Goal: Task Accomplishment & Management: Use online tool/utility

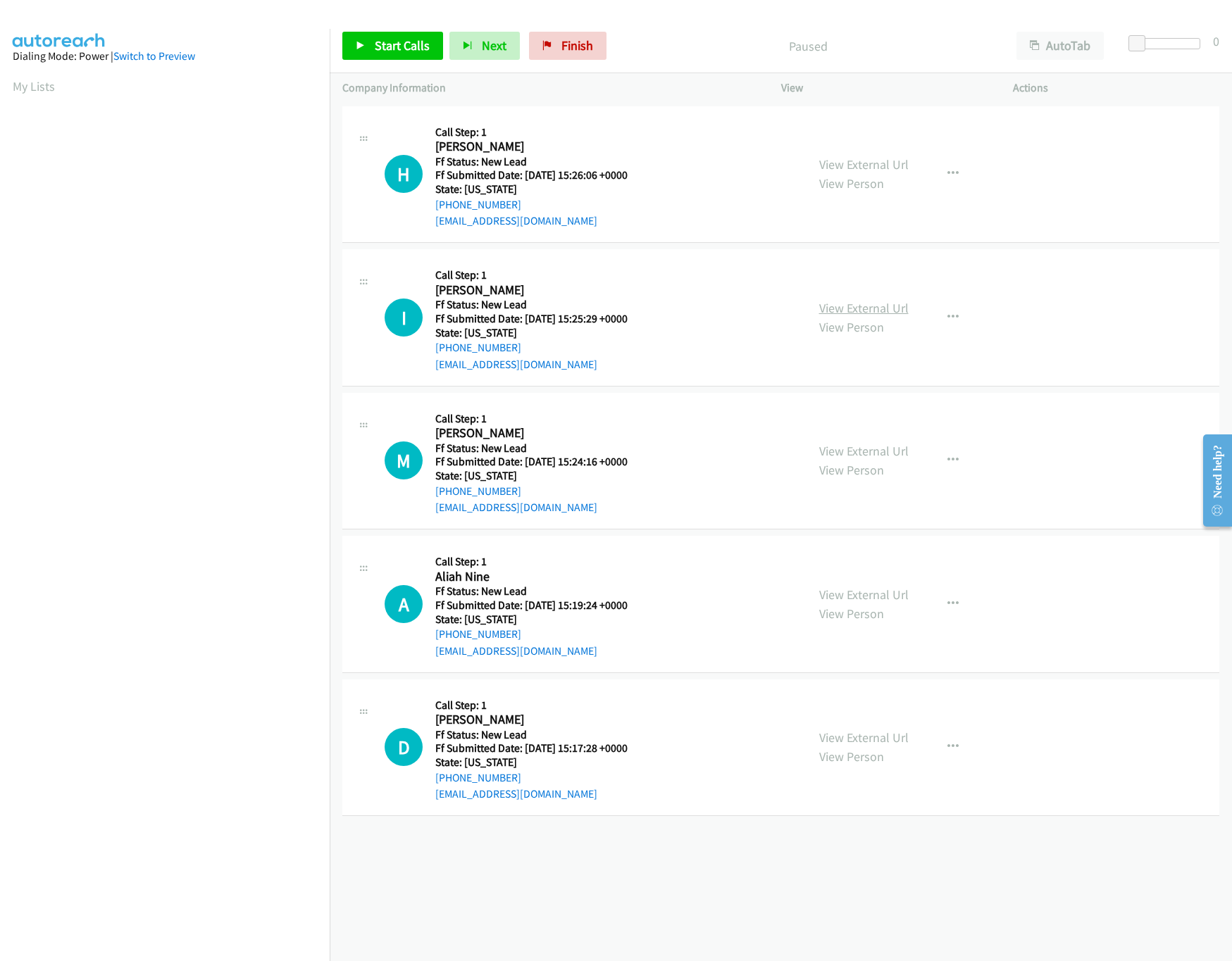
click at [879, 306] on link "View External Url" at bounding box center [864, 308] width 90 height 17
click at [885, 161] on link "View External Url" at bounding box center [864, 164] width 90 height 17
click at [406, 44] on span "Start Calls" at bounding box center [402, 45] width 55 height 17
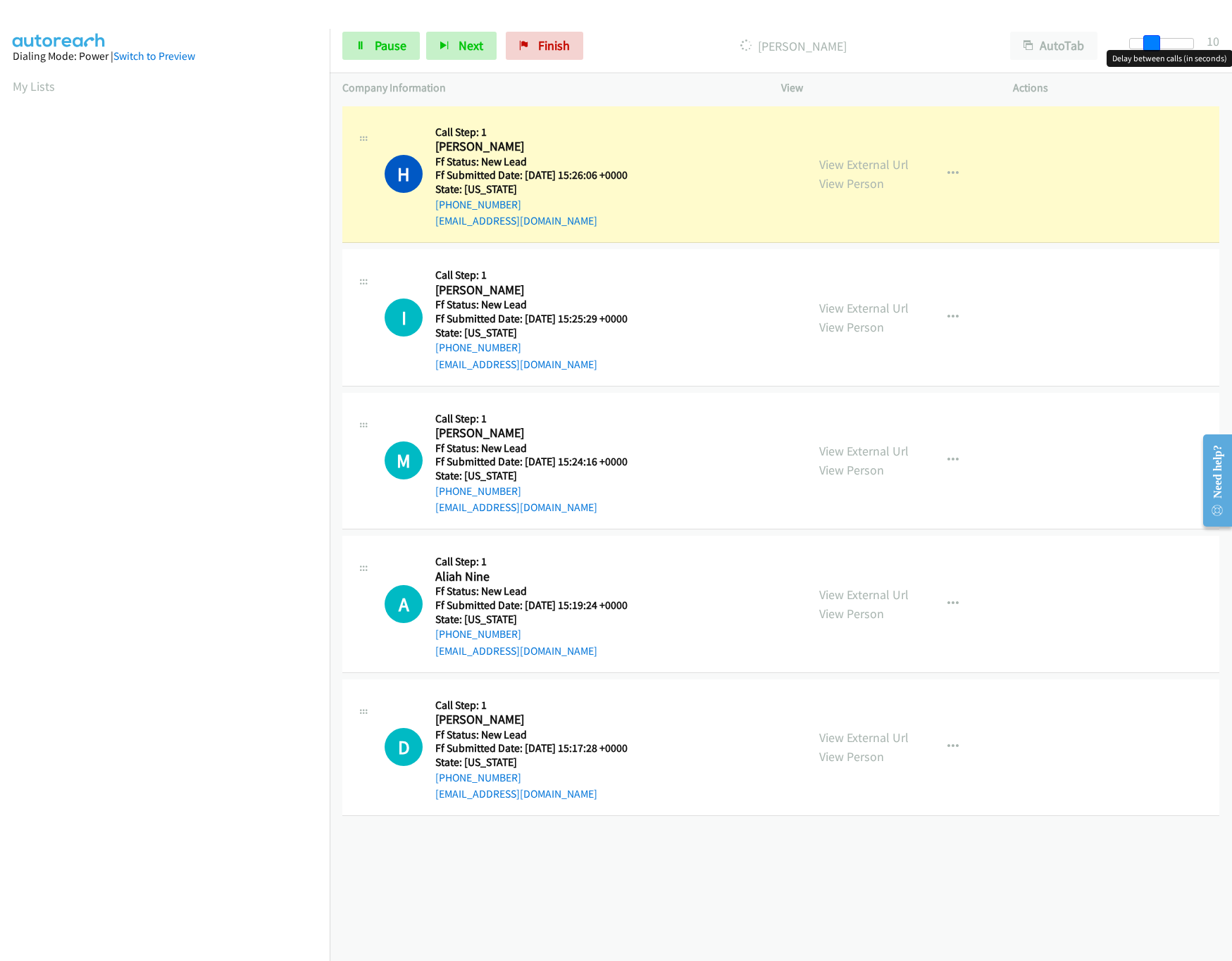
drag, startPoint x: 1139, startPoint y: 43, endPoint x: 1159, endPoint y: 42, distance: 20.0
click at [1161, 42] on div at bounding box center [1162, 44] width 65 height 11
click at [359, 42] on icon at bounding box center [360, 47] width 10 height 10
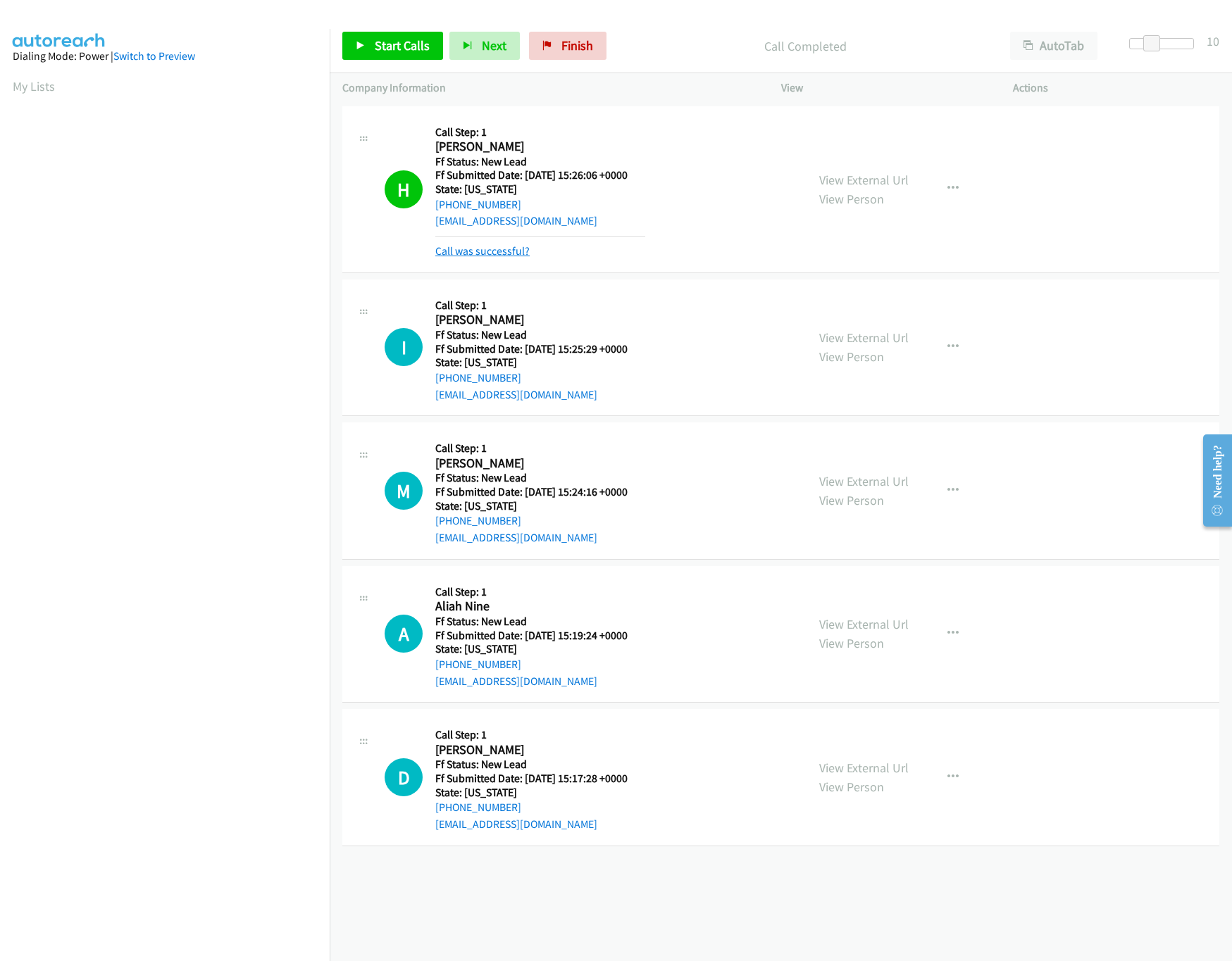
click at [466, 248] on link "Call was successful?" at bounding box center [482, 250] width 94 height 14
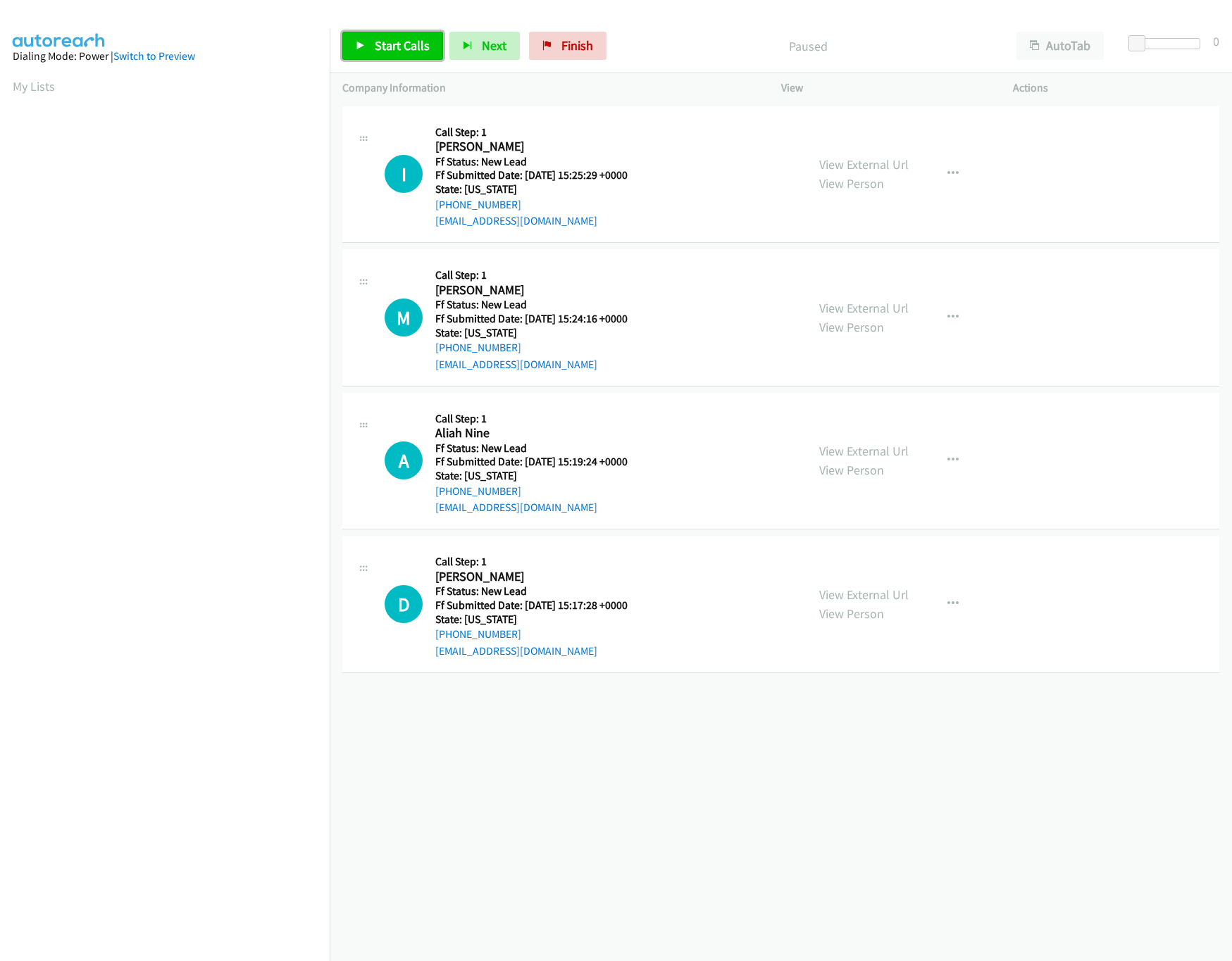
click at [395, 52] on span "Start Calls" at bounding box center [402, 45] width 55 height 17
drag, startPoint x: 617, startPoint y: 835, endPoint x: 617, endPoint y: 782, distance: 53.0
click at [617, 835] on div "[PHONE_NUMBER] Call failed - Please reload the list and try again The Callbar F…" at bounding box center [780, 532] width 902 height 858
click at [841, 452] on link "View External Url" at bounding box center [864, 451] width 90 height 17
click at [878, 315] on link "View External Url" at bounding box center [864, 308] width 90 height 17
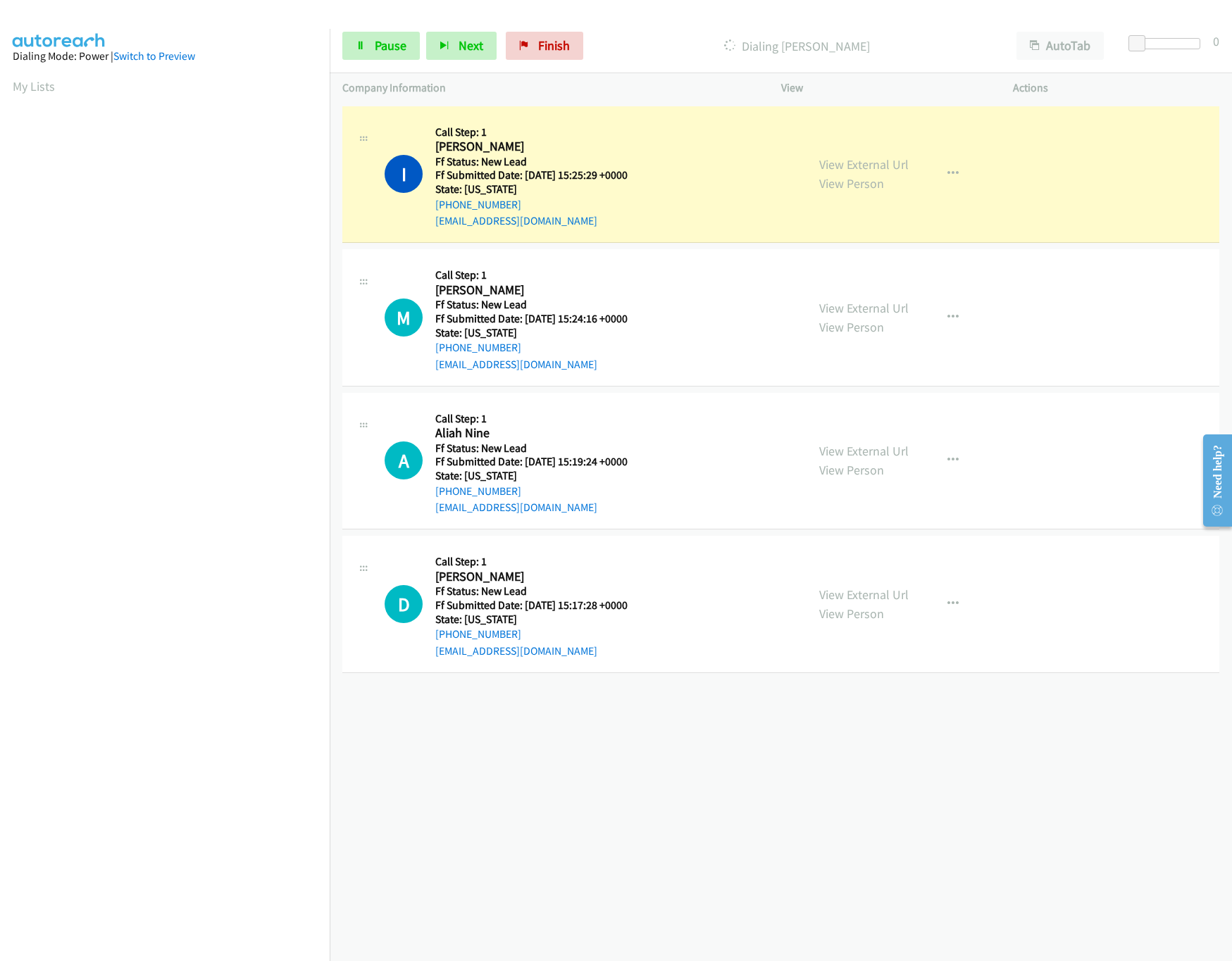
click at [1160, 37] on div "Start Calls Pause Next Finish Dialing Idaly Duran AutoTab AutoTab 0" at bounding box center [780, 46] width 902 height 55
click at [1169, 49] on div at bounding box center [1162, 44] width 65 height 11
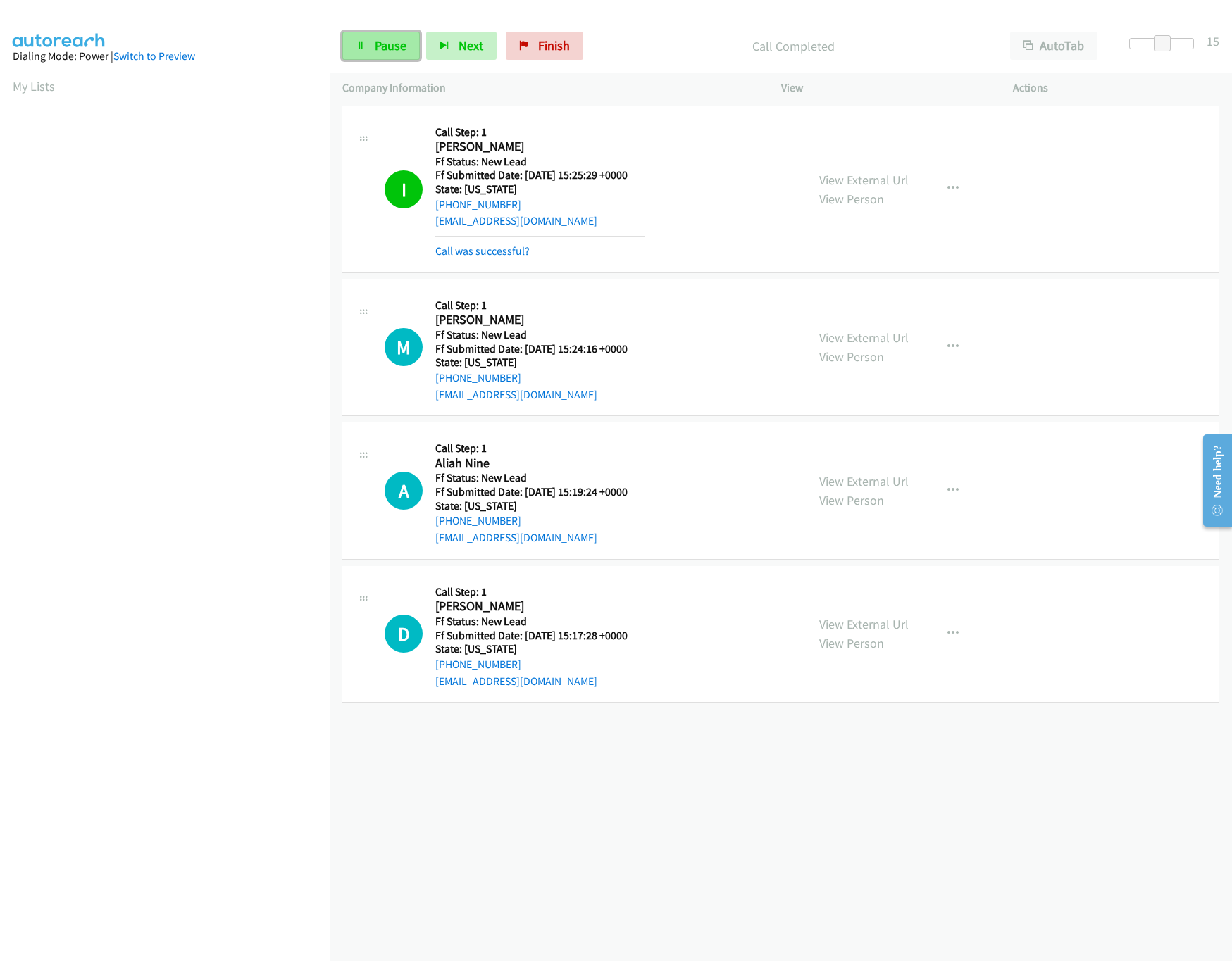
click at [373, 43] on link "Pause" at bounding box center [381, 45] width 78 height 28
click at [462, 245] on link "Call was successful?" at bounding box center [482, 250] width 94 height 14
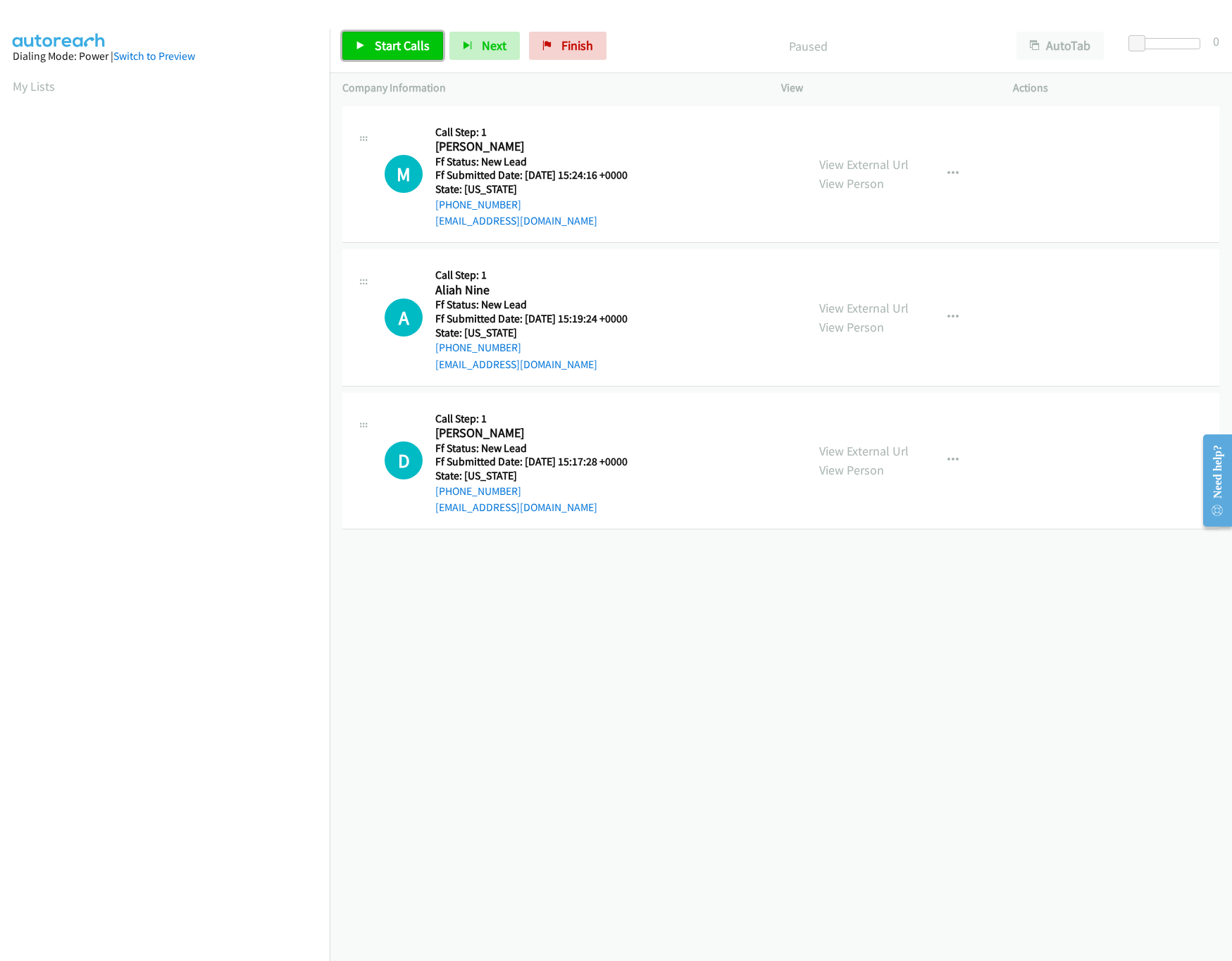
click at [400, 36] on link "Start Calls" at bounding box center [393, 45] width 101 height 28
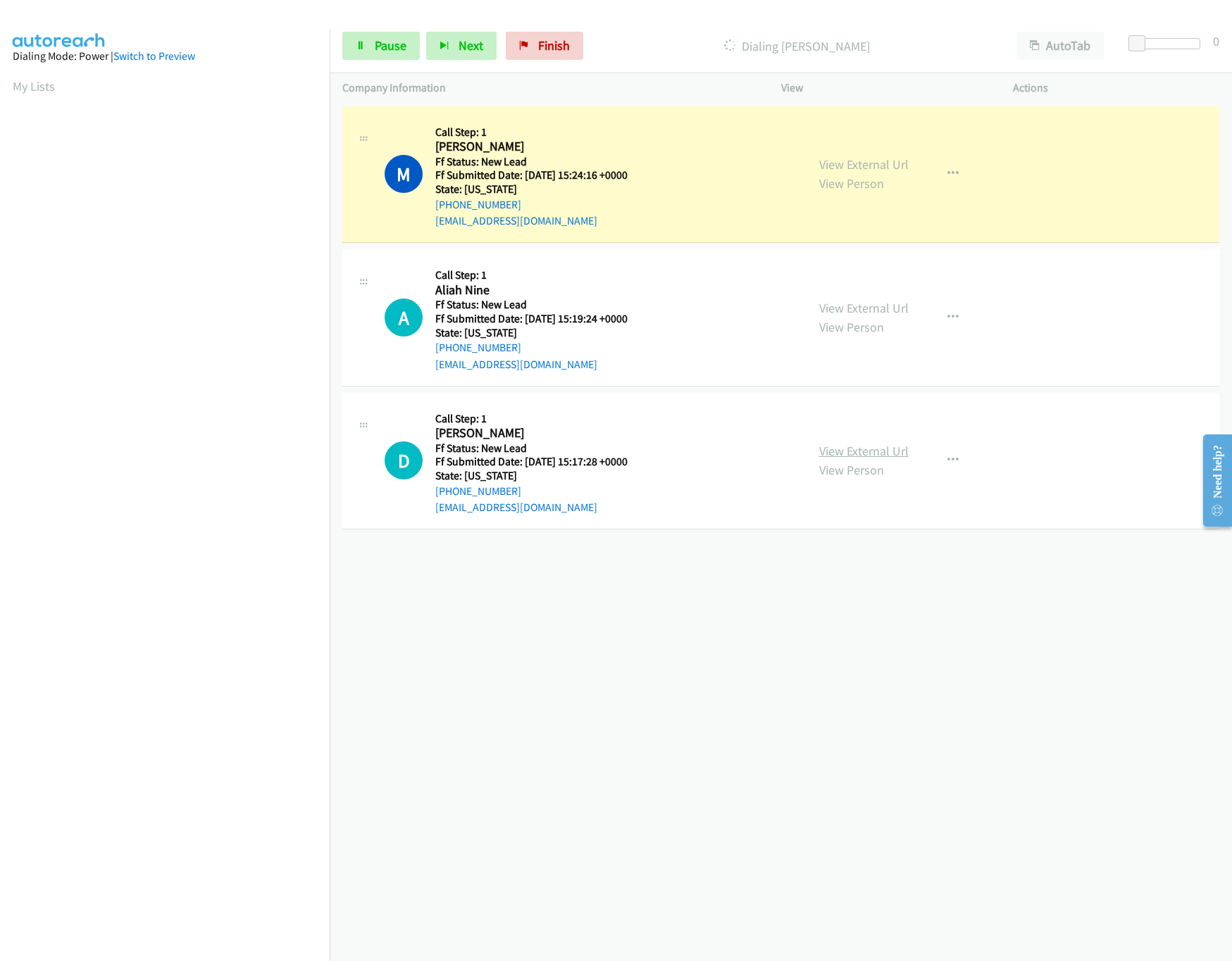
click at [863, 446] on link "View External Url" at bounding box center [864, 451] width 90 height 17
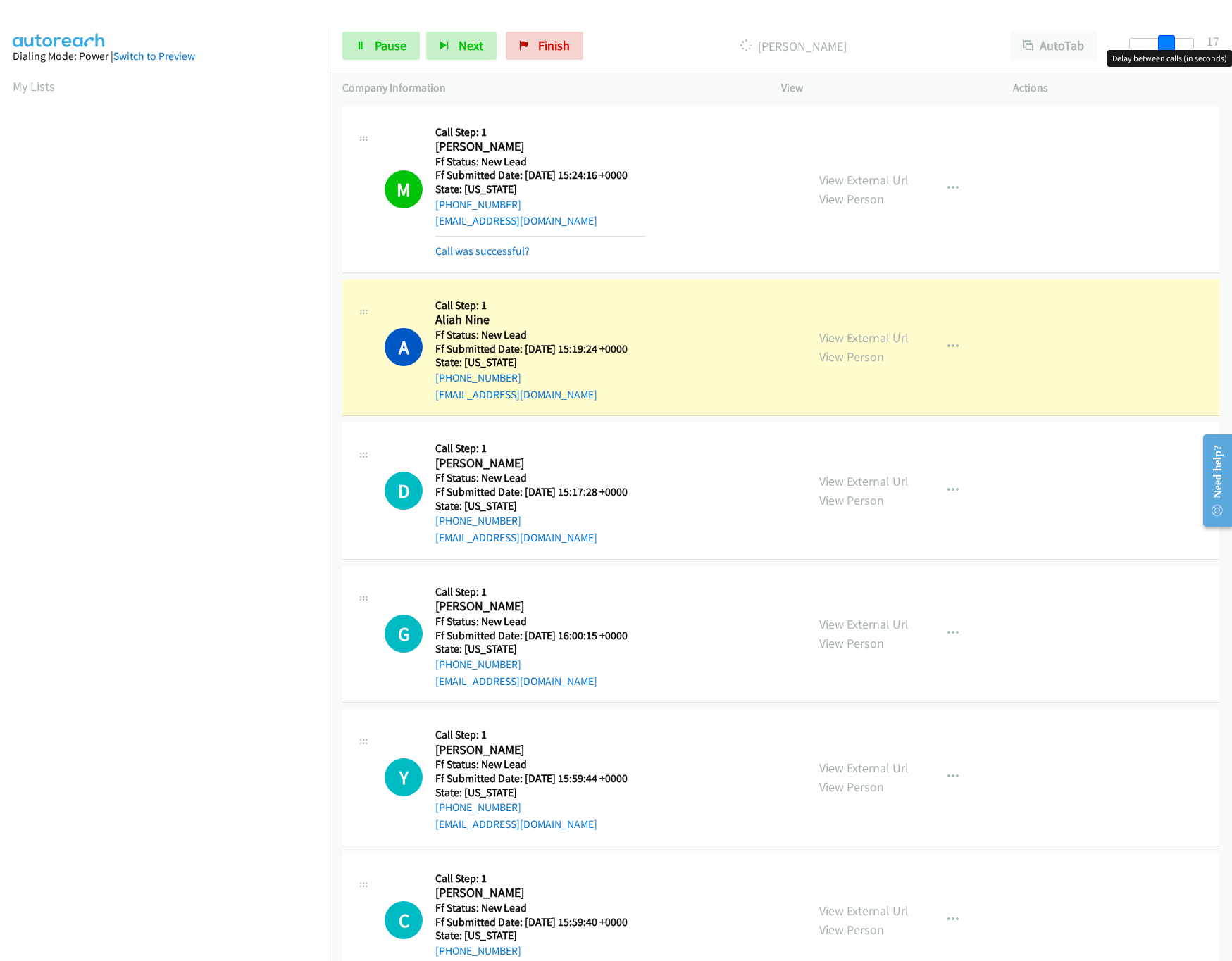
drag, startPoint x: 1165, startPoint y: 44, endPoint x: 1173, endPoint y: 44, distance: 8.0
click at [1173, 44] on span at bounding box center [1167, 44] width 17 height 17
click at [865, 621] on link "View External Url" at bounding box center [864, 624] width 90 height 17
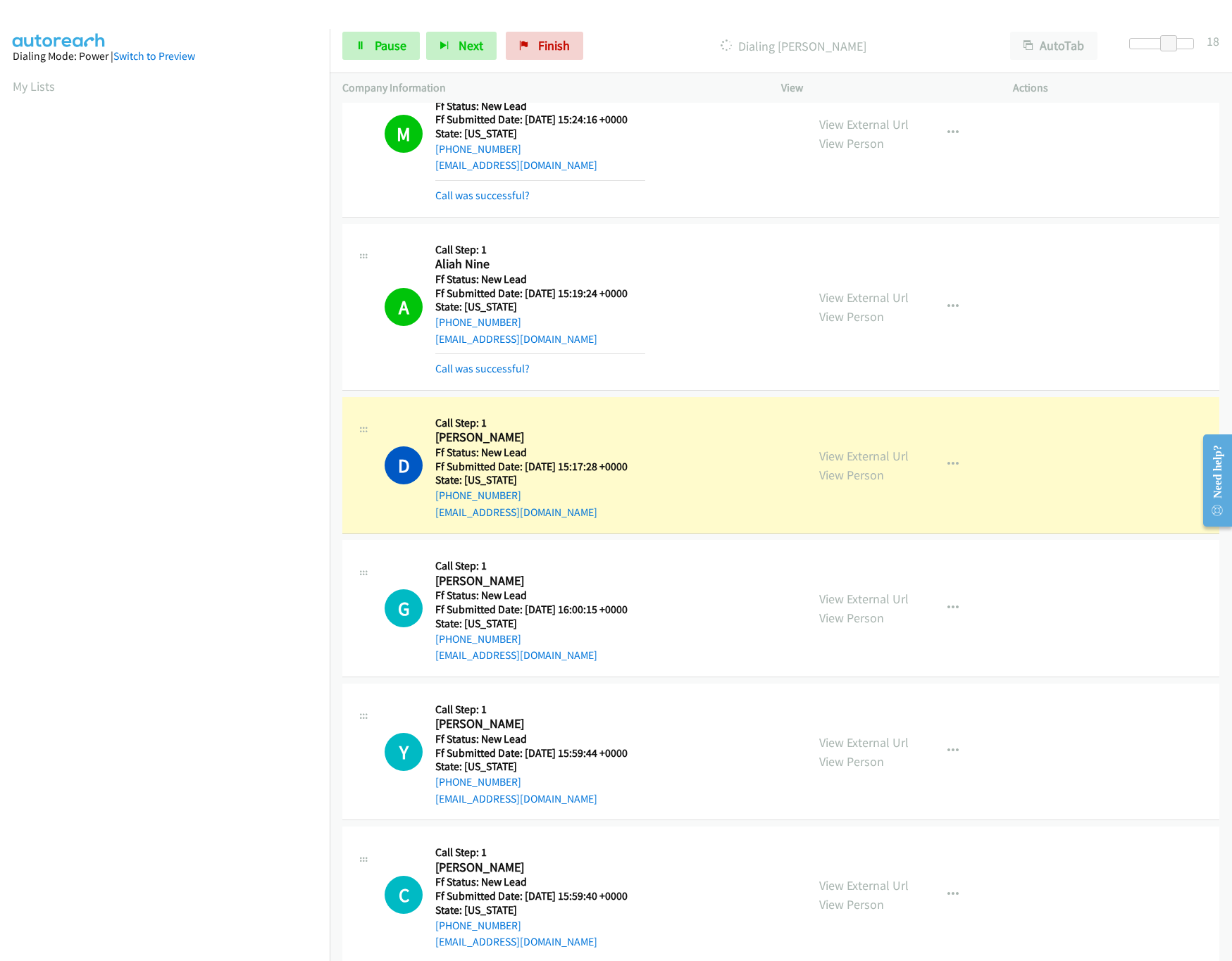
scroll to position [87, 0]
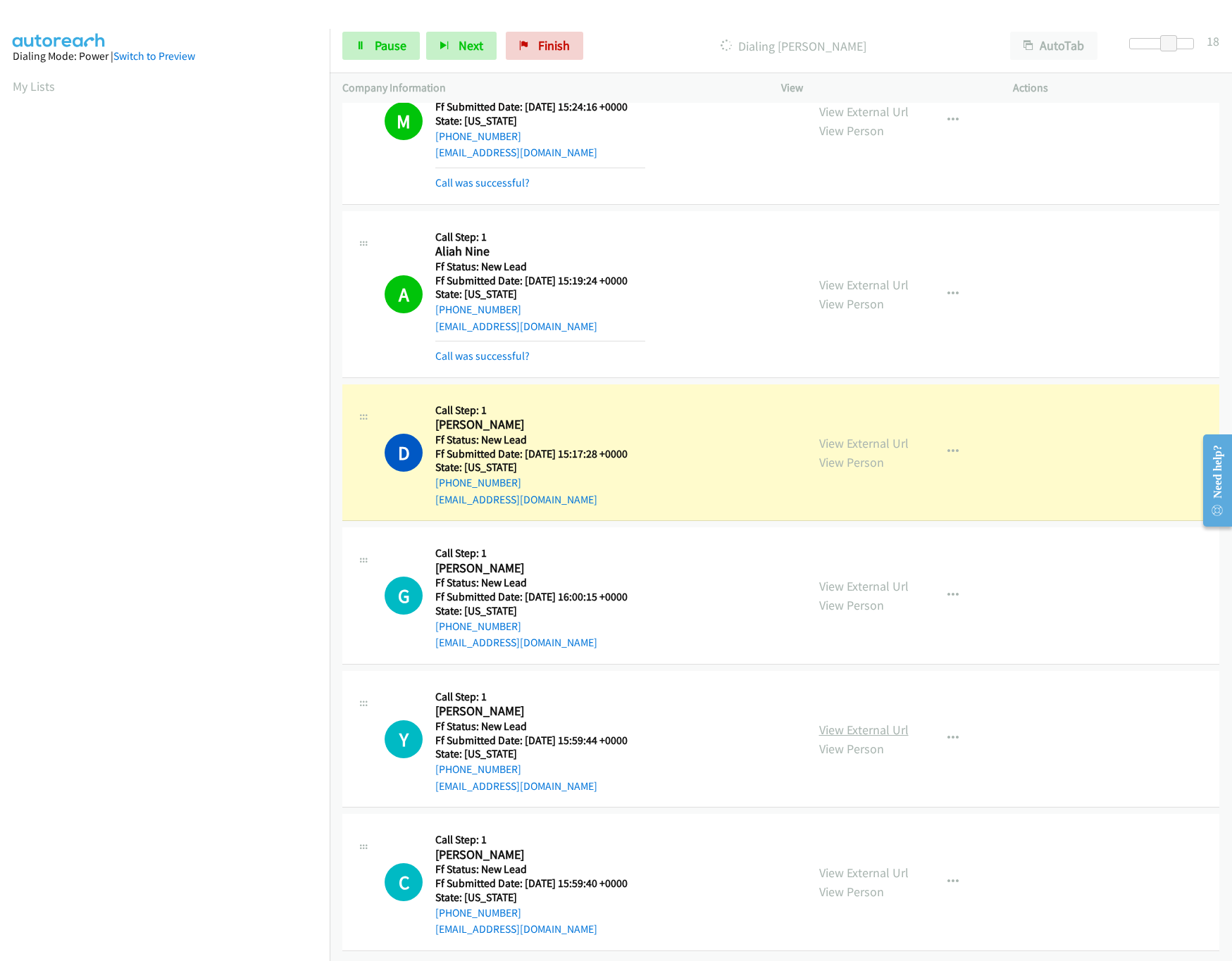
click at [844, 722] on link "View External Url" at bounding box center [864, 730] width 90 height 17
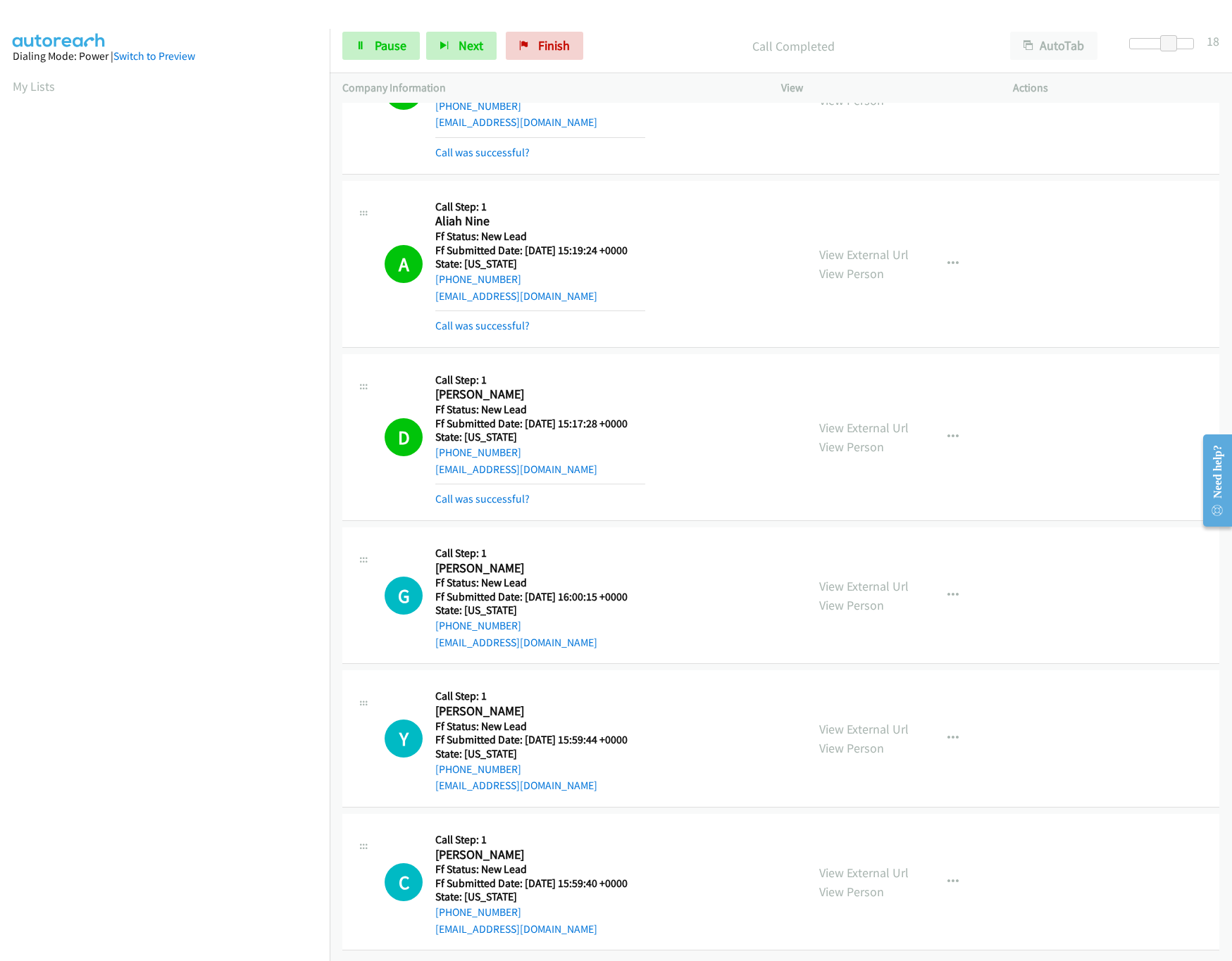
scroll to position [117, 0]
click at [852, 865] on link "View External Url" at bounding box center [864, 873] width 90 height 17
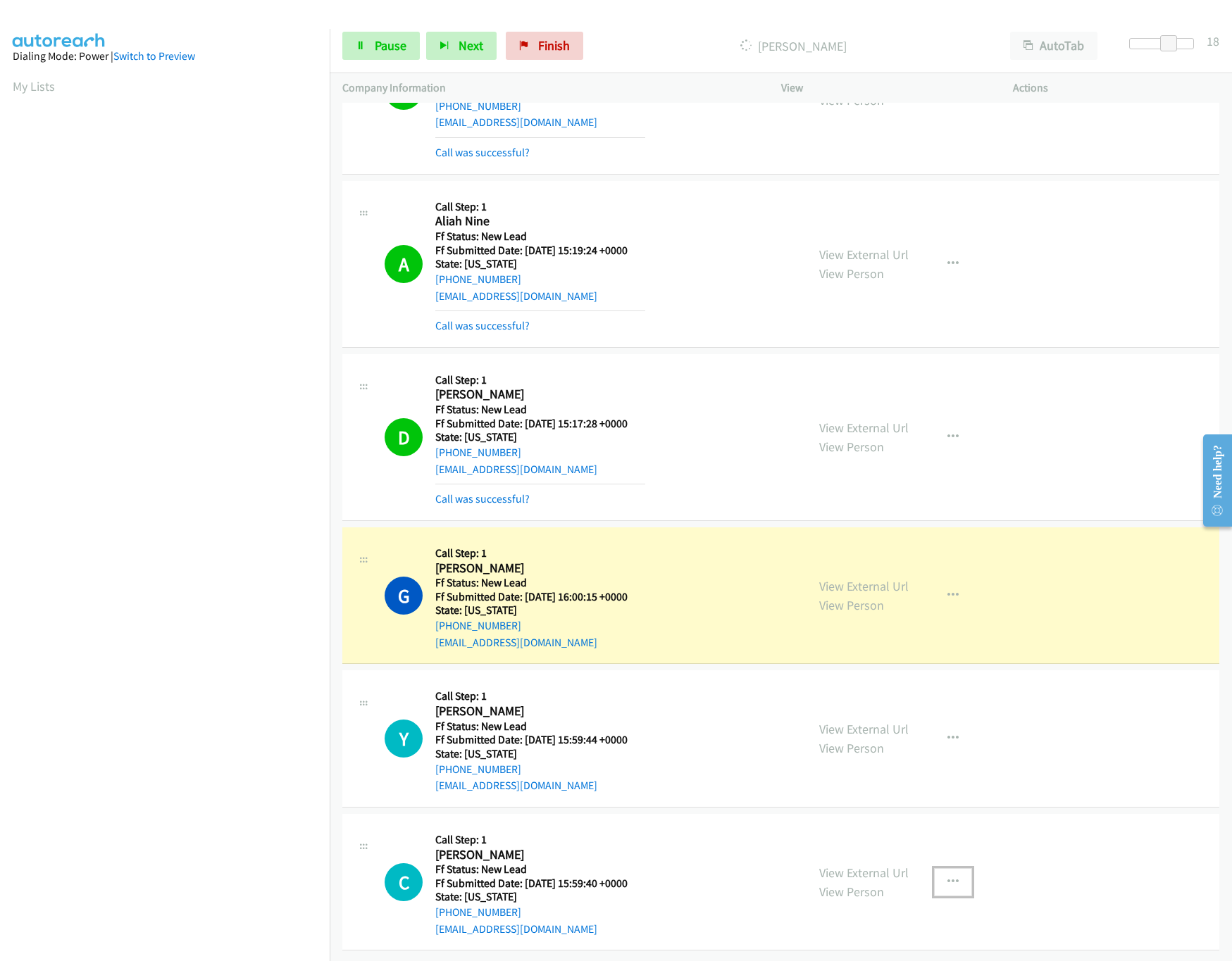
click at [955, 868] on button "button" at bounding box center [953, 882] width 38 height 28
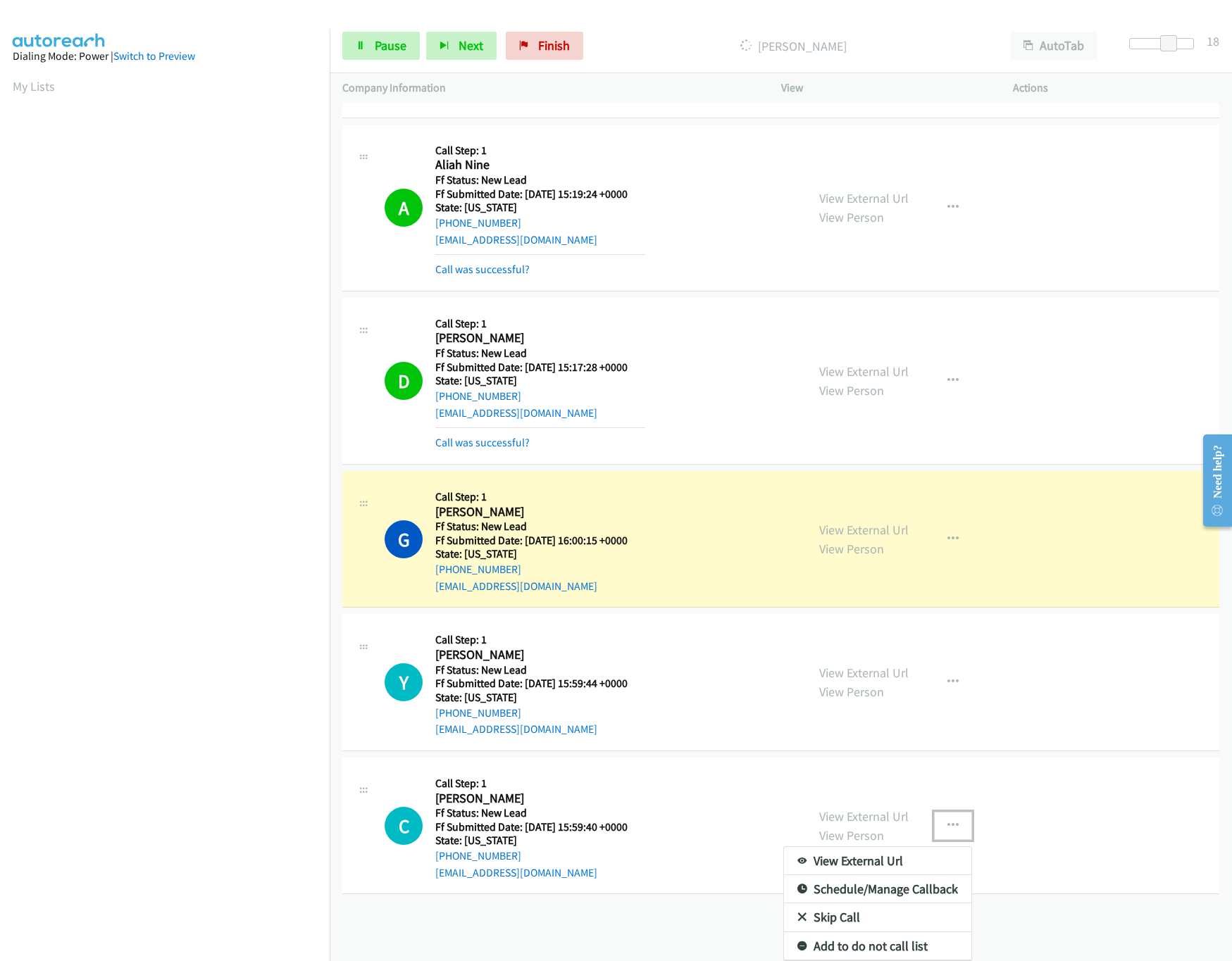
click at [850, 904] on link "Skip Call" at bounding box center [877, 917] width 187 height 28
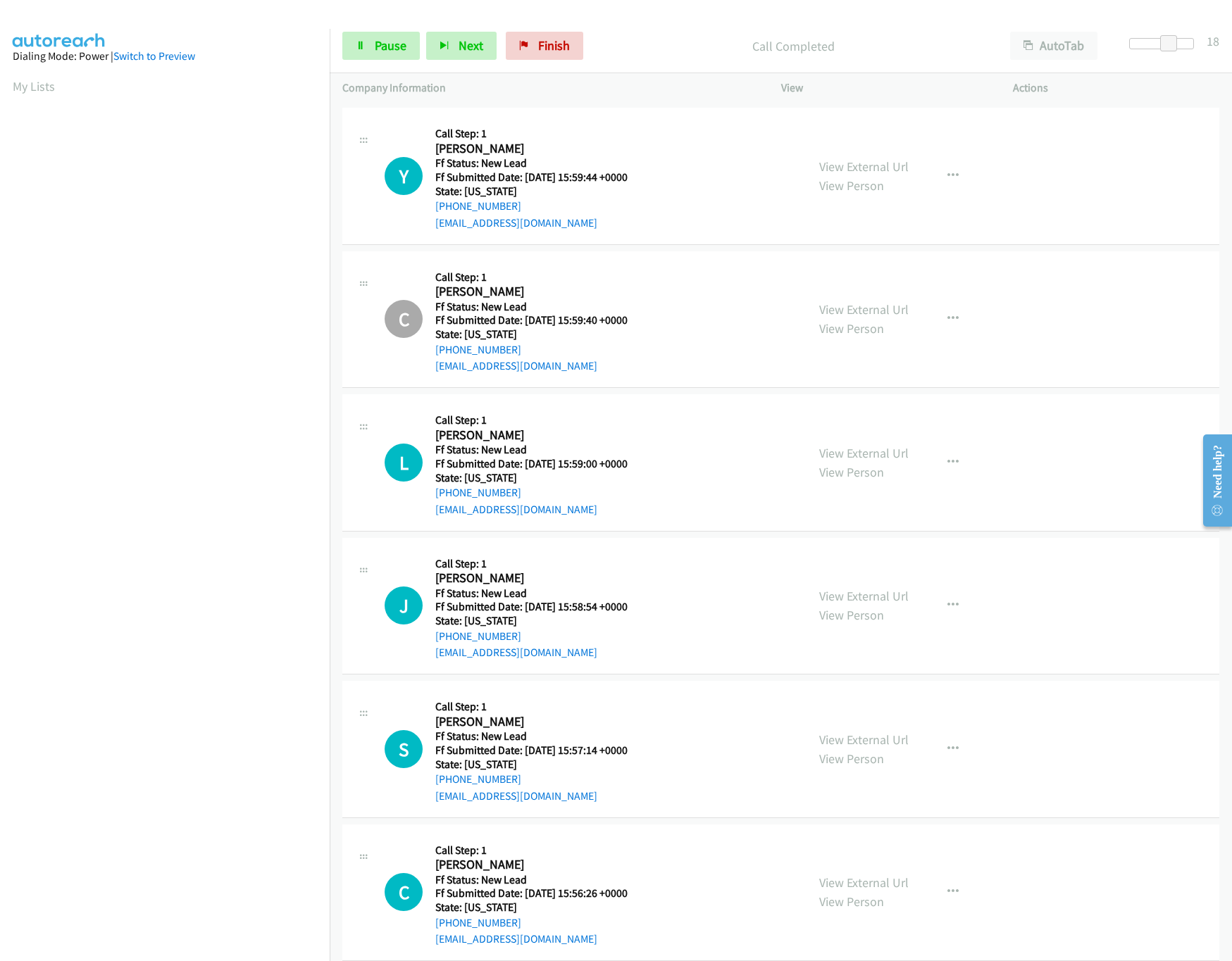
scroll to position [723, 0]
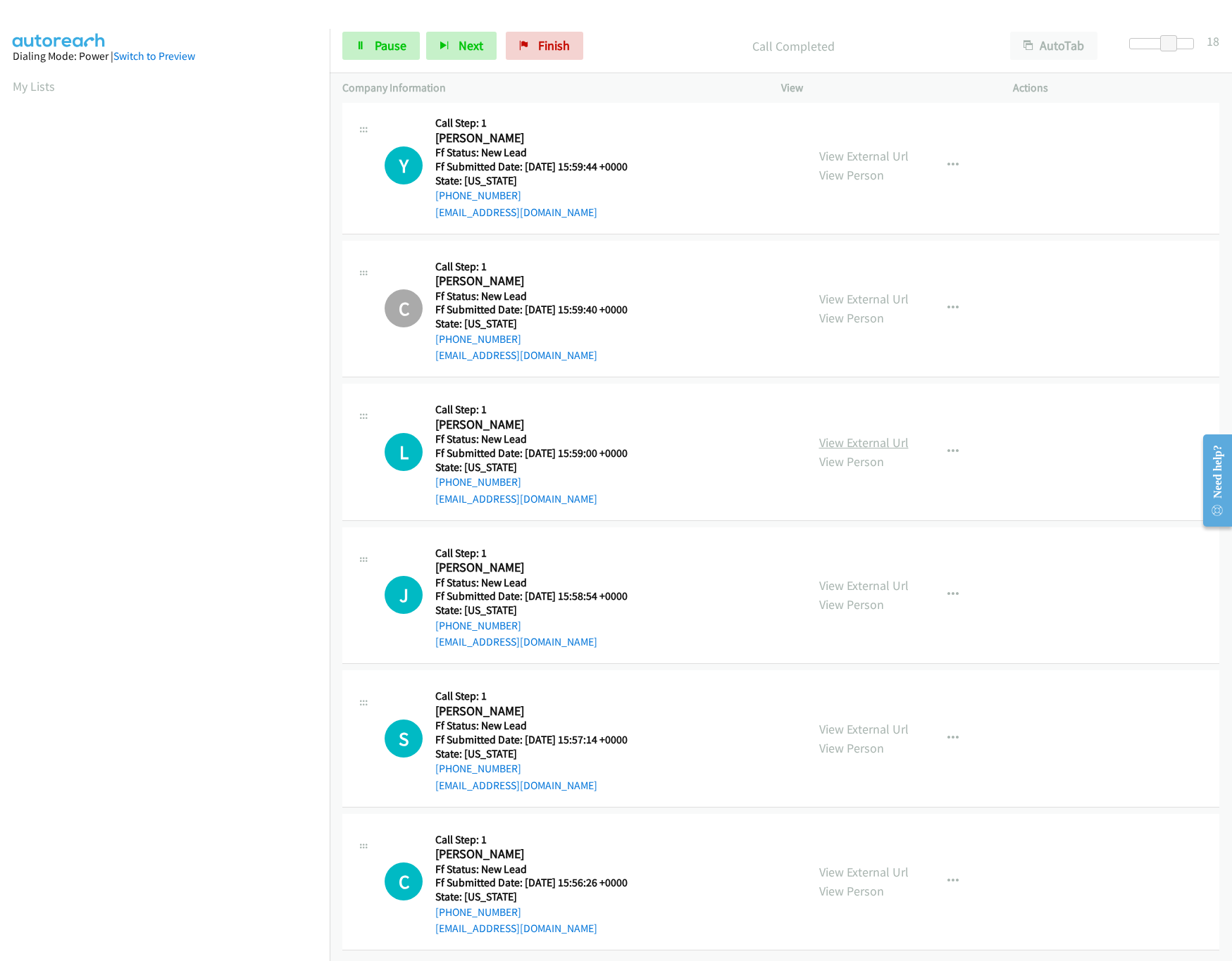
click at [871, 434] on link "View External Url" at bounding box center [864, 442] width 90 height 17
click at [857, 578] on link "View External Url" at bounding box center [864, 586] width 90 height 17
click at [361, 30] on div "Start Calls Pause Next Finish Call Completed AutoTab AutoTab 18" at bounding box center [780, 46] width 902 height 55
click at [365, 47] on link "Pause" at bounding box center [381, 45] width 78 height 28
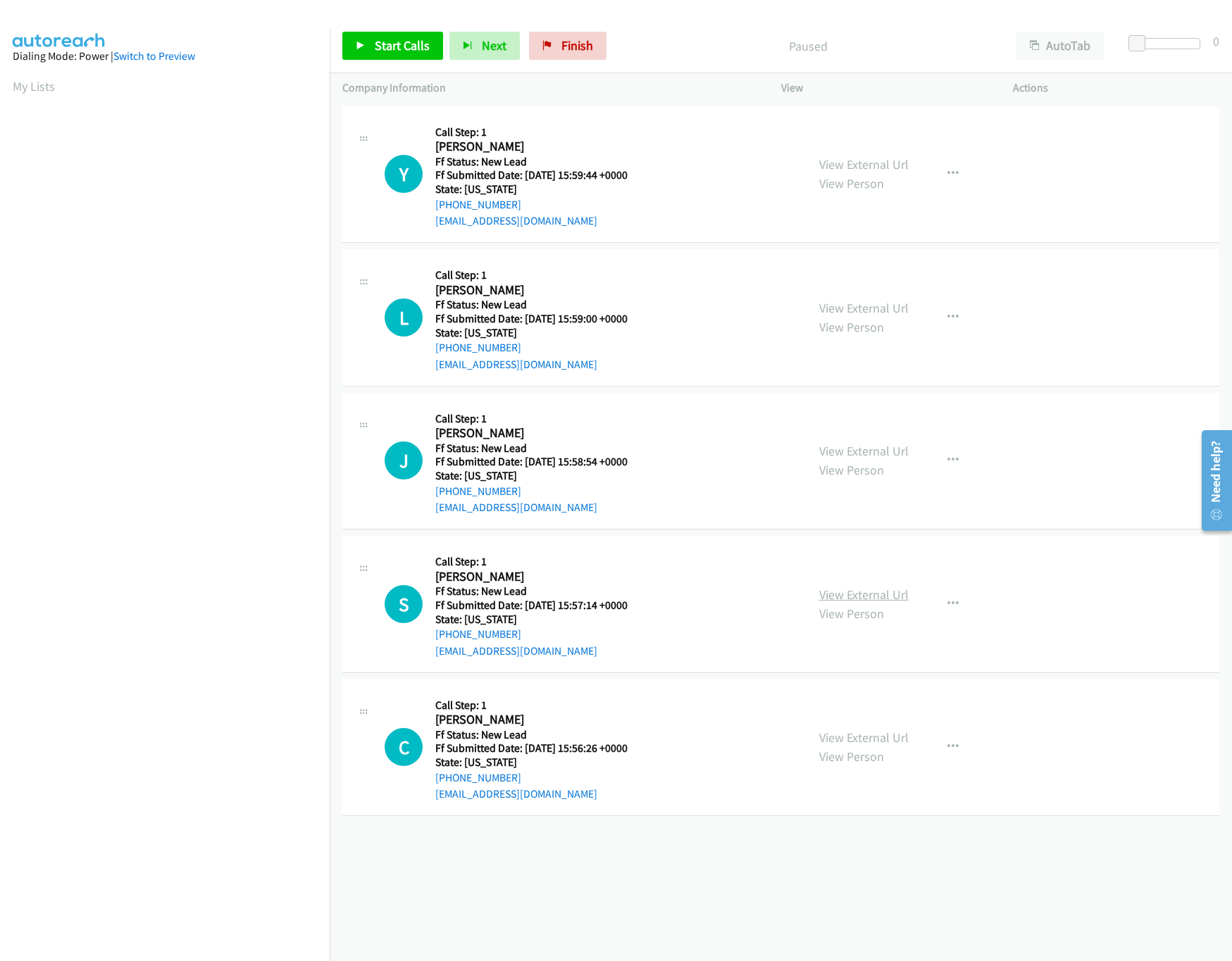
click at [869, 594] on link "View External Url" at bounding box center [864, 594] width 90 height 17
click at [406, 59] on link "Start Calls" at bounding box center [393, 45] width 101 height 28
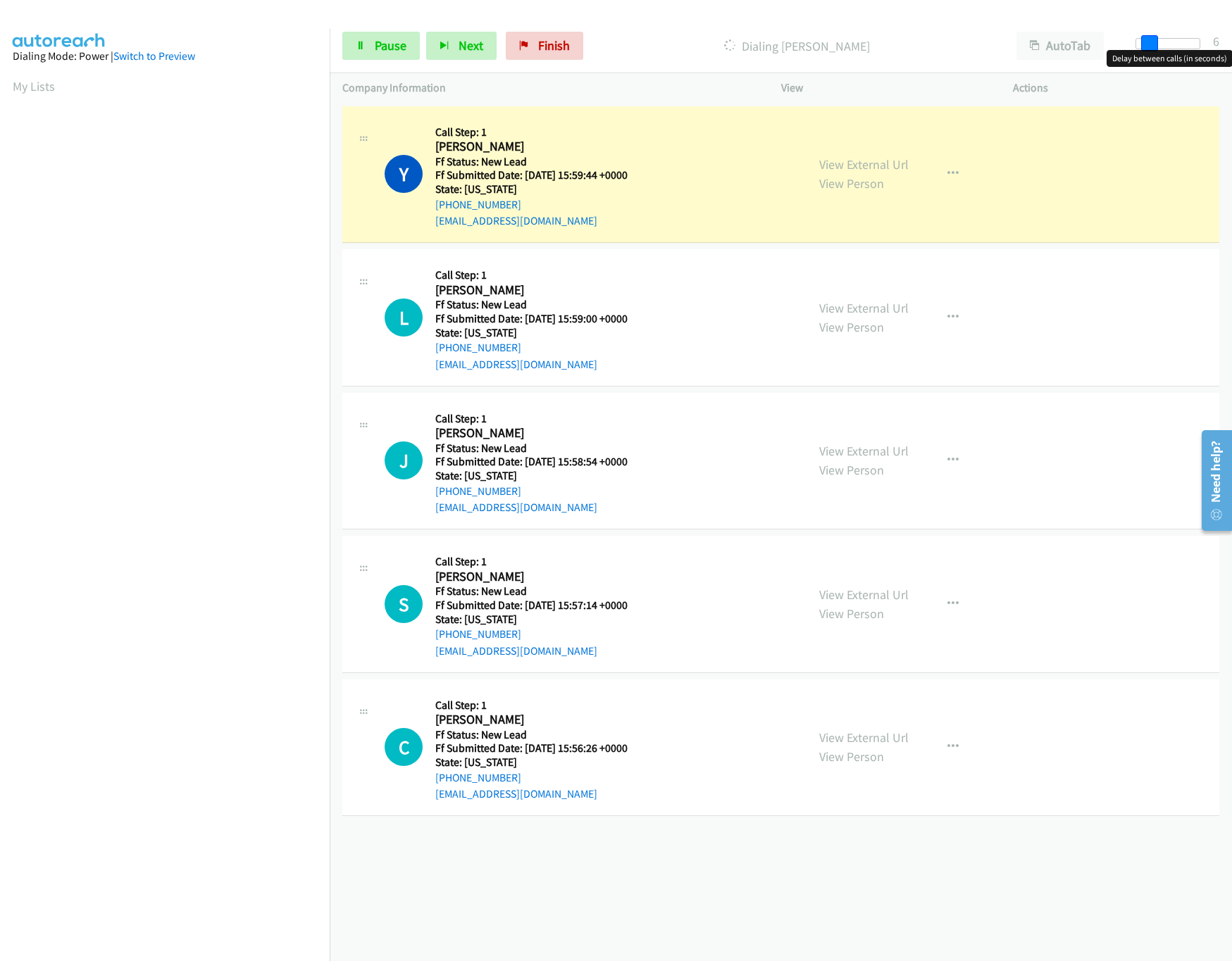
drag, startPoint x: 1131, startPoint y: 40, endPoint x: 1143, endPoint y: 40, distance: 12.0
click at [1143, 40] on span at bounding box center [1149, 44] width 17 height 17
click at [885, 736] on link "View External Url" at bounding box center [864, 737] width 90 height 17
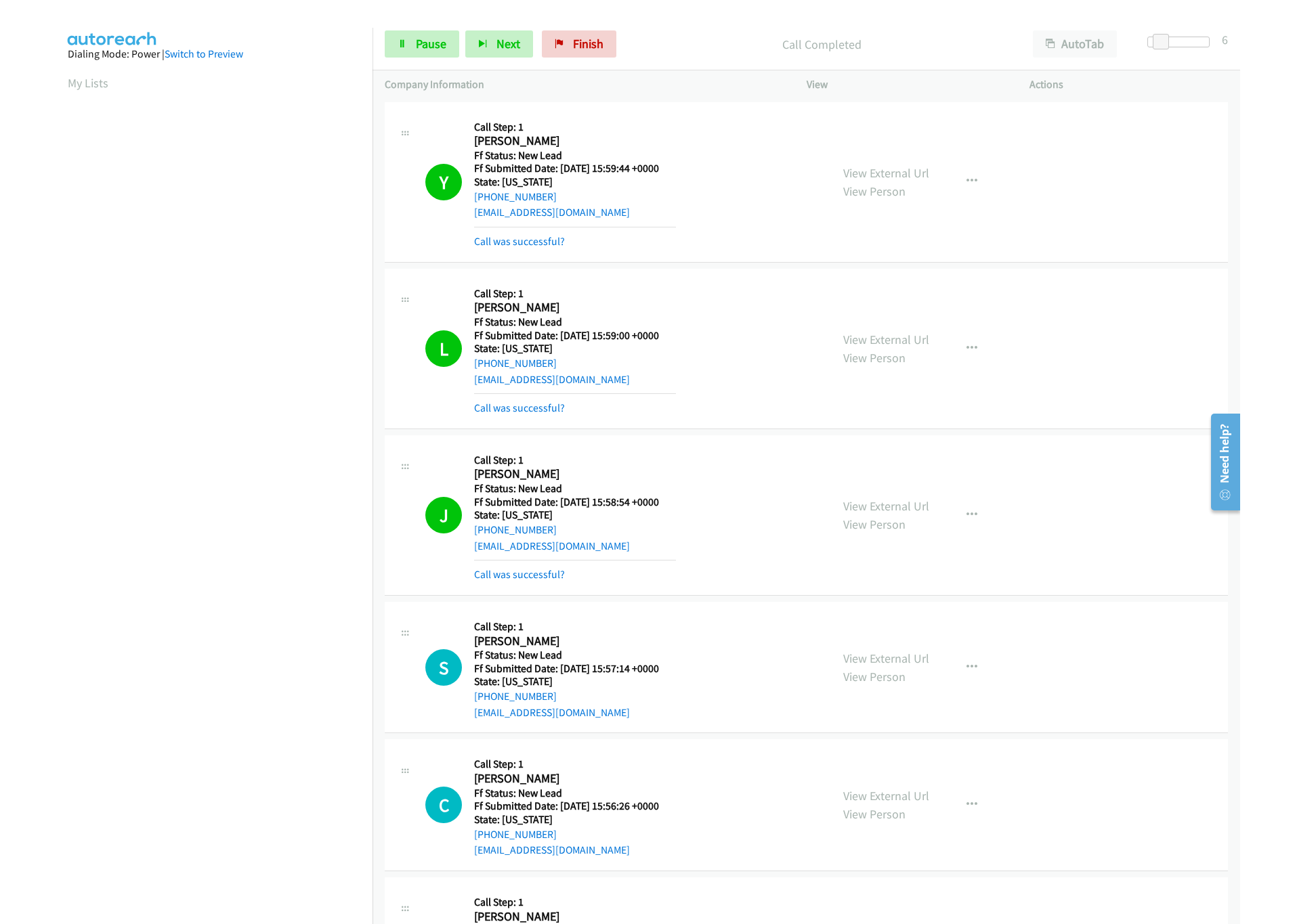
scroll to position [389, 0]
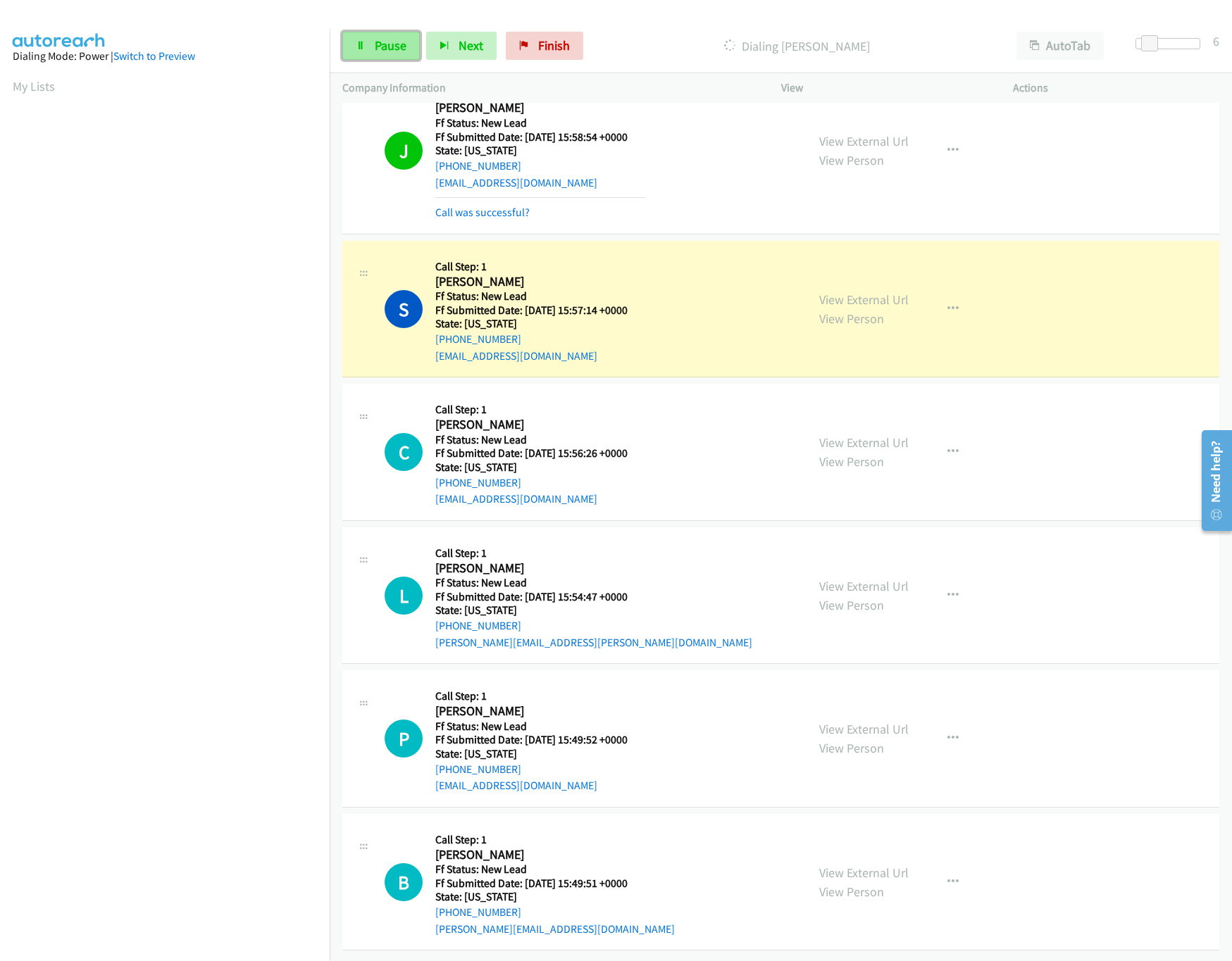
click at [400, 50] on span "Pause" at bounding box center [391, 45] width 32 height 17
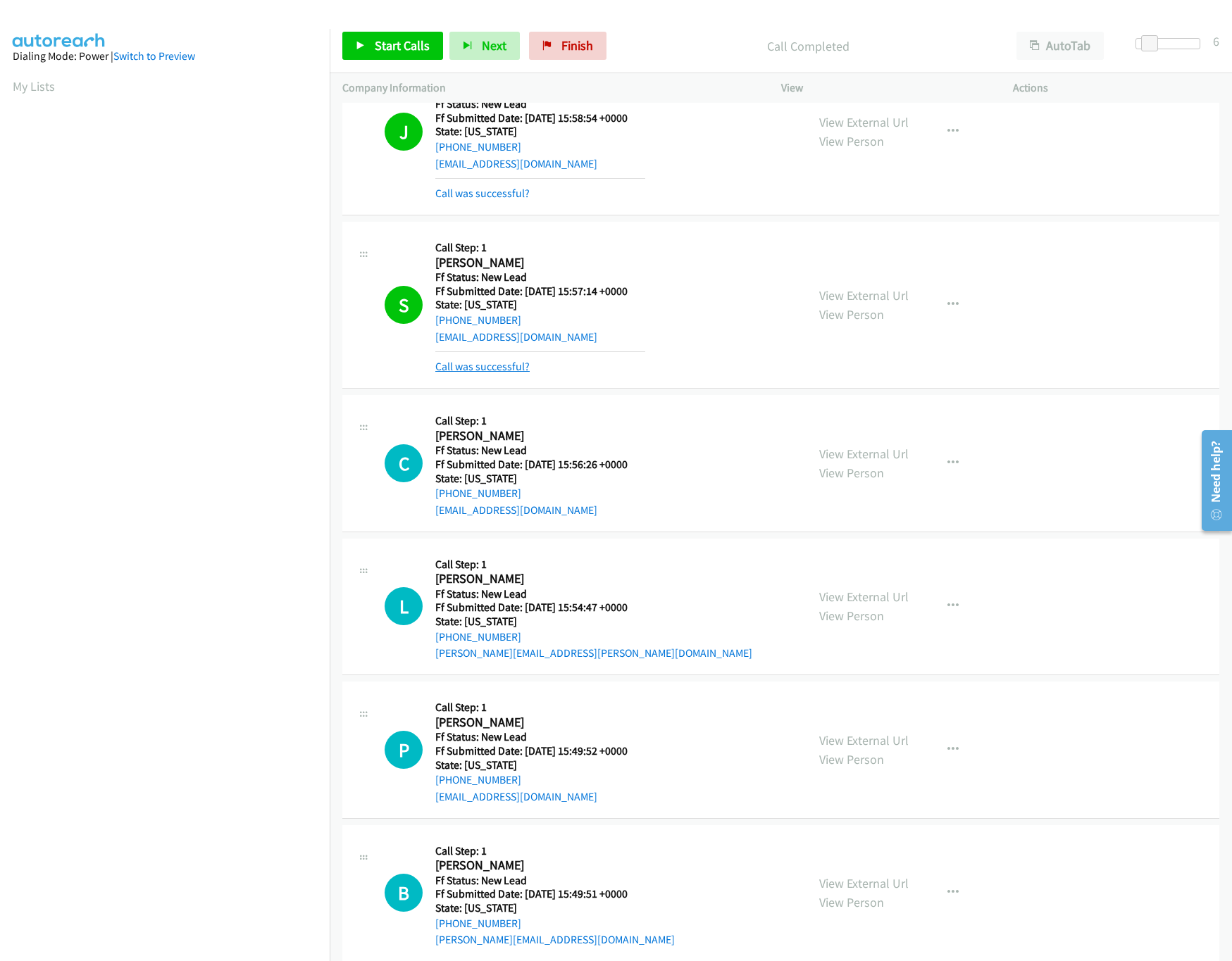
click at [490, 373] on link "Call was successful?" at bounding box center [482, 366] width 94 height 14
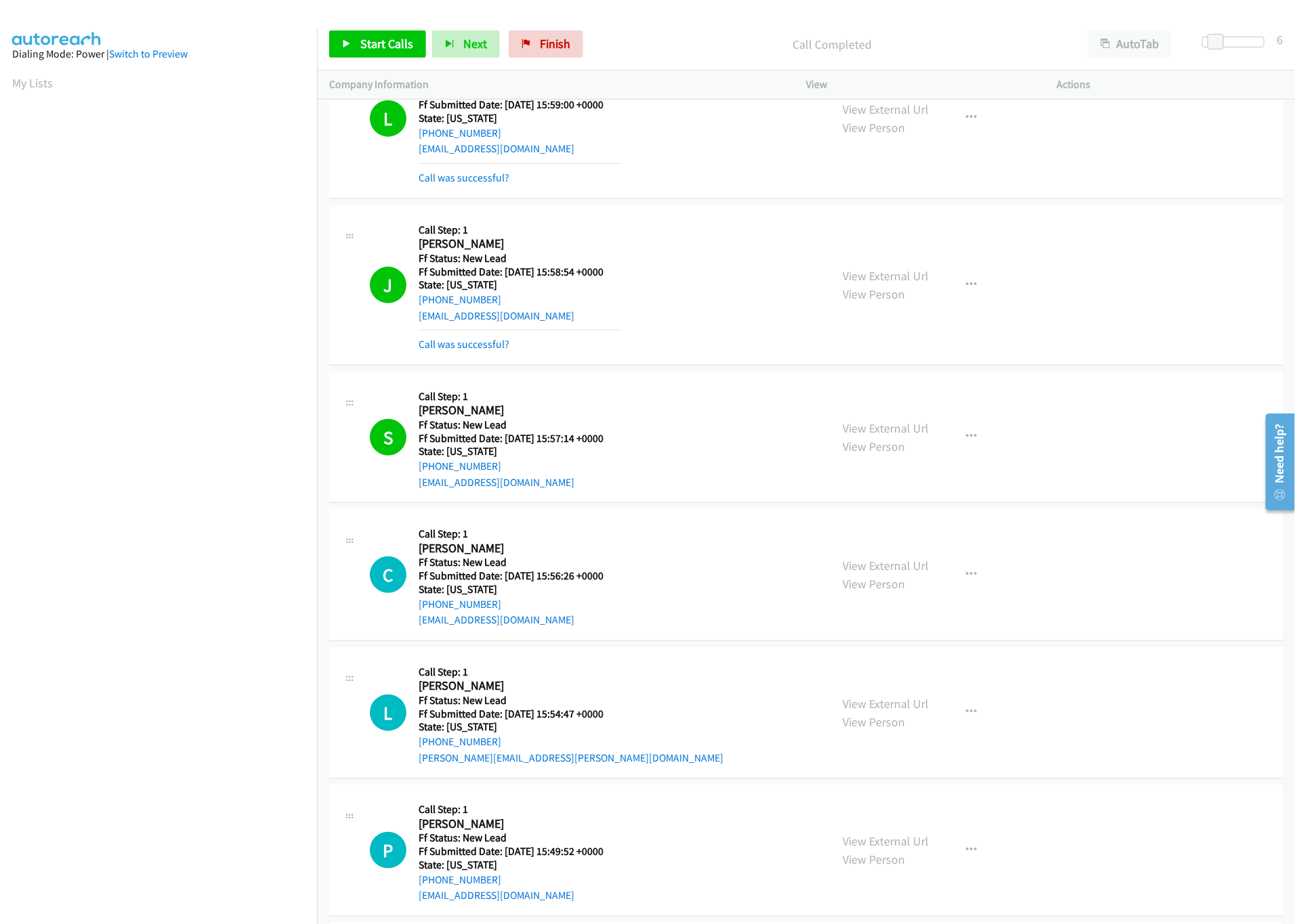
scroll to position [667, 0]
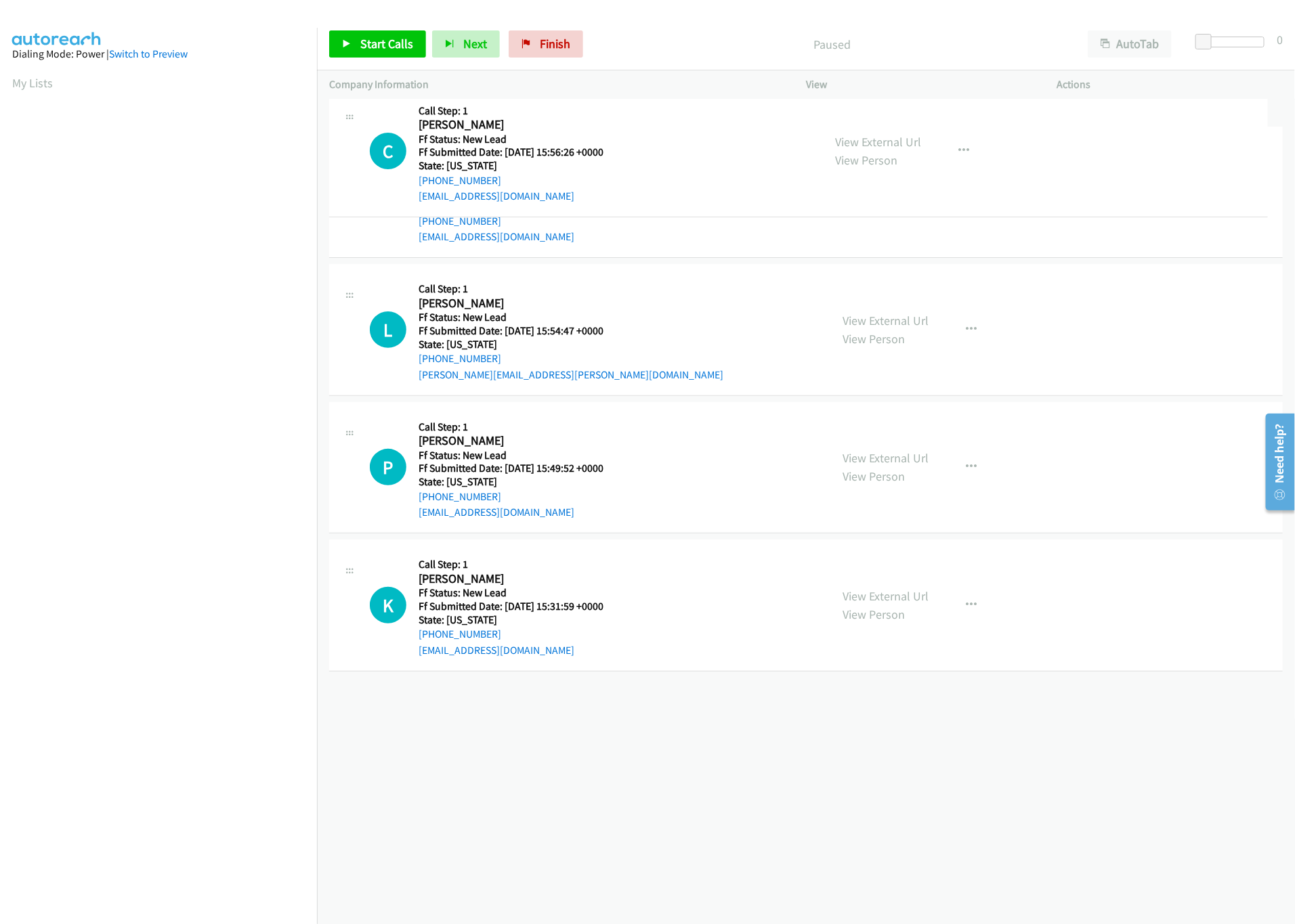
drag, startPoint x: 685, startPoint y: 321, endPoint x: 691, endPoint y: 166, distance: 155.1
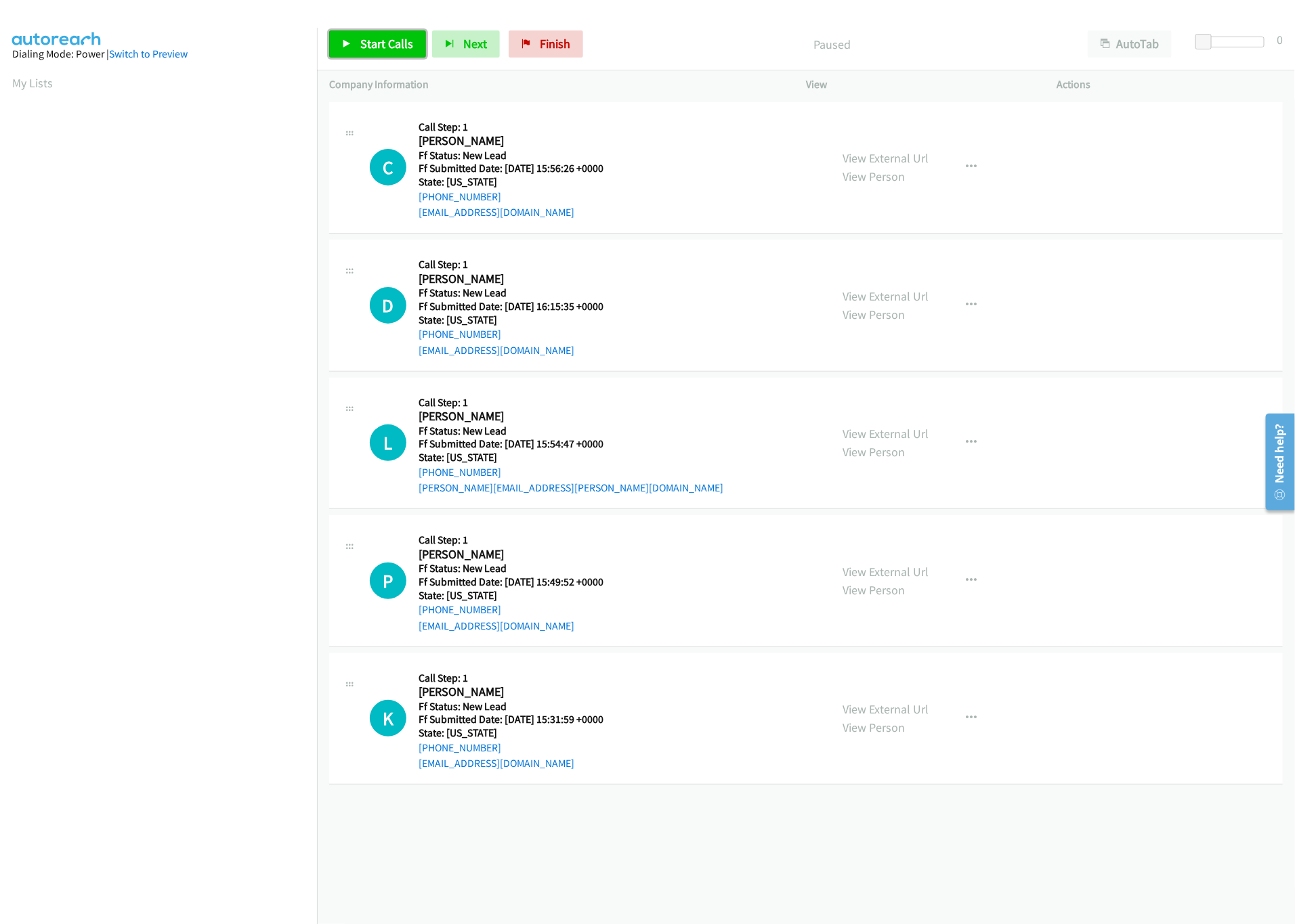
click at [351, 49] on link "Start Calls" at bounding box center [378, 43] width 97 height 27
click at [888, 302] on link "View External Url" at bounding box center [886, 296] width 86 height 16
click at [362, 39] on span "Pause" at bounding box center [376, 43] width 30 height 16
click at [380, 46] on span "Start Calls" at bounding box center [387, 43] width 53 height 16
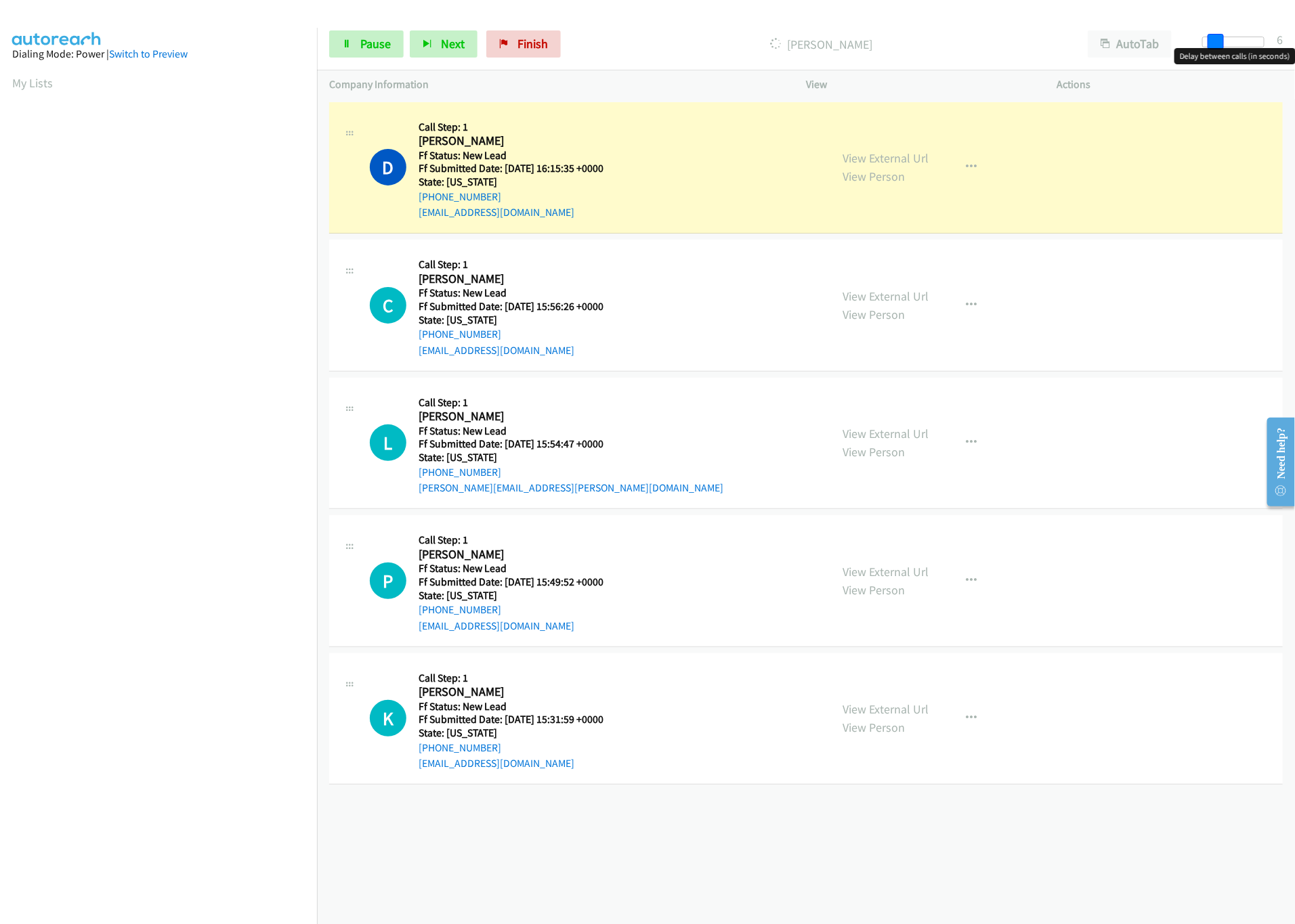
drag, startPoint x: 1205, startPoint y: 39, endPoint x: 1218, endPoint y: 39, distance: 13.0
click at [1218, 39] on span at bounding box center [1216, 42] width 17 height 17
click at [862, 423] on div "View External Url View Person View External Url Email Schedule/Manage Callback …" at bounding box center [962, 443] width 263 height 107
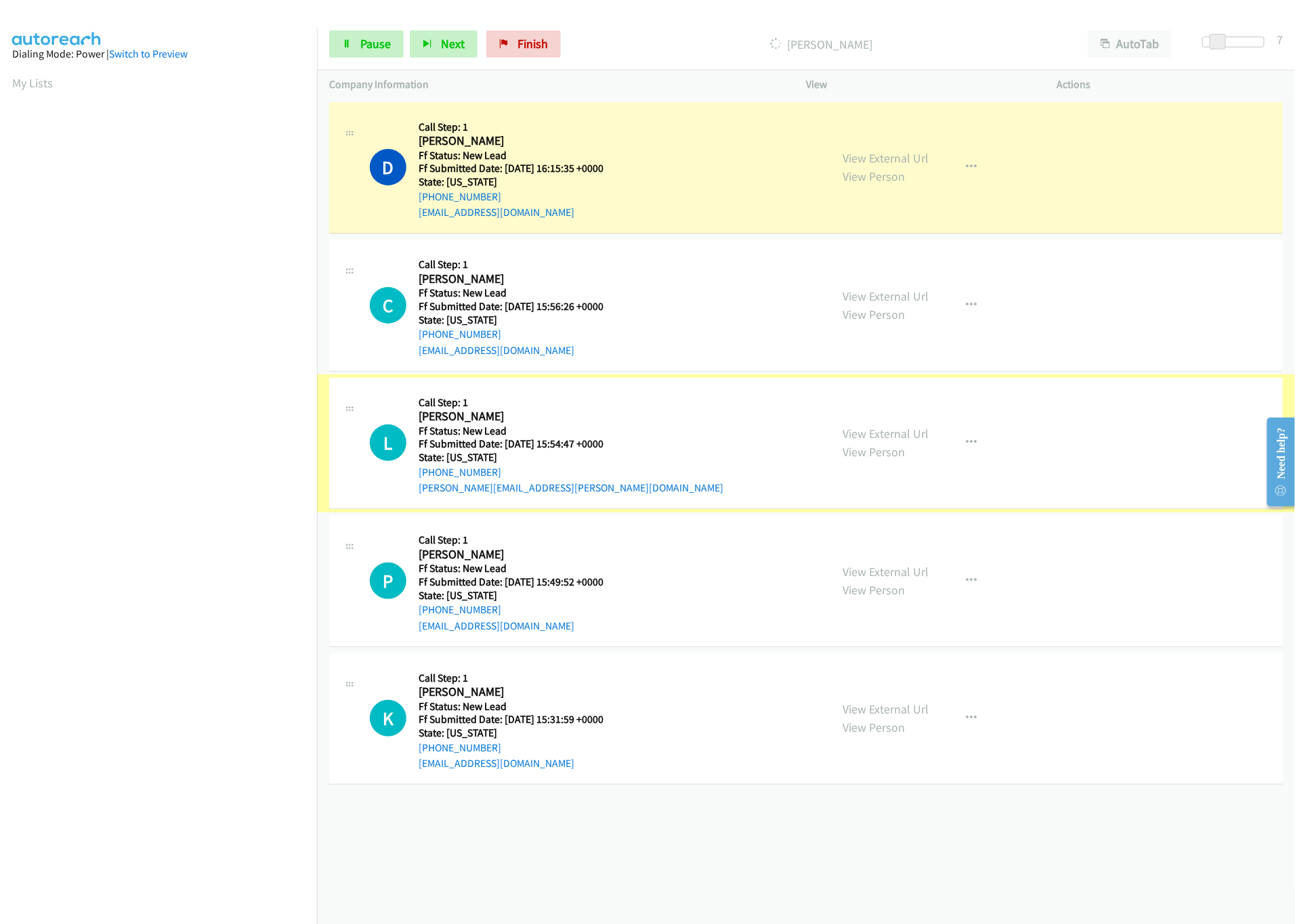
click at [866, 438] on link "View External Url" at bounding box center [886, 433] width 86 height 16
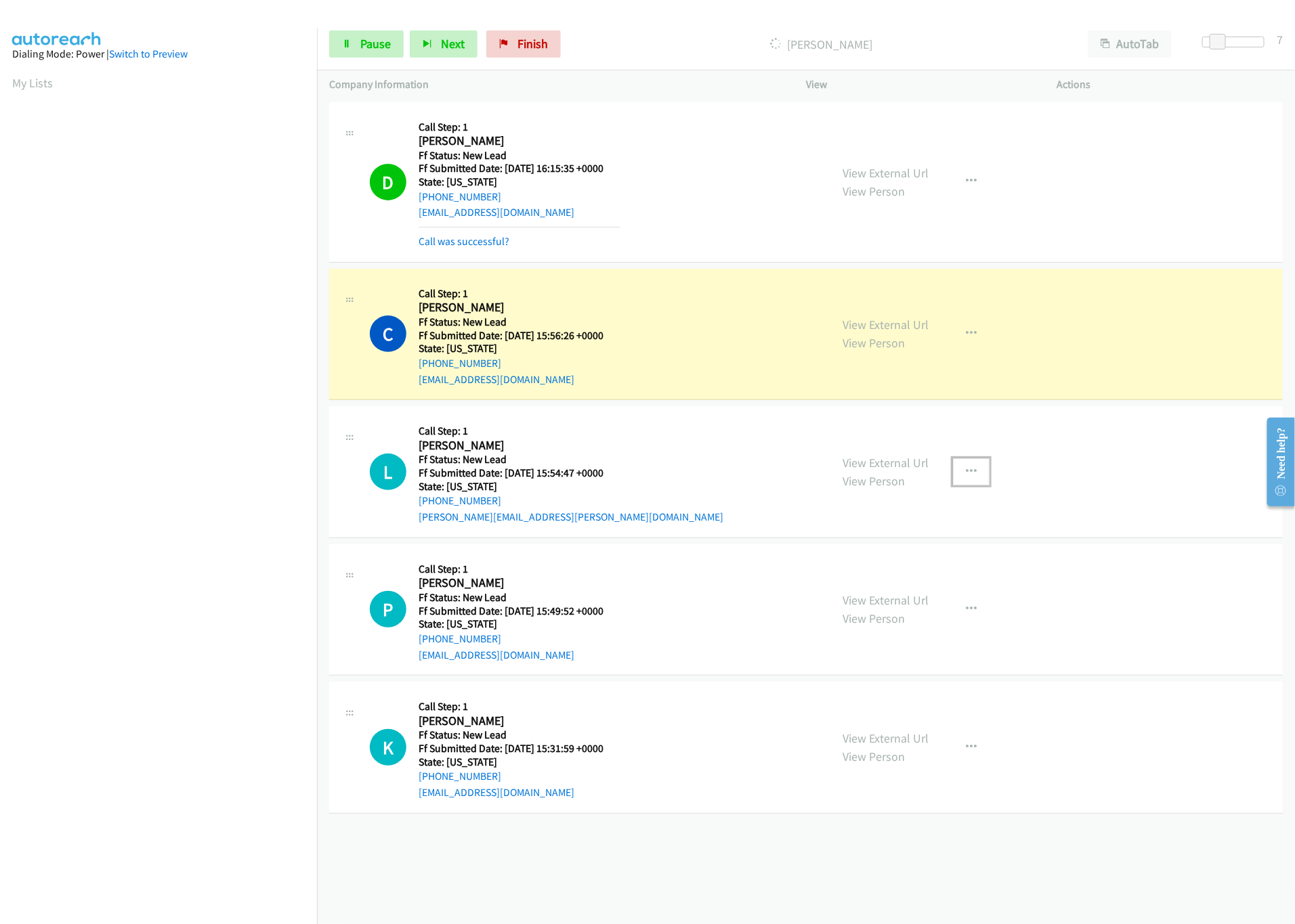
click at [967, 469] on icon "button" at bounding box center [971, 472] width 11 height 11
click at [870, 557] on link "Skip Call" at bounding box center [899, 560] width 180 height 27
click at [884, 606] on link "View External Url" at bounding box center [886, 600] width 86 height 16
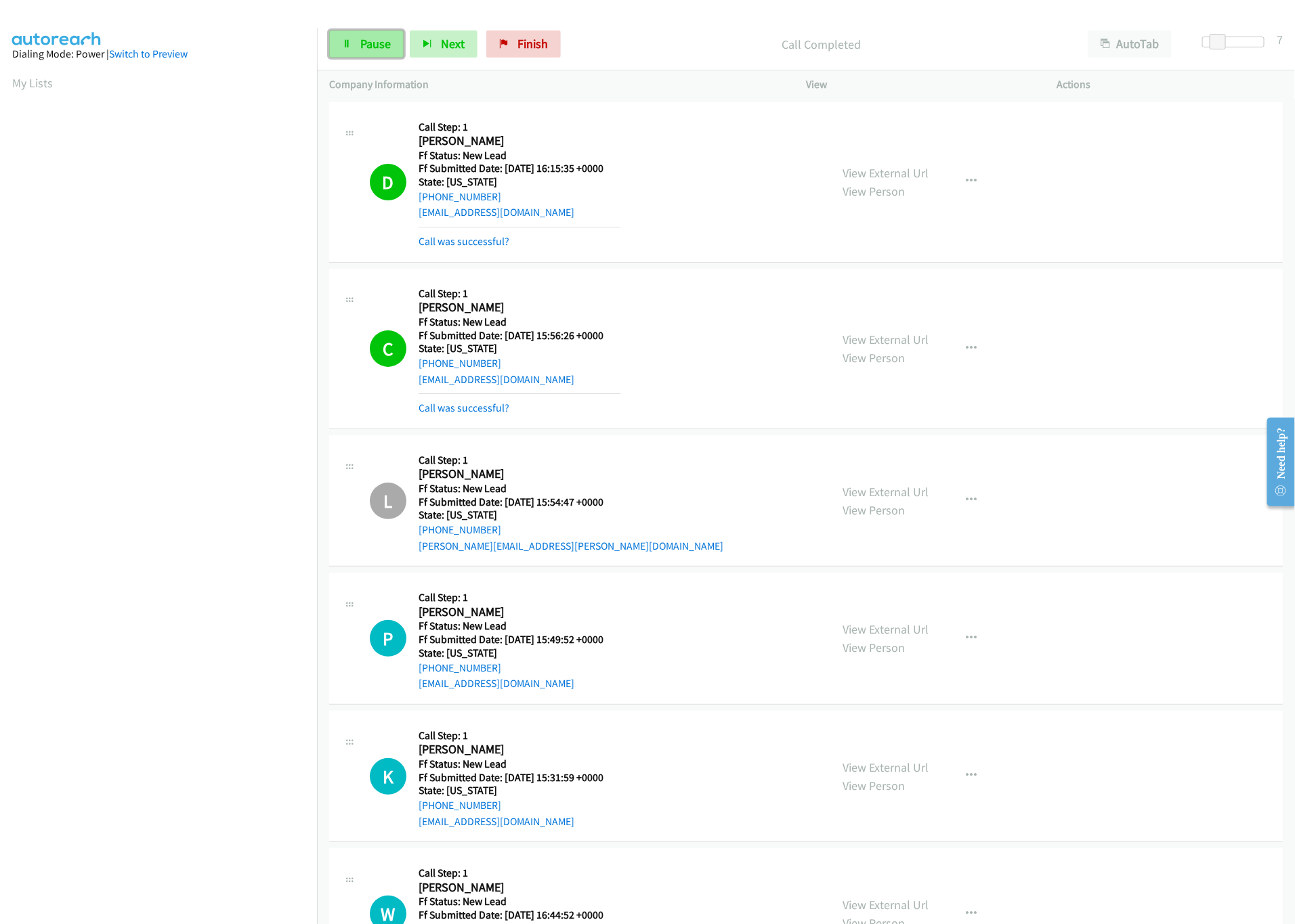
click at [376, 46] on span "Pause" at bounding box center [376, 43] width 30 height 16
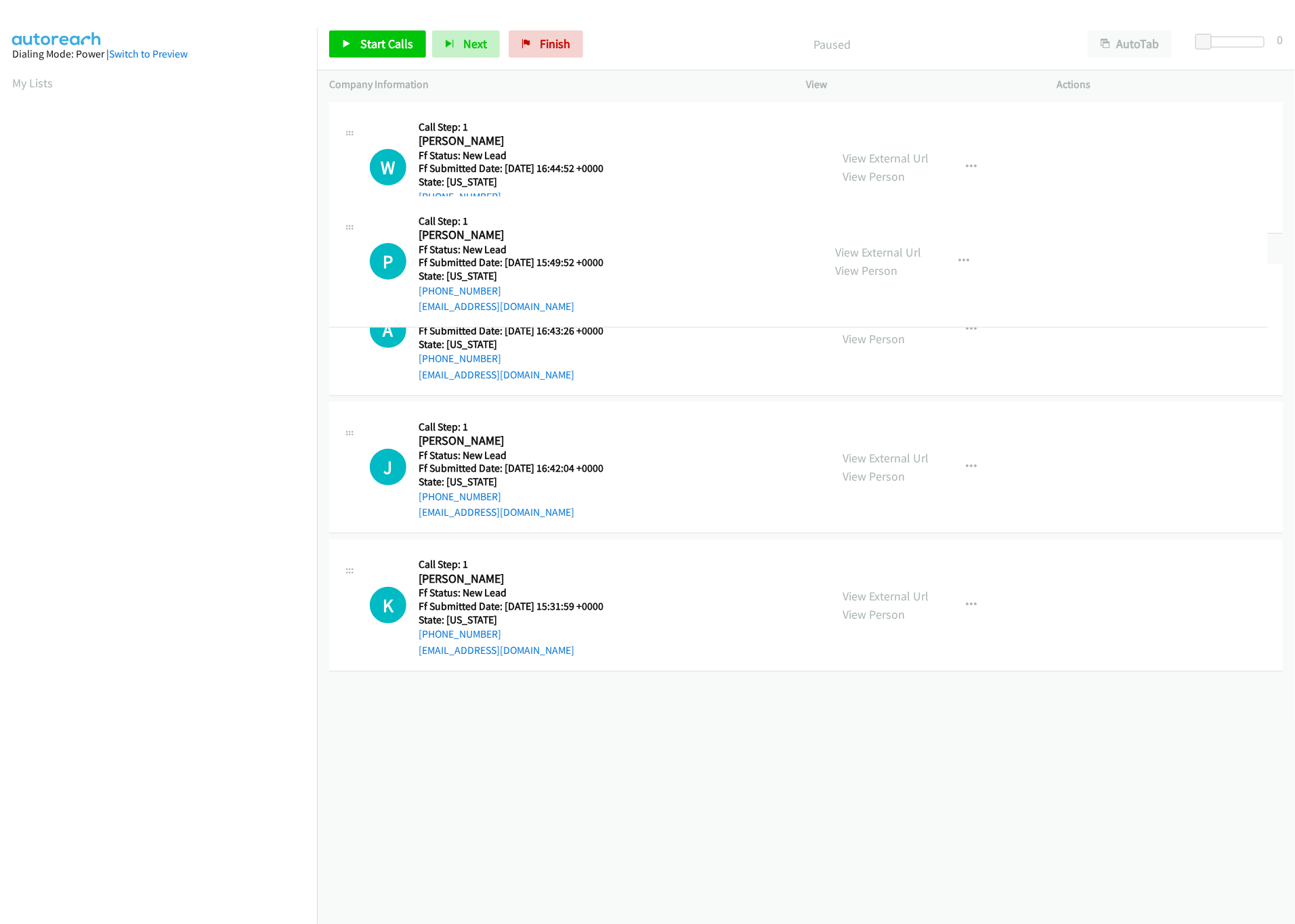
drag, startPoint x: 557, startPoint y: 599, endPoint x: 596, endPoint y: 112, distance: 488.6
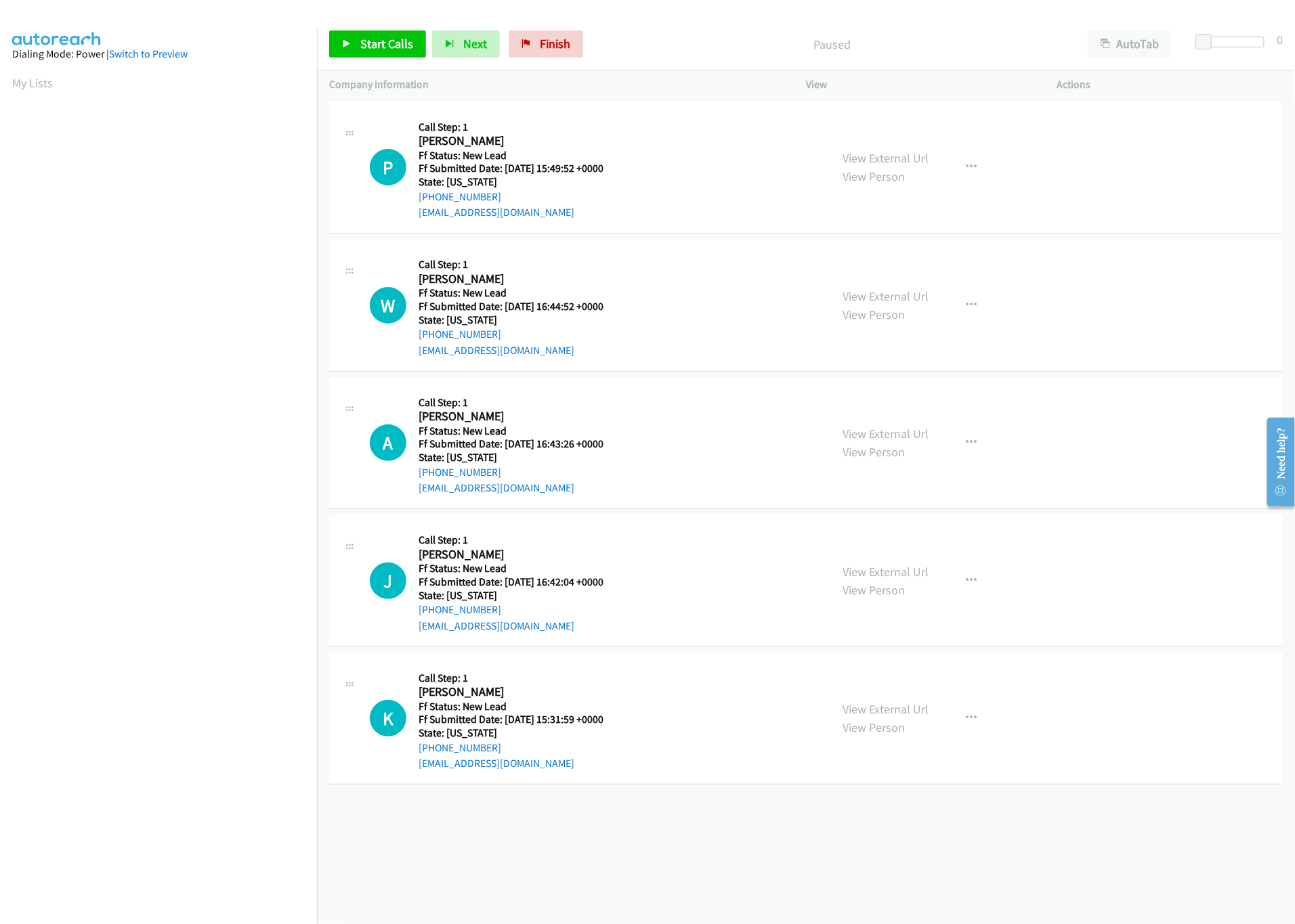
click at [358, 25] on div "Start Calls Pause Next Finish Paused AutoTab AutoTab 0" at bounding box center [806, 44] width 978 height 52
click at [358, 48] on link "Start Calls" at bounding box center [378, 43] width 97 height 27
click at [870, 299] on link "View External Url" at bounding box center [886, 296] width 86 height 16
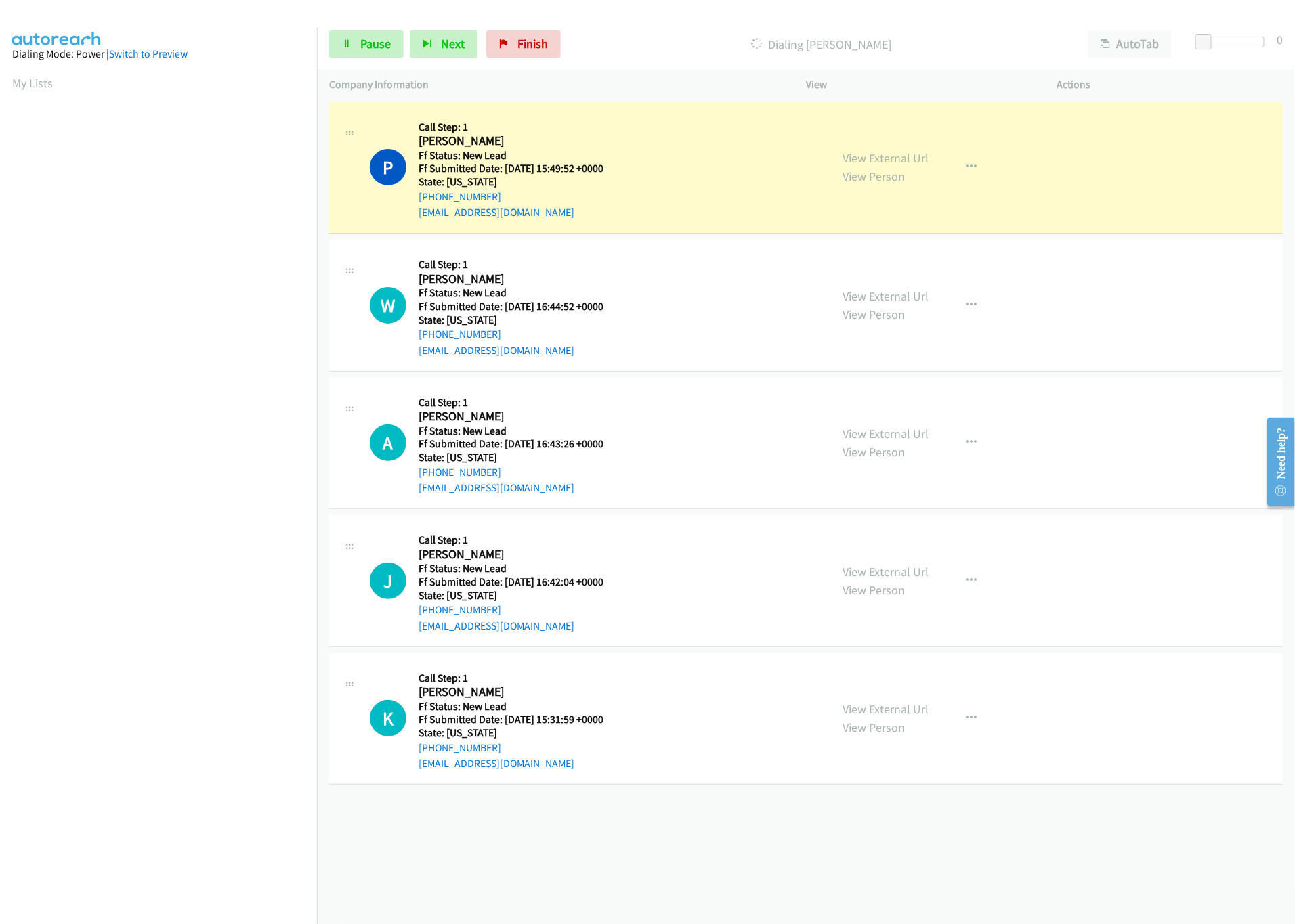
drag, startPoint x: 1201, startPoint y: 31, endPoint x: 1216, endPoint y: 33, distance: 15.1
click at [1216, 33] on div "Start Calls Pause Next Finish Dialing [PERSON_NAME] AutoTab AutoTab 0" at bounding box center [806, 44] width 978 height 52
click at [1220, 43] on div at bounding box center [1234, 42] width 62 height 11
click at [1220, 43] on span at bounding box center [1222, 42] width 17 height 17
click at [866, 435] on link "View External Url" at bounding box center [886, 433] width 86 height 16
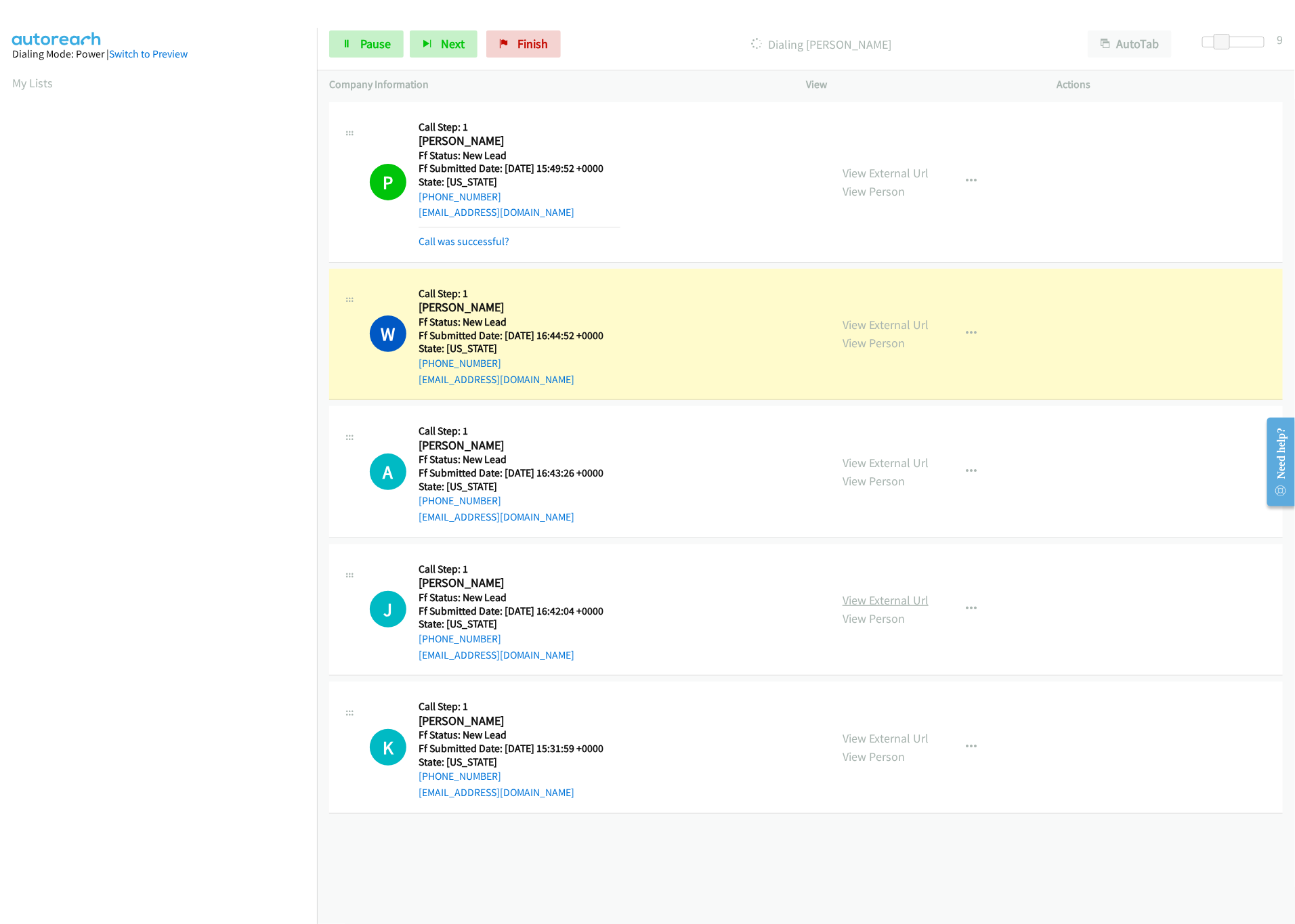
click at [853, 599] on link "View External Url" at bounding box center [886, 600] width 86 height 16
click at [368, 59] on div "Start Calls Pause Next Finish Dialing [PERSON_NAME] AutoTab AutoTab 9" at bounding box center [806, 44] width 978 height 52
click at [364, 37] on span "Pause" at bounding box center [376, 43] width 30 height 16
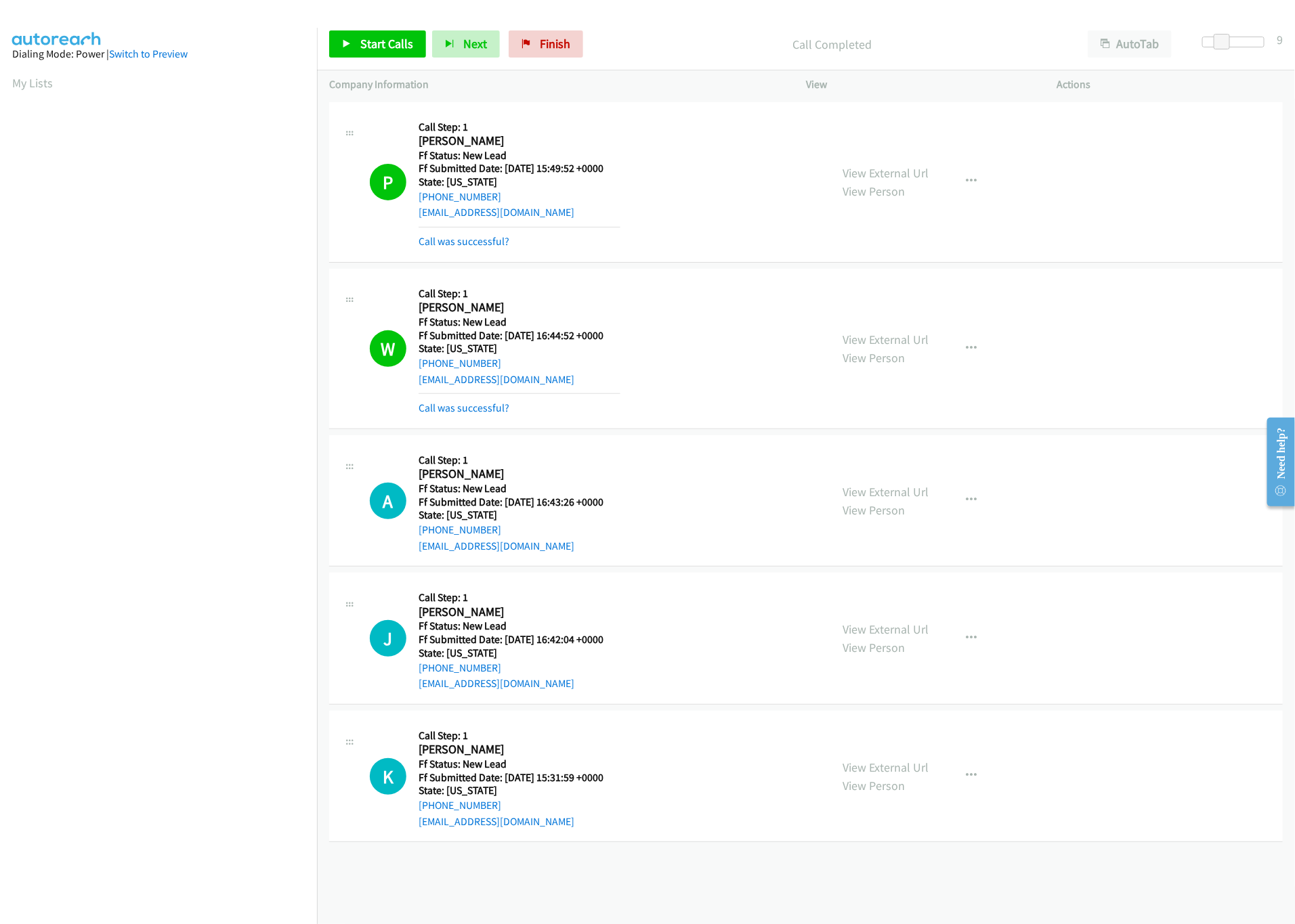
click at [783, 876] on div "[PHONE_NUMBER] Call failed - Please reload the list and try again The Callbar F…" at bounding box center [806, 511] width 978 height 825
click at [468, 411] on link "Call was successful?" at bounding box center [463, 408] width 90 height 13
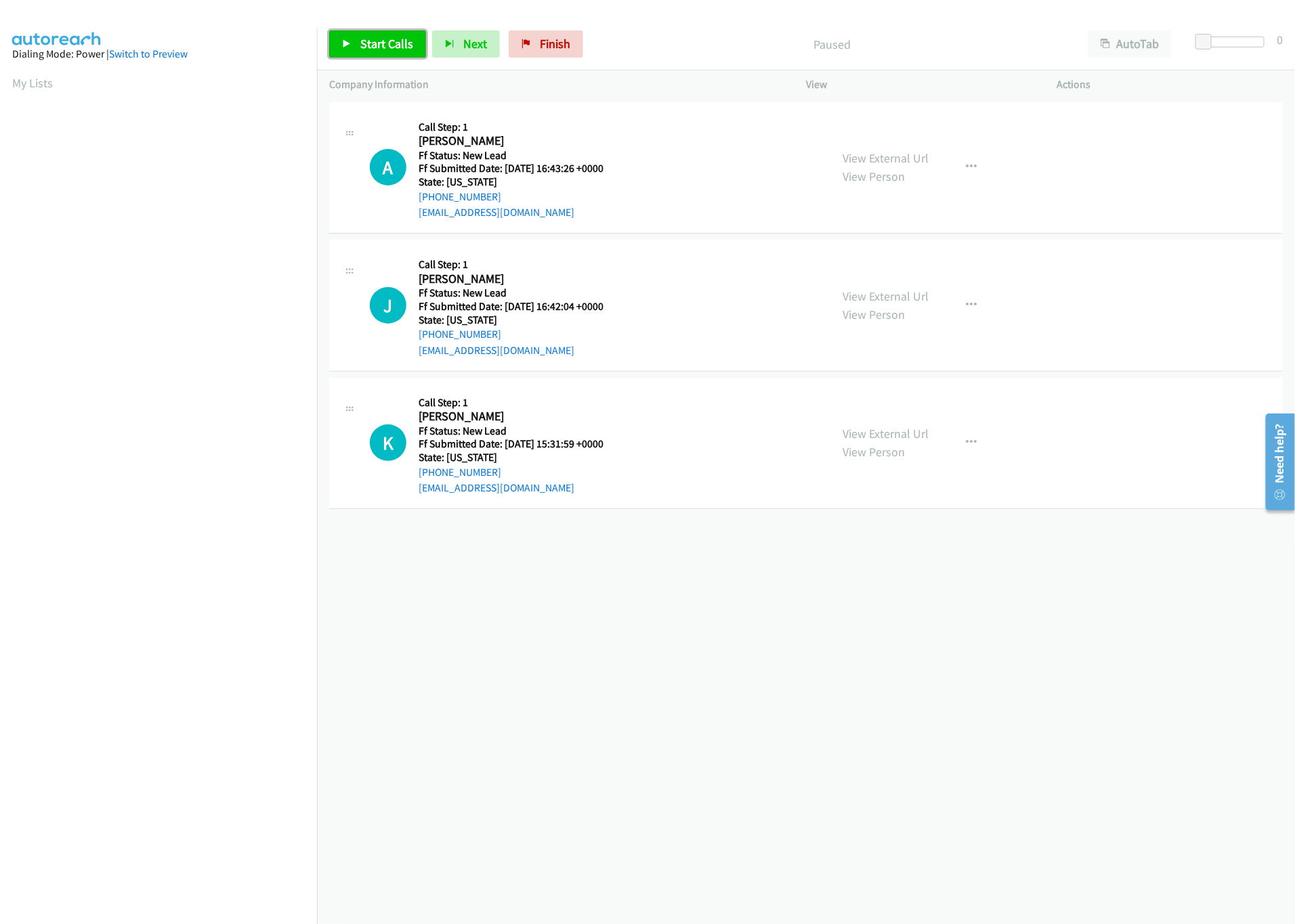
click at [388, 45] on span "Start Calls" at bounding box center [387, 43] width 53 height 16
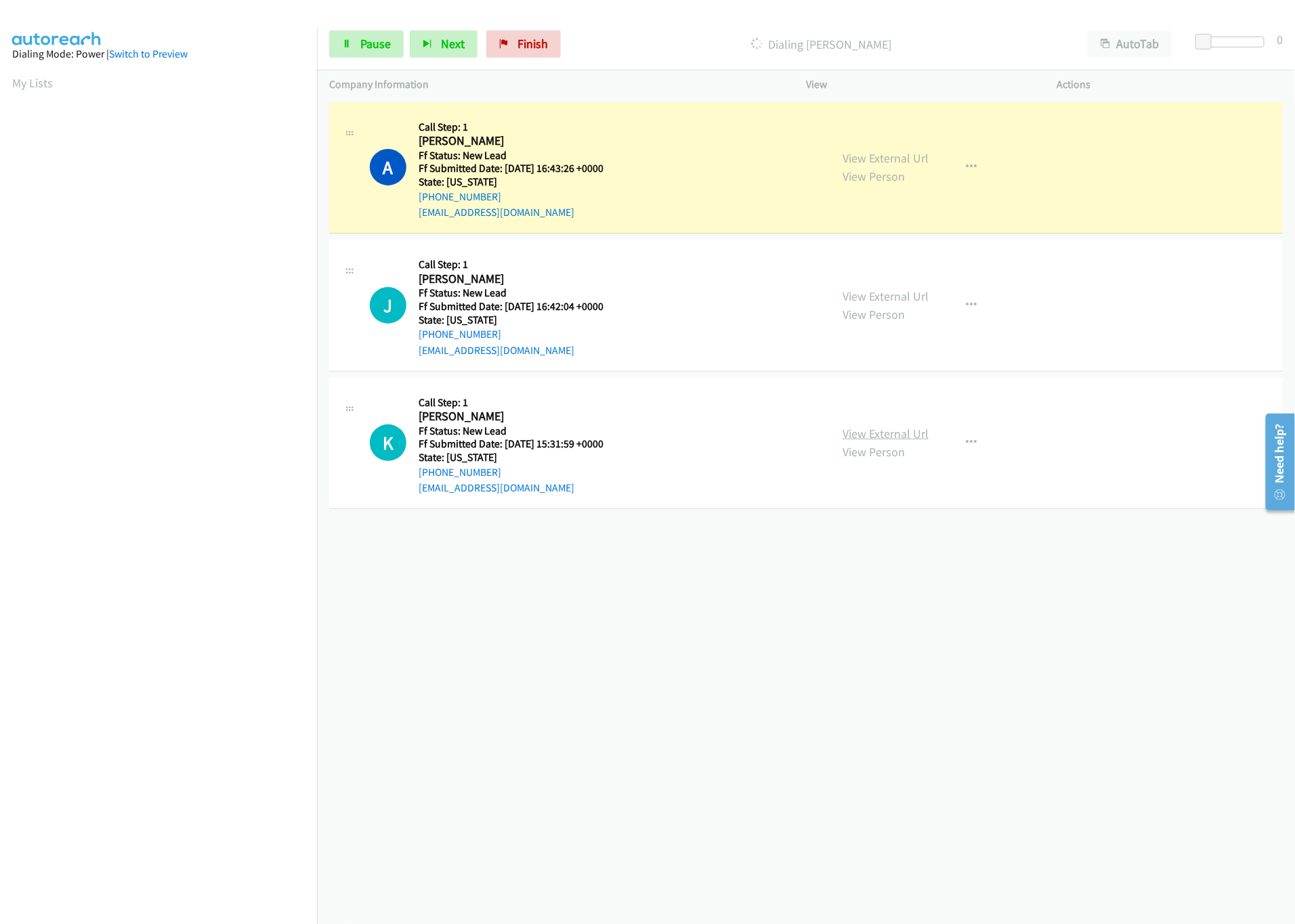
click at [857, 429] on link "View External Url" at bounding box center [886, 433] width 86 height 16
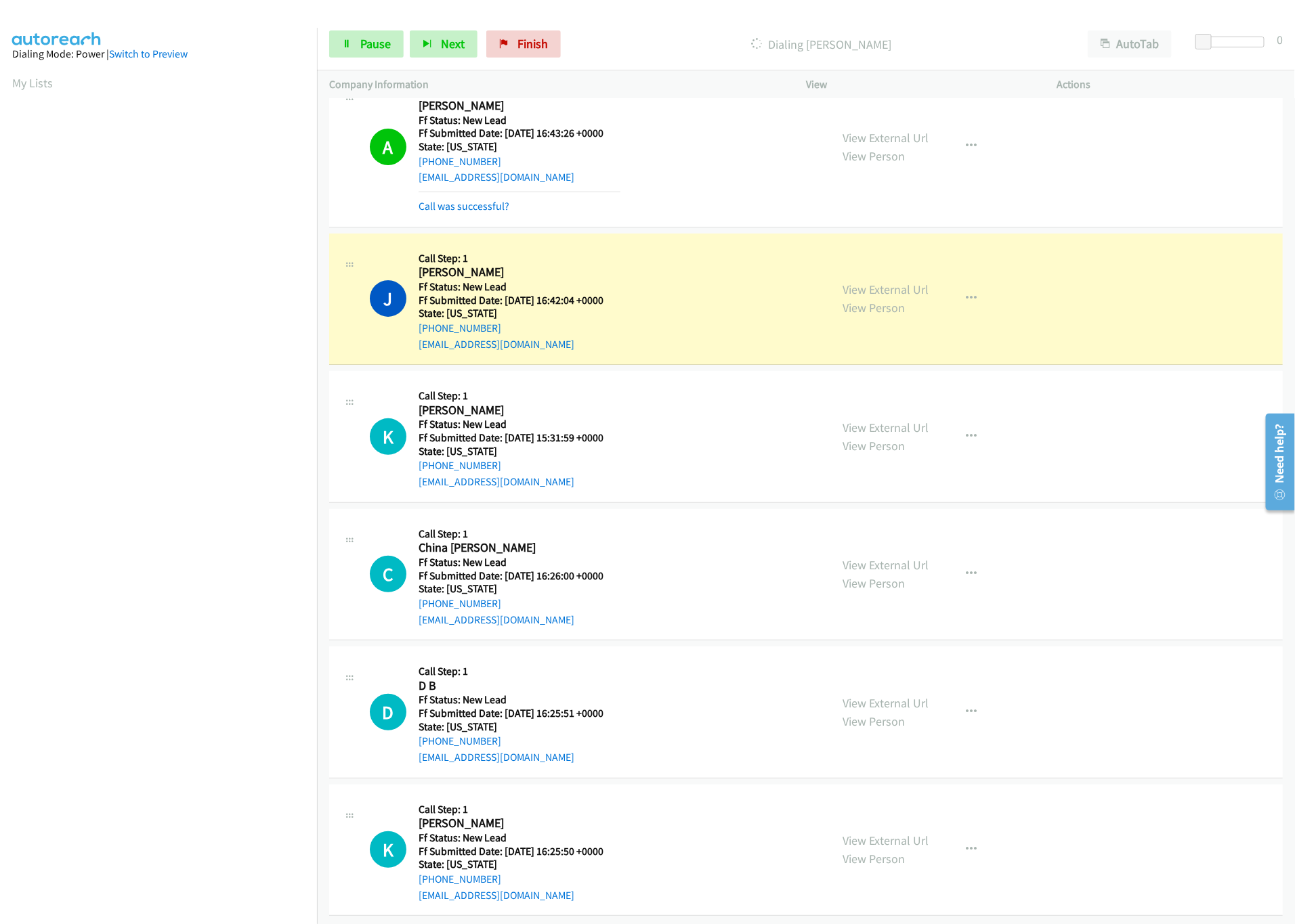
scroll to position [54, 0]
click at [879, 694] on link "View External Url" at bounding box center [886, 701] width 86 height 16
click at [888, 530] on div "View External Url View Person View External Url Email Schedule/Manage Callback …" at bounding box center [962, 573] width 263 height 107
click at [888, 556] on link "View External Url" at bounding box center [886, 563] width 86 height 16
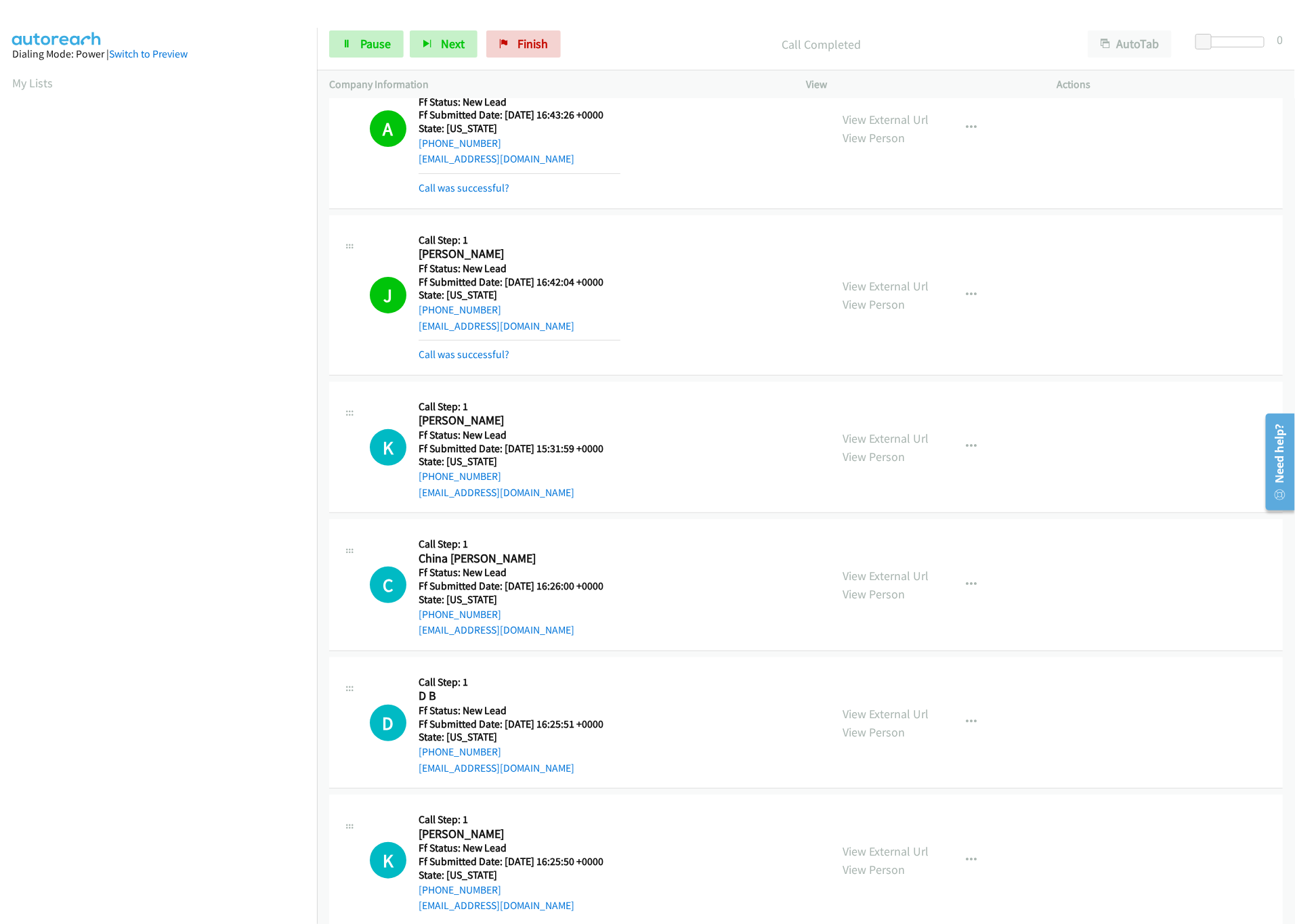
scroll to position [83, 0]
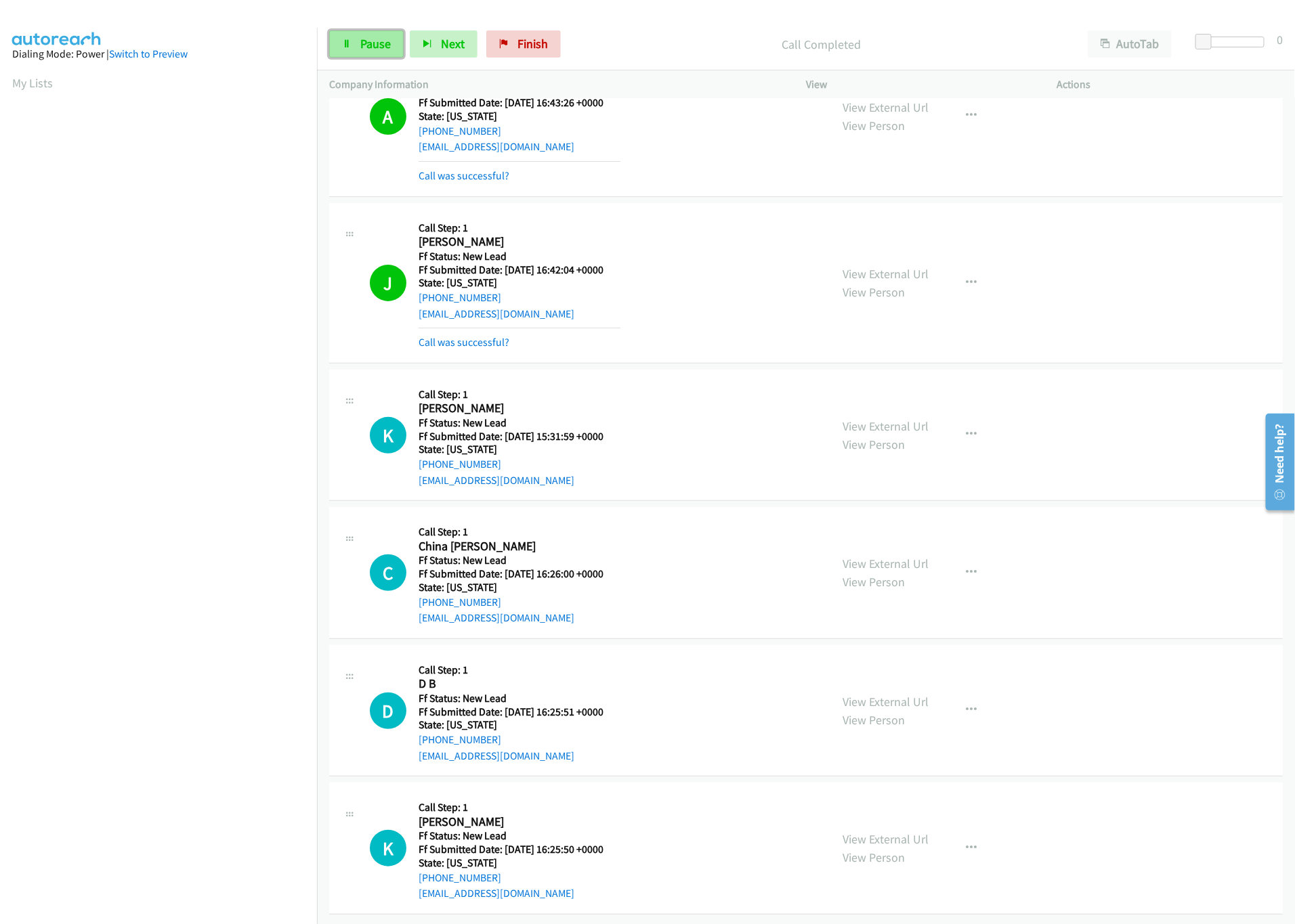
drag, startPoint x: 360, startPoint y: 47, endPoint x: 348, endPoint y: 54, distance: 13.9
click at [360, 47] on span "Pause" at bounding box center [376, 43] width 30 height 16
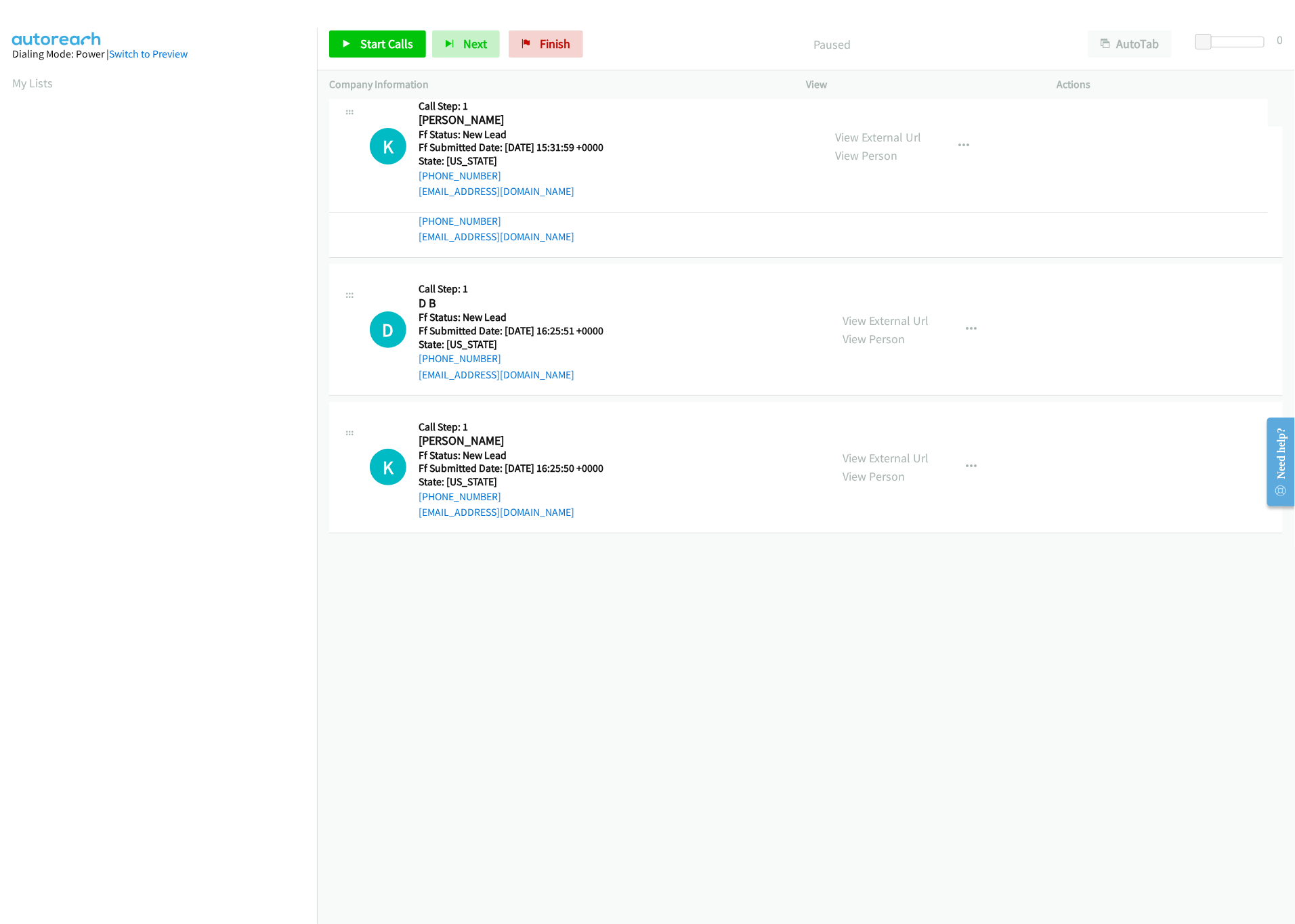
drag, startPoint x: 598, startPoint y: 578, endPoint x: 598, endPoint y: 141, distance: 437.0
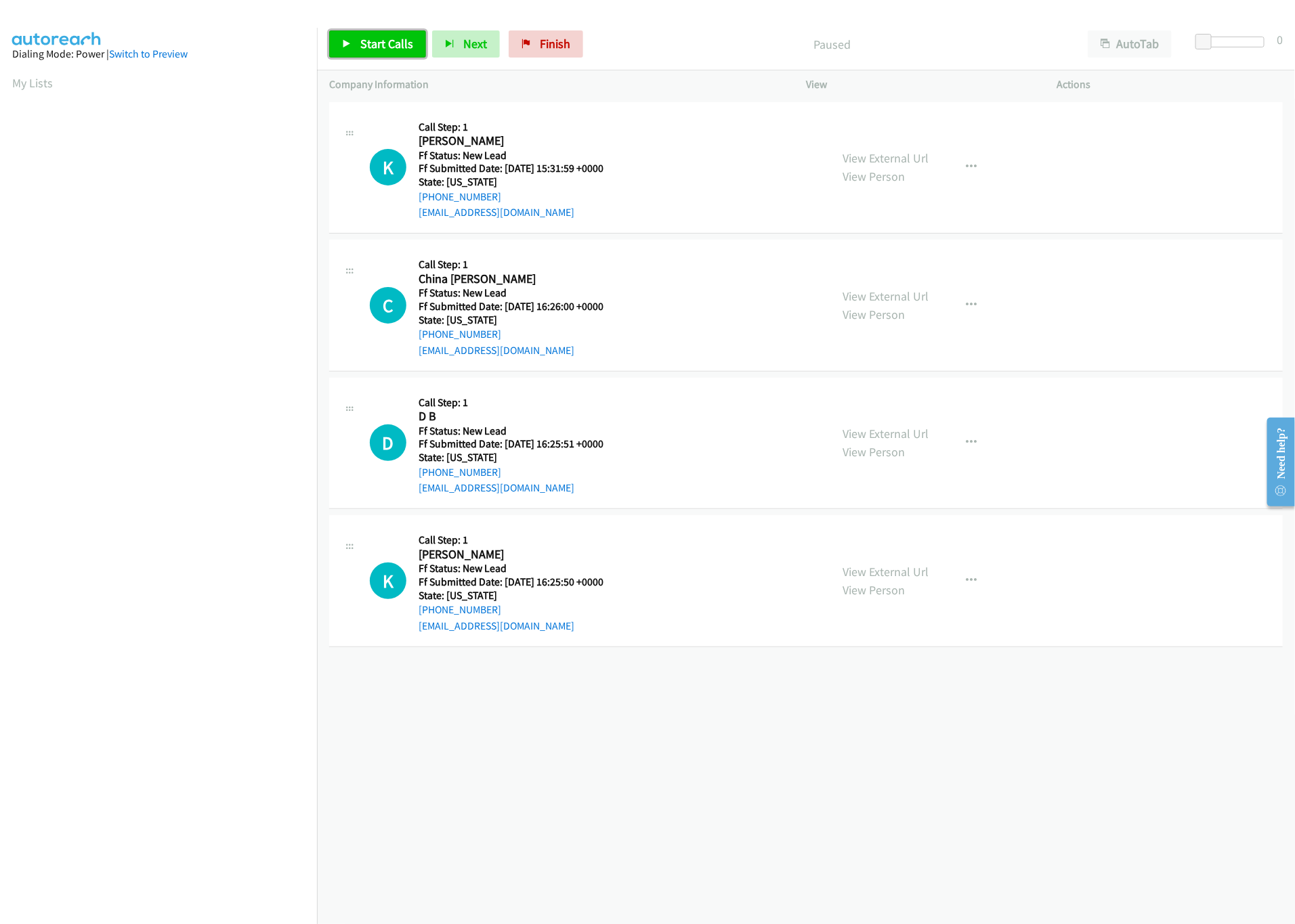
click at [397, 46] on span "Start Calls" at bounding box center [387, 43] width 53 height 16
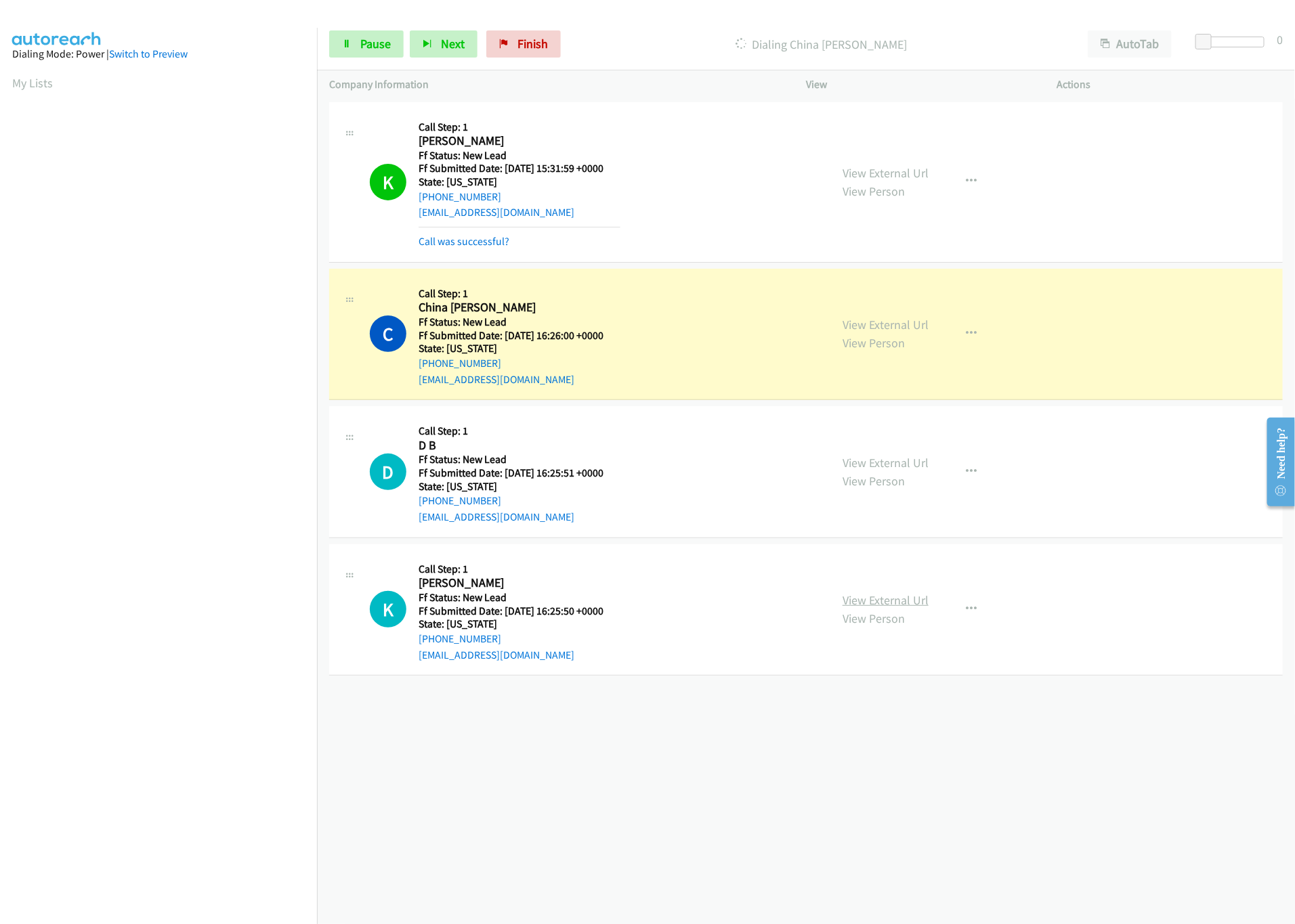
click at [904, 599] on link "View External Url" at bounding box center [886, 600] width 86 height 16
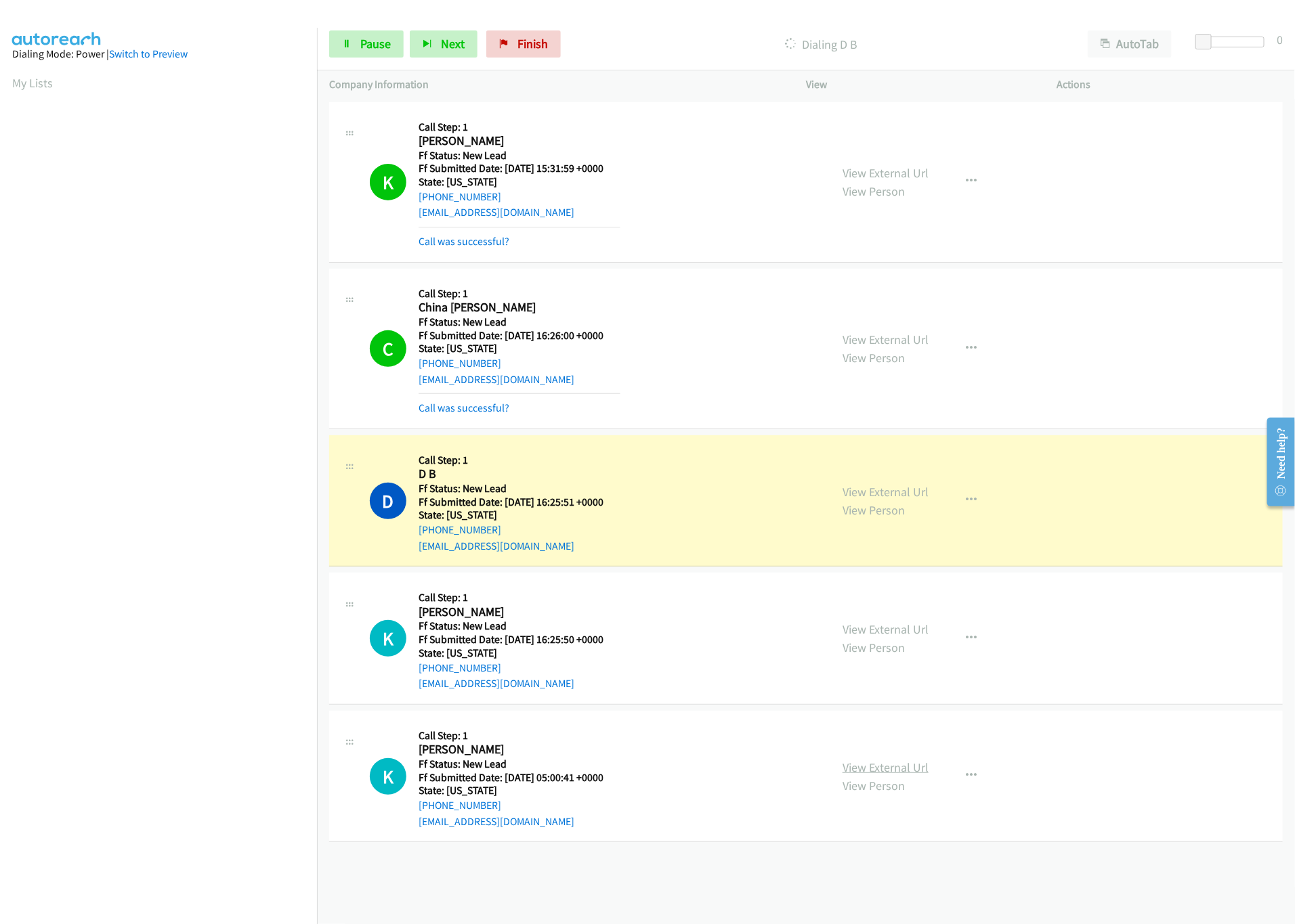
click at [882, 760] on link "View External Url" at bounding box center [886, 767] width 86 height 16
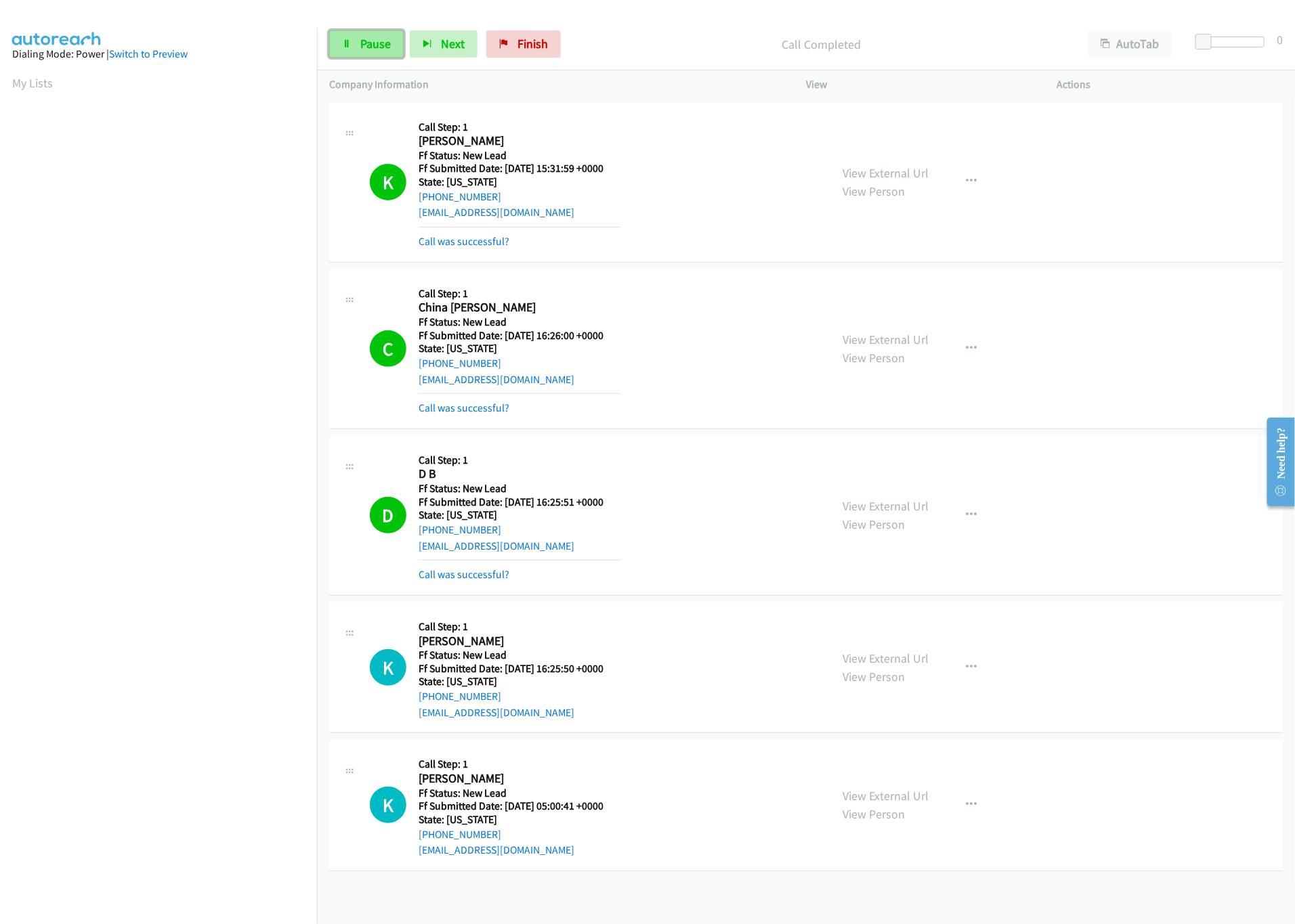
click at [360, 46] on span "Pause" at bounding box center [376, 43] width 30 height 16
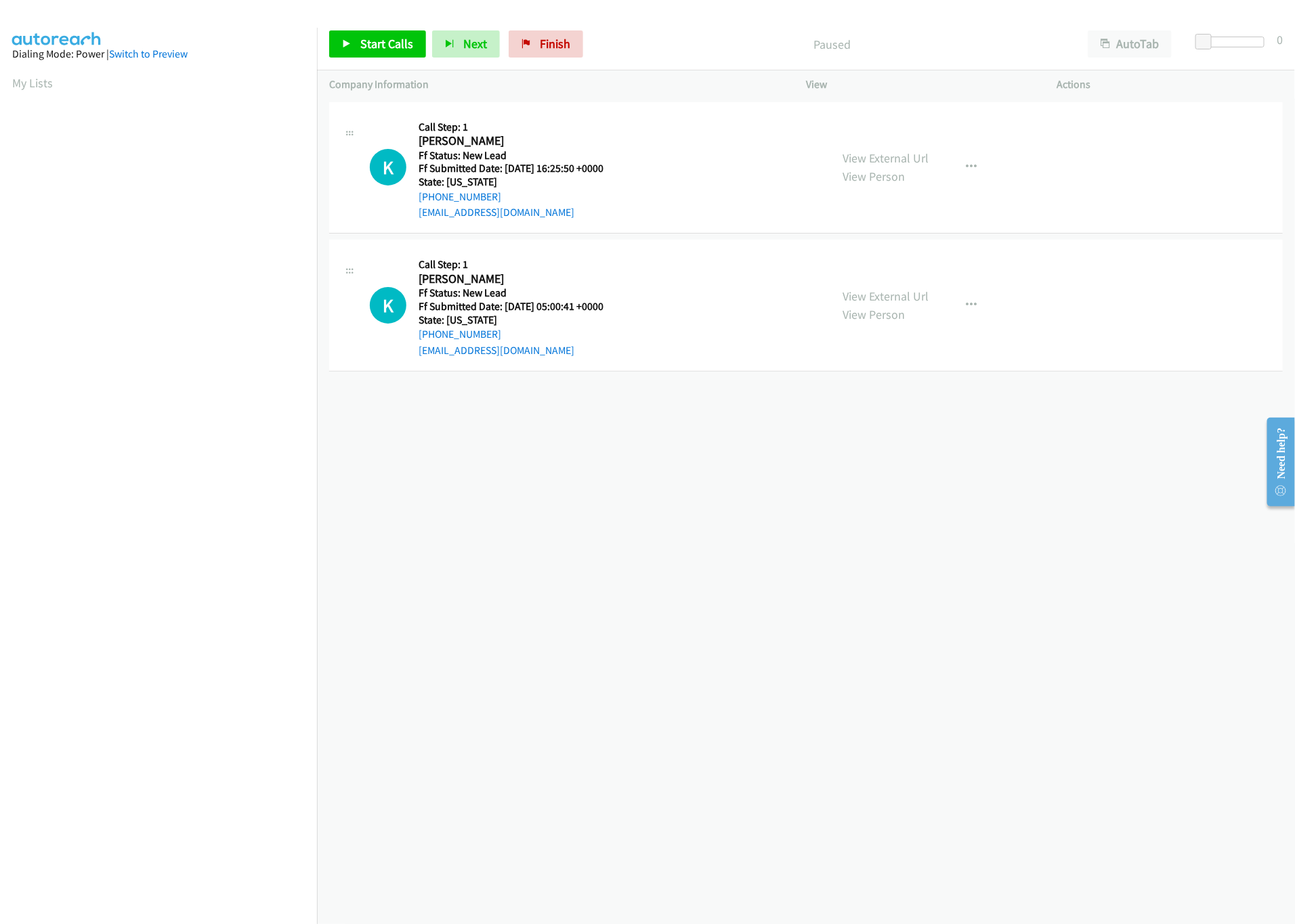
scroll to position [0, 5]
drag, startPoint x: 496, startPoint y: 488, endPoint x: 454, endPoint y: 232, distance: 259.4
click at [498, 487] on div "[PHONE_NUMBER] Call failed - Please reload the list and try again The Callbar F…" at bounding box center [806, 511] width 978 height 825
click at [378, 47] on span "Start Calls" at bounding box center [387, 43] width 53 height 16
click at [640, 538] on div "[PHONE_NUMBER] Call failed - Please reload the list and try again The Callbar F…" at bounding box center [806, 511] width 978 height 825
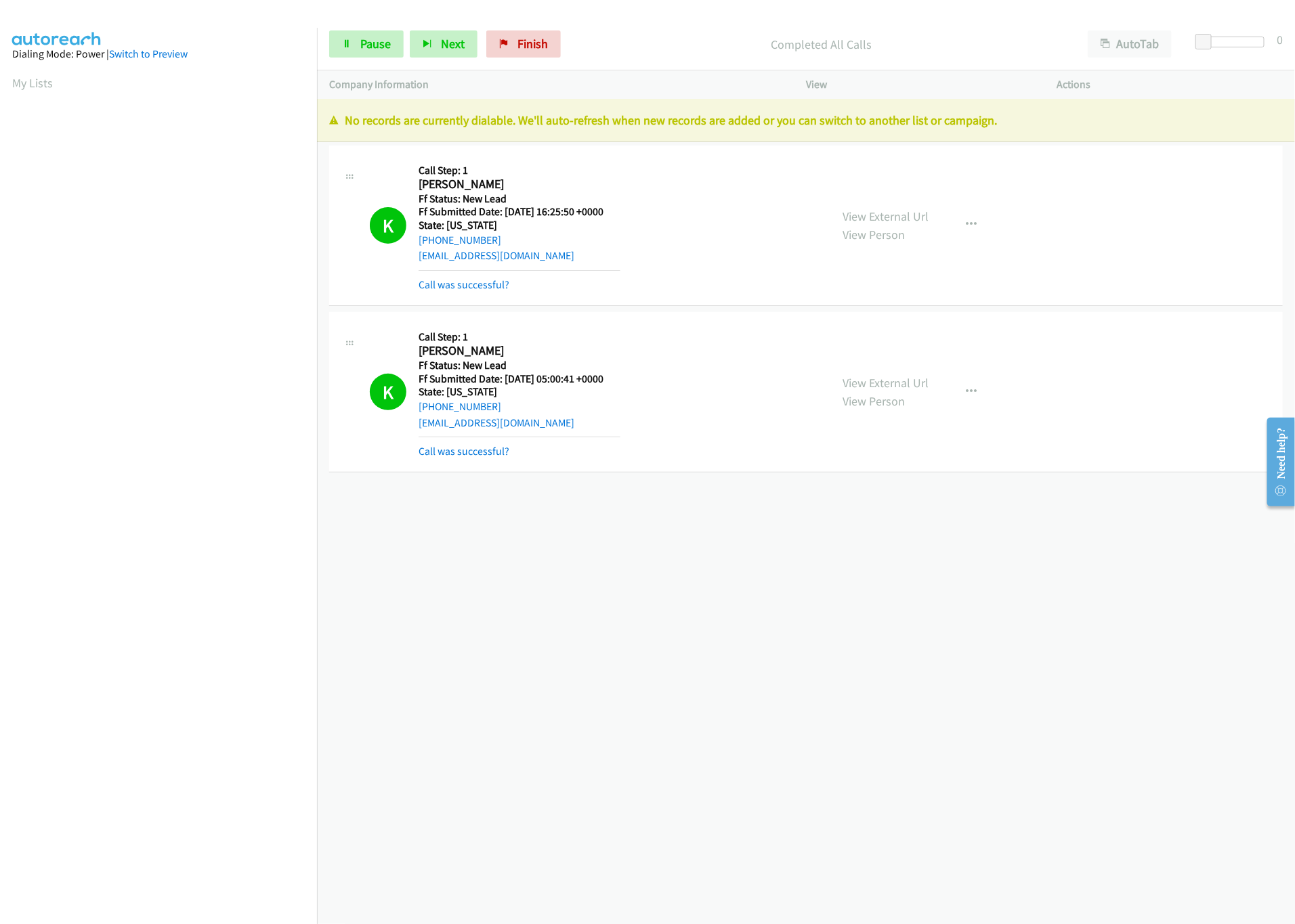
drag, startPoint x: 737, startPoint y: 573, endPoint x: 728, endPoint y: 535, distance: 39.1
click at [737, 571] on div "[PHONE_NUMBER] Call failed - Please reload the list and try again The Callbar F…" at bounding box center [806, 511] width 978 height 825
click at [378, 35] on link "Pause" at bounding box center [367, 43] width 75 height 27
drag, startPoint x: 774, startPoint y: 633, endPoint x: 543, endPoint y: 130, distance: 553.5
click at [734, 579] on div "[PHONE_NUMBER] Call failed - Please reload the list and try again The Callbar F…" at bounding box center [806, 511] width 978 height 825
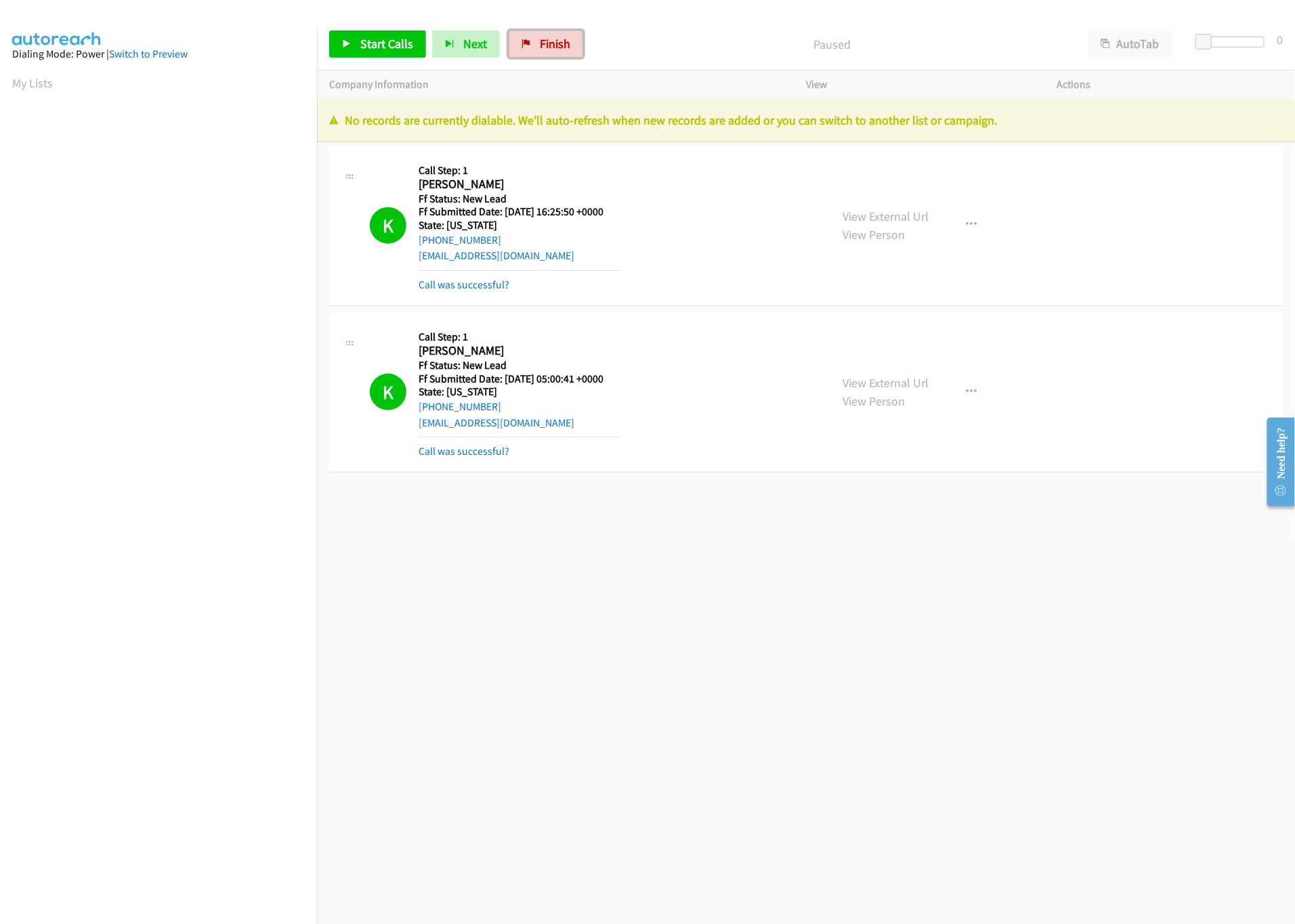
click at [569, 51] on link "Finish" at bounding box center [546, 43] width 75 height 27
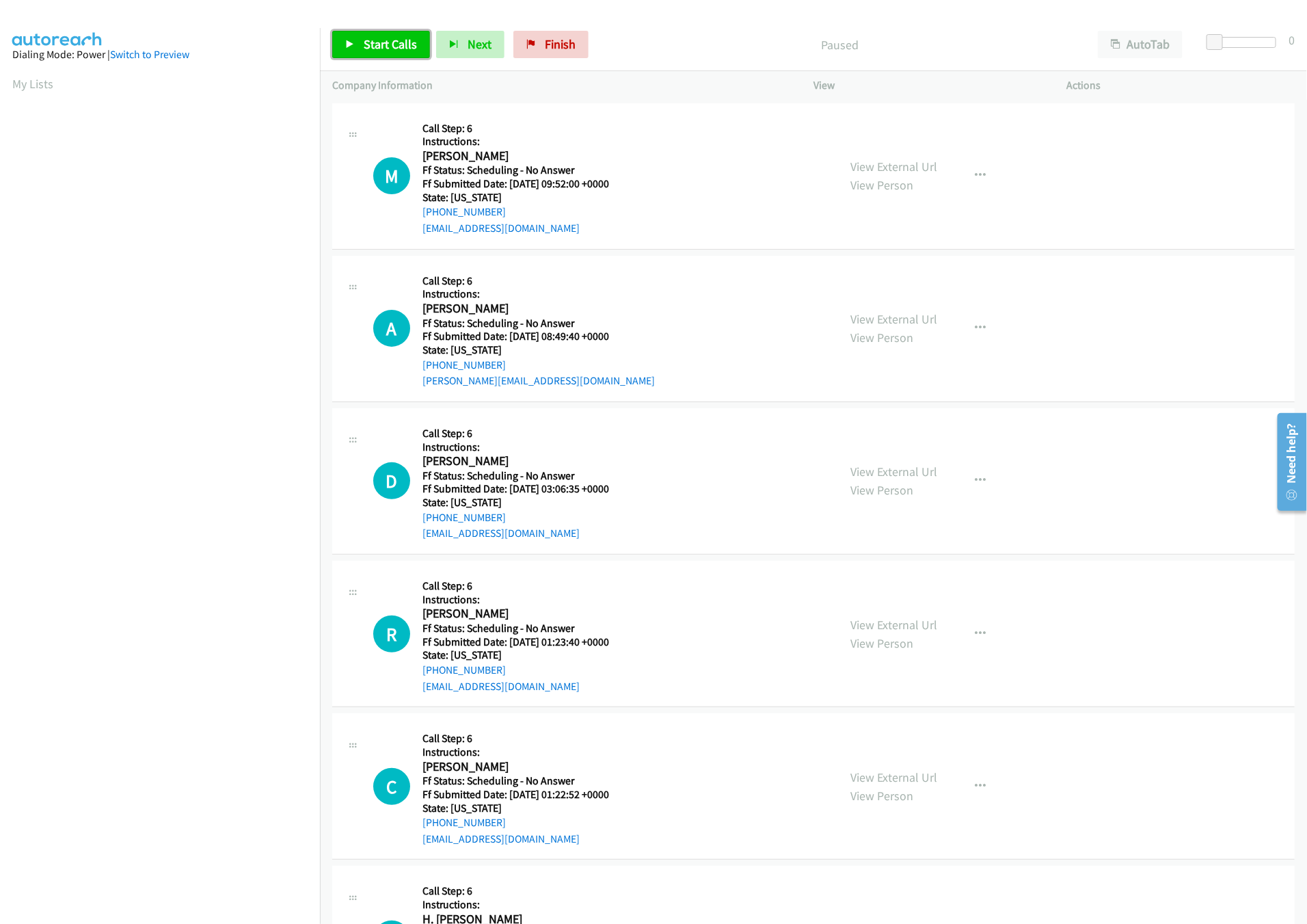
click at [405, 44] on span "Start Calls" at bounding box center [390, 44] width 54 height 16
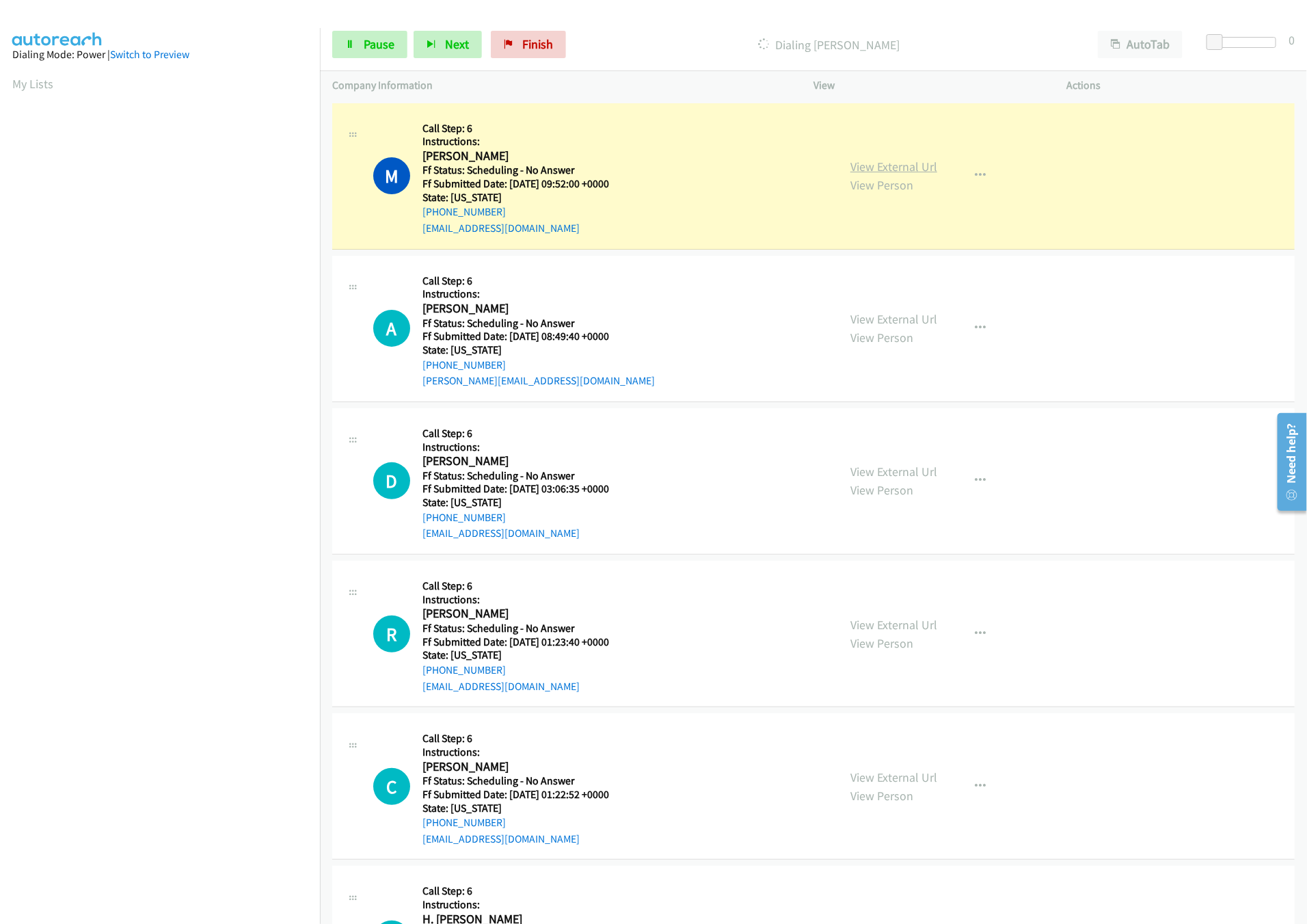
click at [915, 163] on link "View External Url" at bounding box center [894, 167] width 87 height 16
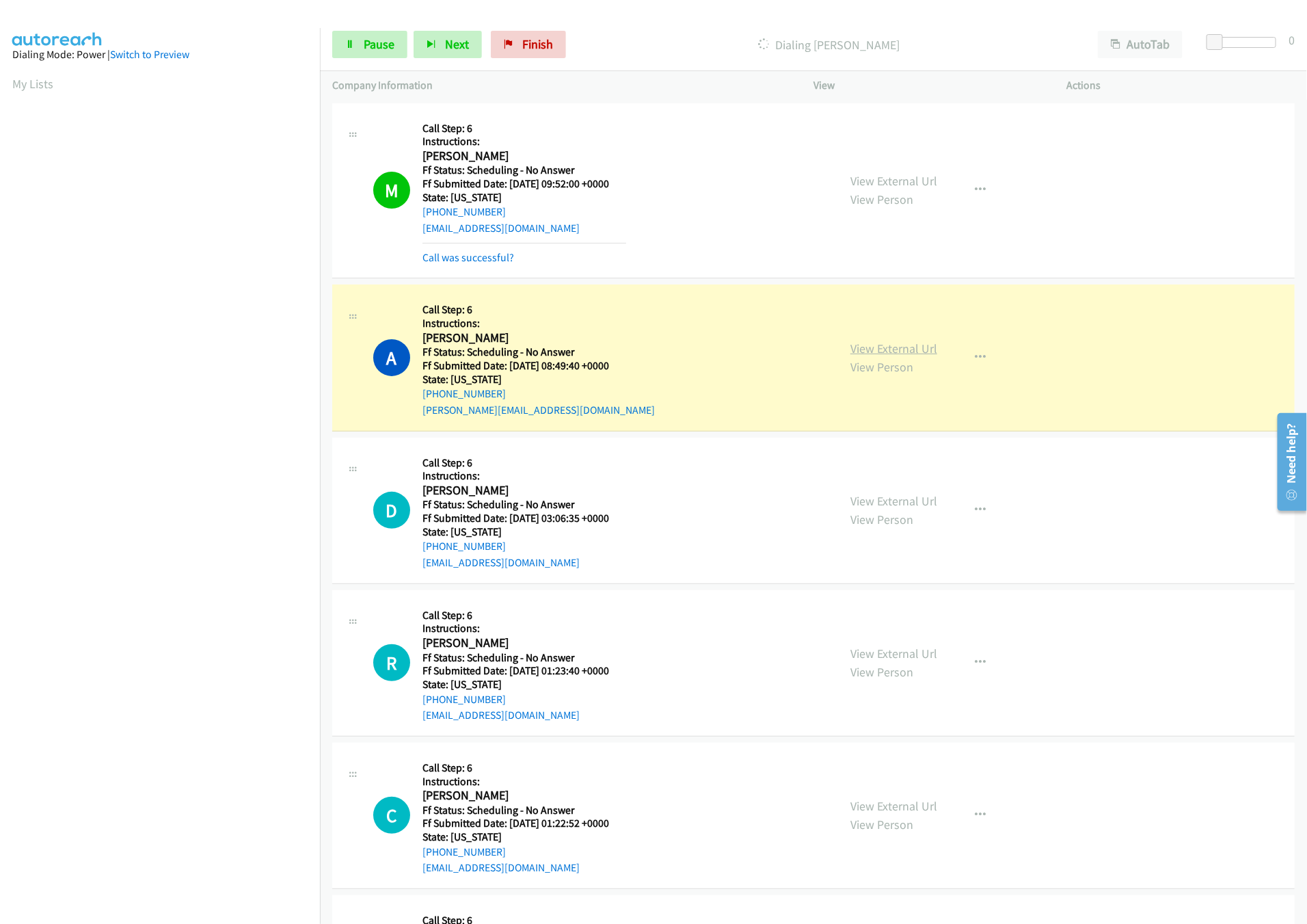
click at [876, 351] on link "View External Url" at bounding box center [894, 348] width 87 height 16
click at [374, 38] on span "Pause" at bounding box center [379, 44] width 31 height 16
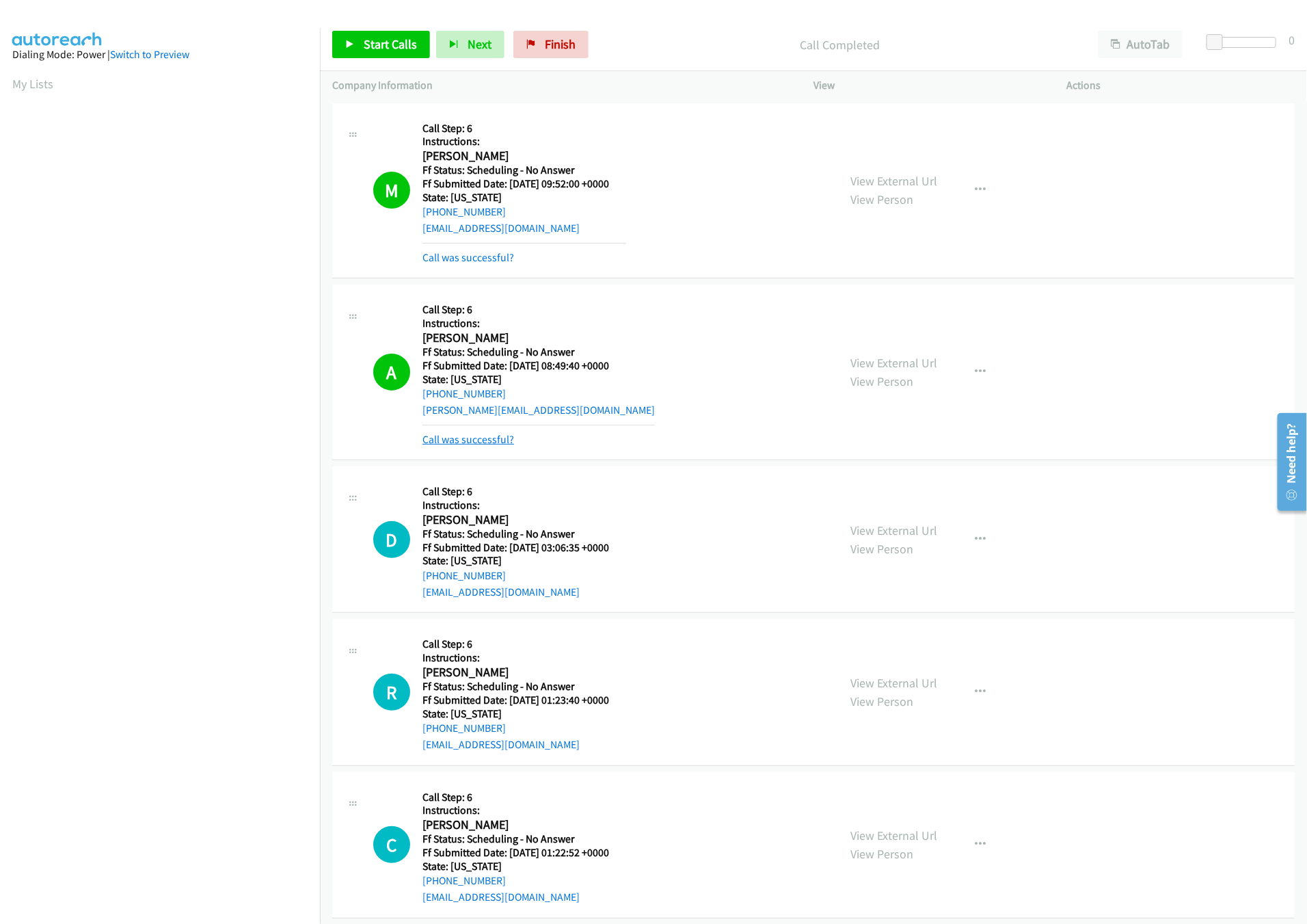
click at [487, 442] on link "Call was successful?" at bounding box center [467, 439] width 91 height 13
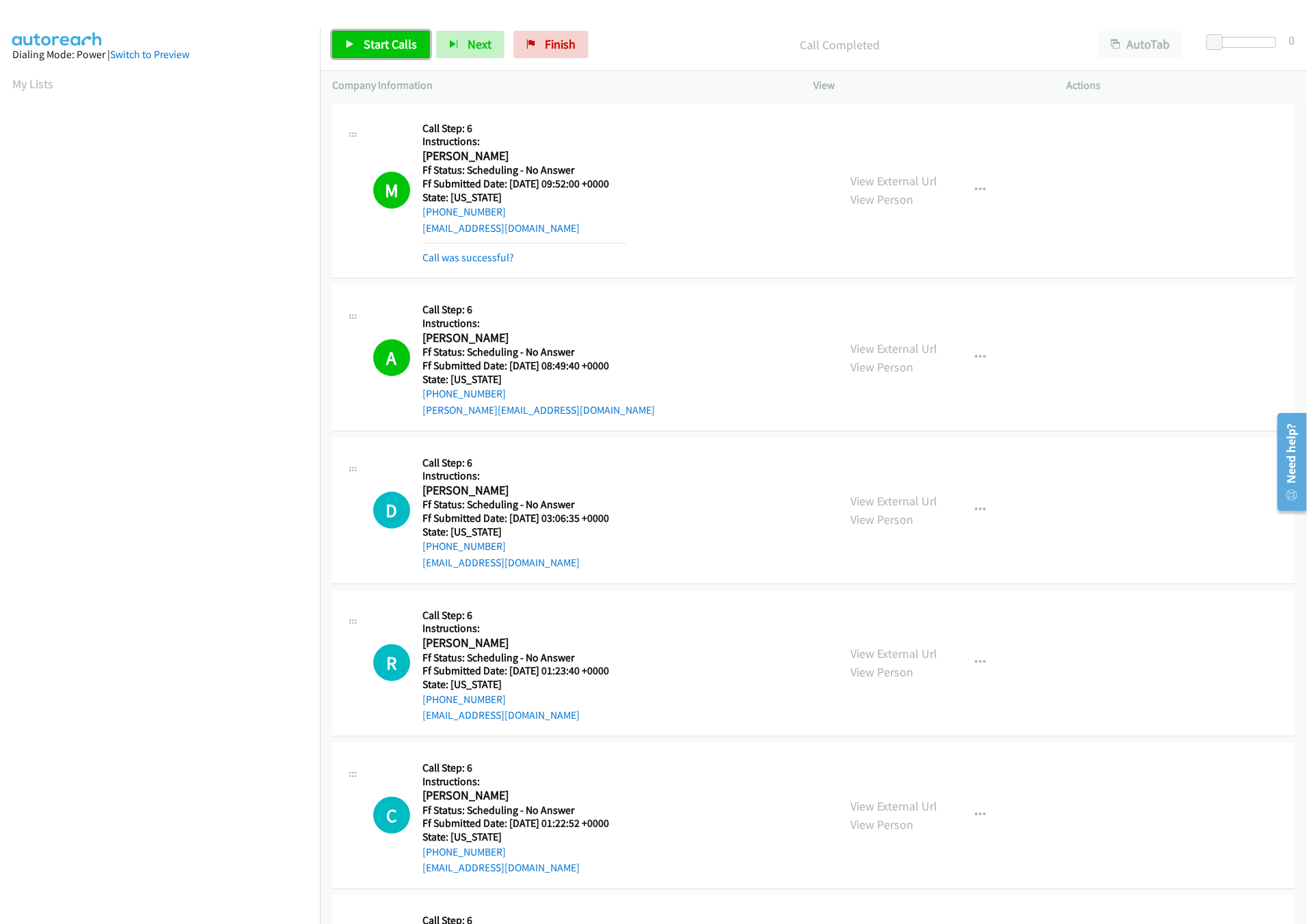
click at [366, 38] on span "Start Calls" at bounding box center [390, 44] width 54 height 16
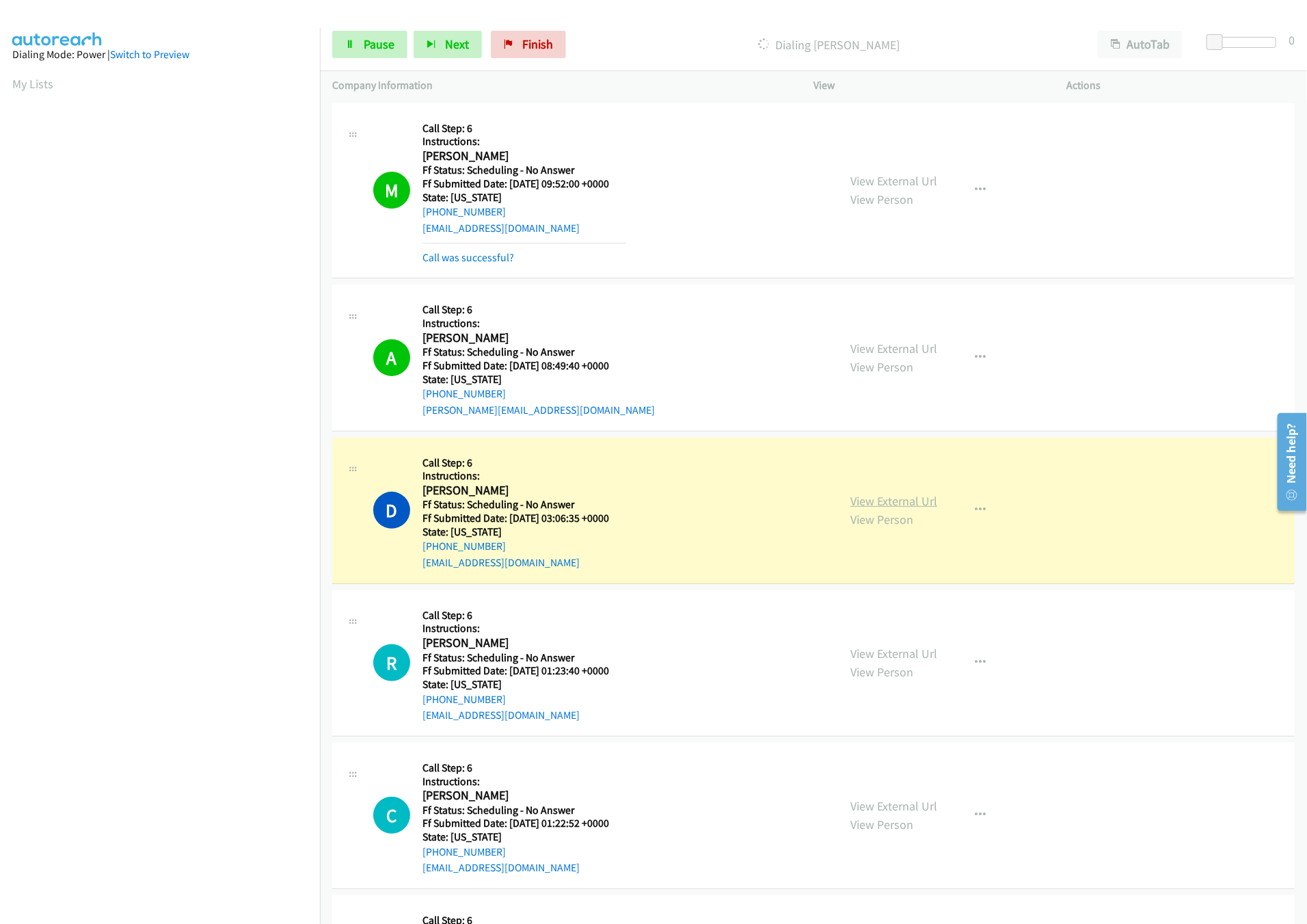
click at [923, 505] on link "View External Url" at bounding box center [894, 500] width 87 height 16
click at [876, 647] on link "View External Url" at bounding box center [894, 653] width 87 height 16
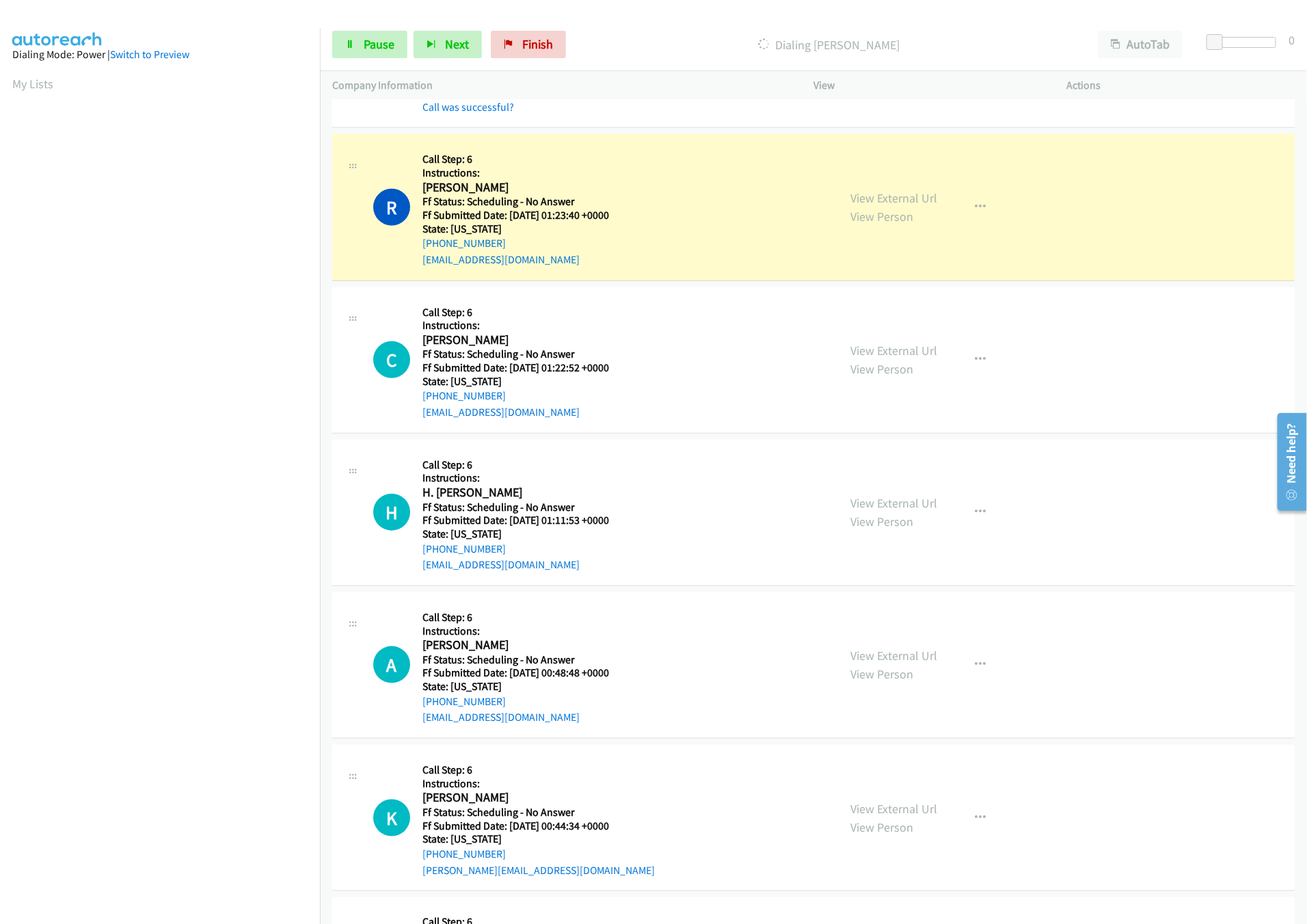
scroll to position [546, 0]
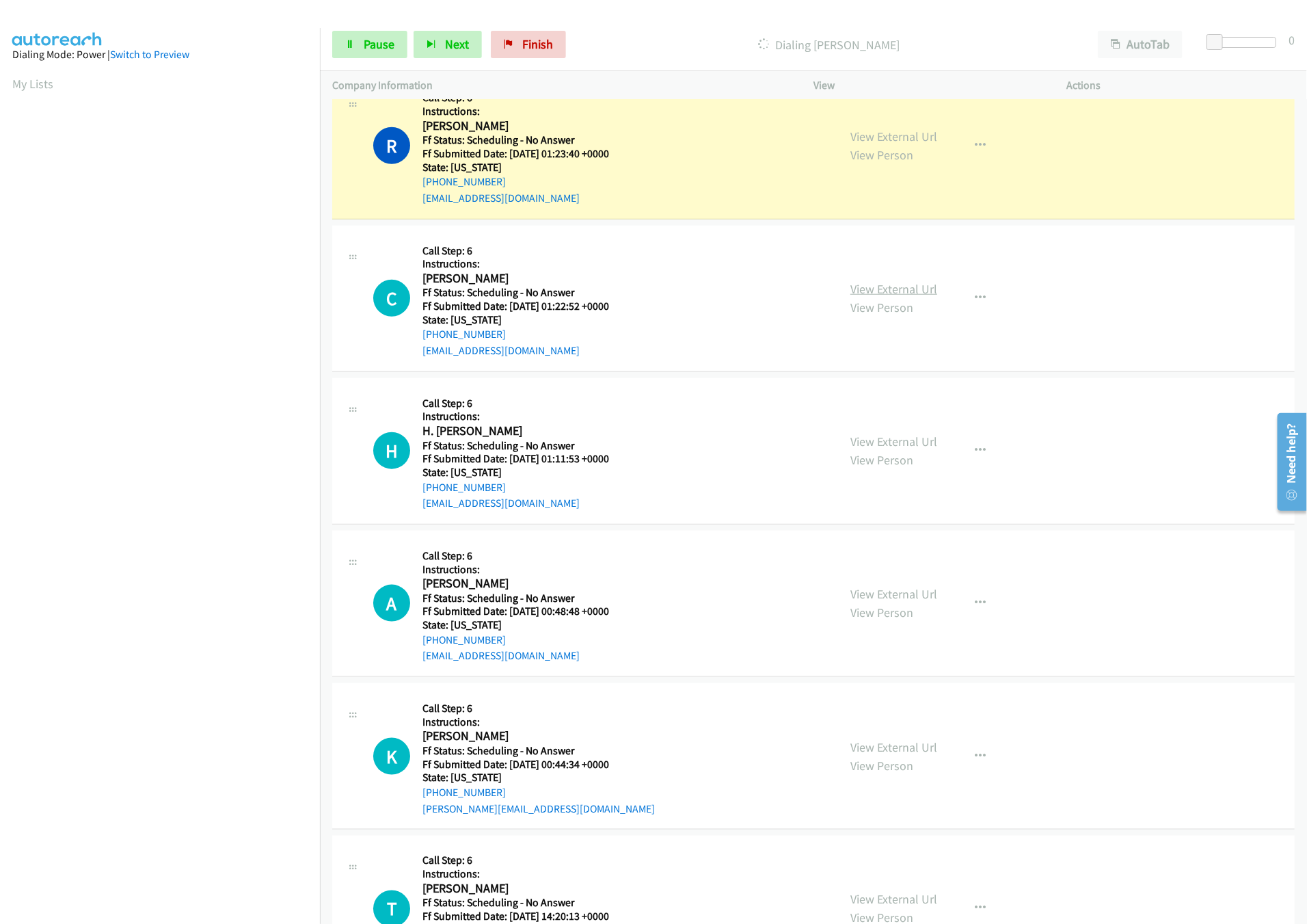
click at [883, 285] on link "View External Url" at bounding box center [894, 288] width 87 height 16
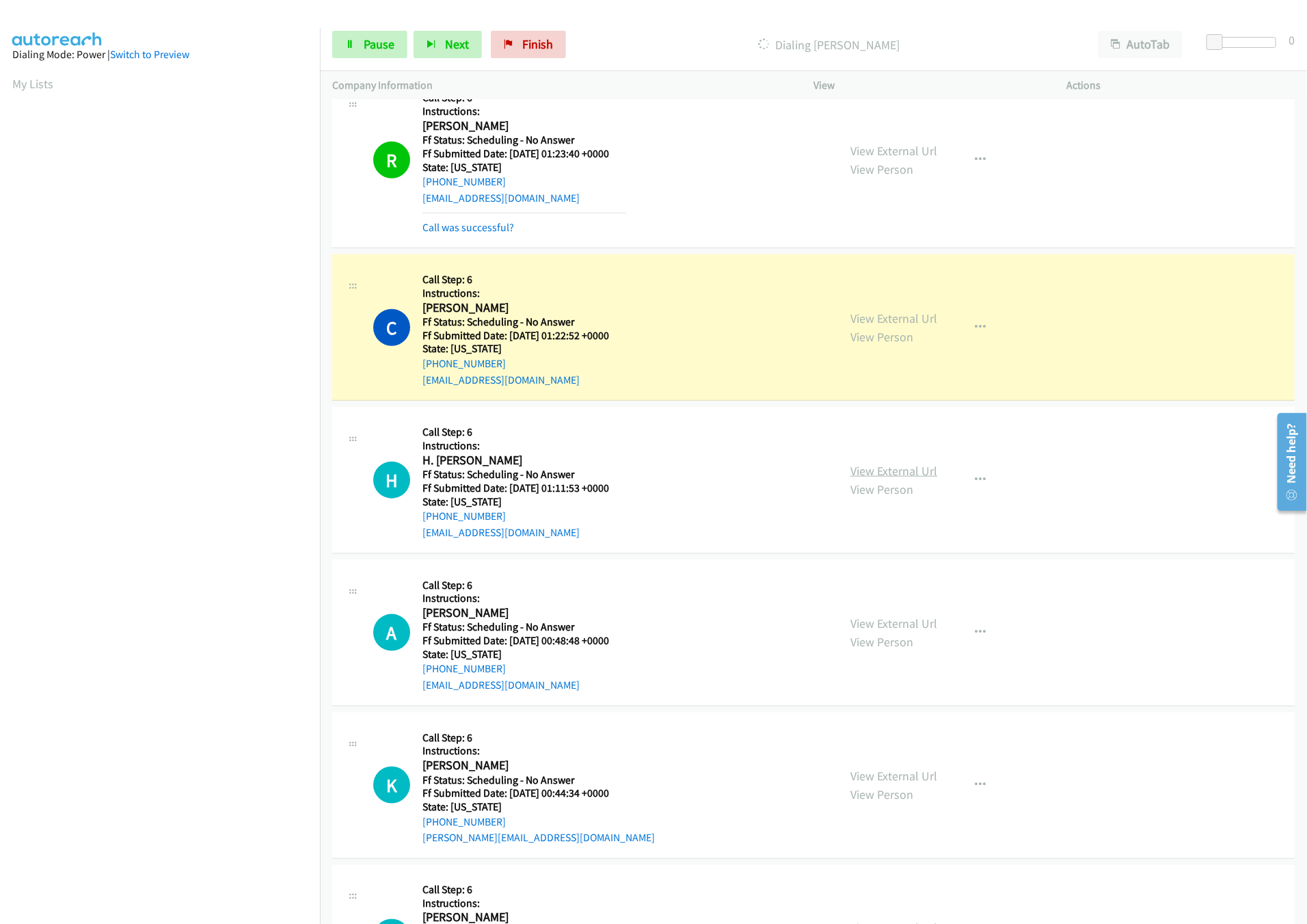
click at [879, 468] on link "View External Url" at bounding box center [894, 470] width 87 height 16
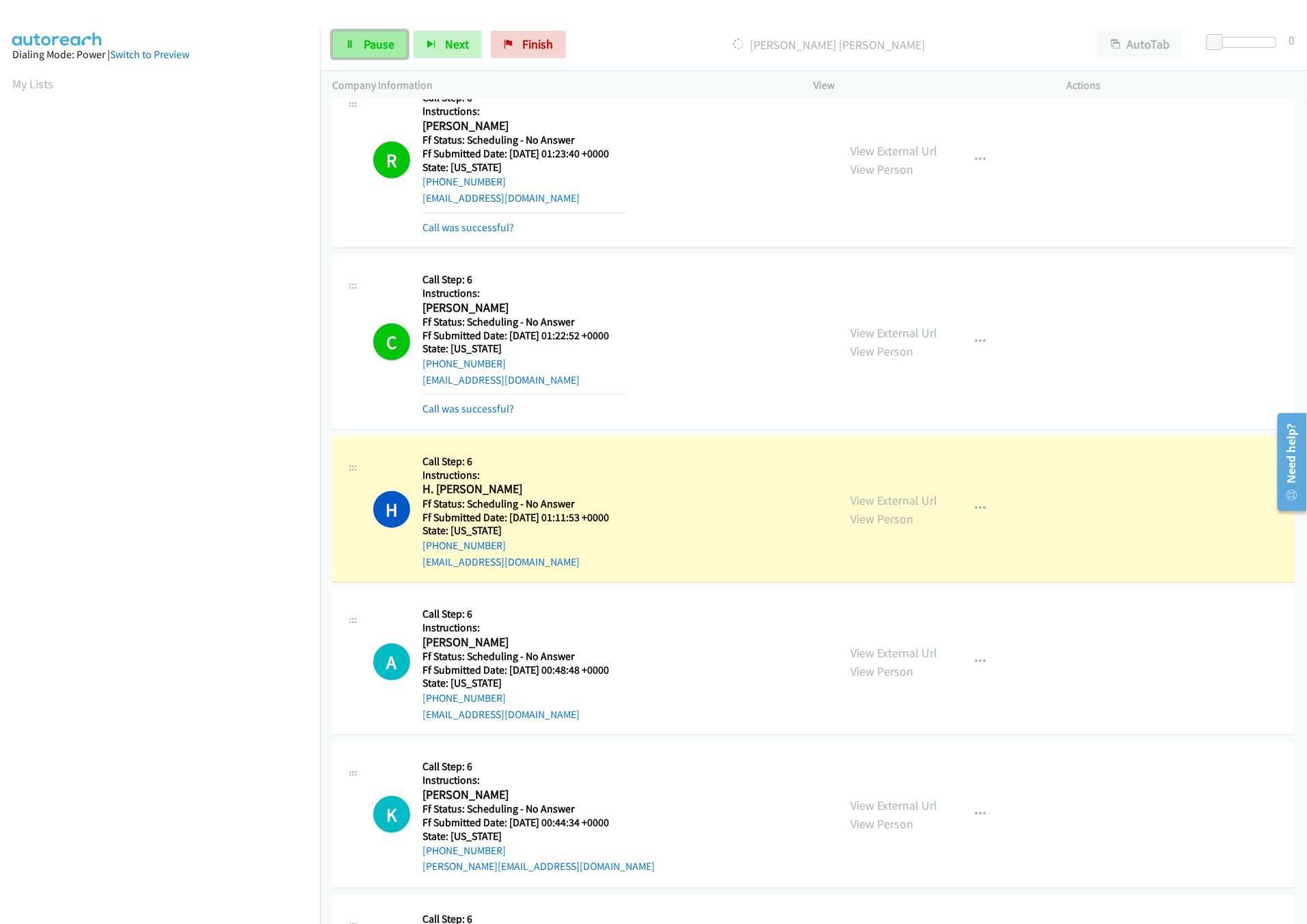
click at [355, 44] on link "Pause" at bounding box center [370, 44] width 75 height 27
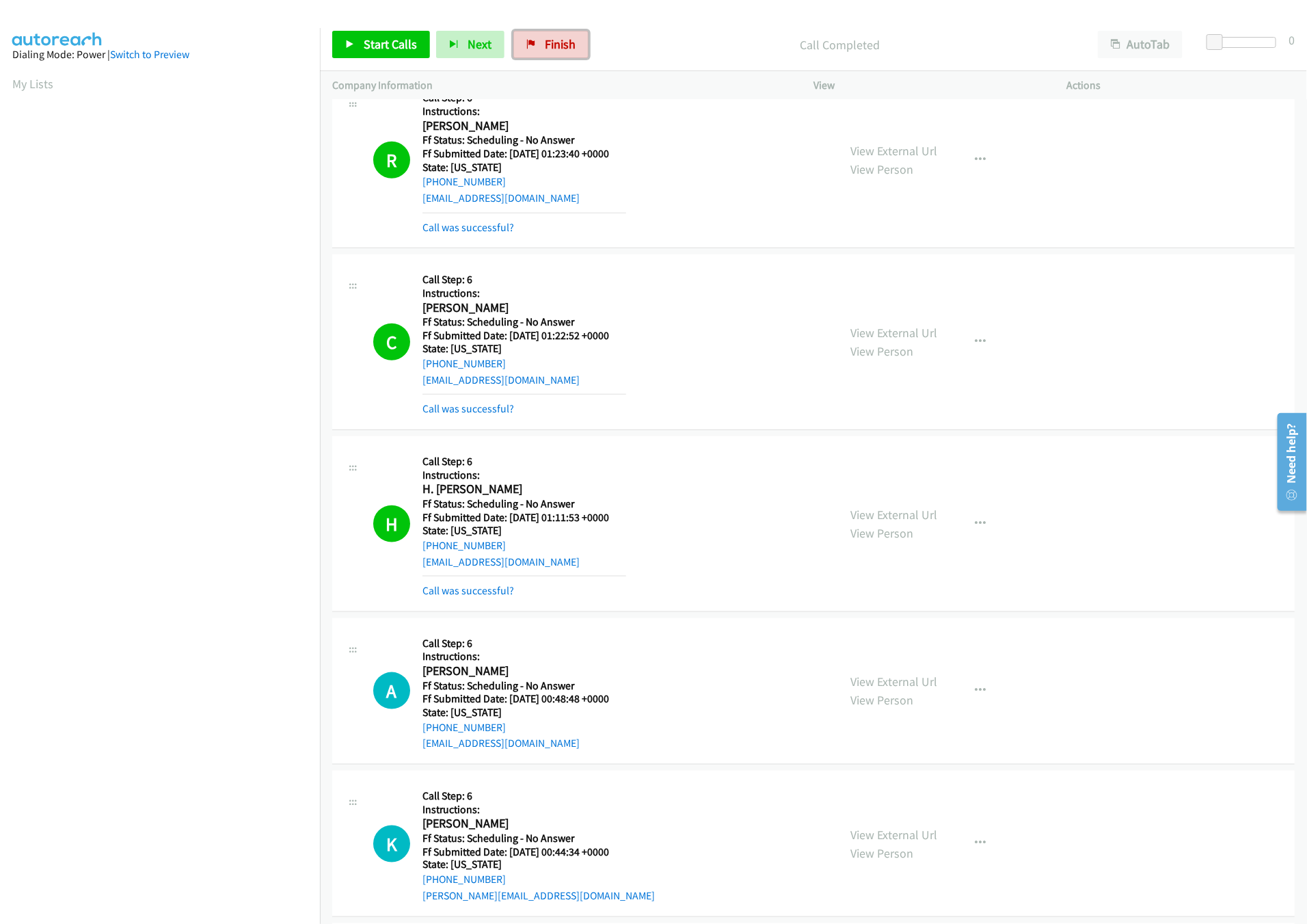
drag, startPoint x: 574, startPoint y: 49, endPoint x: 695, endPoint y: 72, distance: 123.2
click at [574, 49] on link "Finish" at bounding box center [551, 44] width 75 height 27
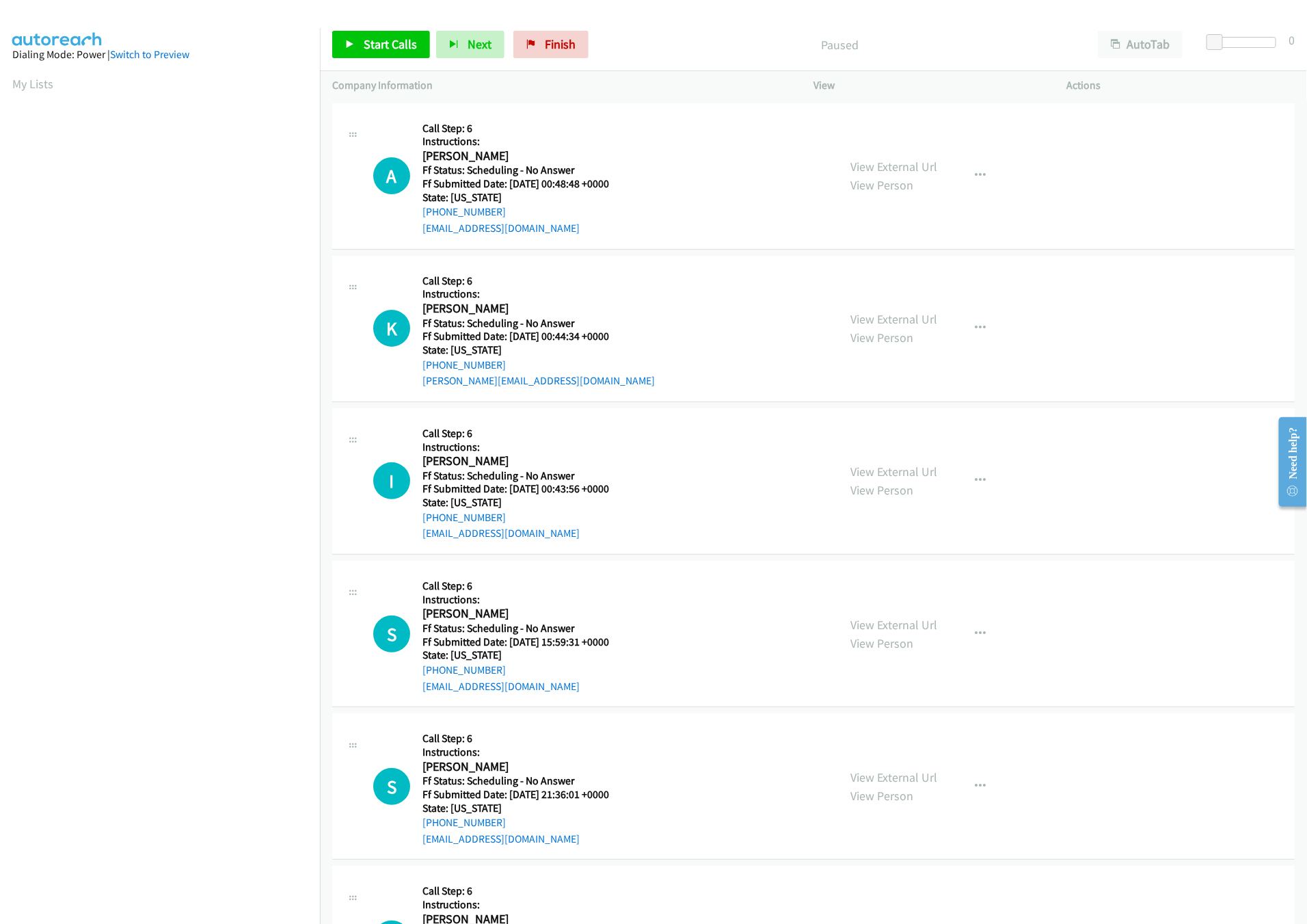
click at [885, 309] on div "View External Url View Person" at bounding box center [894, 328] width 87 height 37
click at [881, 324] on link "View External Url" at bounding box center [894, 318] width 87 height 16
click at [890, 170] on link "View External Url" at bounding box center [894, 167] width 87 height 16
click at [546, 48] on span "Finish" at bounding box center [560, 44] width 31 height 16
click at [897, 164] on link "View External Url" at bounding box center [894, 167] width 87 height 16
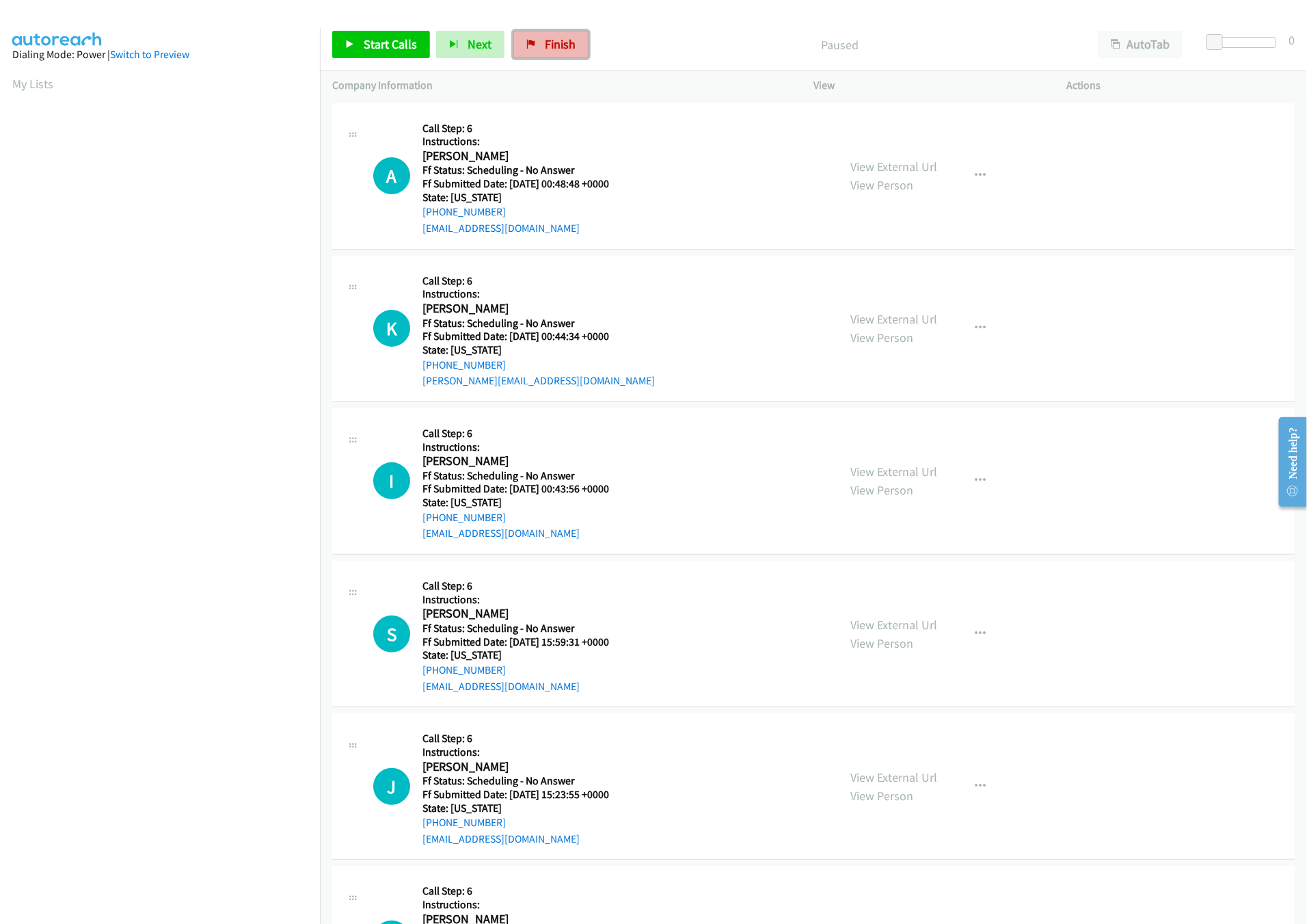
click at [539, 33] on link "Finish" at bounding box center [551, 44] width 75 height 27
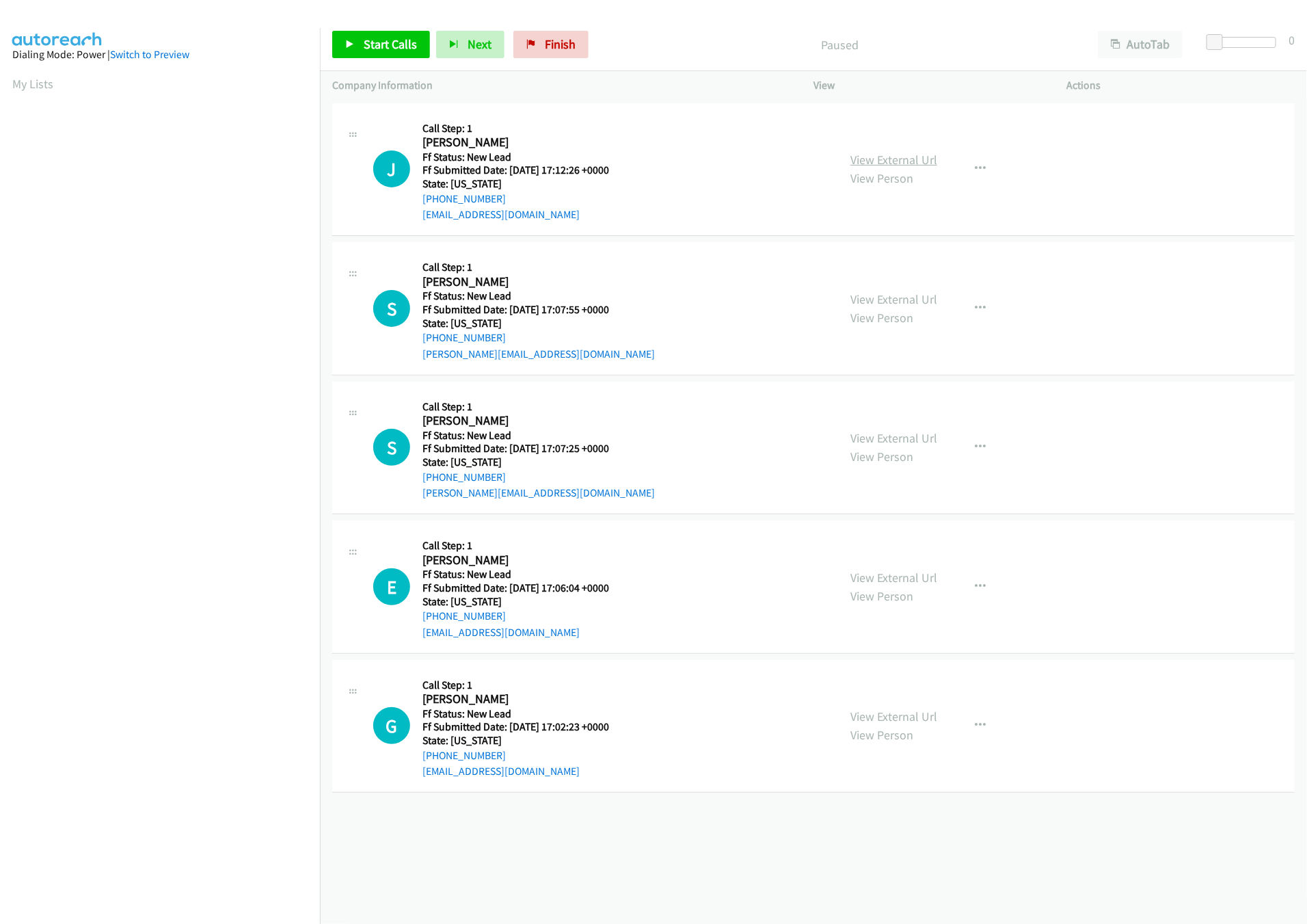
click at [868, 161] on link "View External Url" at bounding box center [894, 160] width 87 height 16
click at [857, 296] on link "View External Url" at bounding box center [894, 299] width 87 height 16
click at [372, 26] on div "Start Calls Pause Next Finish Paused AutoTab AutoTab 0" at bounding box center [813, 45] width 987 height 53
click at [372, 42] on span "Start Calls" at bounding box center [390, 44] width 54 height 16
click at [887, 439] on link "View External Url" at bounding box center [894, 438] width 87 height 16
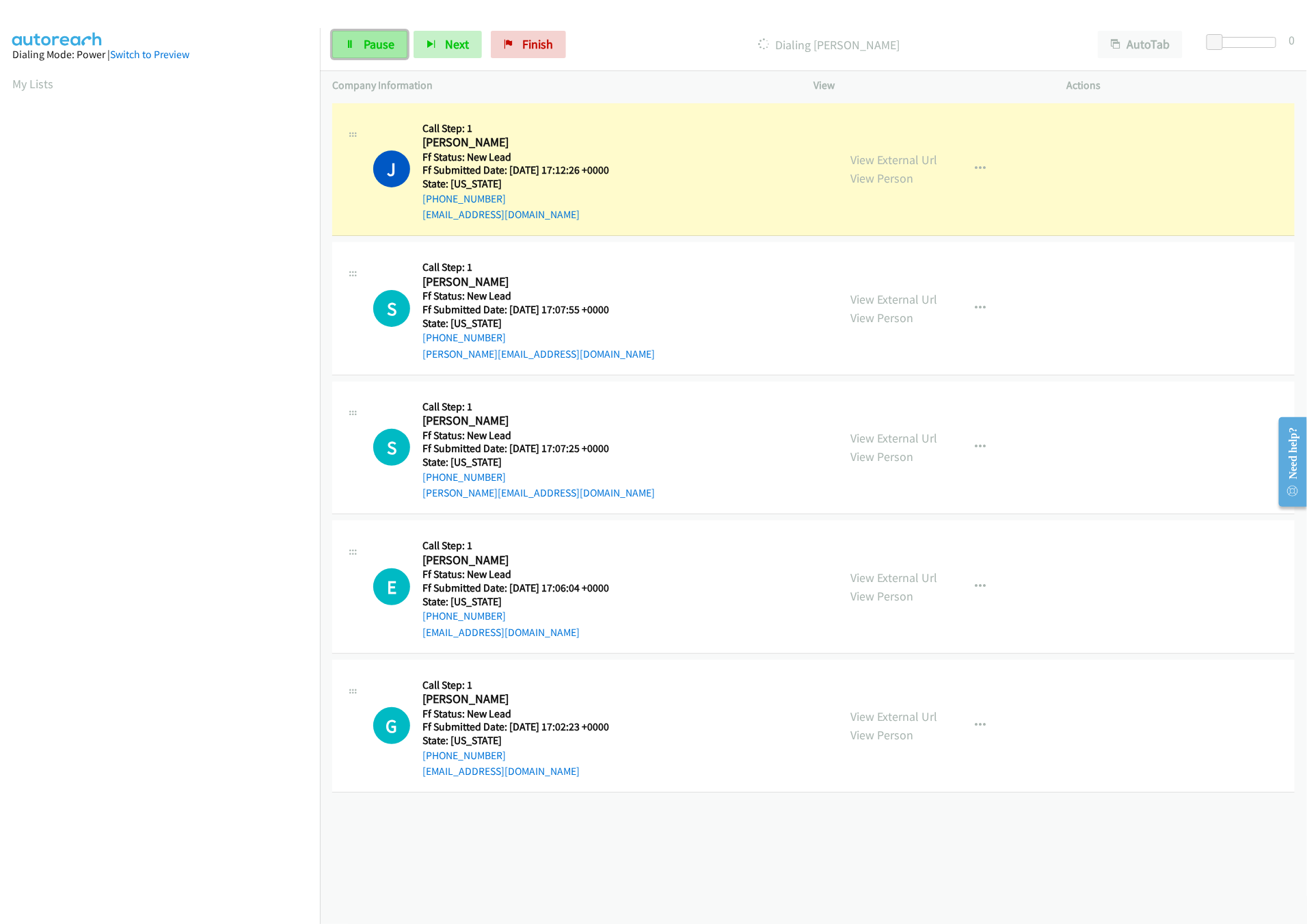
click at [370, 45] on span "Pause" at bounding box center [379, 44] width 31 height 16
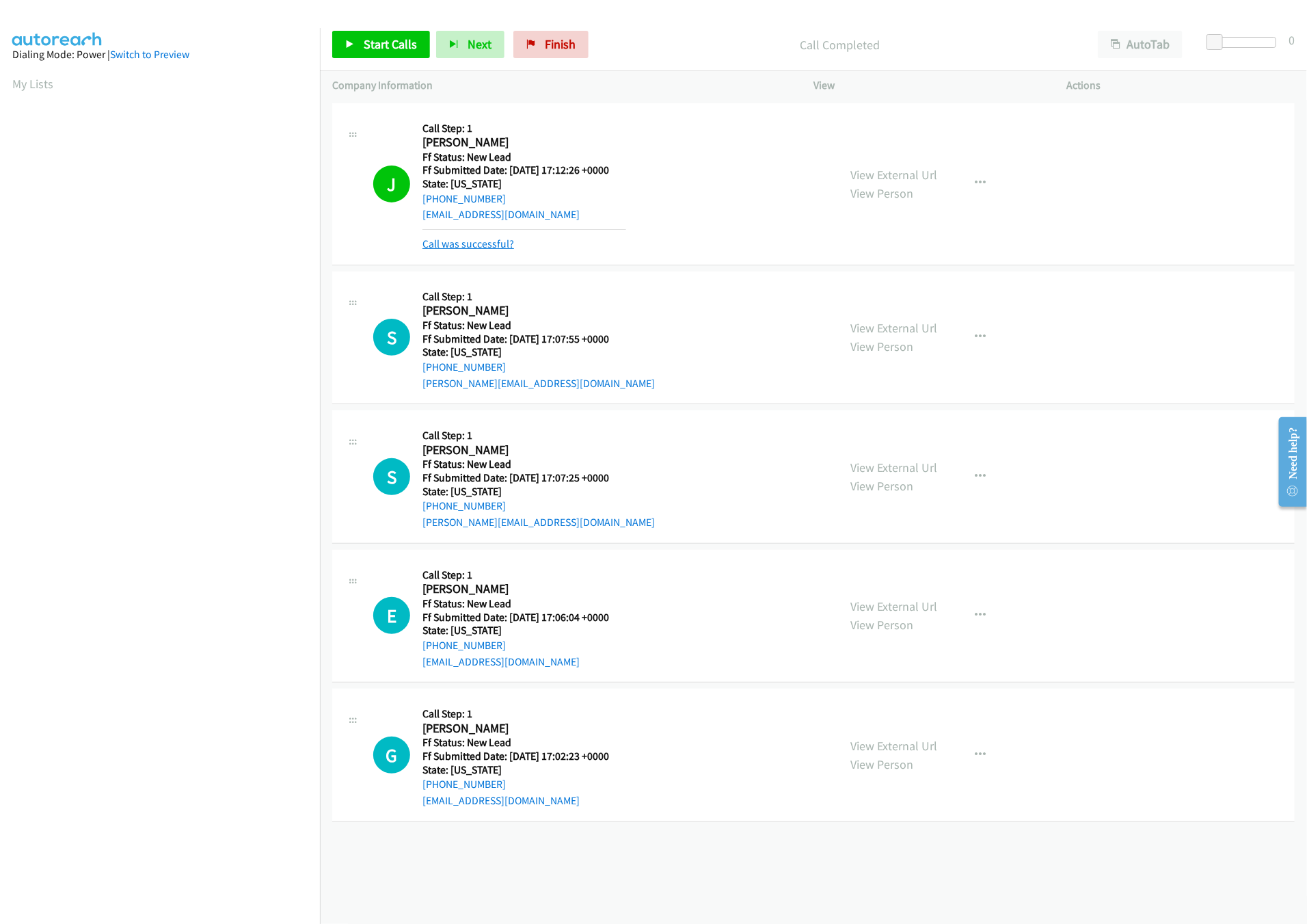
click at [500, 250] on link "Call was successful?" at bounding box center [467, 243] width 91 height 13
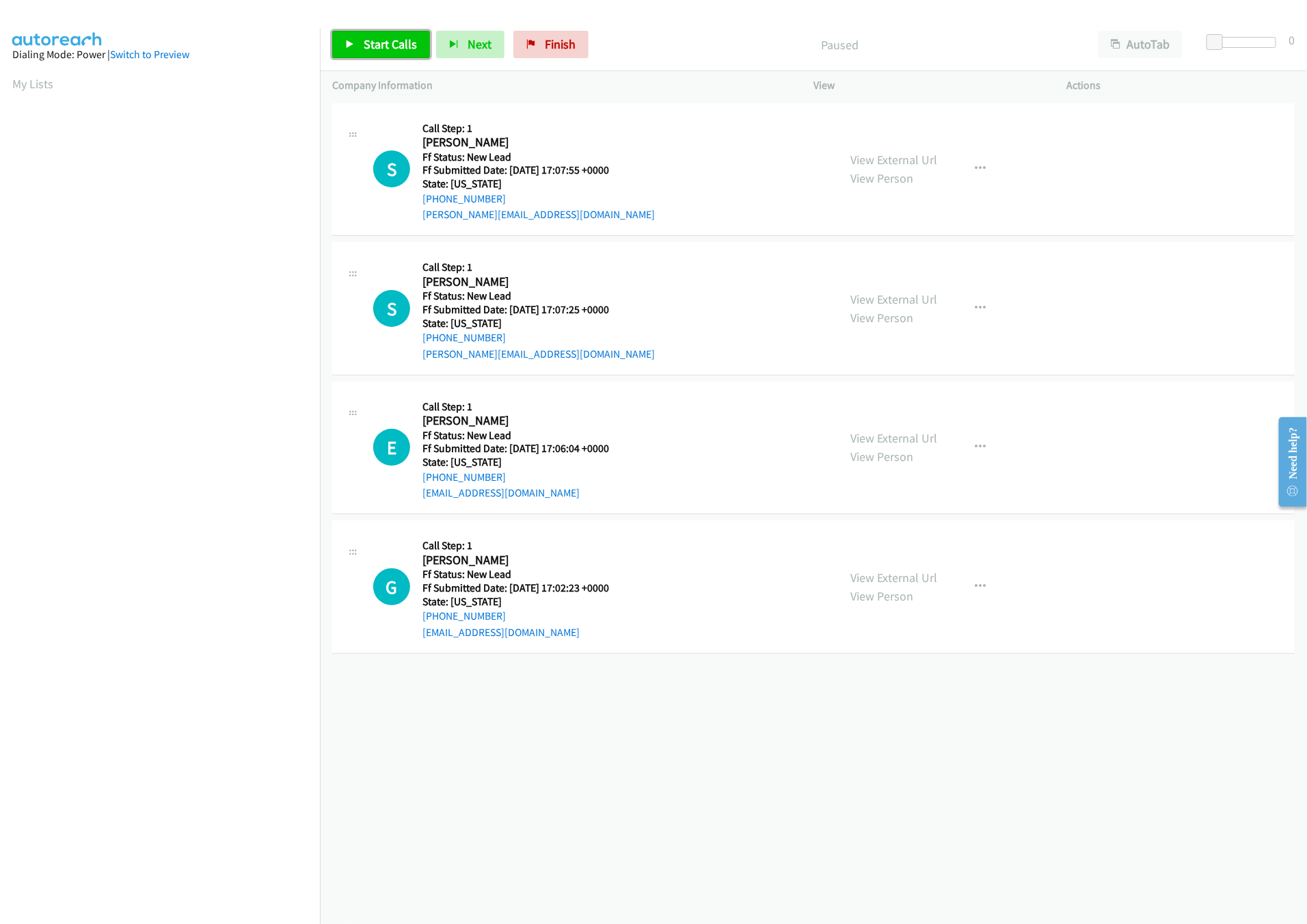
click at [349, 45] on icon at bounding box center [350, 45] width 10 height 10
click at [359, 58] on link "Pause" at bounding box center [370, 44] width 75 height 27
click at [401, 42] on span "Start Calls" at bounding box center [390, 44] width 54 height 16
click at [815, 781] on div "+1 415-964-1034 Call failed - Please reload the list and try again The Callbar …" at bounding box center [813, 511] width 987 height 824
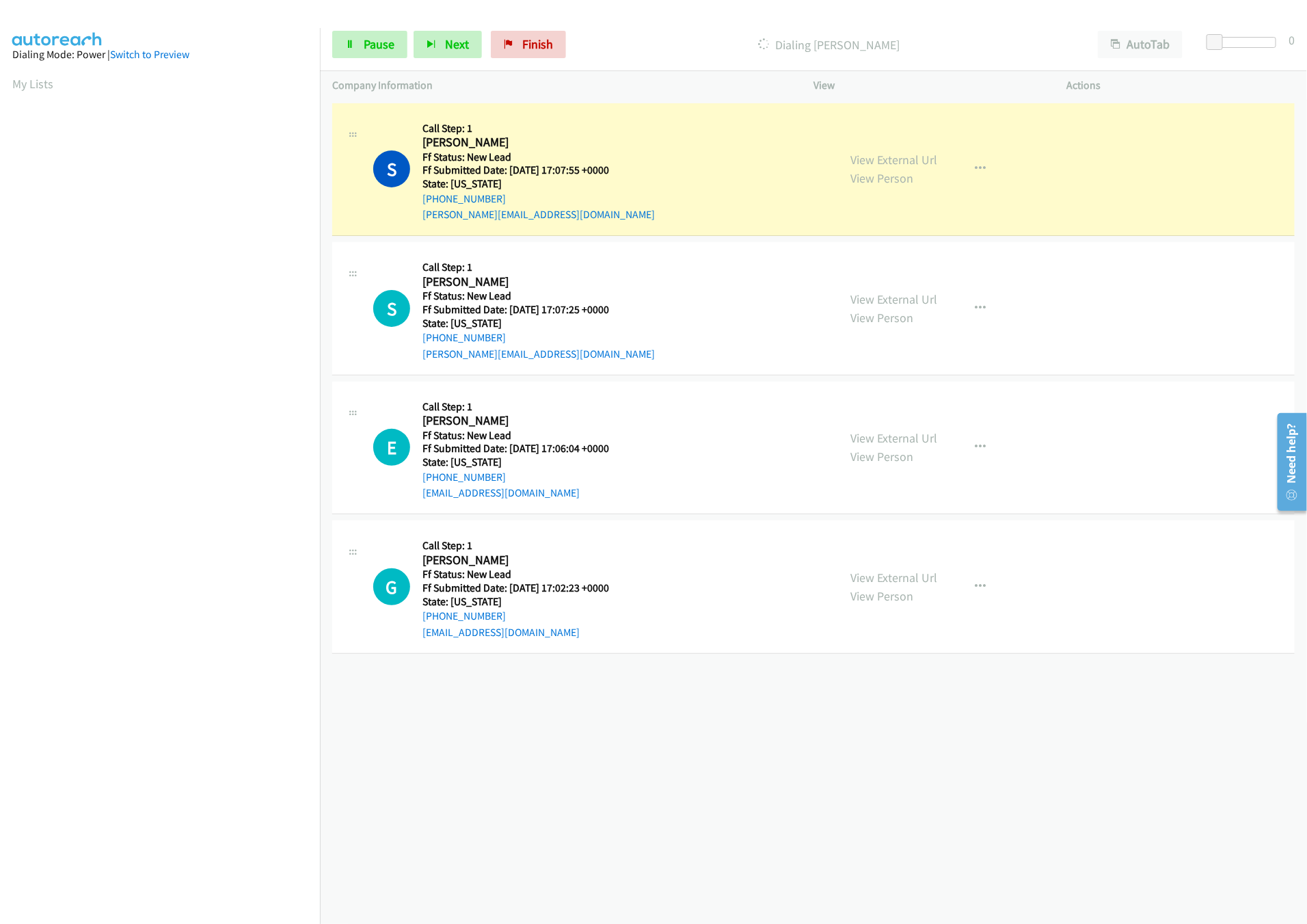
click at [724, 698] on div "+1 415-964-1034 Call failed - Please reload the list and try again The Callbar …" at bounding box center [813, 511] width 987 height 824
click at [906, 440] on link "View External Url" at bounding box center [894, 438] width 87 height 16
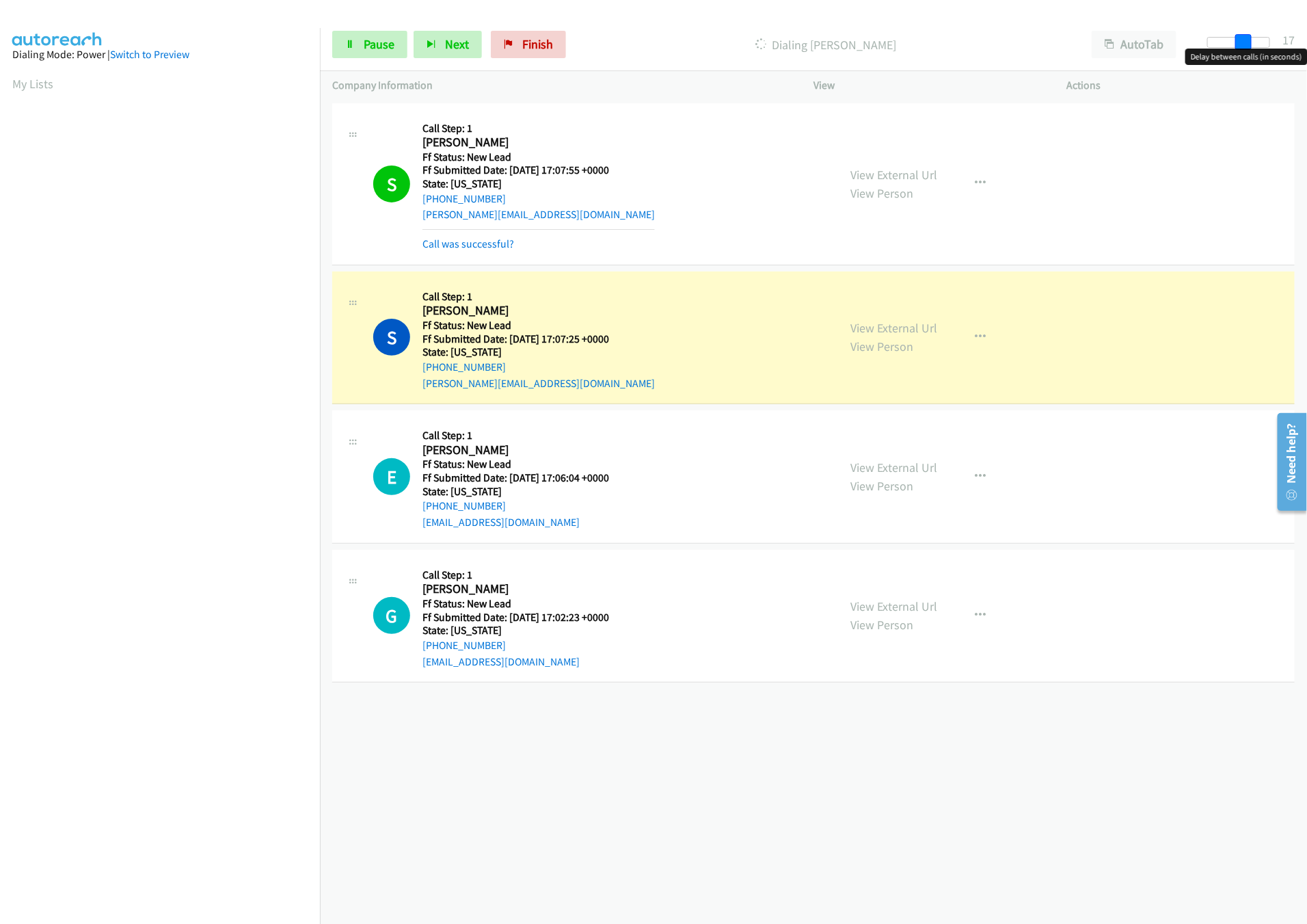
drag, startPoint x: 1221, startPoint y: 44, endPoint x: 1259, endPoint y: 43, distance: 38.0
click at [1259, 43] on div at bounding box center [1239, 43] width 63 height 11
click at [710, 780] on div "+1 415-964-1034 Call failed - Please reload the list and try again The Callbar …" at bounding box center [813, 511] width 987 height 824
click at [367, 49] on span "Pause" at bounding box center [379, 44] width 31 height 16
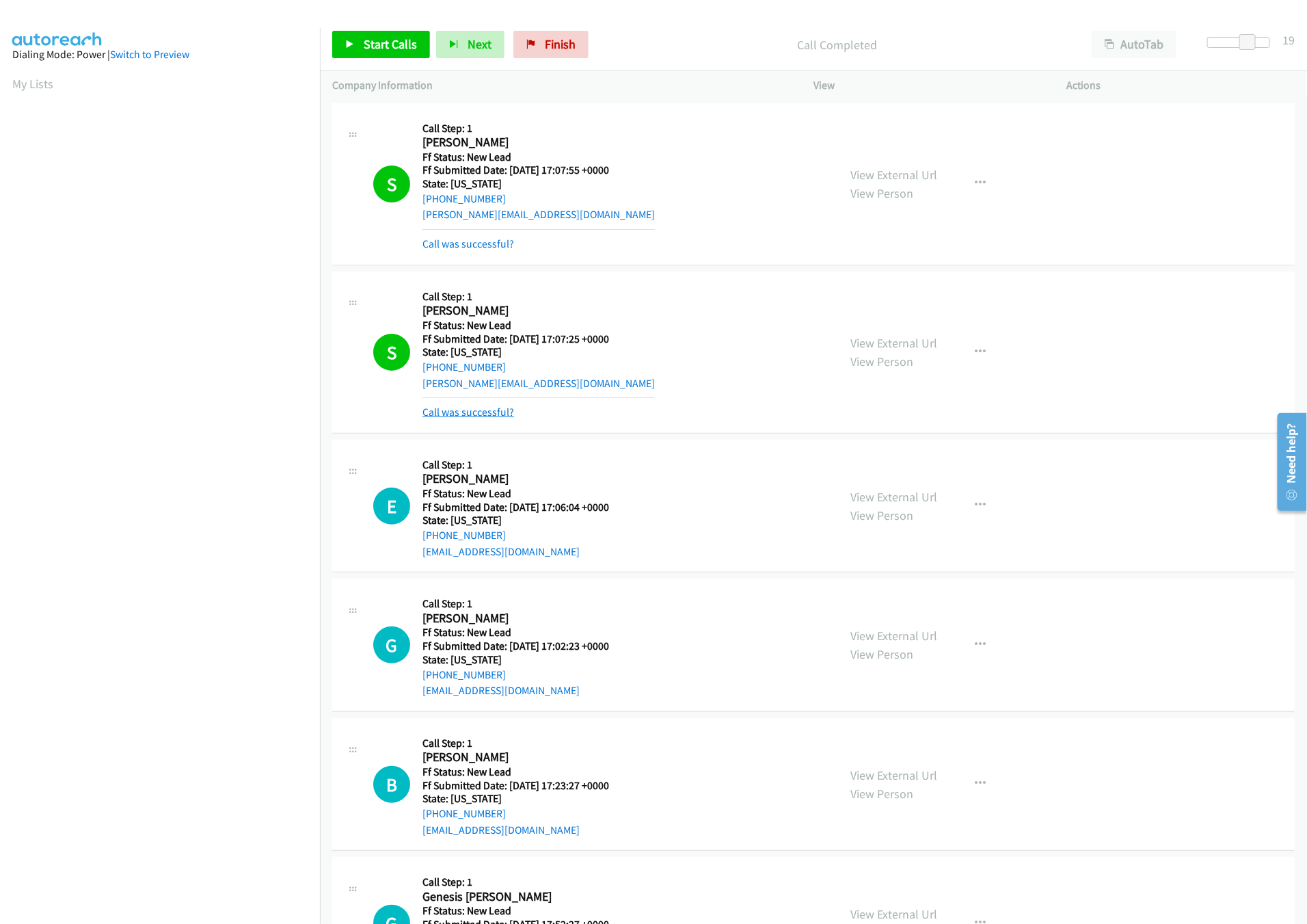
click at [452, 413] on link "Call was successful?" at bounding box center [467, 412] width 91 height 13
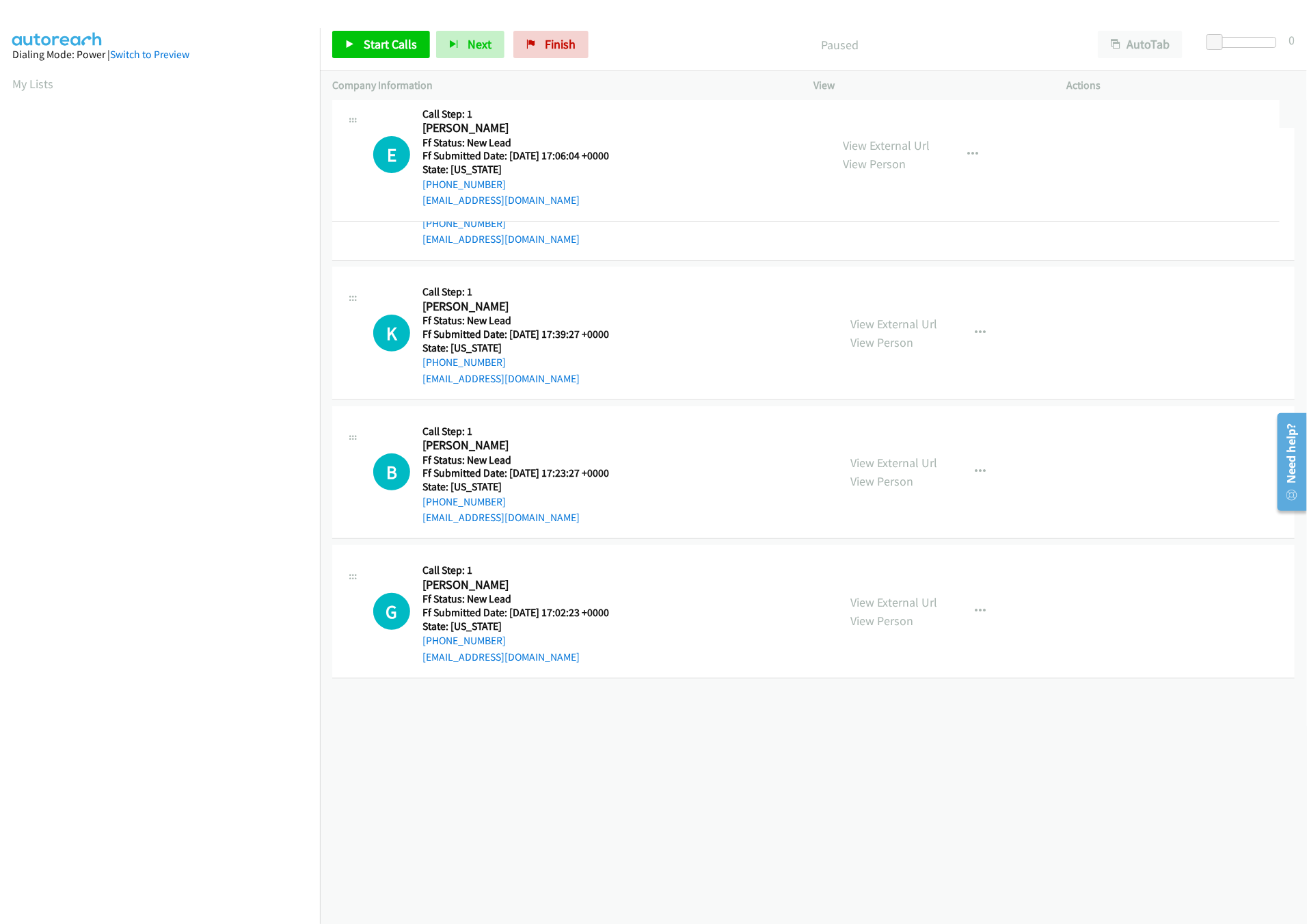
drag, startPoint x: 722, startPoint y: 585, endPoint x: 769, endPoint y: 153, distance: 434.5
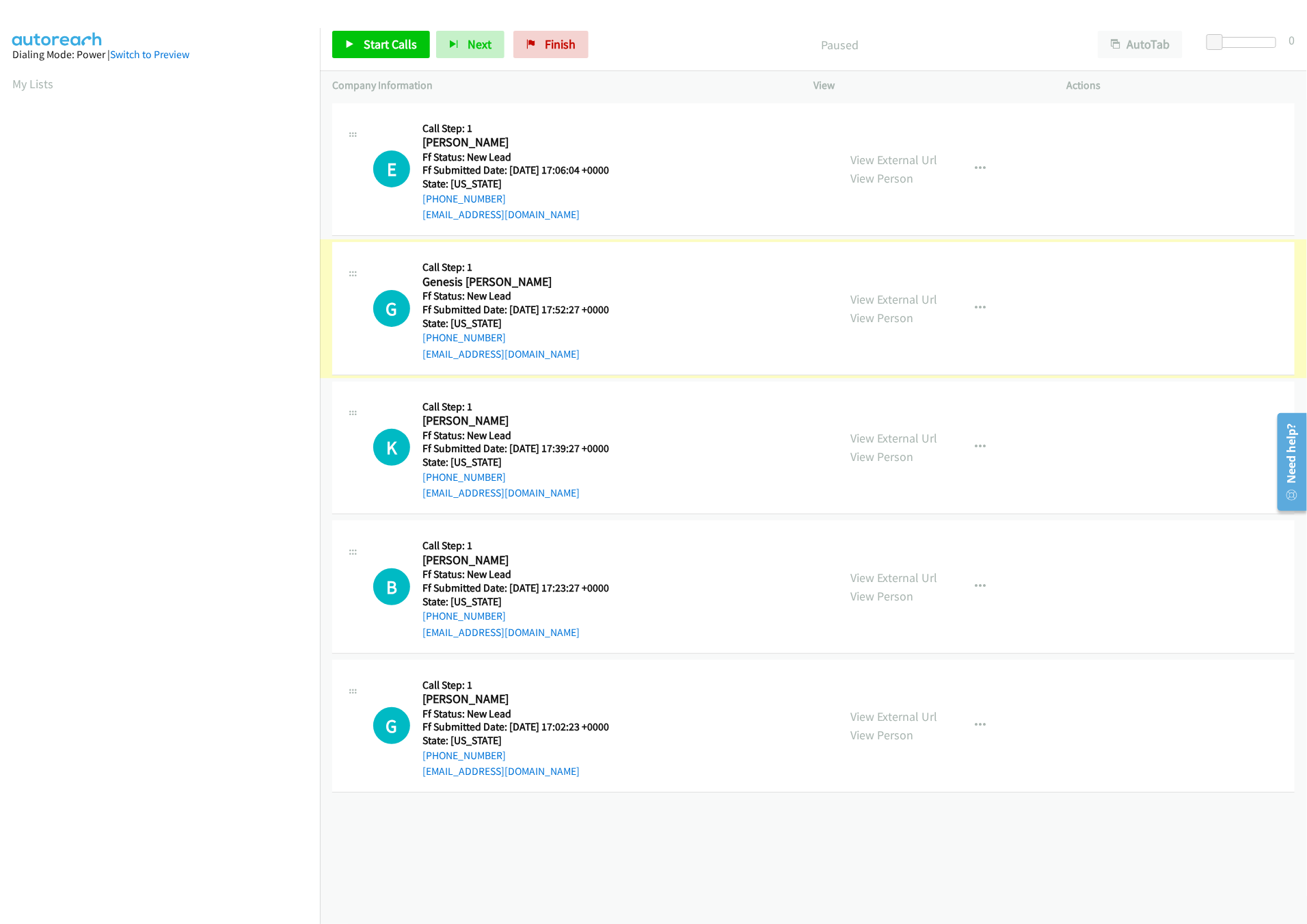
click at [862, 296] on link "View External Url" at bounding box center [894, 299] width 87 height 16
click at [376, 49] on span "Start Calls" at bounding box center [390, 44] width 54 height 16
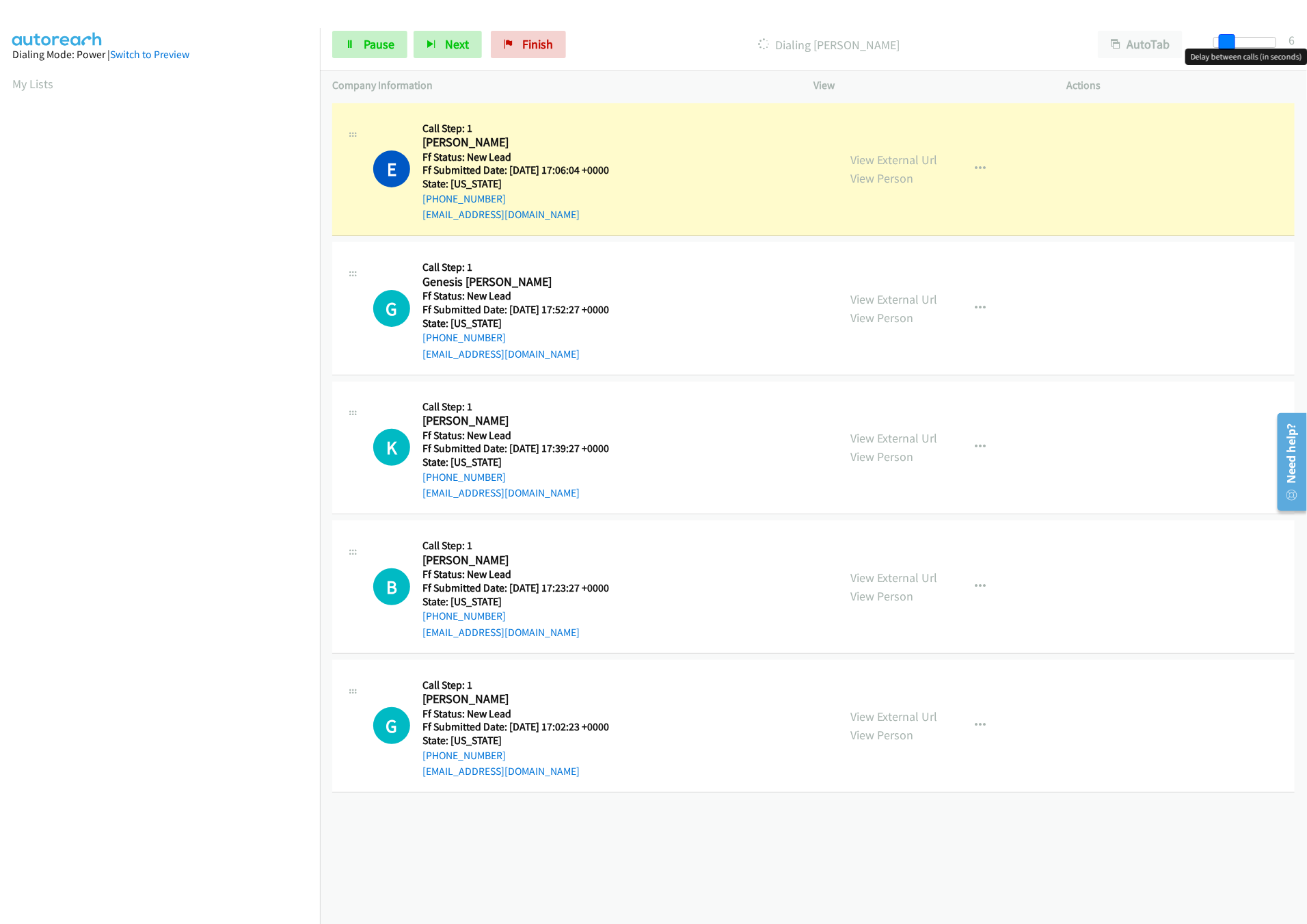
drag, startPoint x: 1214, startPoint y: 40, endPoint x: 1224, endPoint y: 39, distance: 10.0
click at [1224, 39] on span at bounding box center [1227, 43] width 17 height 17
click at [874, 436] on link "View External Url" at bounding box center [894, 438] width 87 height 16
click at [879, 575] on link "View External Url" at bounding box center [894, 577] width 87 height 16
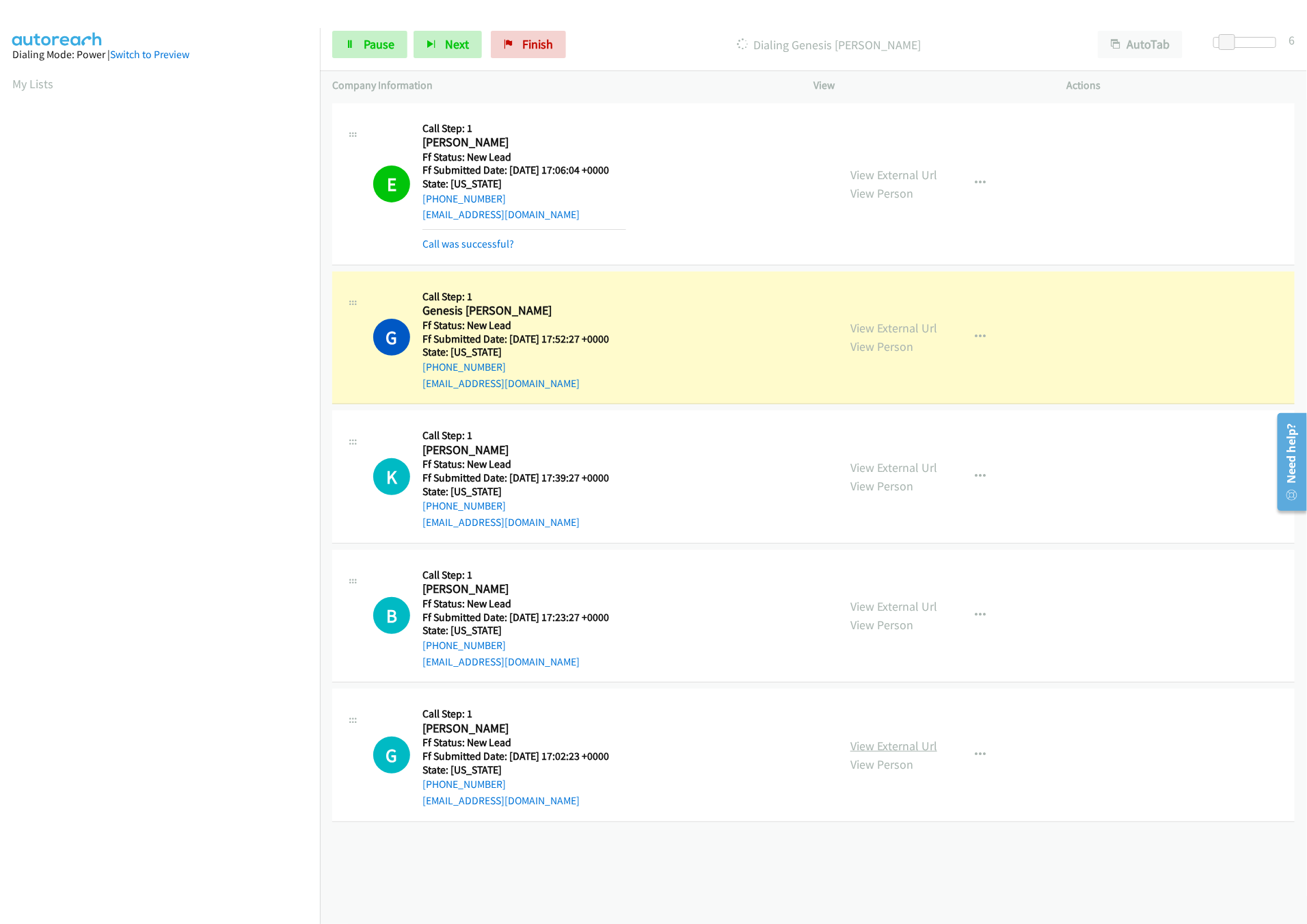
click at [886, 744] on link "View External Url" at bounding box center [894, 746] width 87 height 16
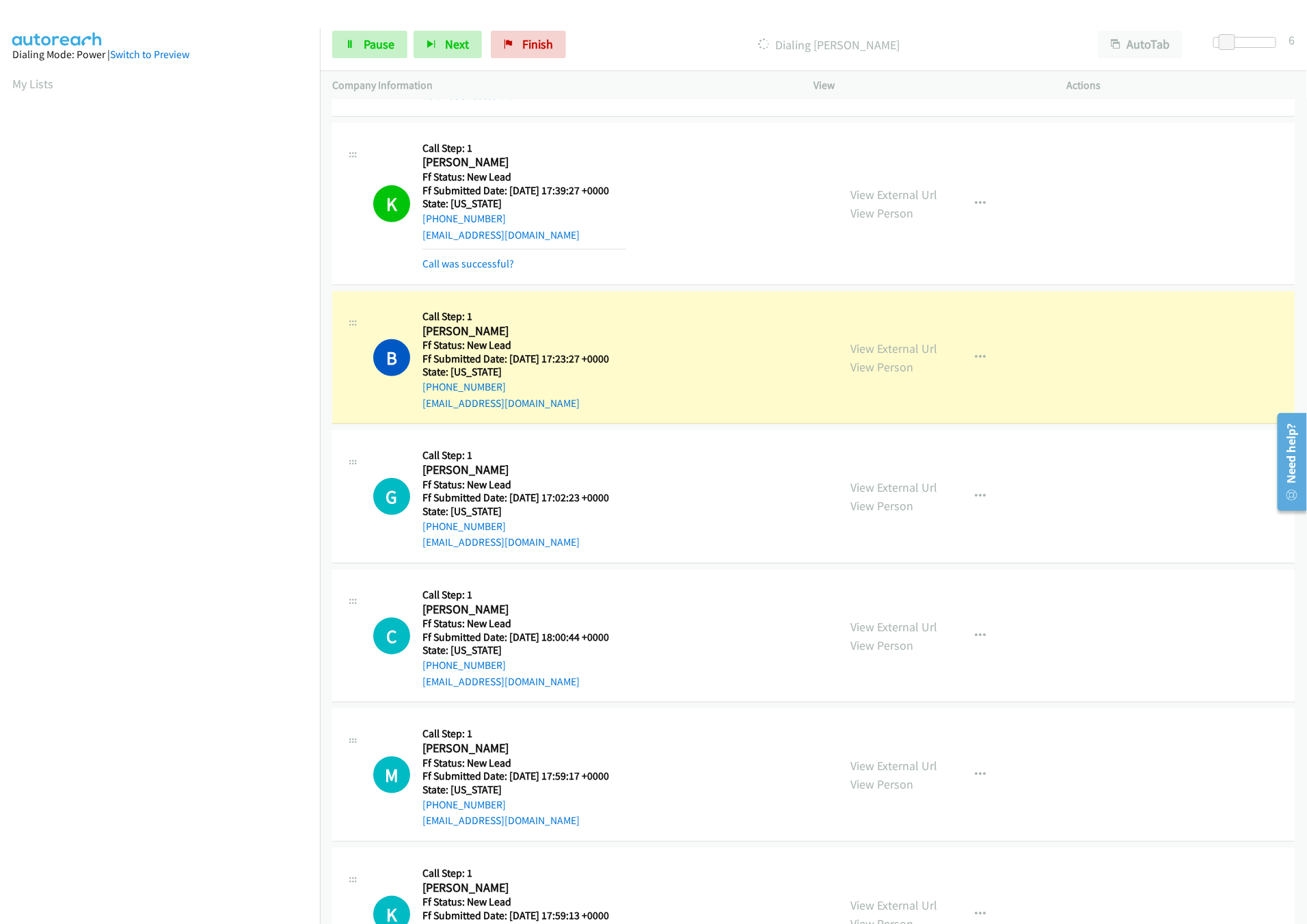
scroll to position [402, 0]
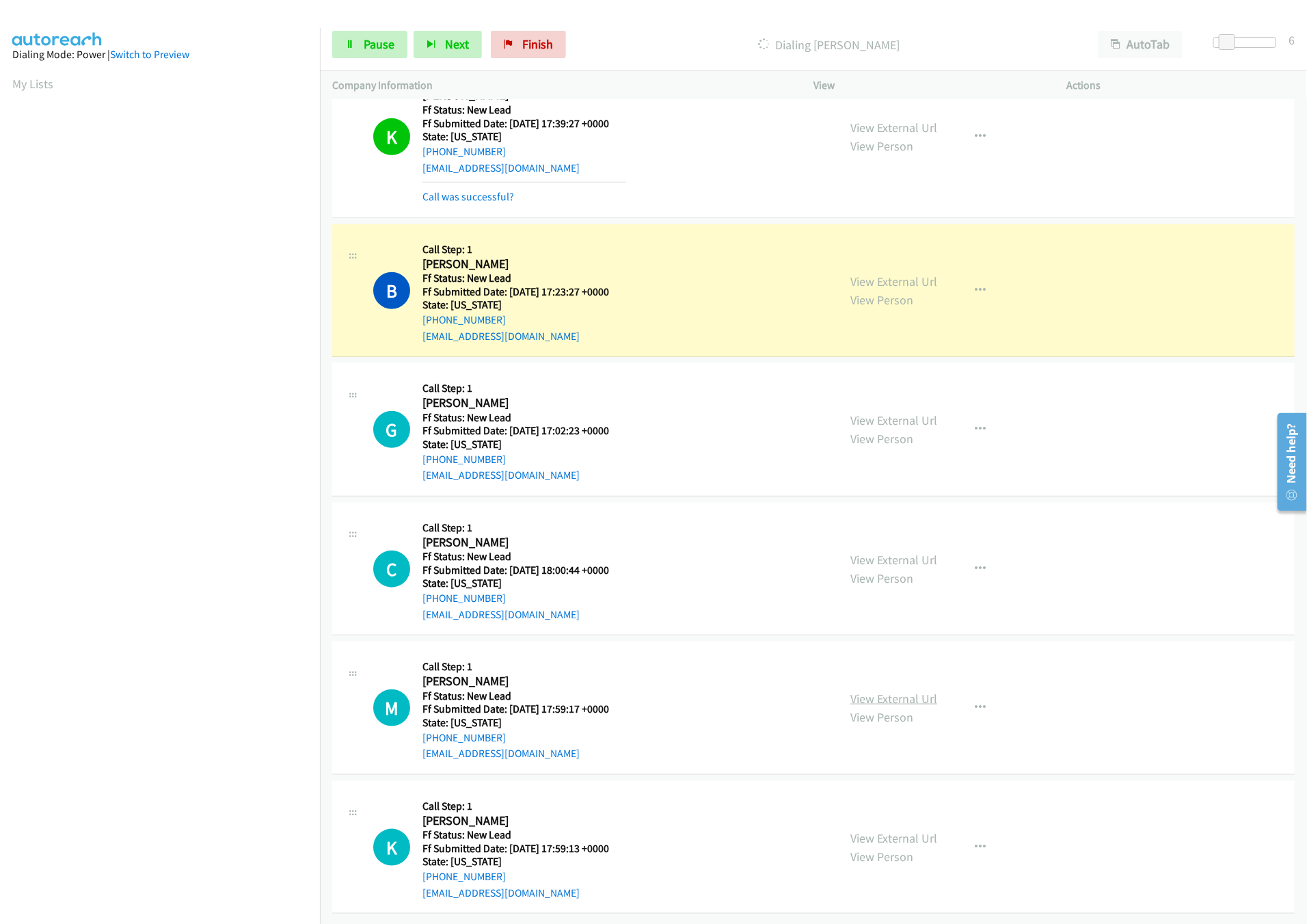
click at [900, 691] on link "View External Url" at bounding box center [894, 698] width 87 height 16
click at [888, 552] on link "View External Url" at bounding box center [894, 560] width 87 height 16
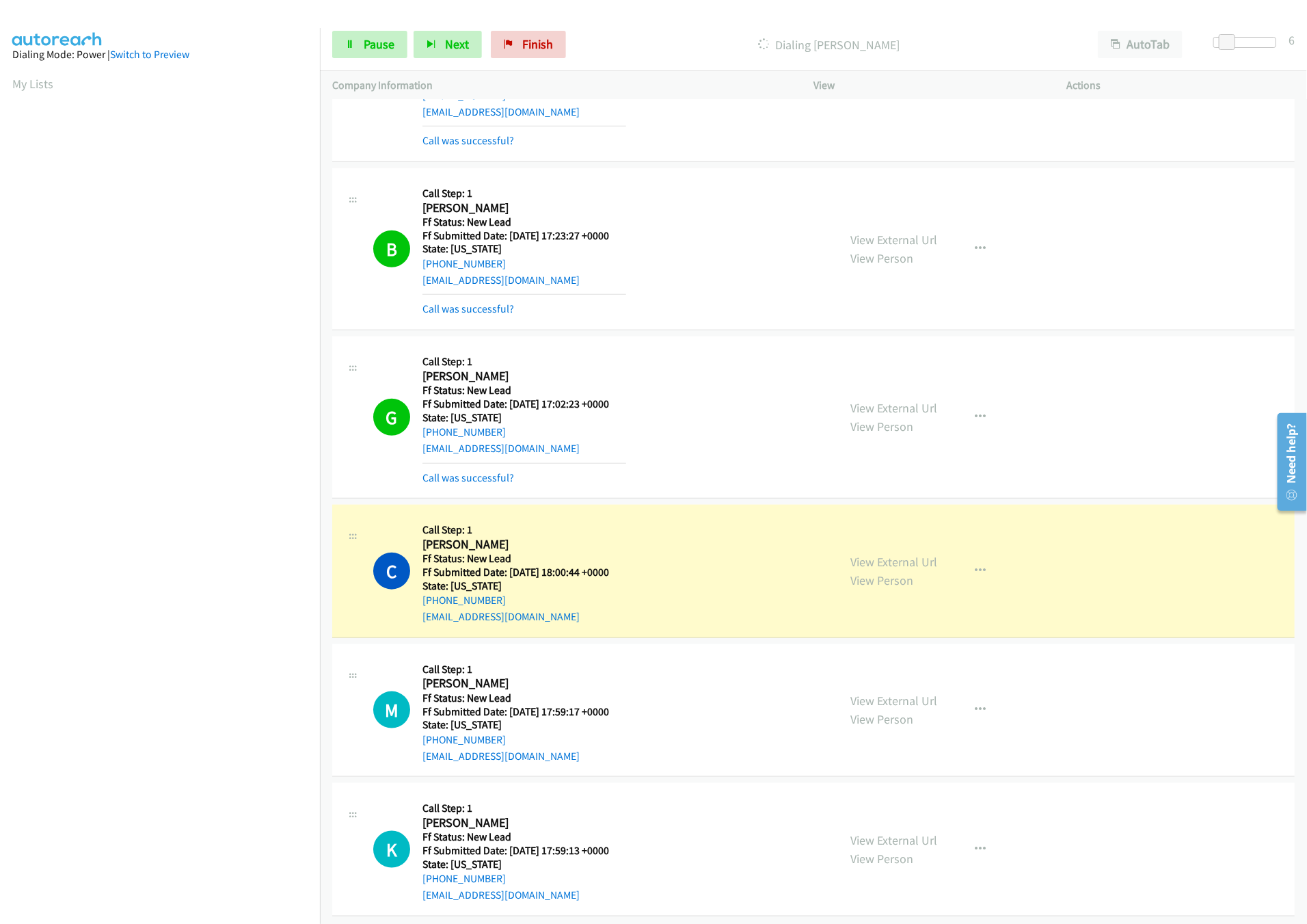
scroll to position [460, 0]
drag, startPoint x: 1224, startPoint y: 37, endPoint x: 1344, endPoint y: 39, distance: 120.0
click at [1306, 39] on html "Start Calls Pause Next Finish Dialing [PERSON_NAME] AutoTab AutoTab 30 Company …" at bounding box center [654, 32] width 1307 height 65
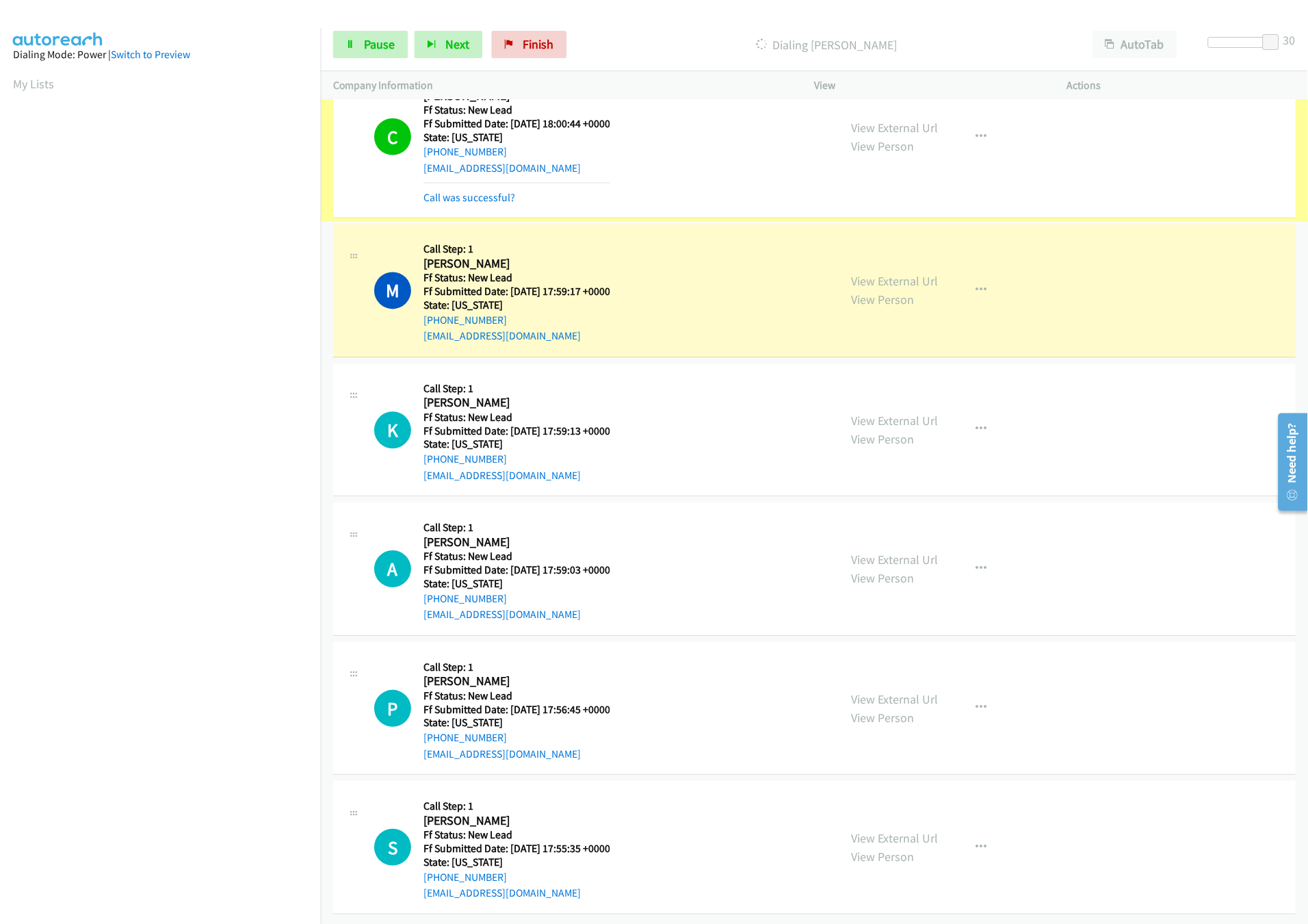
scroll to position [909, 0]
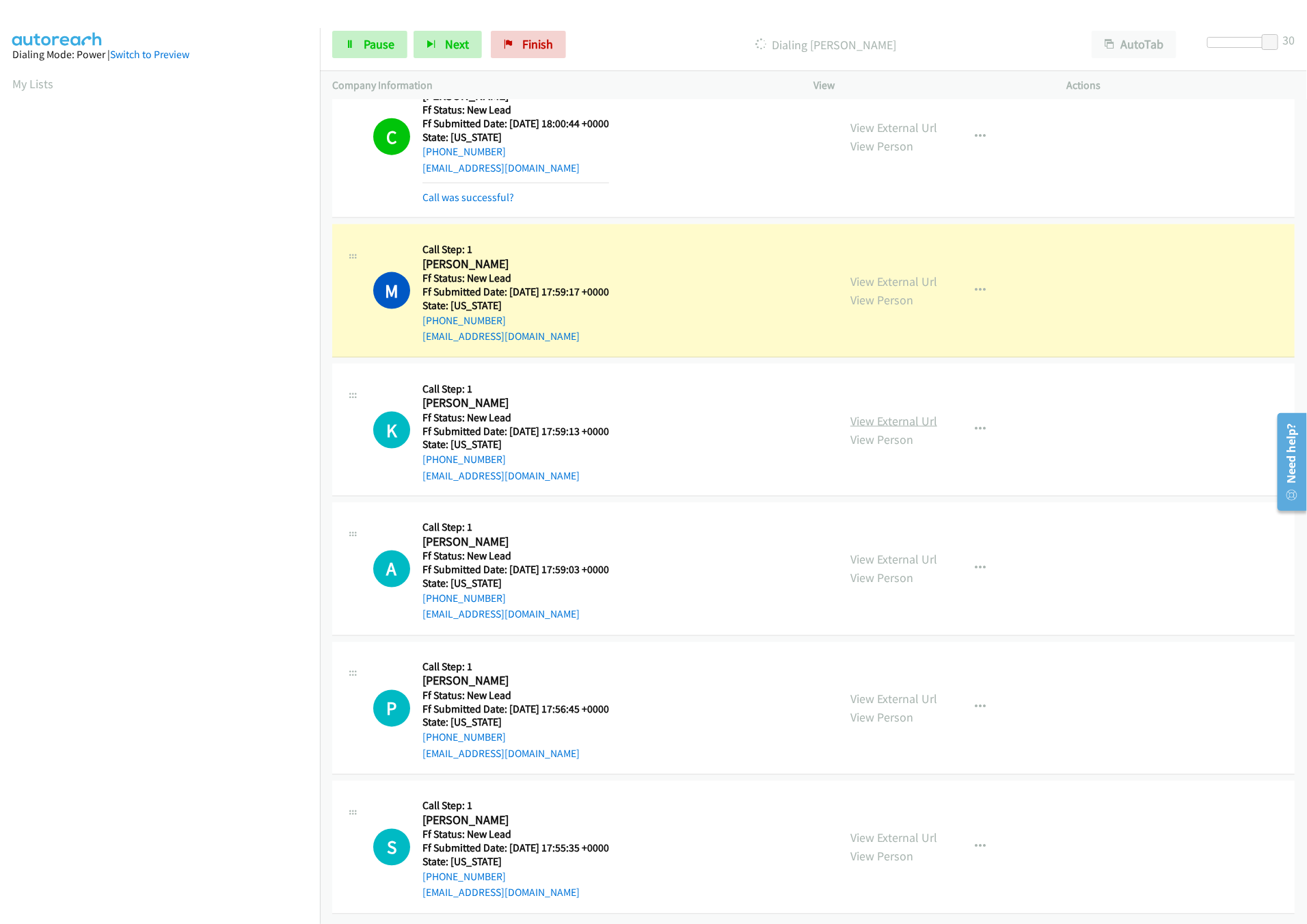
click at [878, 413] on link "View External Url" at bounding box center [894, 421] width 87 height 16
drag, startPoint x: 1233, startPoint y: 39, endPoint x: 1283, endPoint y: 153, distance: 124.5
click at [1235, 39] on div at bounding box center [1239, 43] width 63 height 11
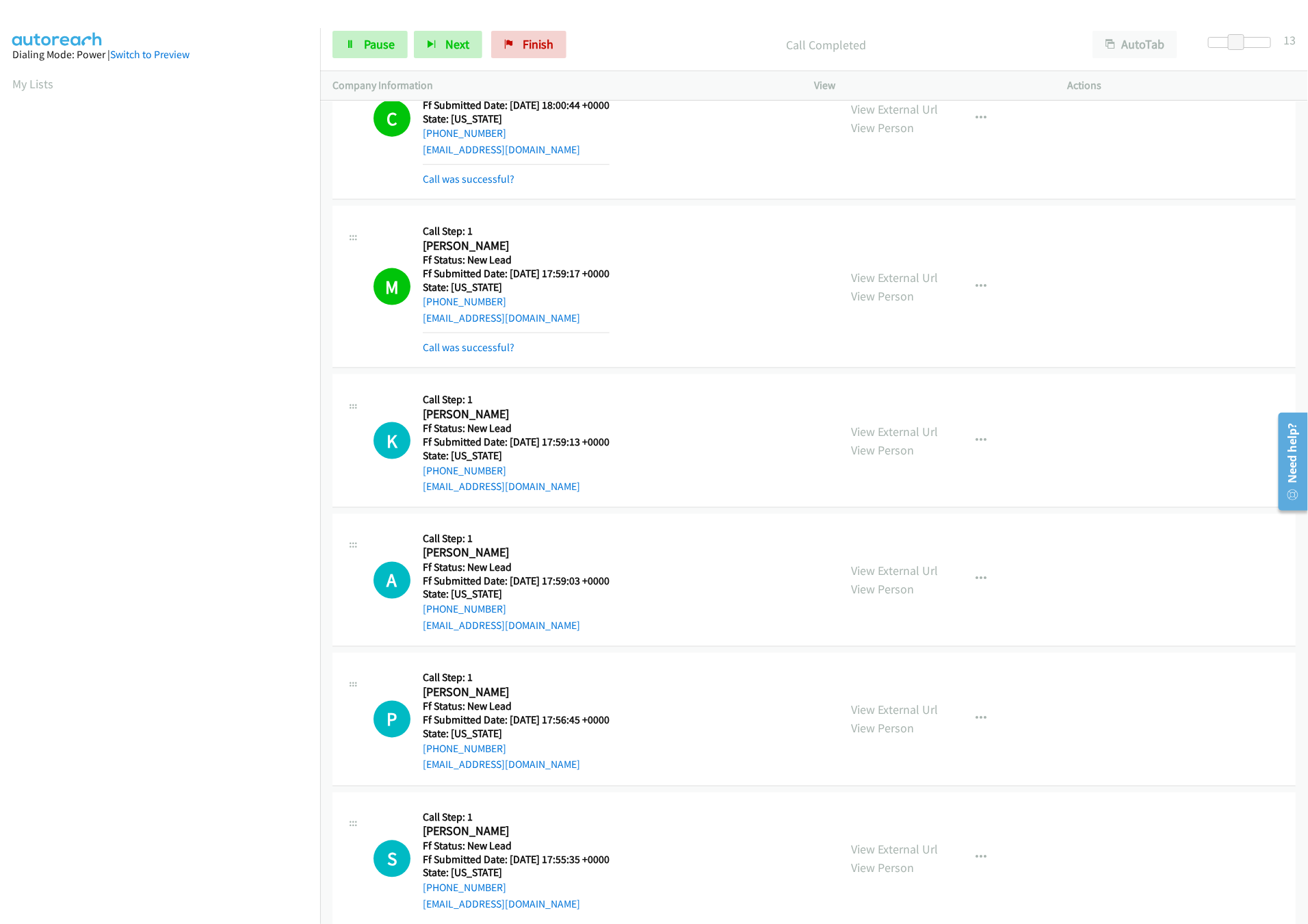
scroll to position [942, 0]
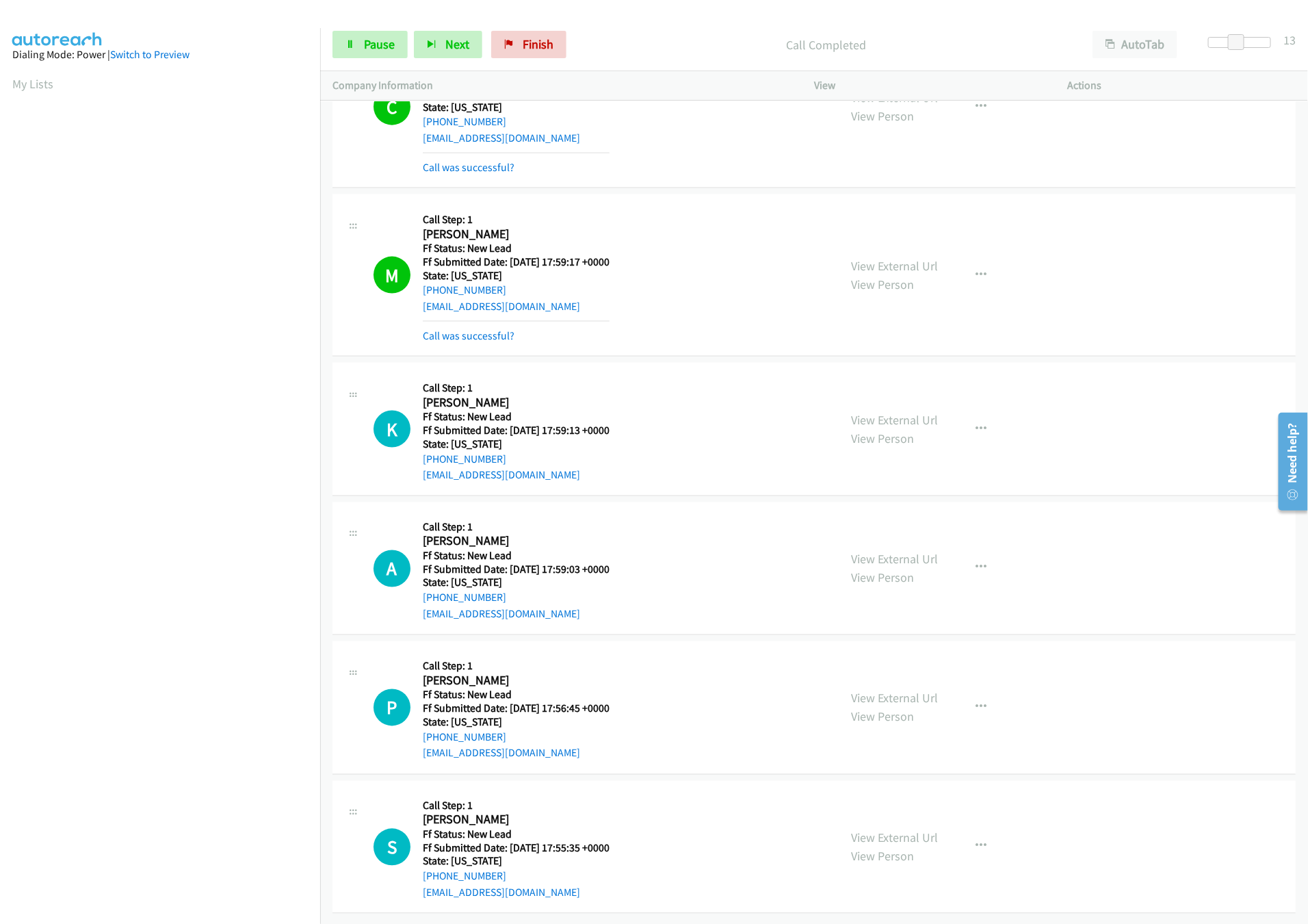
drag, startPoint x: 864, startPoint y: 677, endPoint x: 862, endPoint y: 655, distance: 22.1
click at [864, 690] on link "View External Url" at bounding box center [895, 698] width 87 height 16
click at [888, 552] on link "View External Url" at bounding box center [895, 559] width 87 height 16
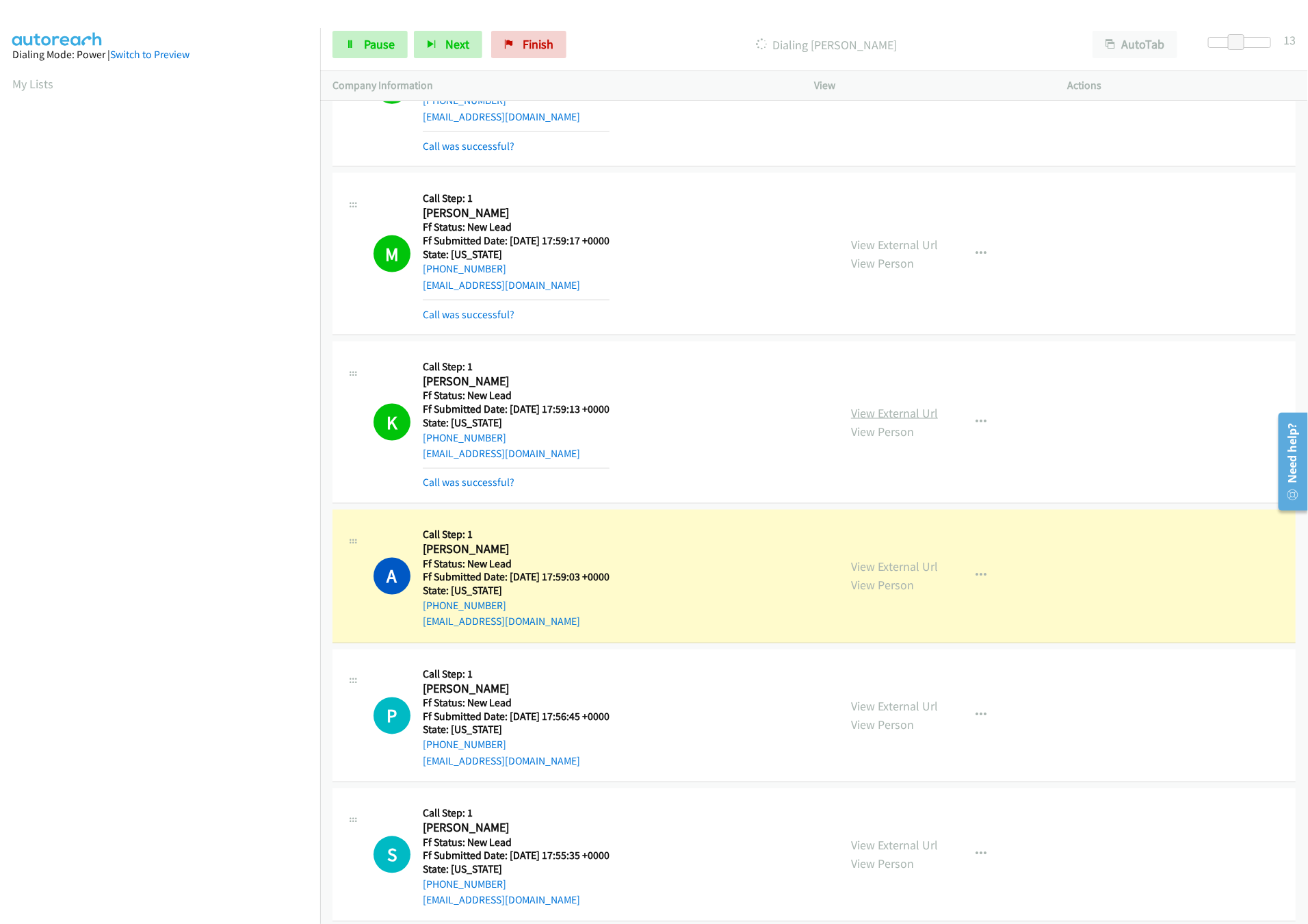
click at [908, 416] on link "View External Url" at bounding box center [895, 413] width 87 height 16
click at [920, 115] on div "View External Url View Person View External Url Email Schedule/Manage Callback …" at bounding box center [971, 86] width 266 height 137
click at [374, 52] on span "Pause" at bounding box center [379, 44] width 31 height 16
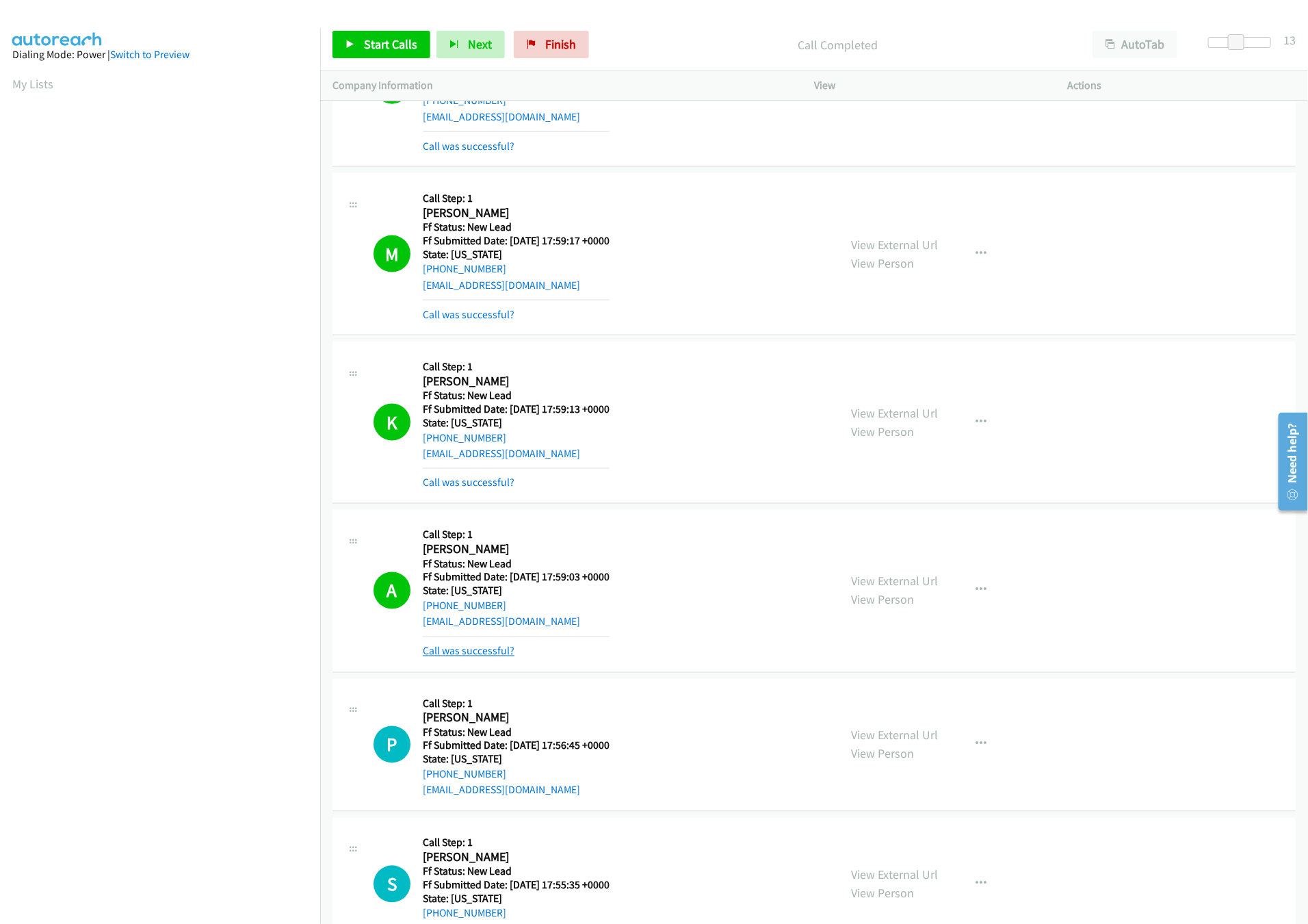
click at [460, 651] on link "Call was successful?" at bounding box center [468, 651] width 91 height 13
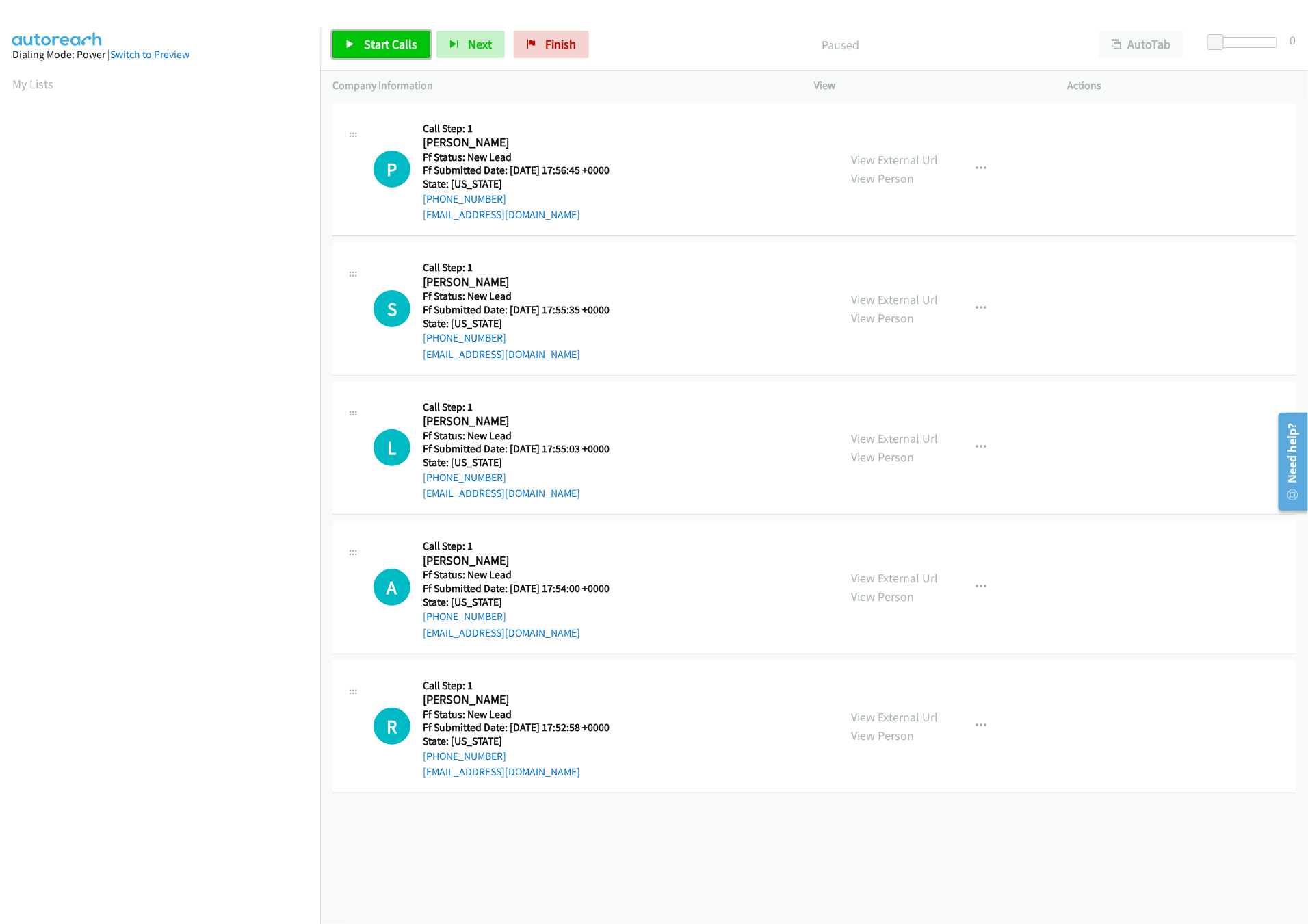
click at [390, 40] on span "Start Calls" at bounding box center [390, 44] width 54 height 16
click at [895, 440] on link "View External Url" at bounding box center [895, 438] width 87 height 16
click at [918, 301] on link "View External Url" at bounding box center [895, 299] width 87 height 16
drag, startPoint x: 1212, startPoint y: 47, endPoint x: 1242, endPoint y: 47, distance: 30.0
click at [1242, 47] on span at bounding box center [1240, 43] width 17 height 17
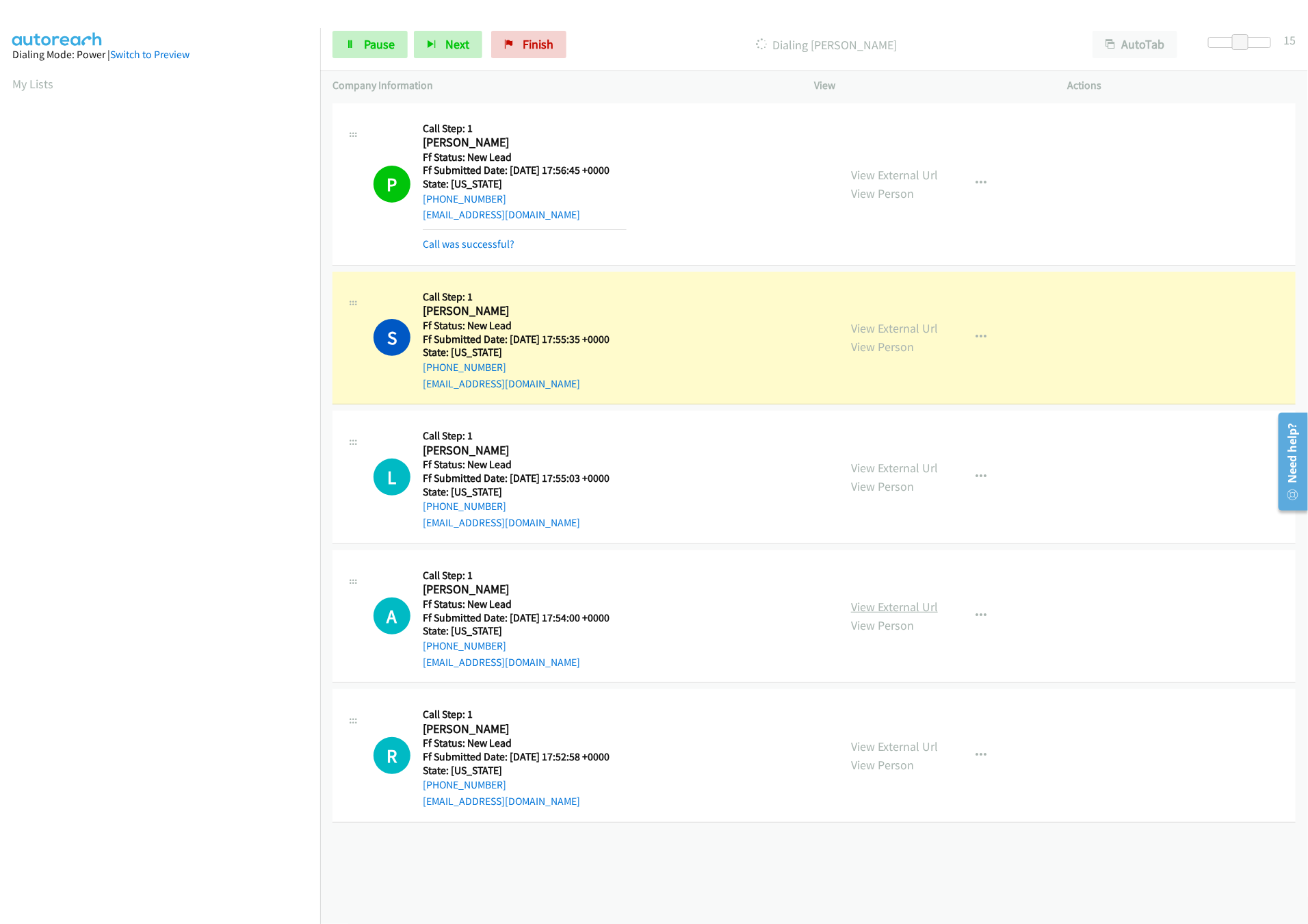
click at [883, 612] on link "View External Url" at bounding box center [895, 607] width 87 height 16
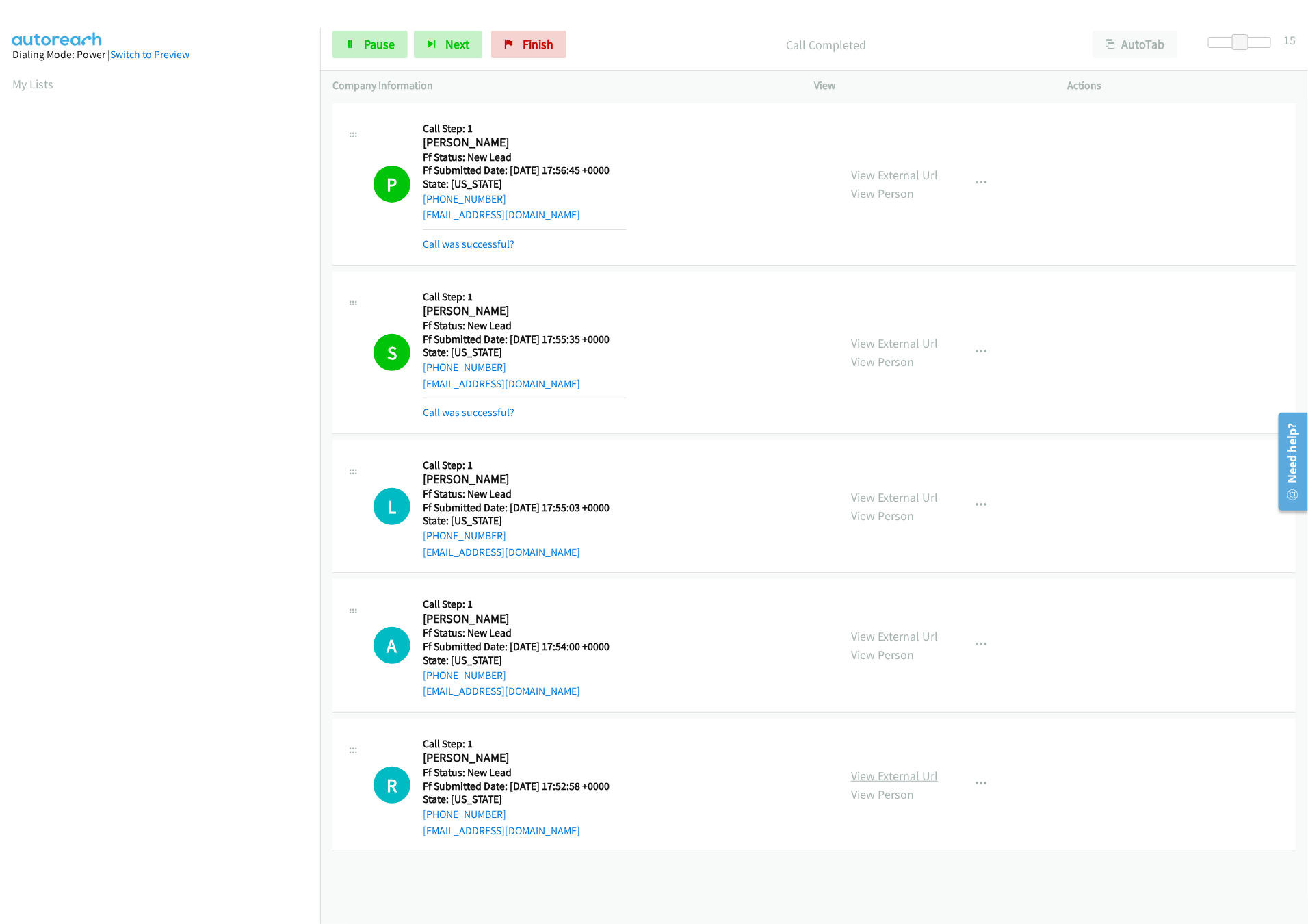
click at [918, 772] on link "View External Url" at bounding box center [895, 775] width 87 height 16
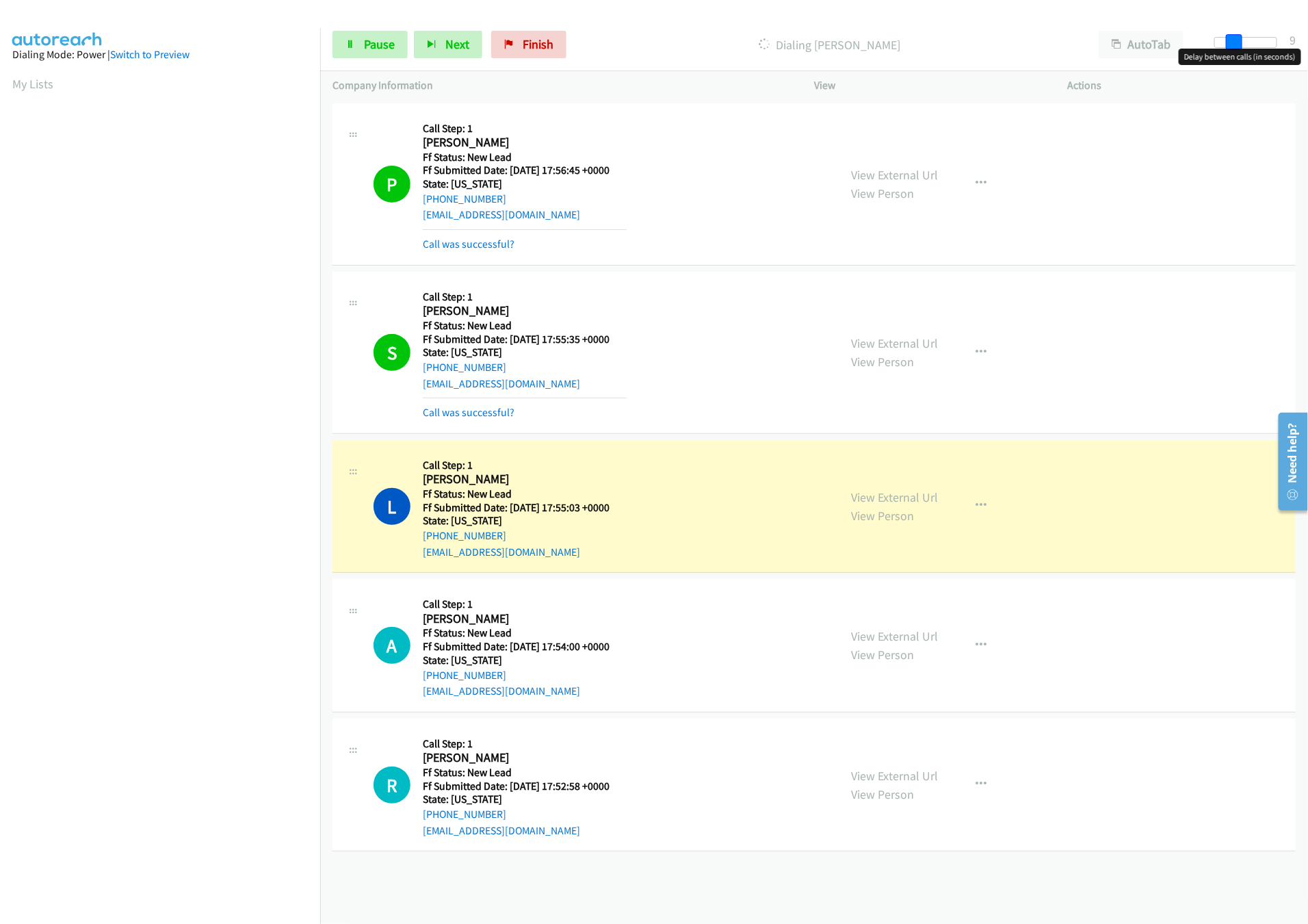
drag, startPoint x: 1238, startPoint y: 41, endPoint x: 1225, endPoint y: 41, distance: 13.0
click at [1226, 41] on span at bounding box center [1234, 43] width 17 height 17
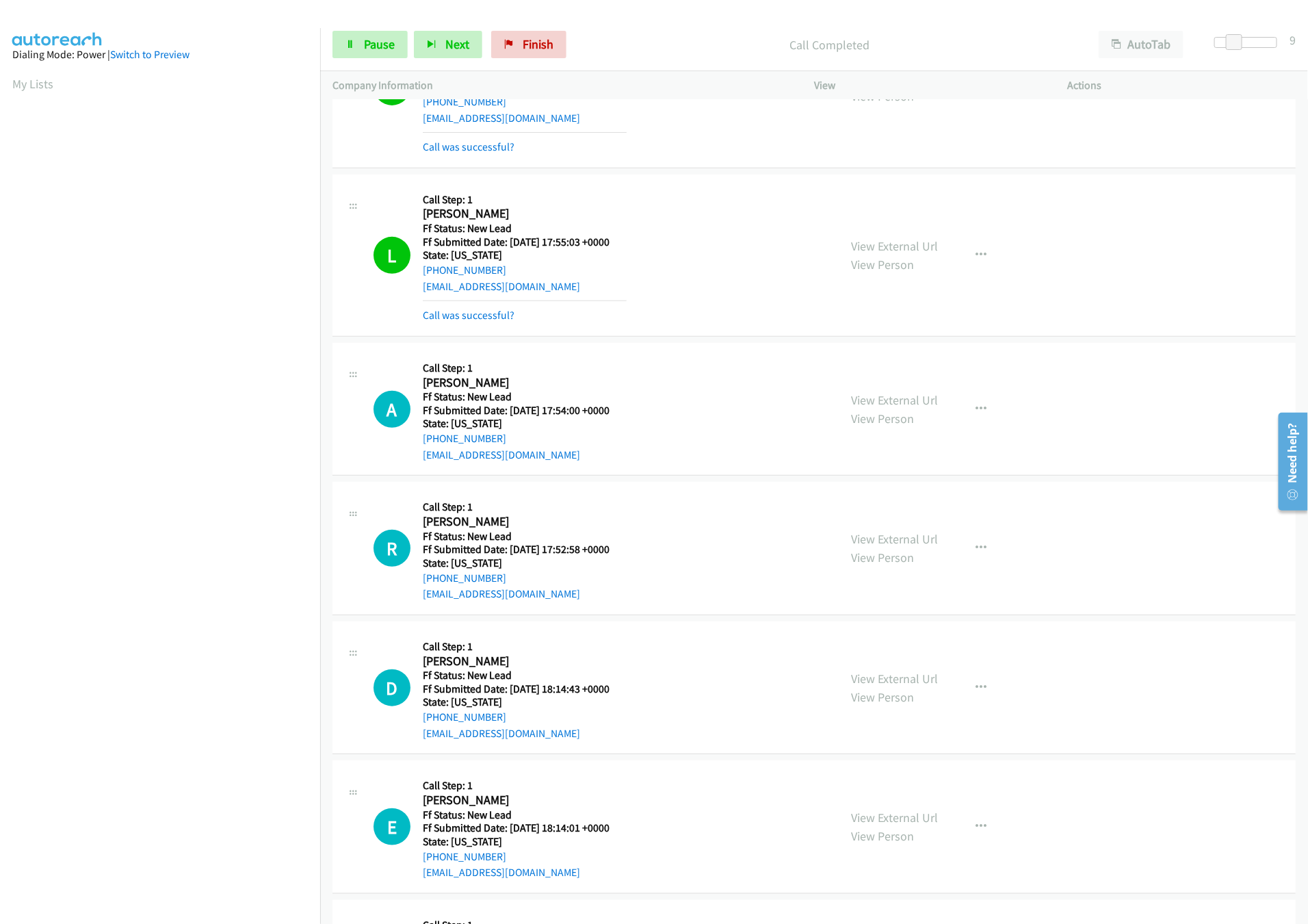
scroll to position [403, 0]
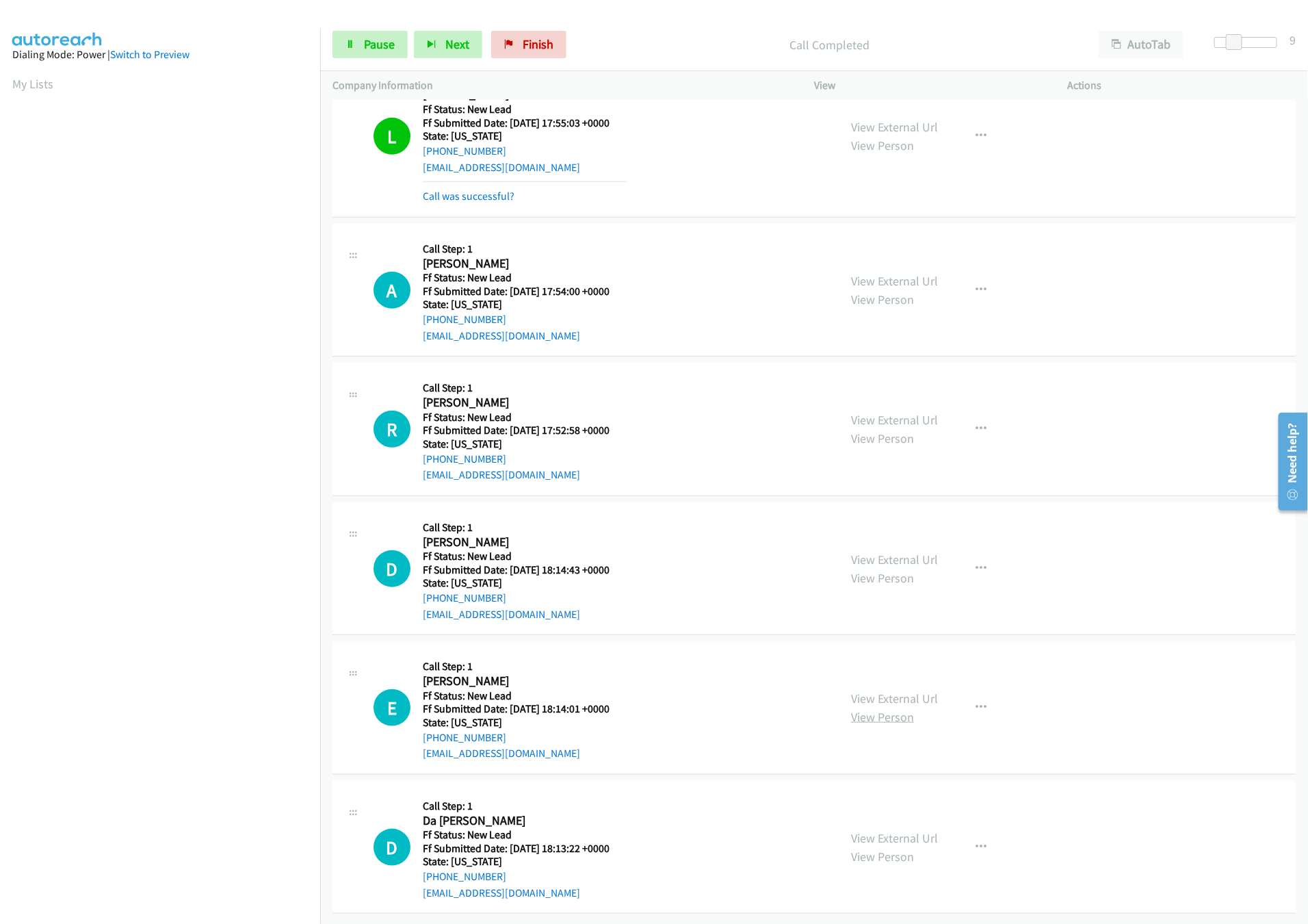
click at [885, 709] on link "View Person" at bounding box center [883, 716] width 63 height 16
click at [885, 709] on link "View Person" at bounding box center [883, 716] width 63 height 16
click at [892, 690] on link "View External Url" at bounding box center [895, 698] width 87 height 16
click at [906, 552] on link "View External Url" at bounding box center [895, 559] width 87 height 16
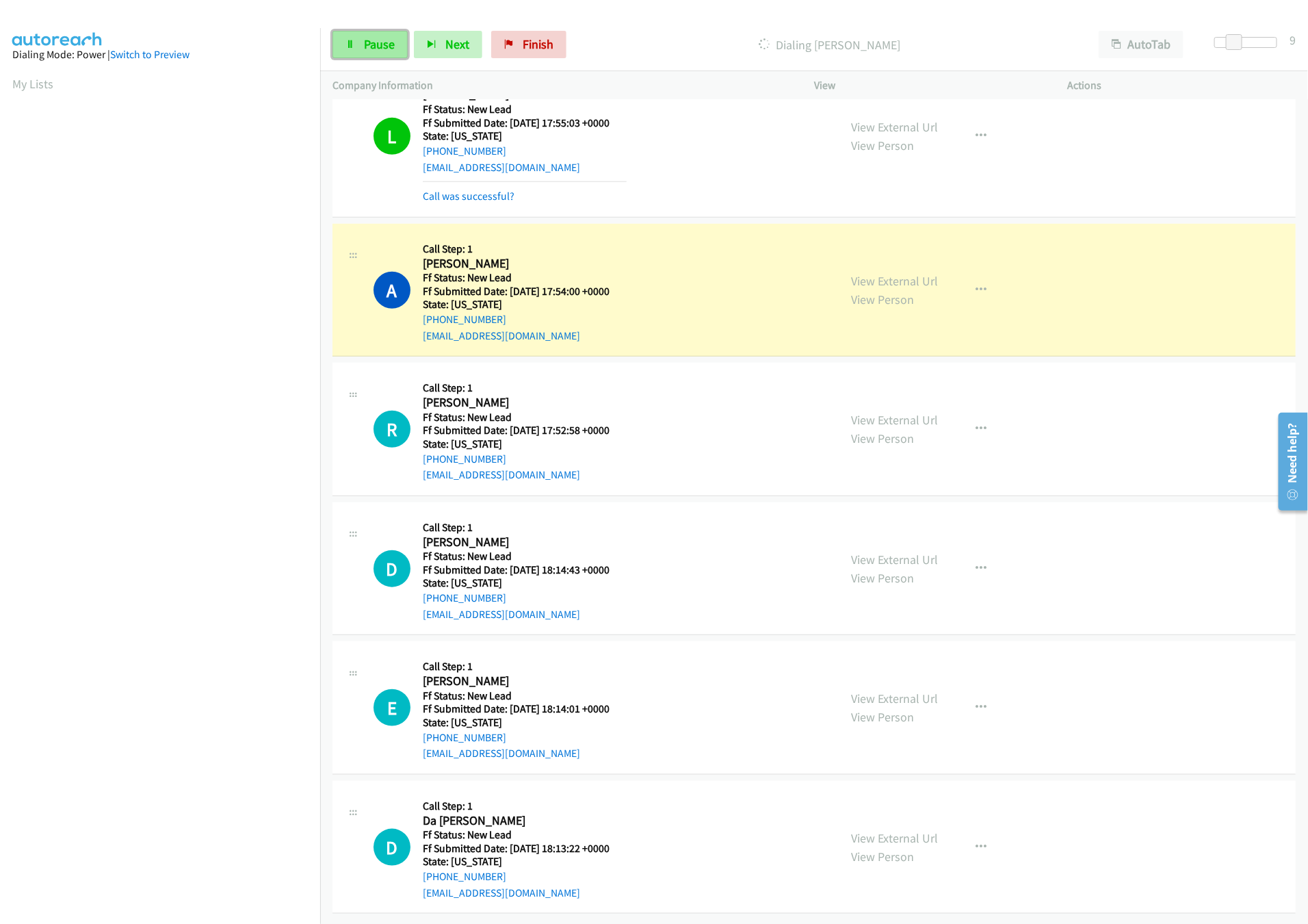
click at [372, 50] on span "Pause" at bounding box center [379, 44] width 31 height 16
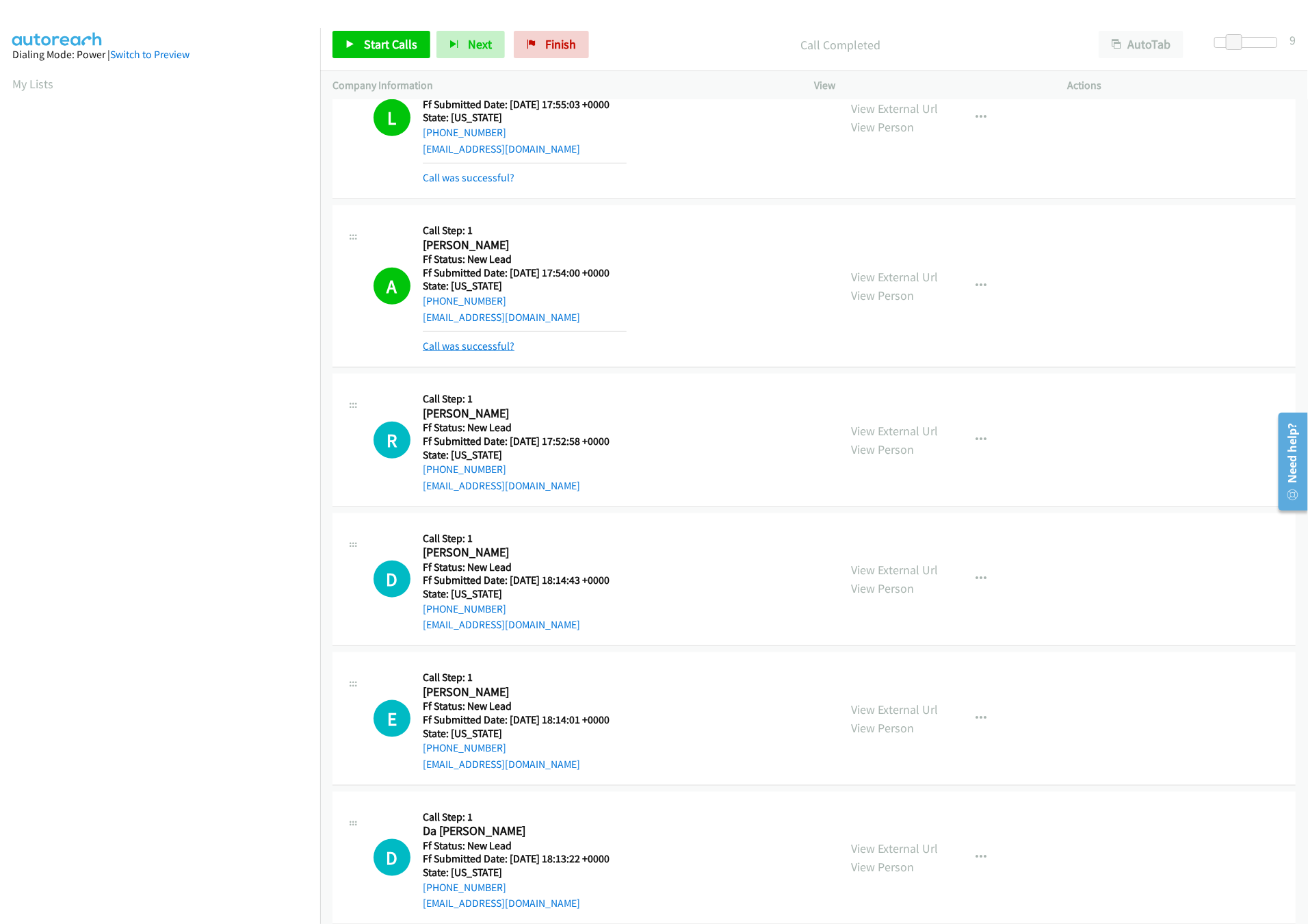
click at [480, 351] on link "Call was successful?" at bounding box center [468, 346] width 91 height 13
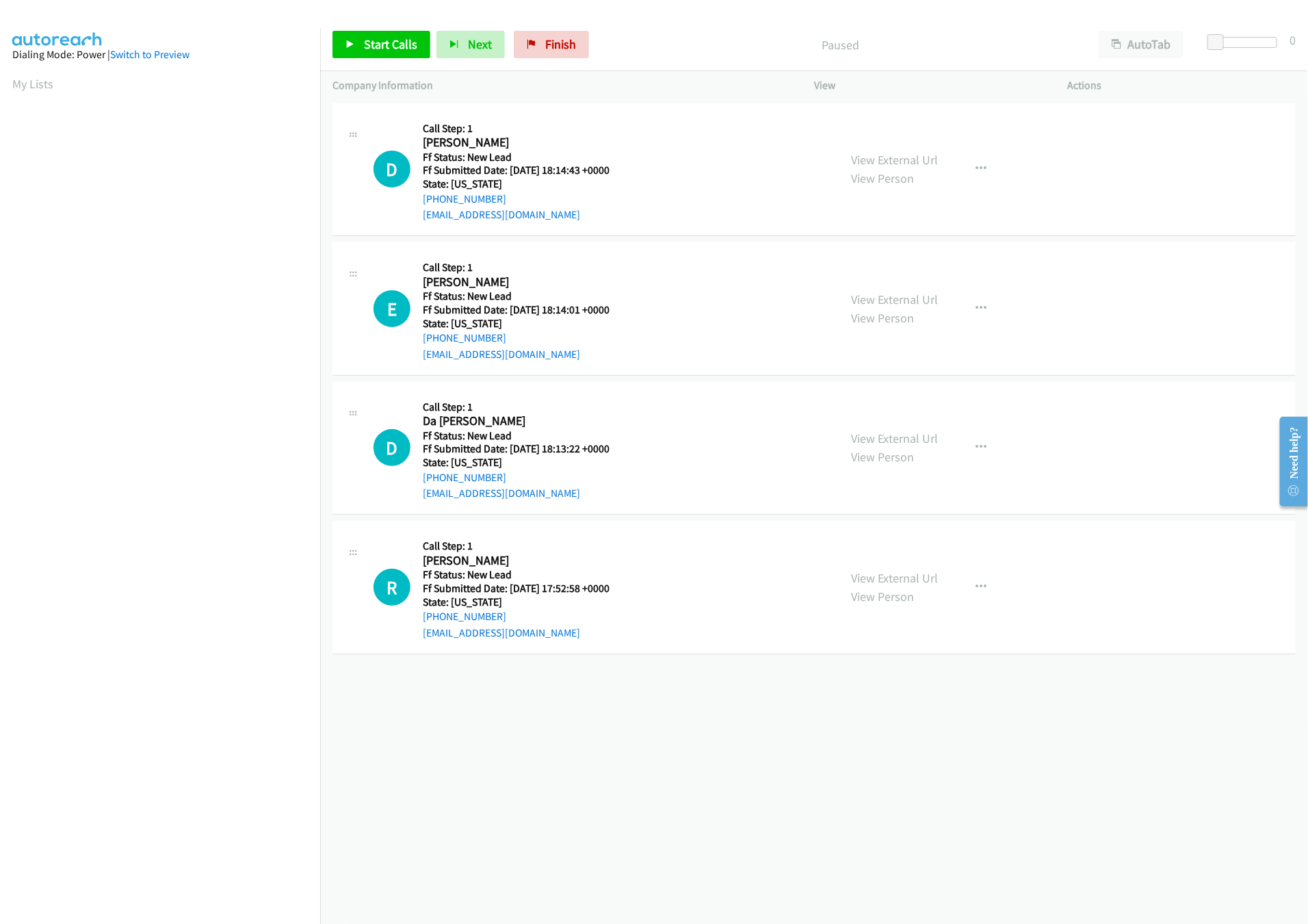
click at [662, 727] on div "[PHONE_NUMBER] Call failed - Please reload the list and try again The Callbar F…" at bounding box center [814, 511] width 988 height 824
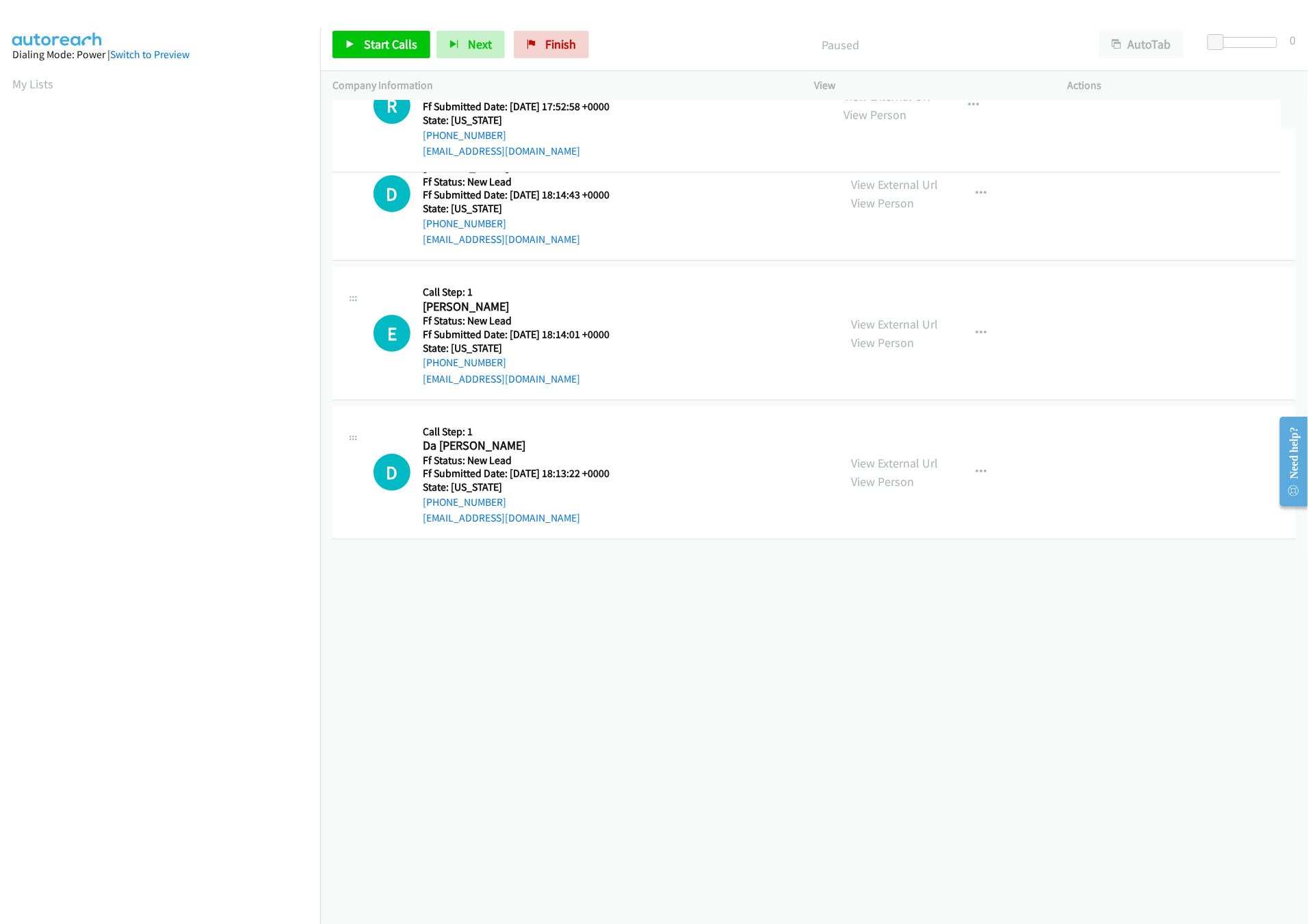
drag, startPoint x: 645, startPoint y: 593, endPoint x: 626, endPoint y: 111, distance: 482.4
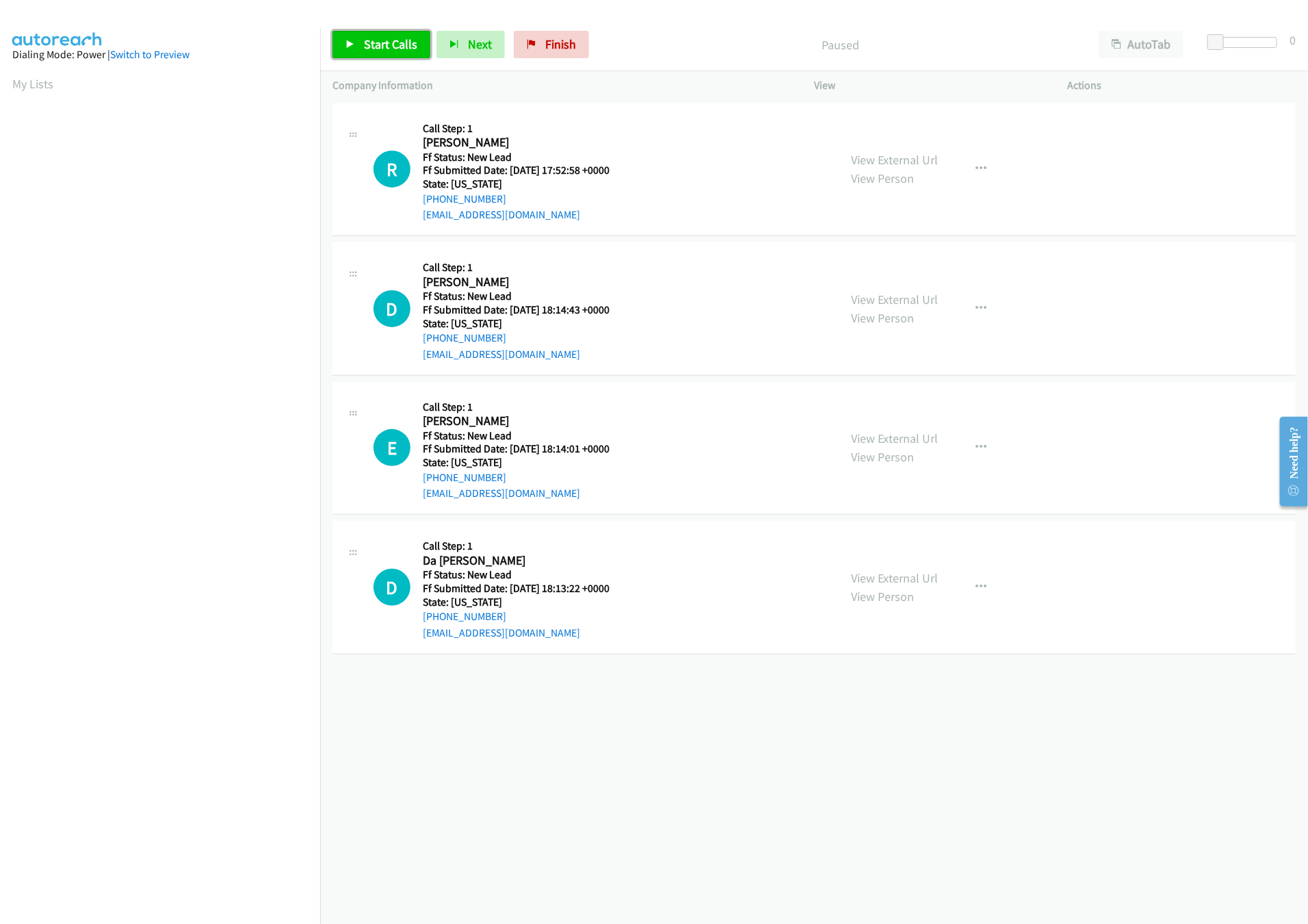
click at [400, 52] on link "Start Calls" at bounding box center [381, 44] width 98 height 27
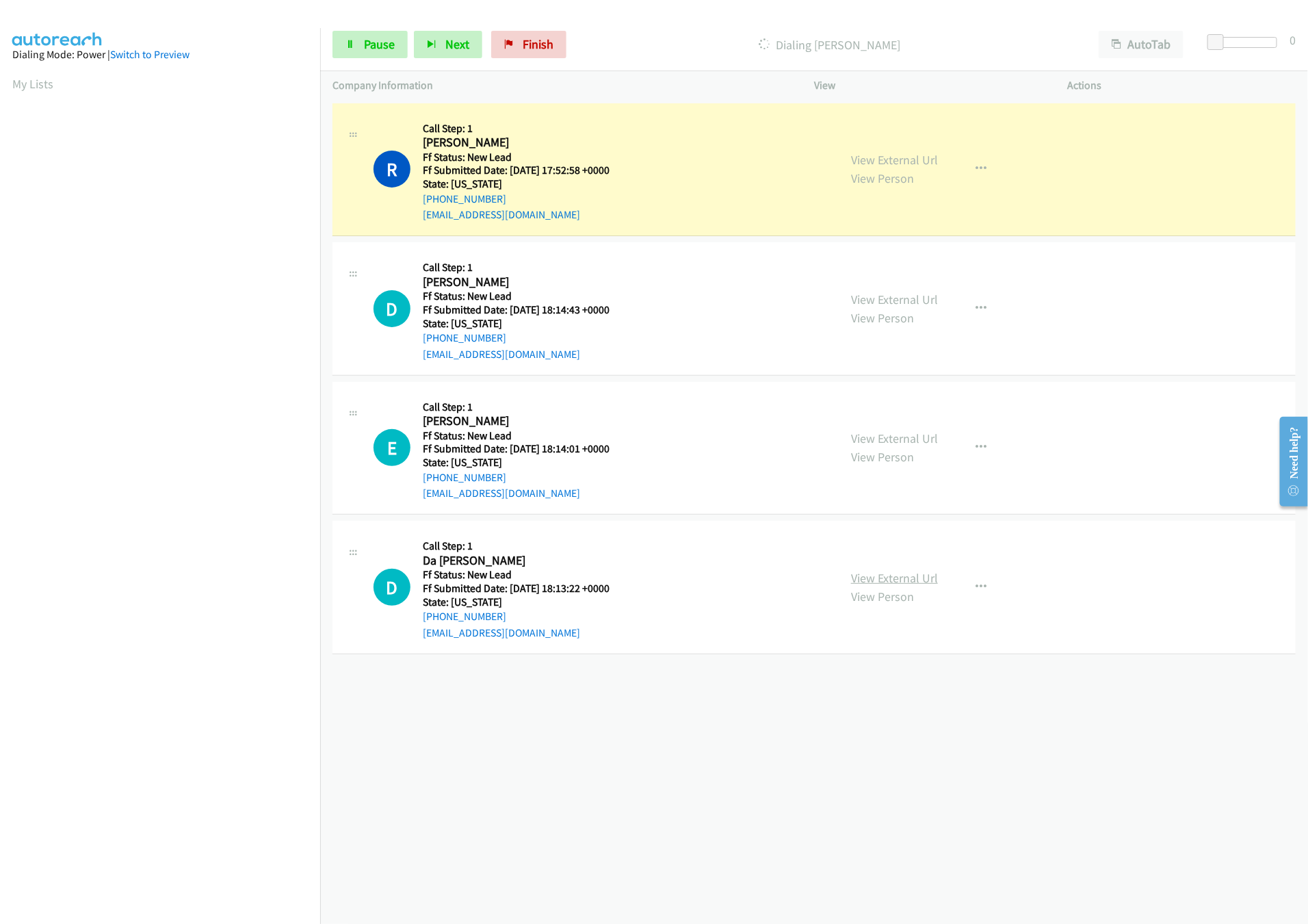
click at [879, 584] on link "View External Url" at bounding box center [895, 577] width 87 height 16
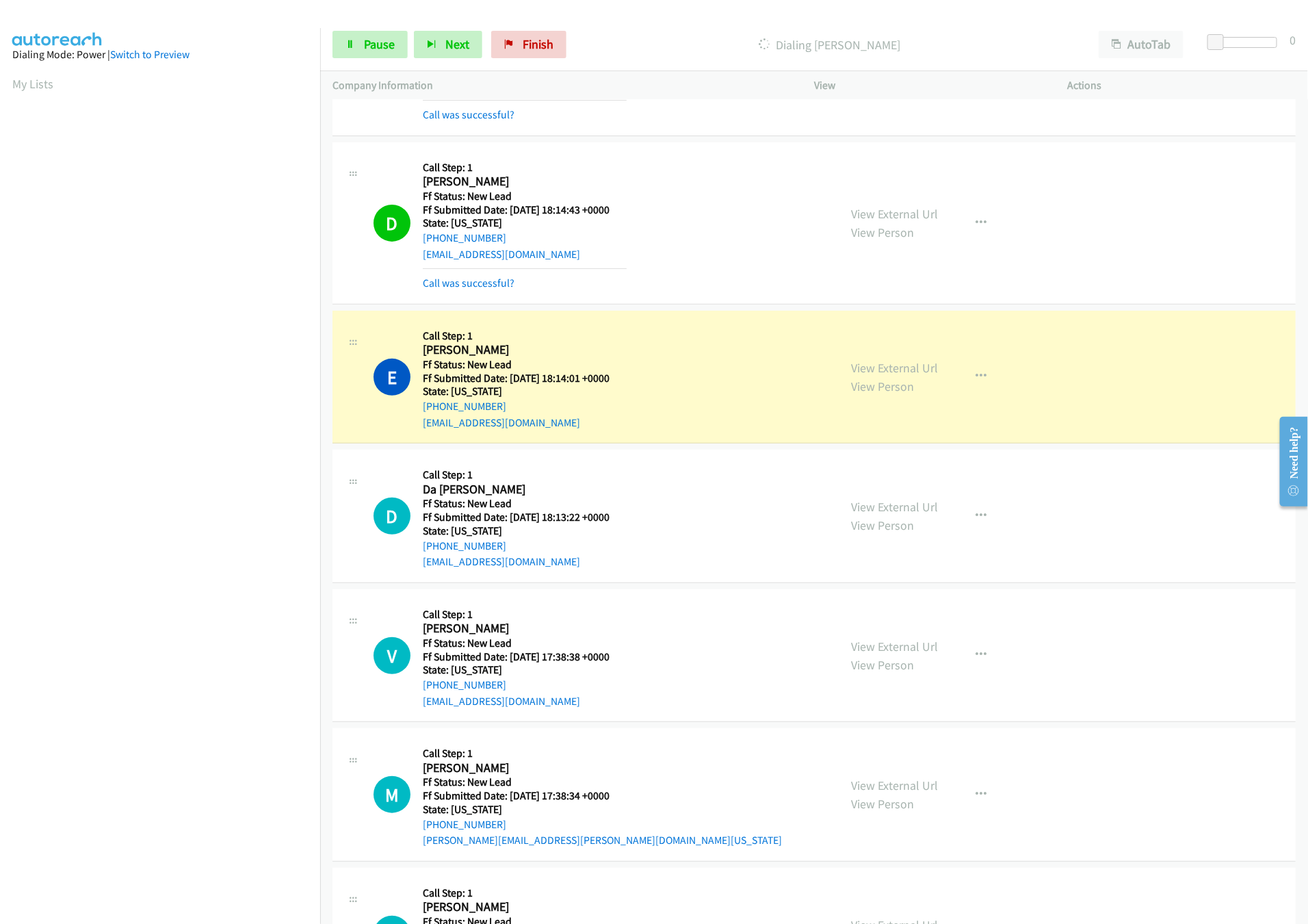
scroll to position [234, 0]
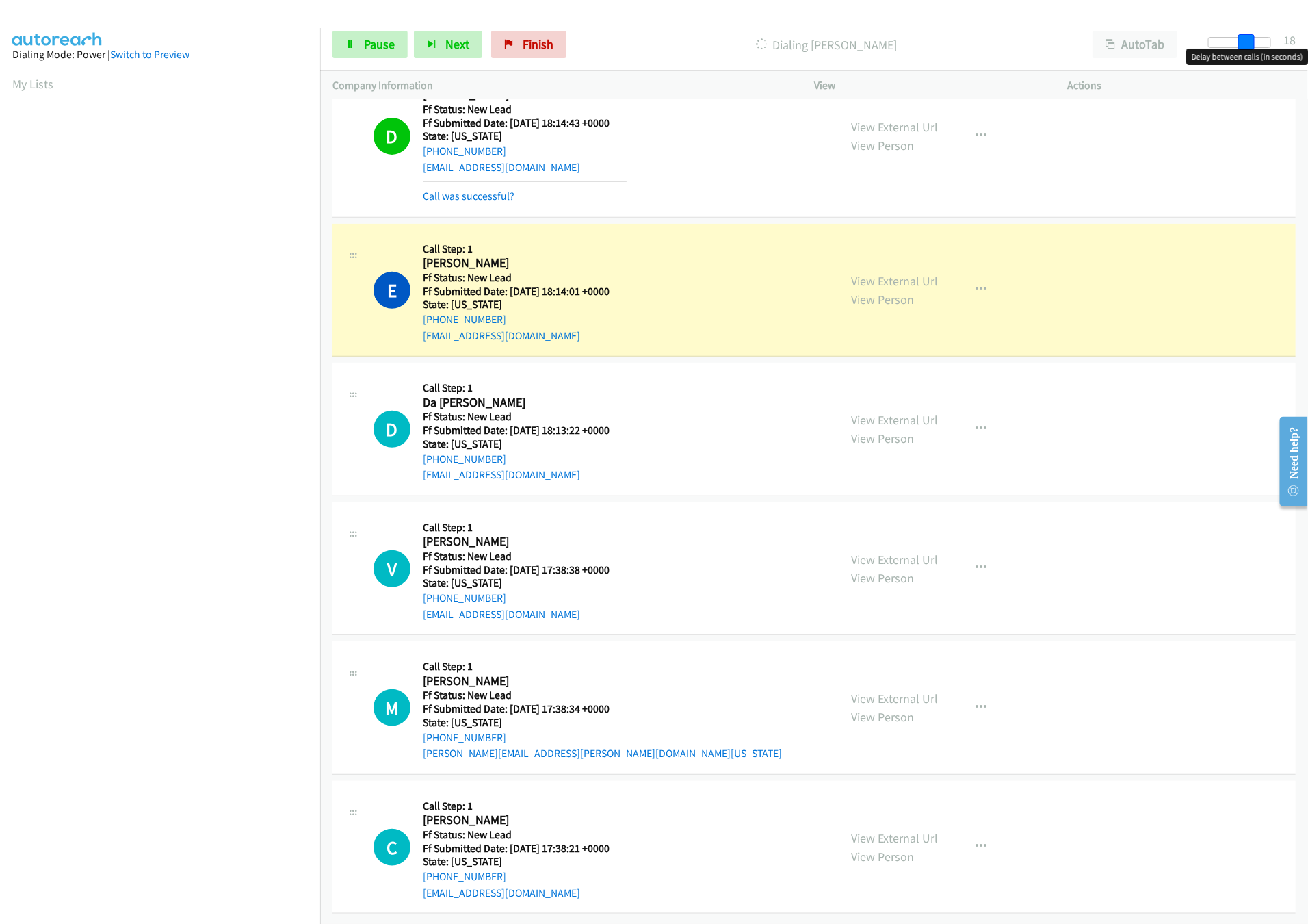
drag, startPoint x: 1219, startPoint y: 38, endPoint x: 1251, endPoint y: 43, distance: 32.4
click at [1251, 43] on span at bounding box center [1247, 43] width 17 height 17
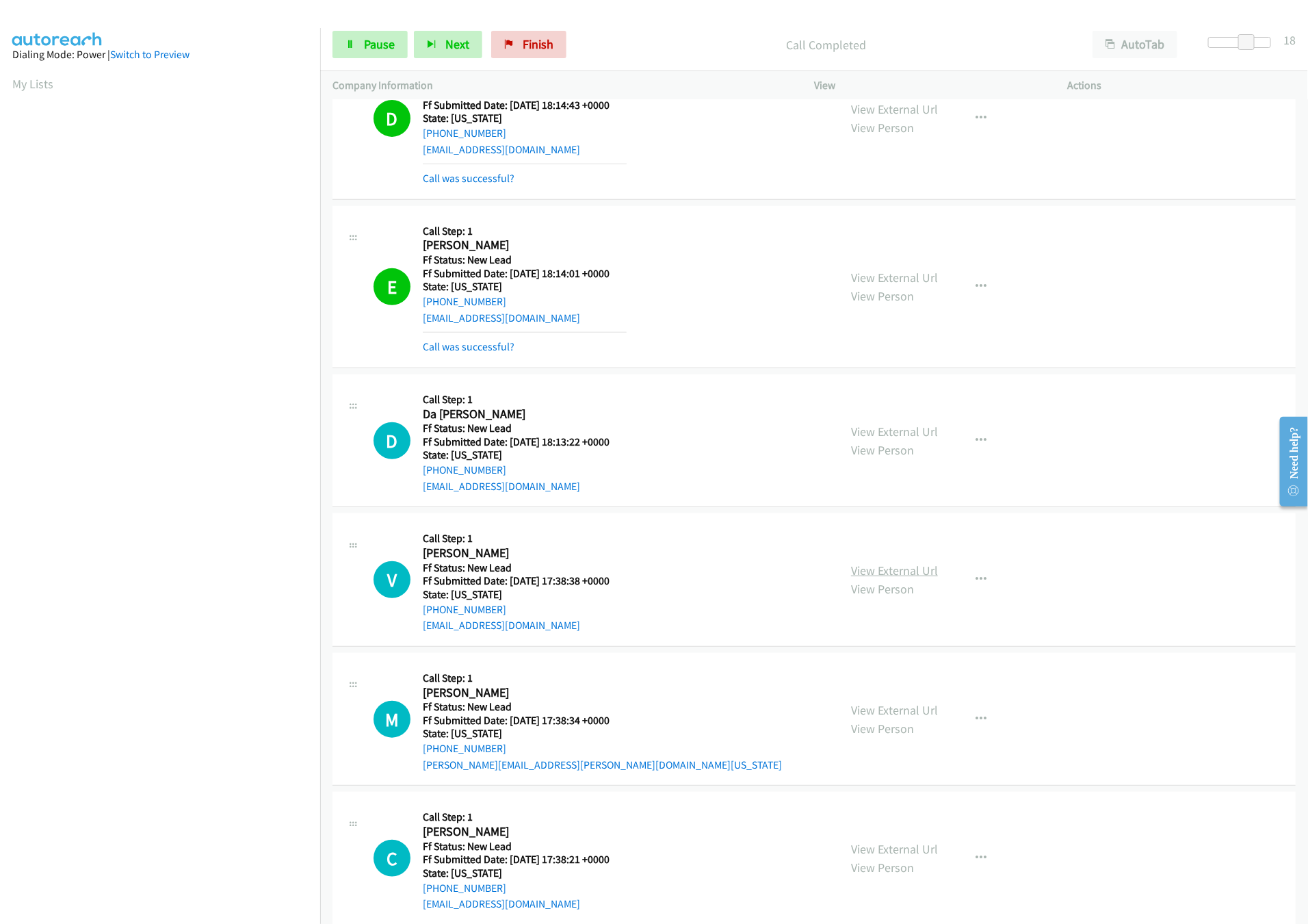
click at [926, 565] on link "View External Url" at bounding box center [895, 570] width 87 height 16
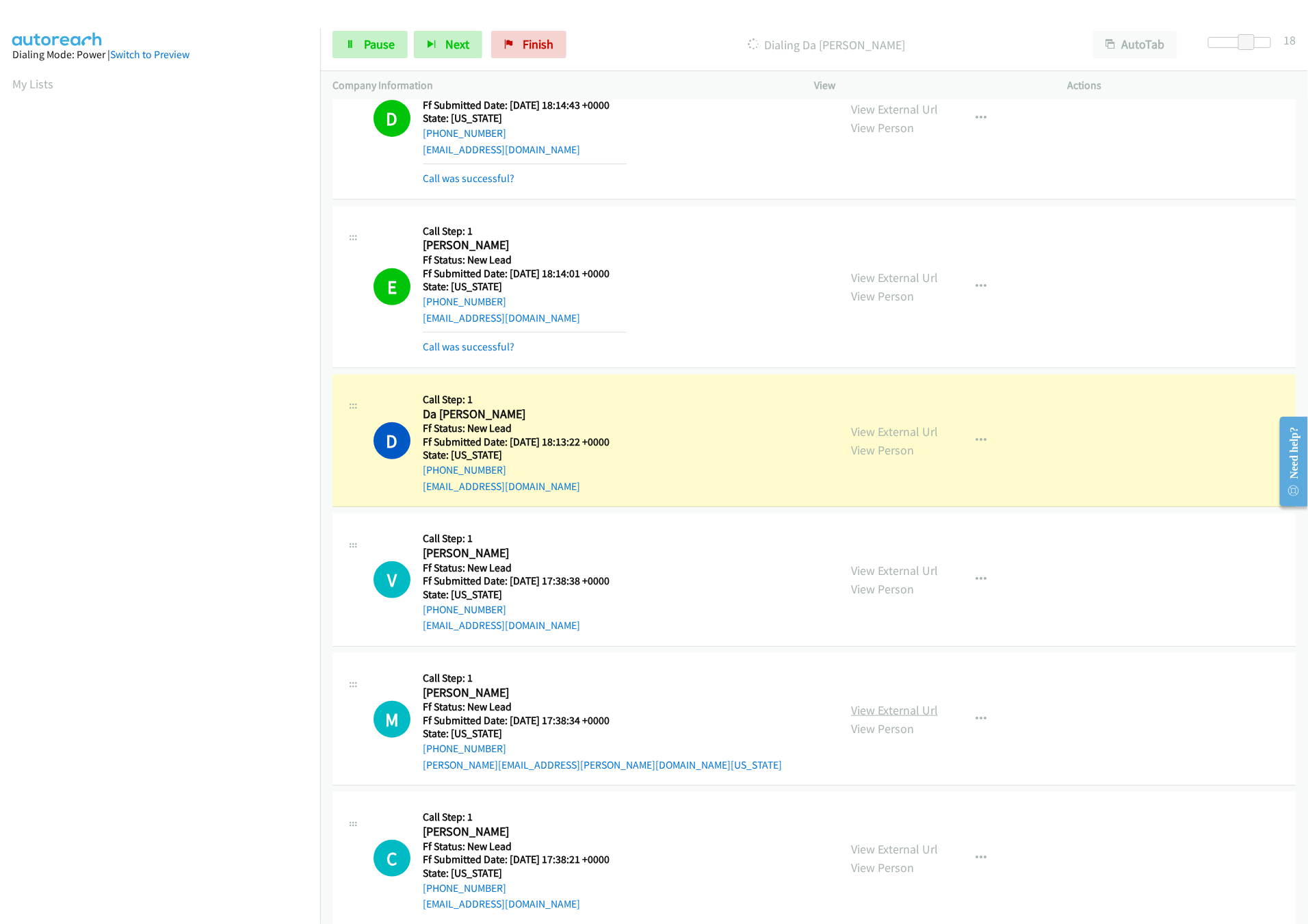
click at [875, 709] on link "View External Url" at bounding box center [895, 710] width 87 height 16
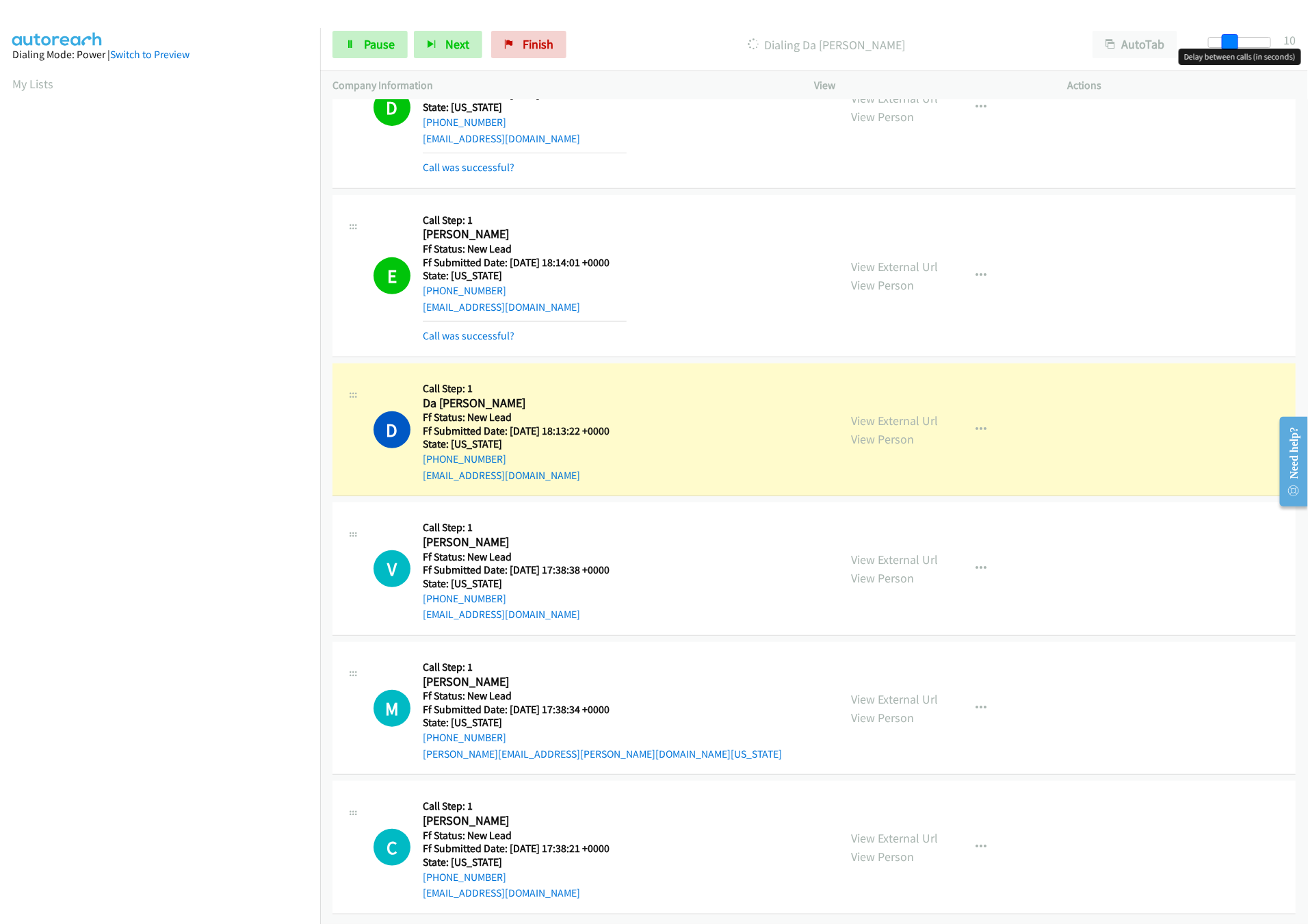
drag, startPoint x: 1242, startPoint y: 36, endPoint x: 1226, endPoint y: 38, distance: 16.1
click at [1226, 38] on span at bounding box center [1230, 43] width 17 height 17
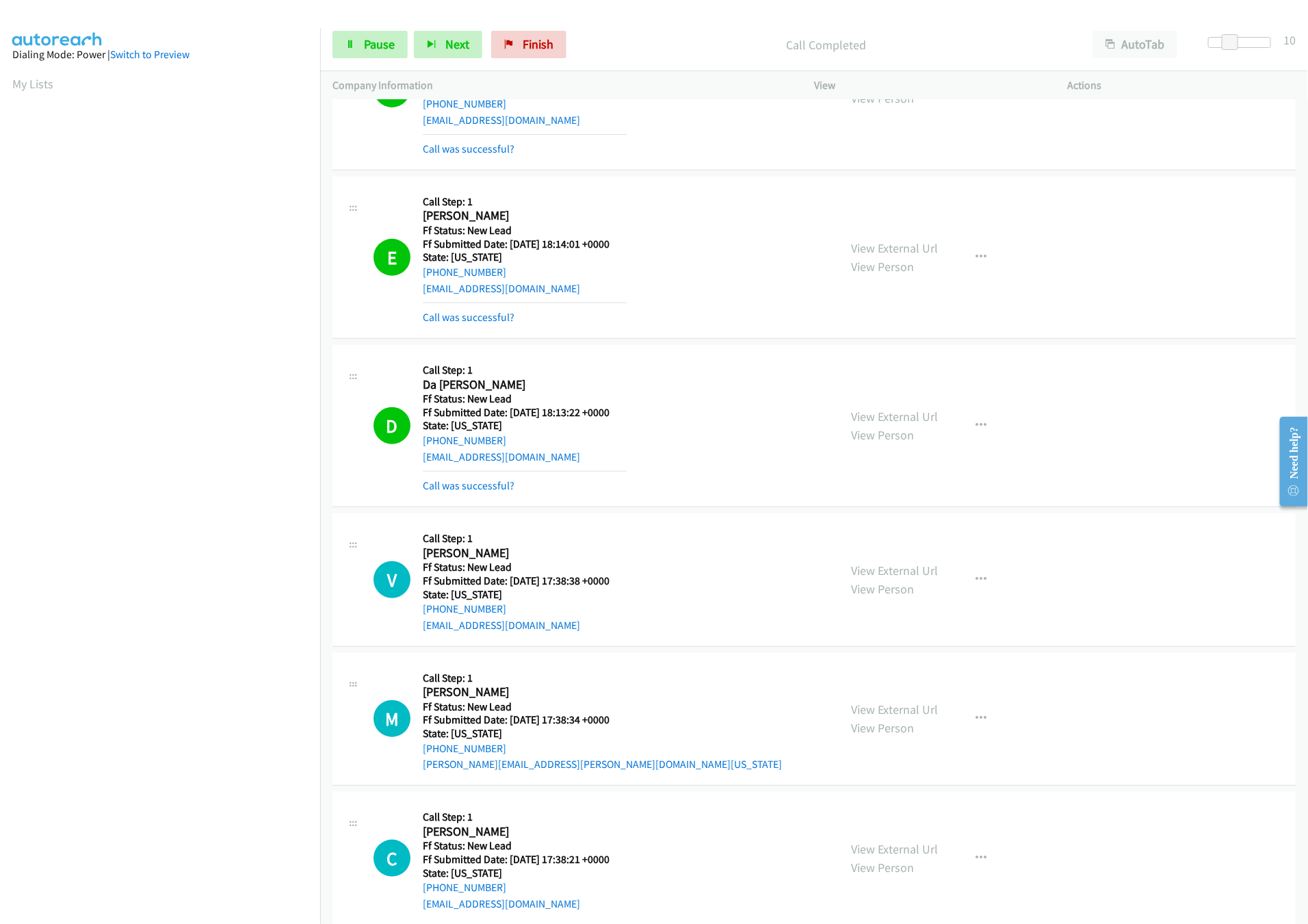
scroll to position [294, 0]
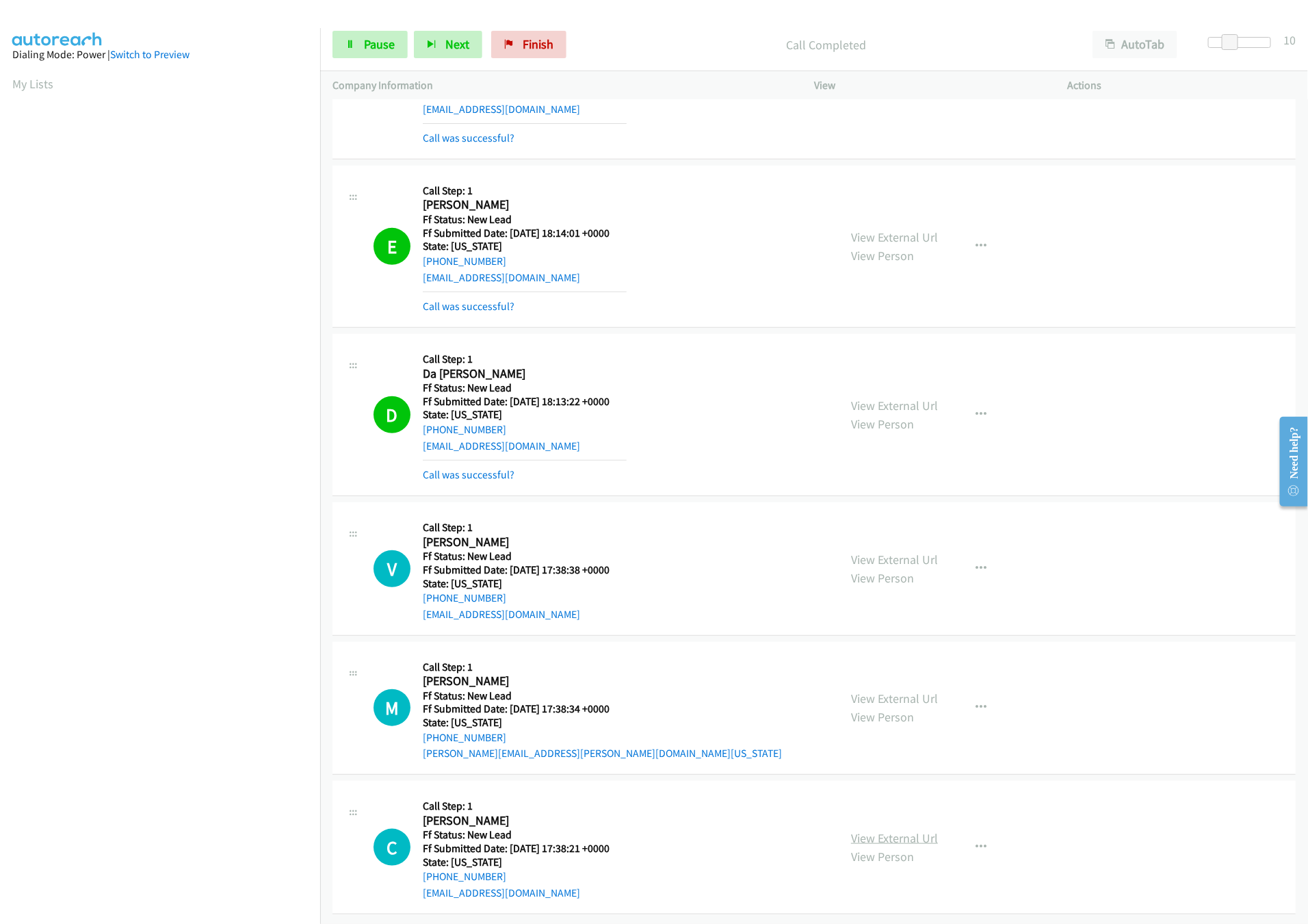
click at [891, 830] on link "View External Url" at bounding box center [895, 838] width 87 height 16
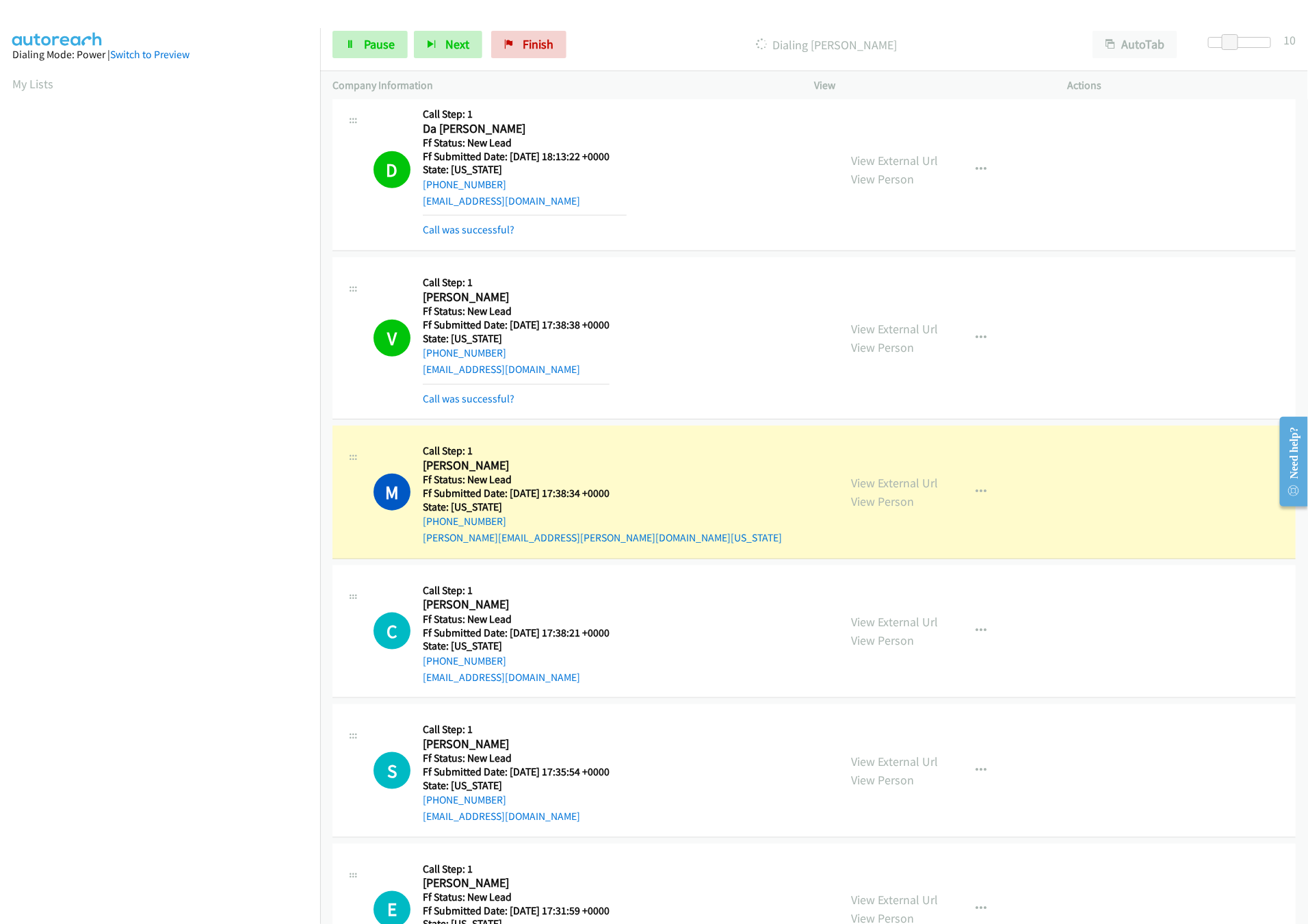
scroll to position [601, 0]
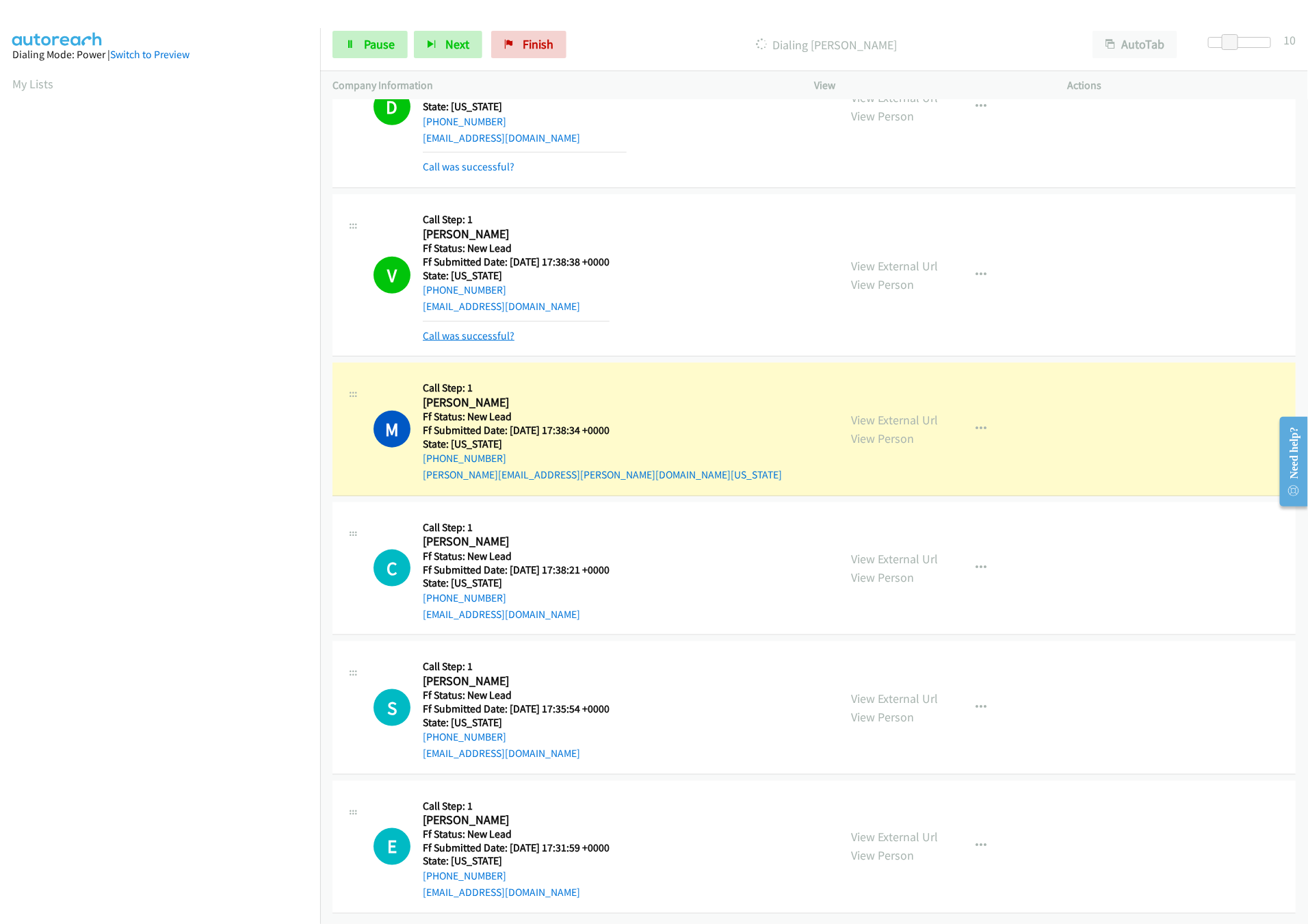
click at [472, 329] on link "Call was successful?" at bounding box center [468, 335] width 91 height 13
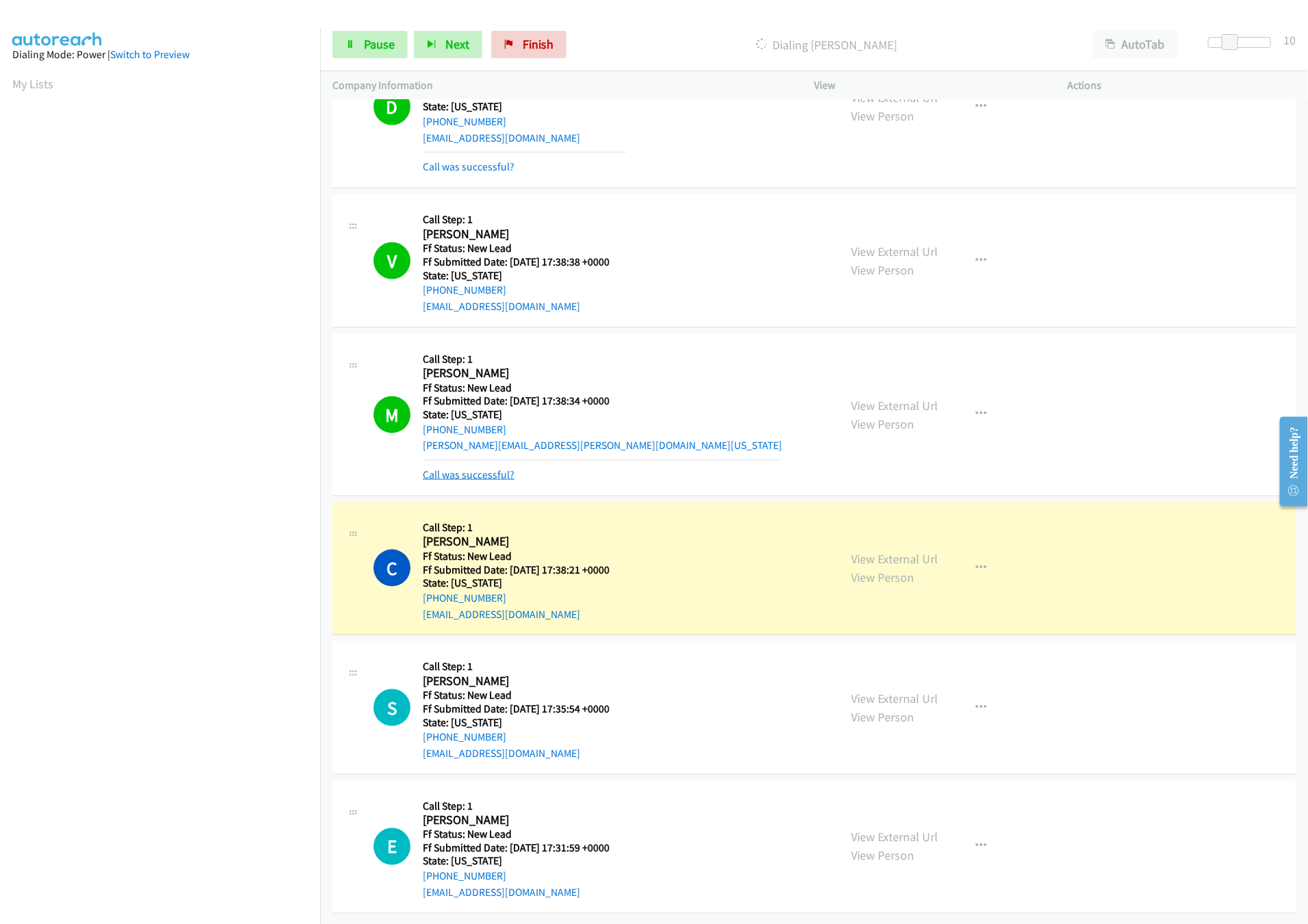
click at [479, 468] on link "Call was successful?" at bounding box center [468, 474] width 91 height 13
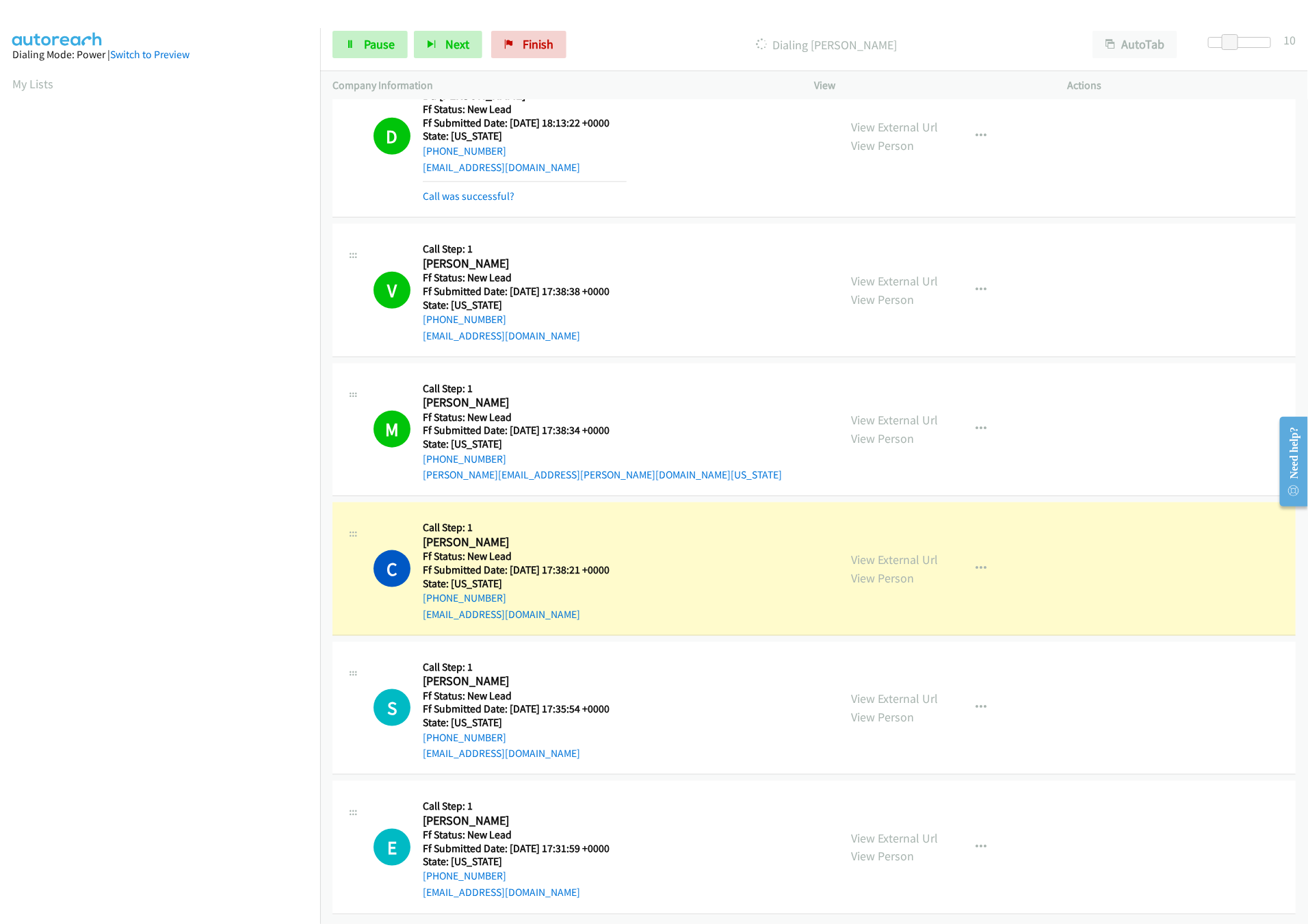
scroll to position [573, 0]
click at [868, 690] on link "View External Url" at bounding box center [895, 698] width 87 height 16
click at [908, 830] on link "View External Url" at bounding box center [895, 838] width 87 height 16
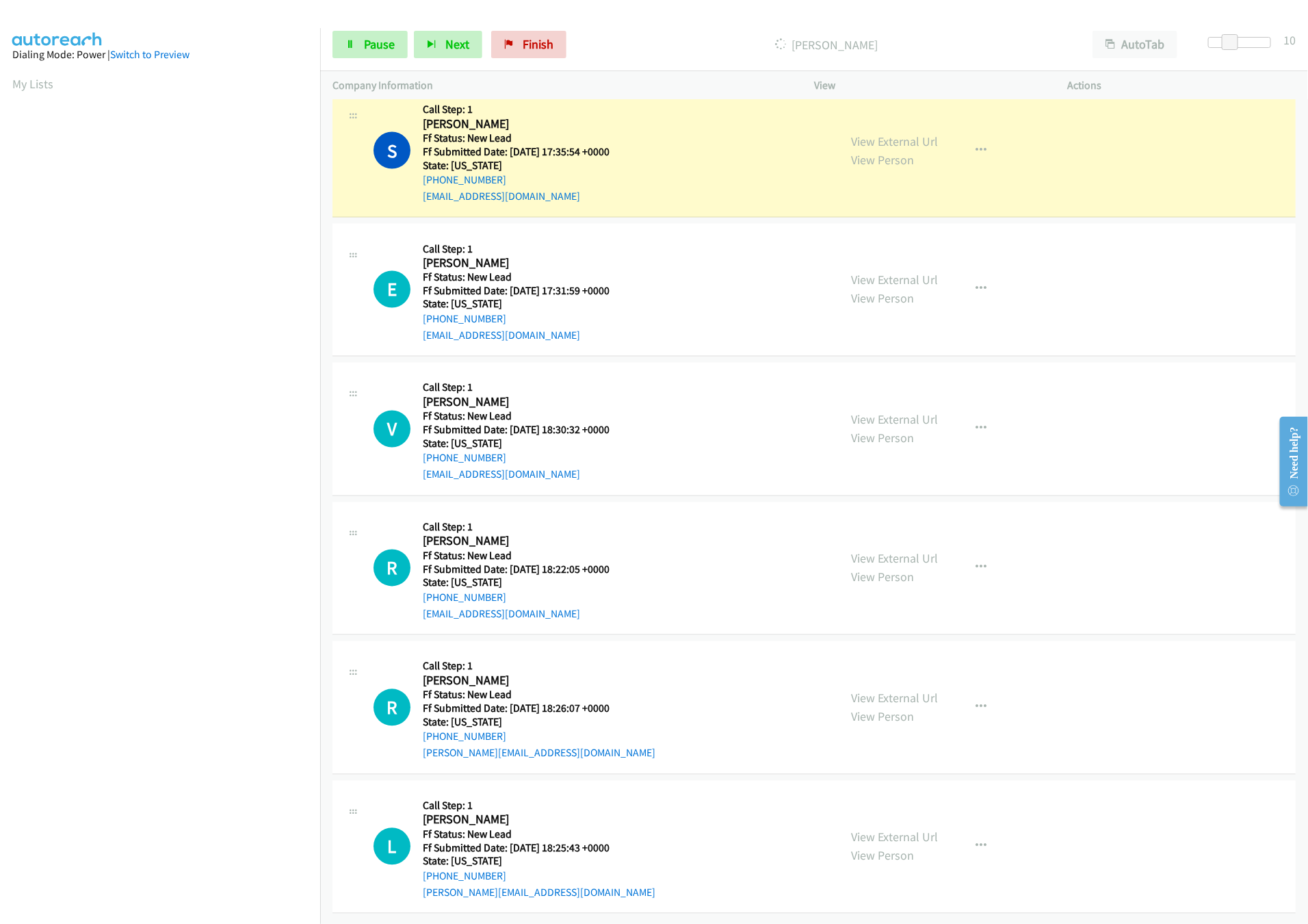
scroll to position [1160, 0]
click at [885, 551] on link "View External Url" at bounding box center [895, 559] width 87 height 16
click at [897, 412] on link "View External Url" at bounding box center [895, 420] width 87 height 16
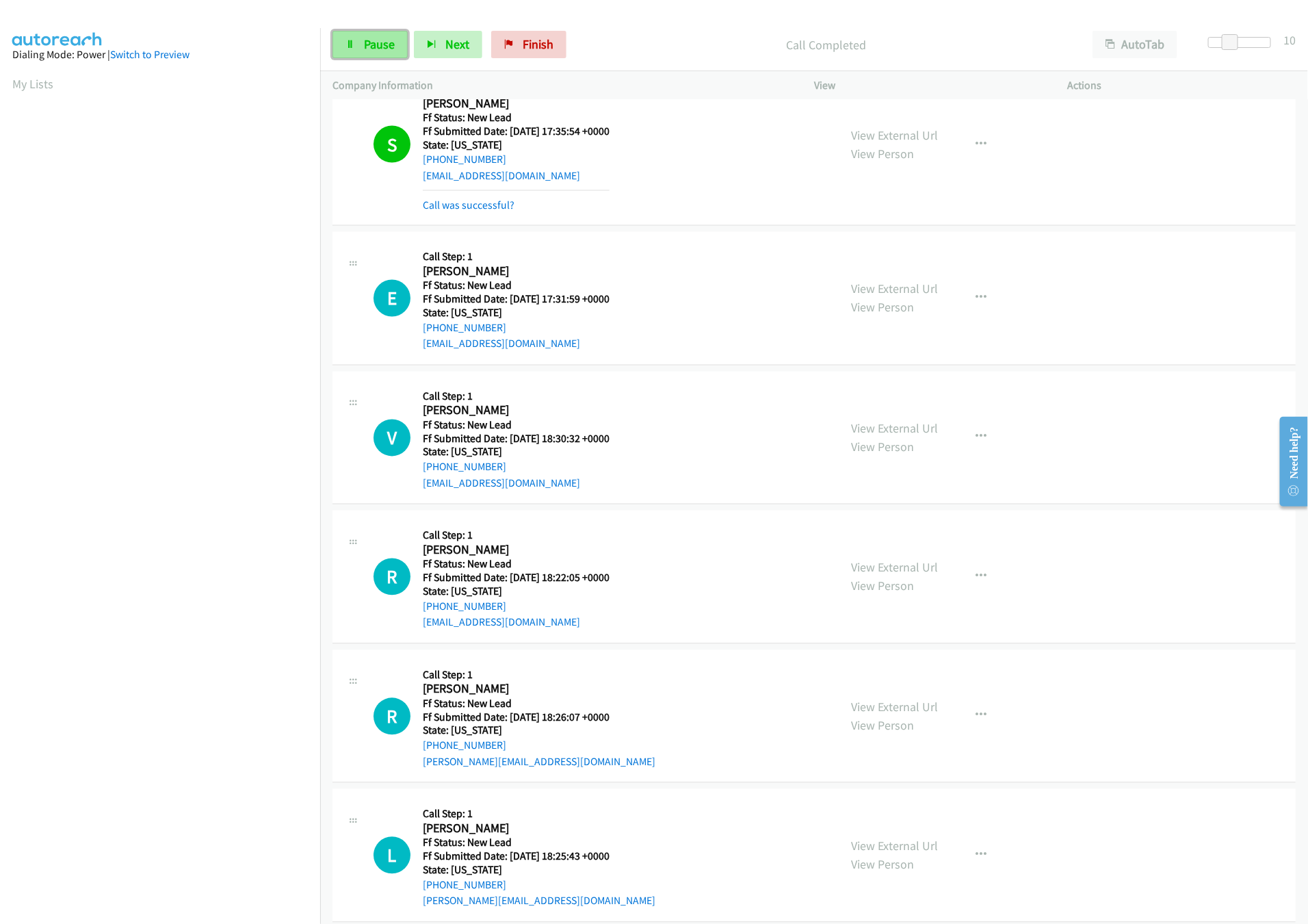
click at [370, 48] on span "Pause" at bounding box center [379, 44] width 31 height 16
click at [485, 203] on link "Call was successful?" at bounding box center [468, 205] width 91 height 13
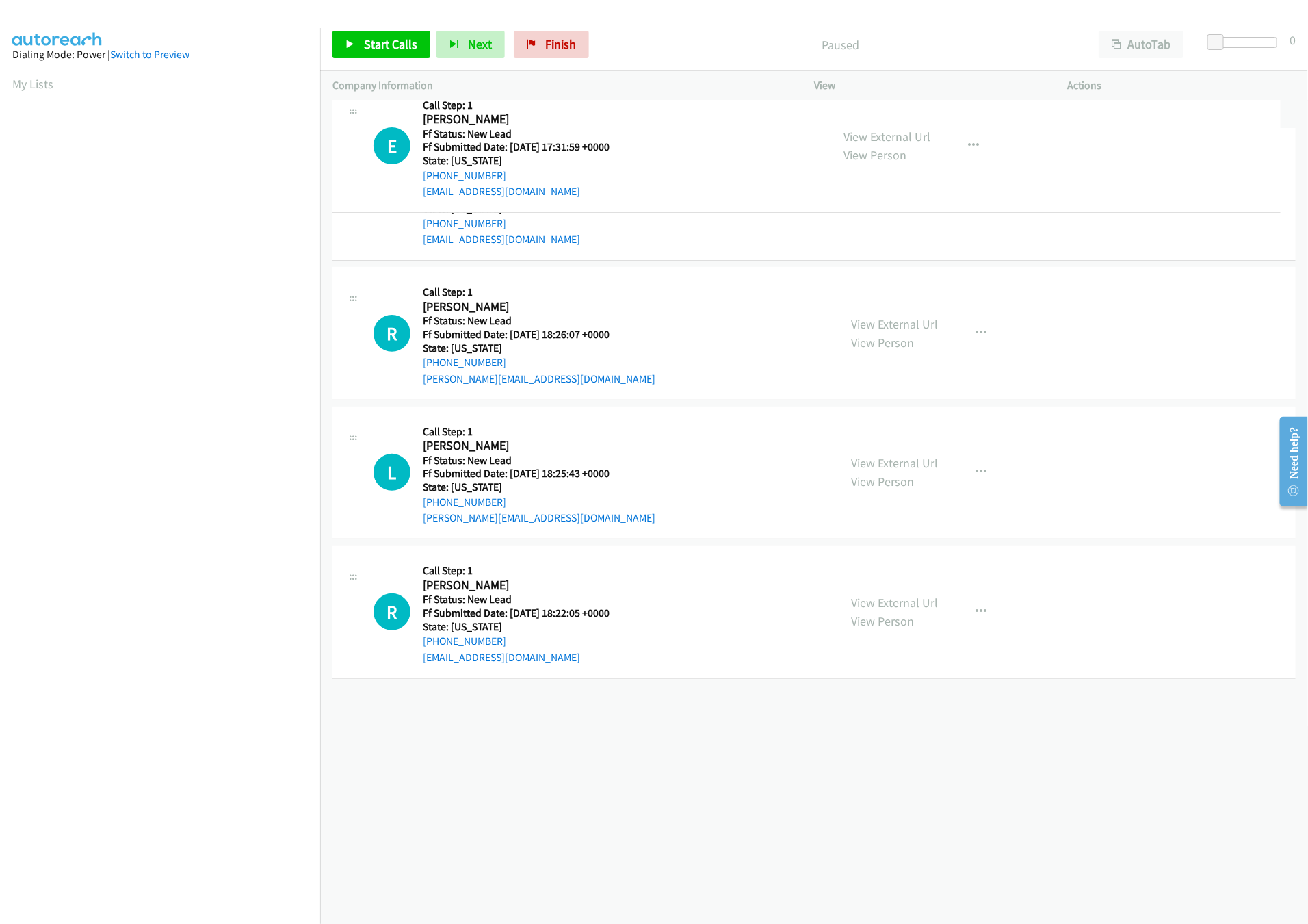
drag, startPoint x: 666, startPoint y: 748, endPoint x: 653, endPoint y: 119, distance: 629.1
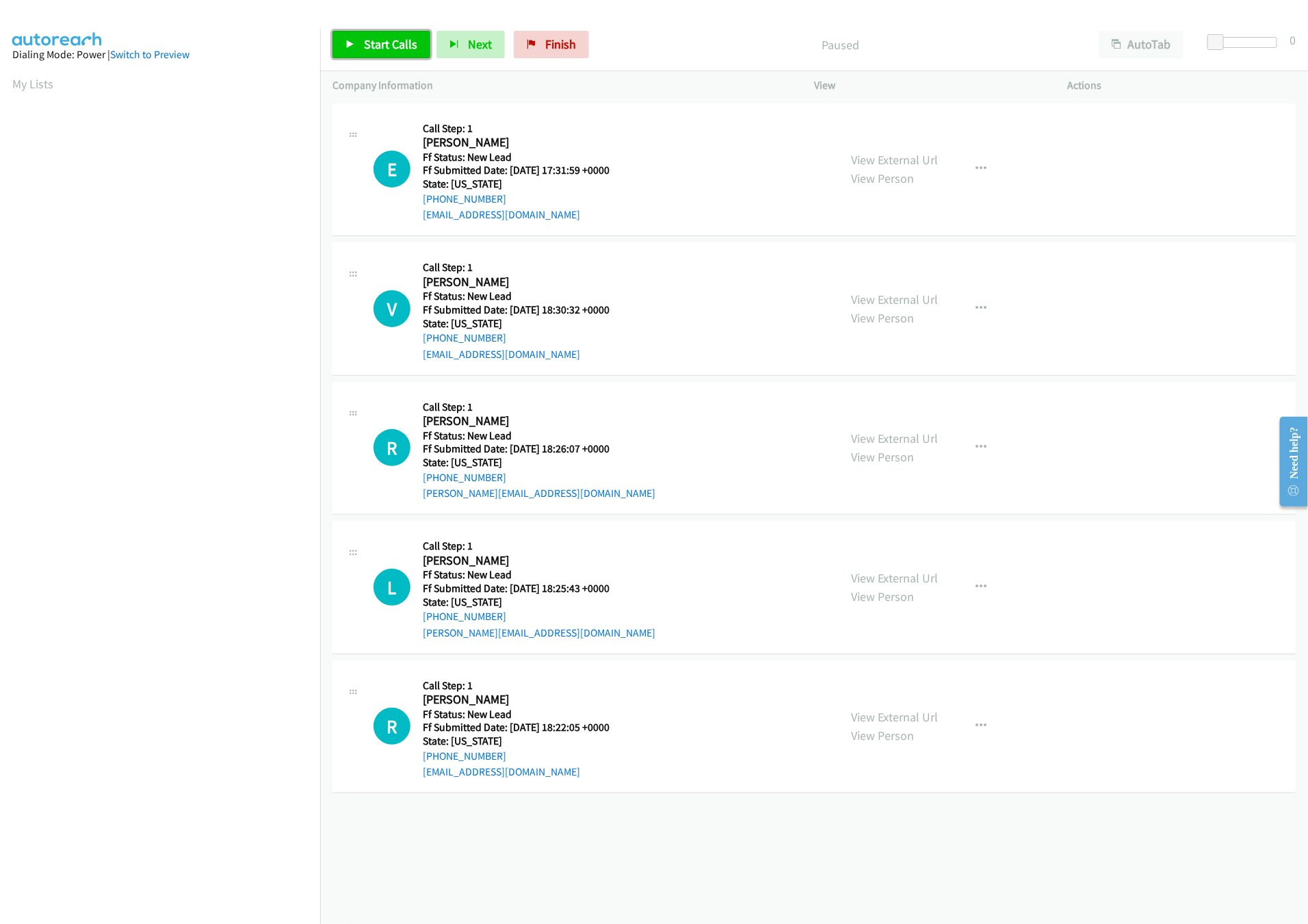
click at [388, 56] on link "Start Calls" at bounding box center [381, 44] width 98 height 27
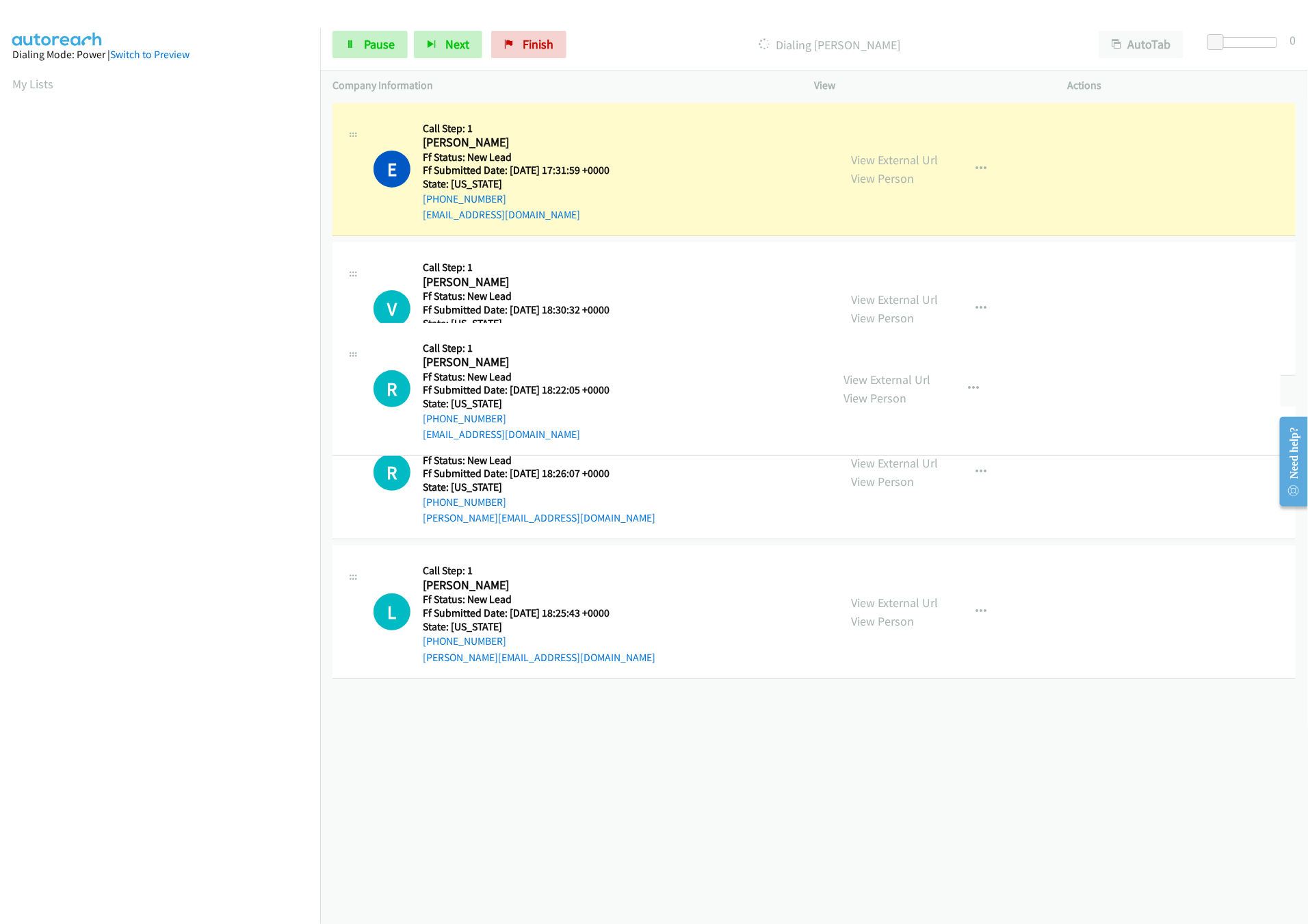
drag, startPoint x: 526, startPoint y: 743, endPoint x: 586, endPoint y: 404, distance: 344.3
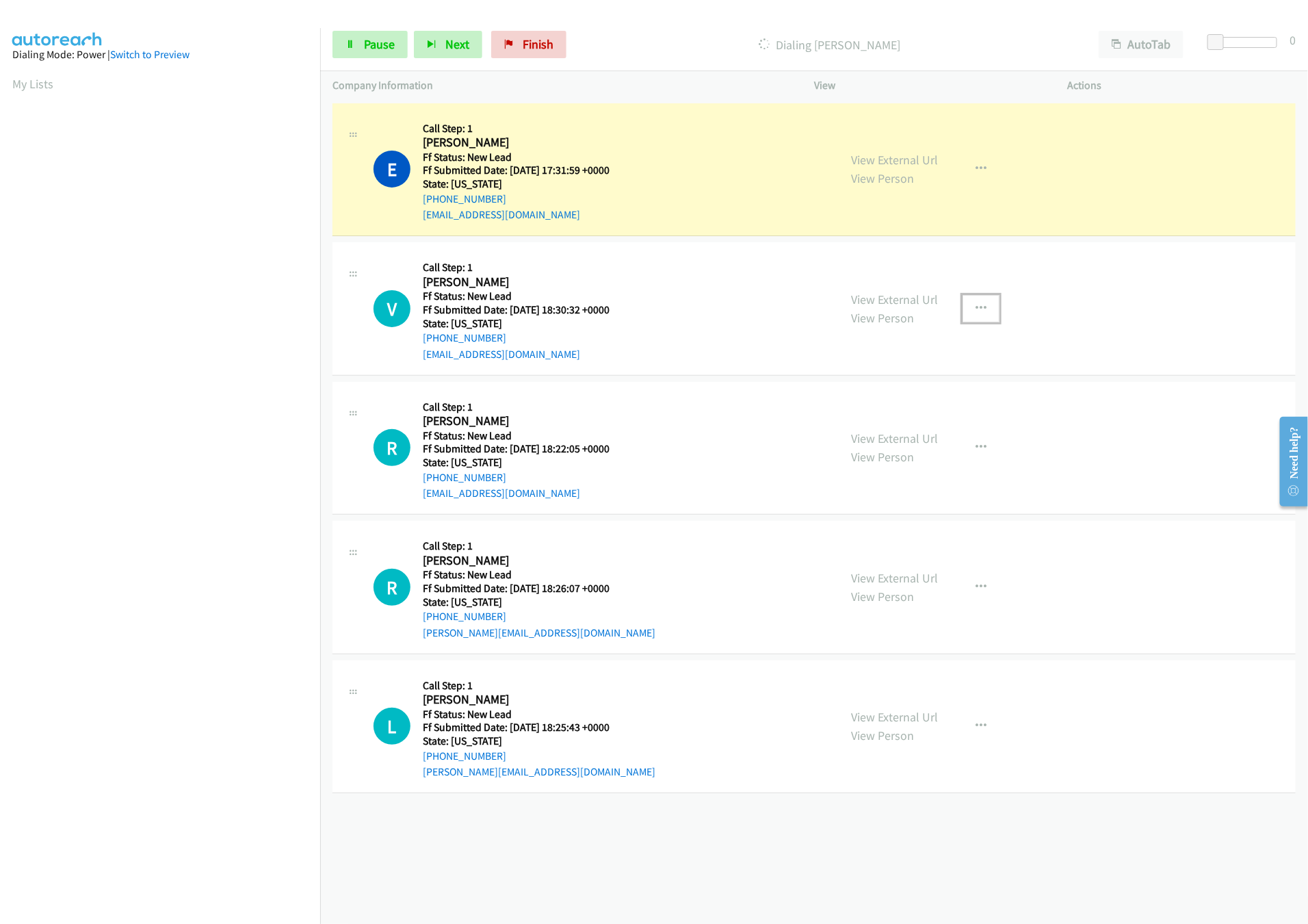
click at [975, 308] on icon "button" at bounding box center [981, 309] width 11 height 11
click at [887, 405] on link "Skip Call" at bounding box center [908, 397] width 182 height 27
click at [379, 47] on span "Pause" at bounding box center [379, 44] width 31 height 16
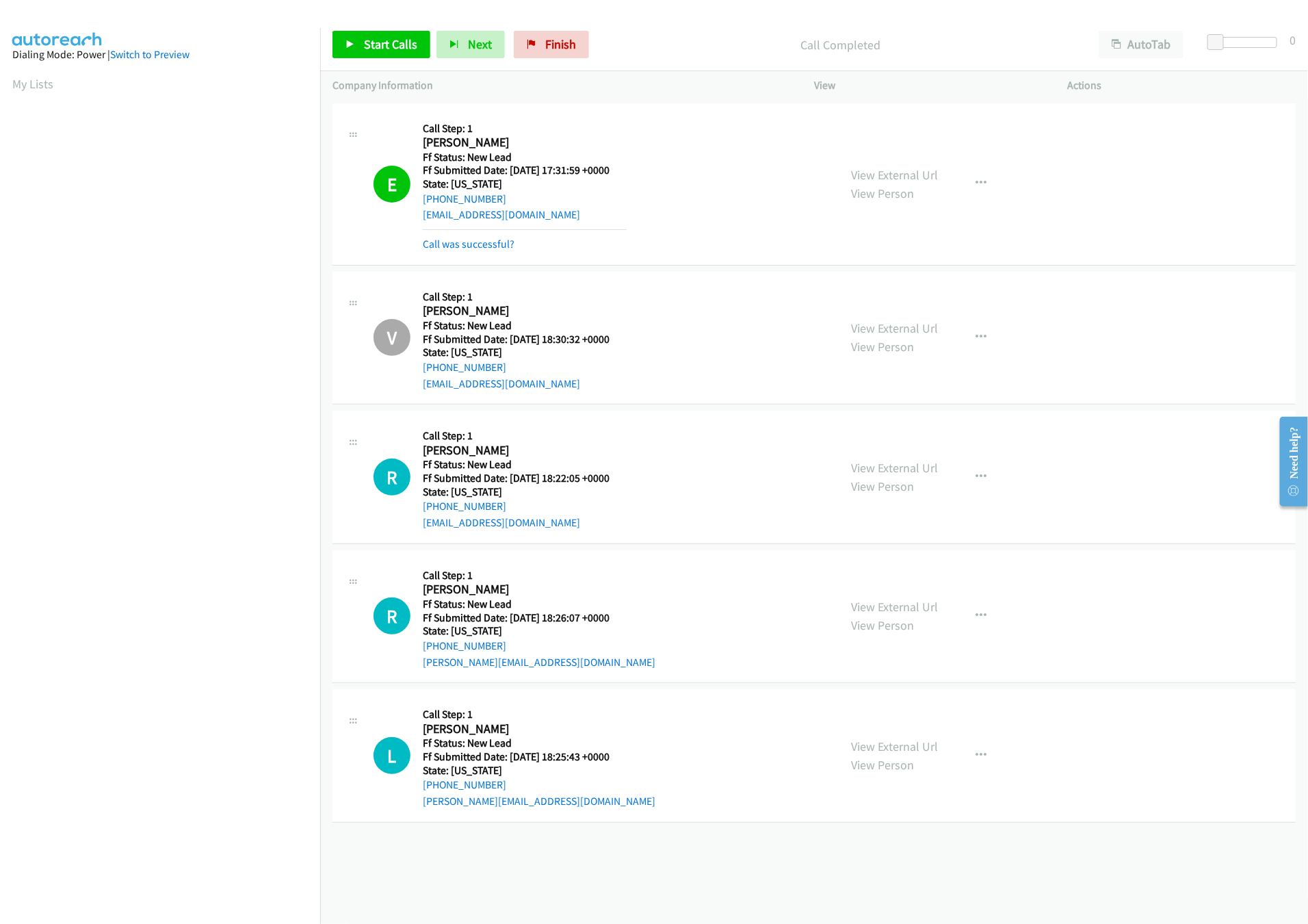
click at [494, 236] on div "Call was successful?" at bounding box center [524, 245] width 204 height 17
click at [496, 243] on link "Call was successful?" at bounding box center [468, 243] width 91 height 13
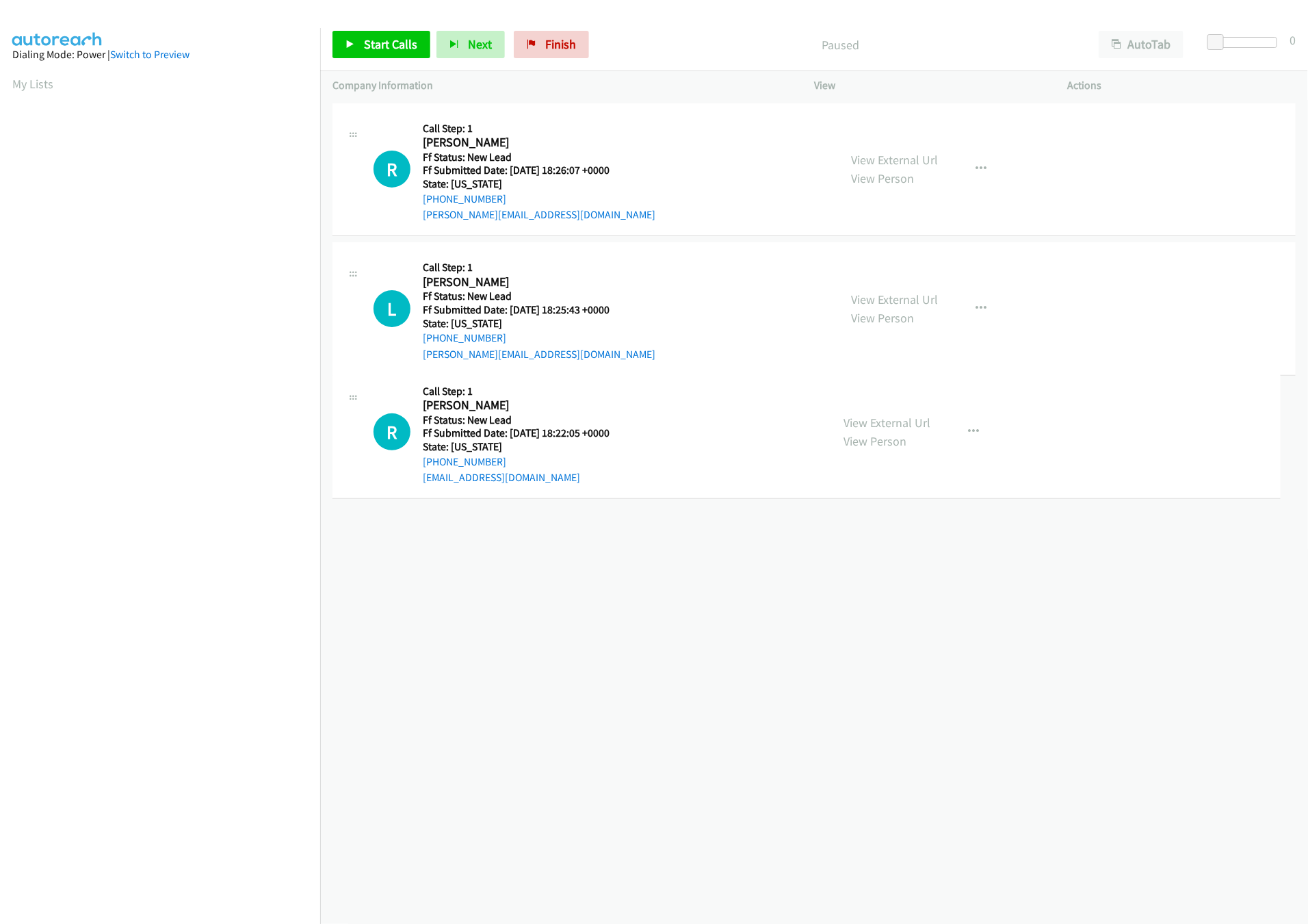
drag, startPoint x: 590, startPoint y: 439, endPoint x: 599, endPoint y: 68, distance: 371.1
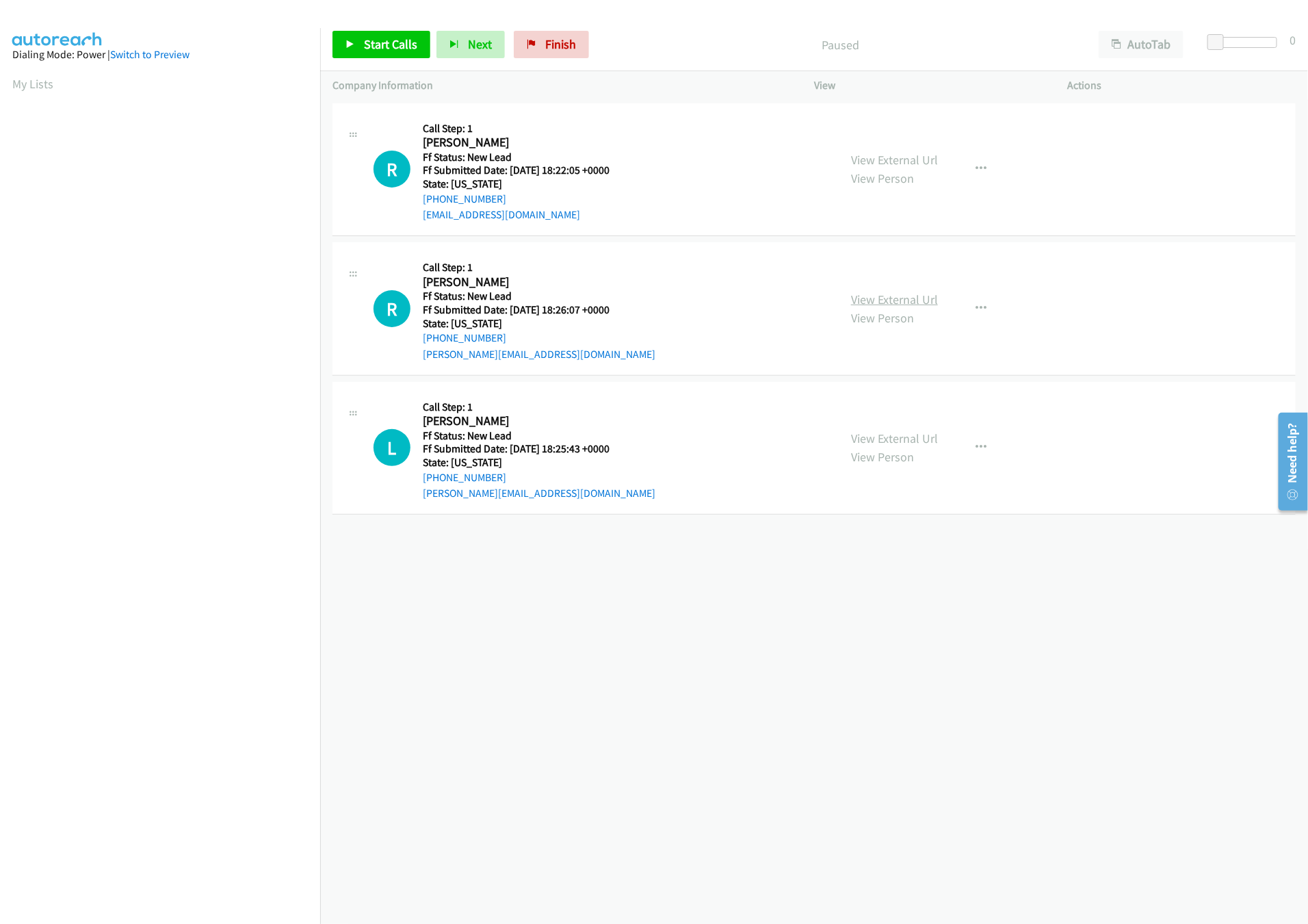
click at [895, 306] on link "View External Url" at bounding box center [895, 299] width 87 height 16
drag, startPoint x: 660, startPoint y: 623, endPoint x: 660, endPoint y: 573, distance: 50.0
click at [660, 623] on div "[PHONE_NUMBER] Call failed - Please reload the list and try again The Callbar F…" at bounding box center [814, 511] width 988 height 824
click at [383, 44] on span "Start Calls" at bounding box center [390, 44] width 54 height 16
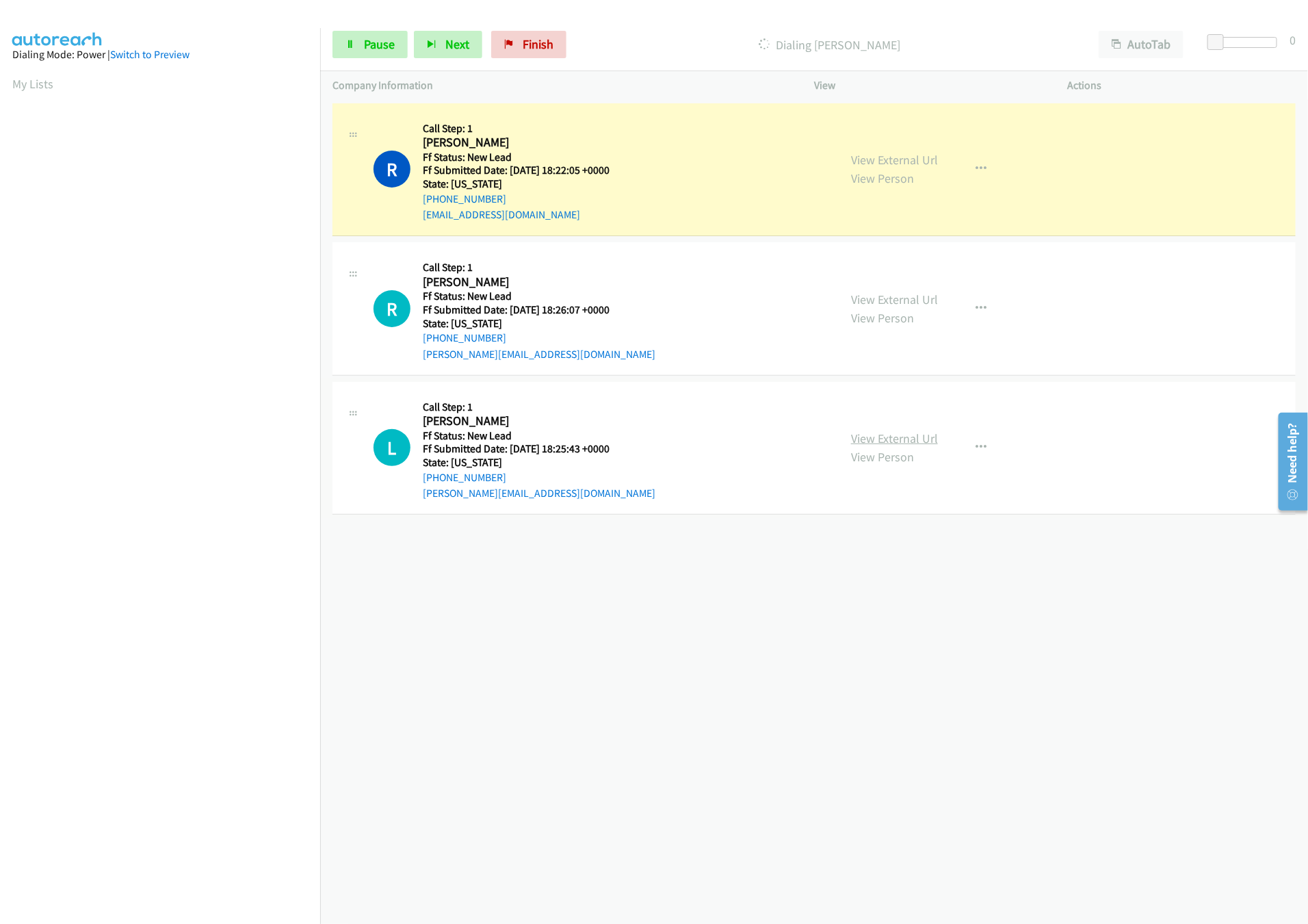
click at [889, 437] on link "View External Url" at bounding box center [895, 438] width 87 height 16
click at [1225, 33] on div "Start Calls Pause Next Finish Dialing Ronald Layton AutoTab AutoTab 0" at bounding box center [814, 45] width 988 height 53
click at [1227, 41] on span at bounding box center [1222, 43] width 17 height 17
click at [795, 655] on div "+1 415-964-1034 Call failed - Please reload the list and try again The Callbar …" at bounding box center [814, 511] width 988 height 824
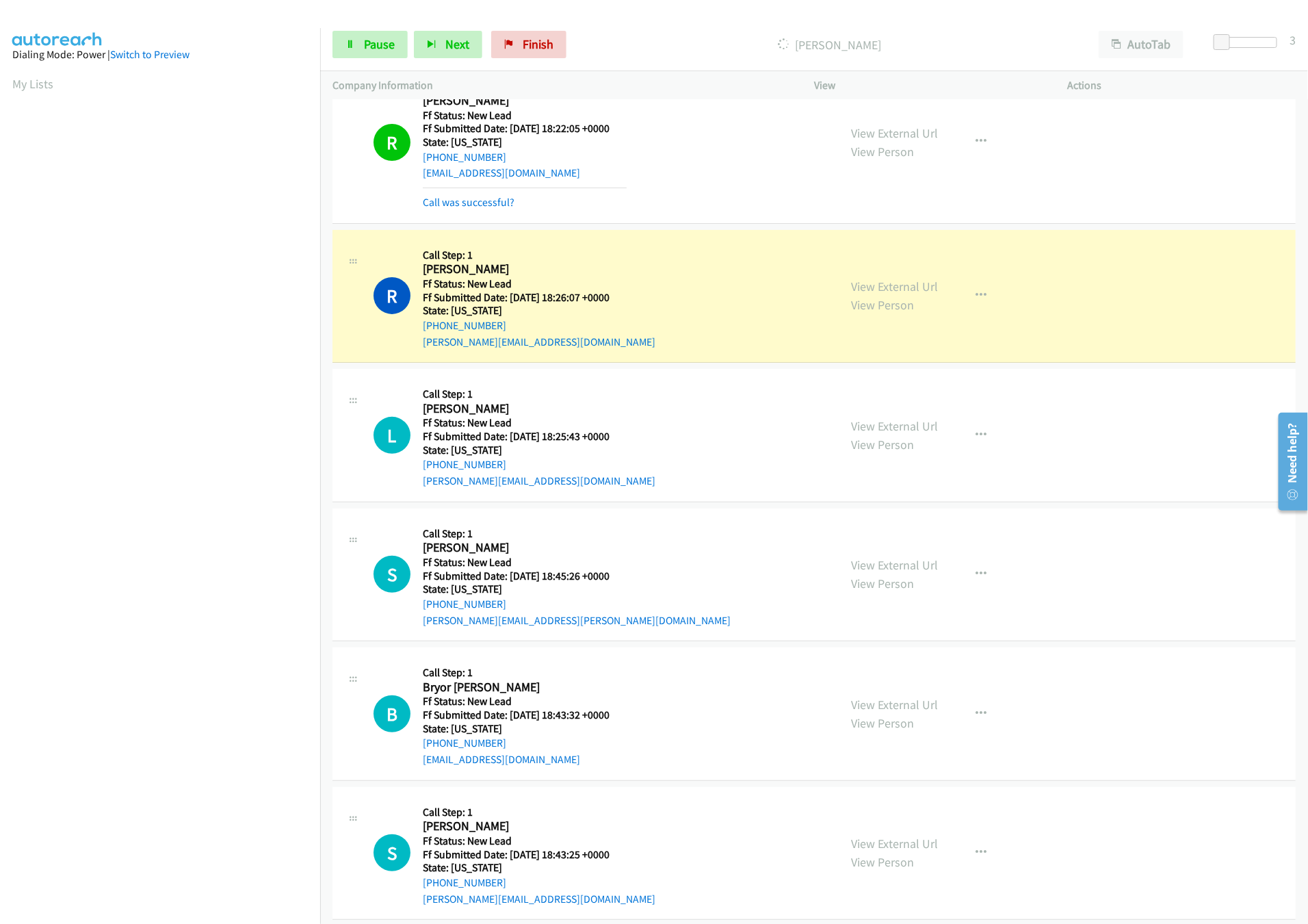
scroll to position [64, 0]
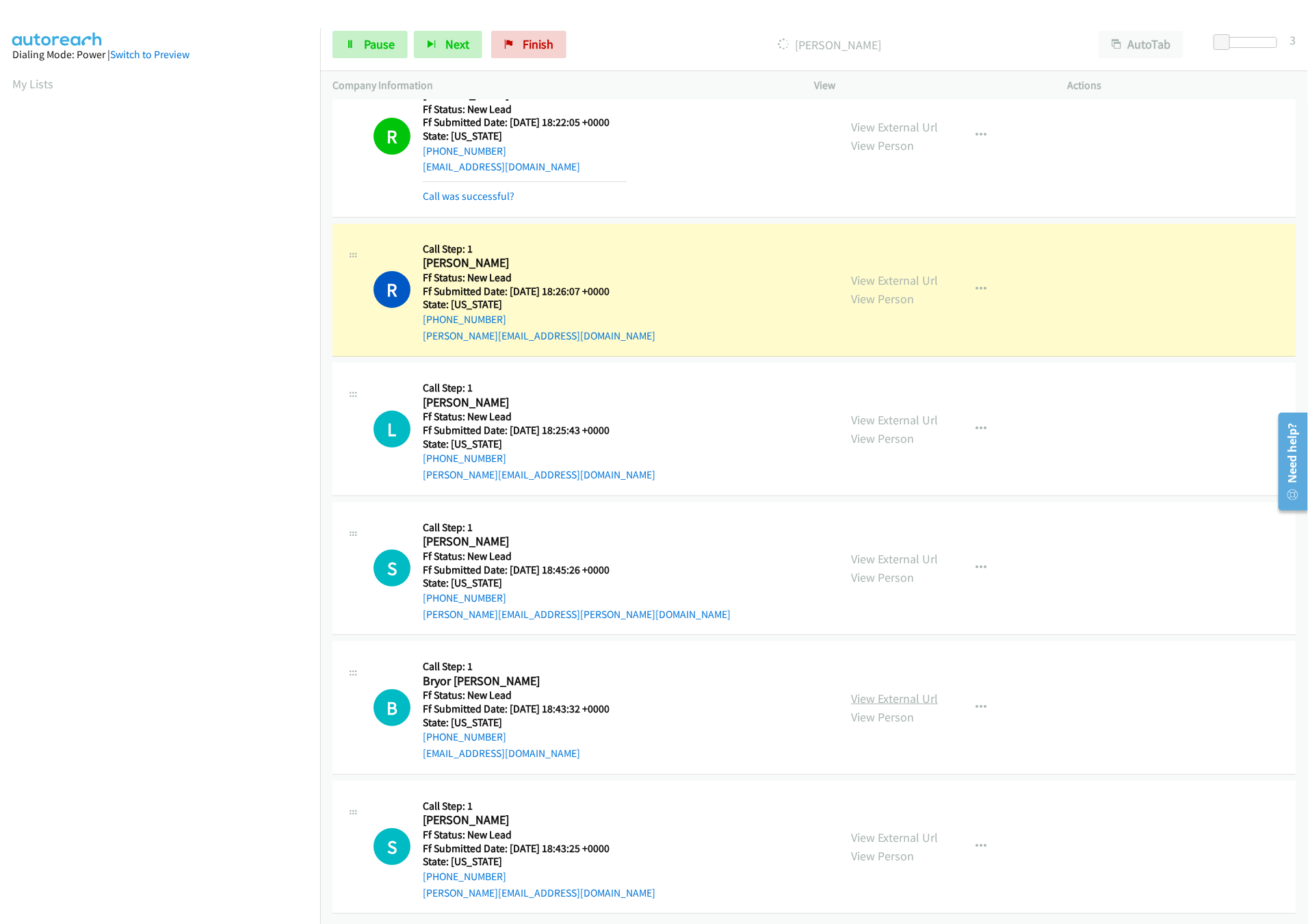
click at [895, 690] on link "View External Url" at bounding box center [895, 698] width 87 height 16
click at [895, 551] on div "View External Url View Person" at bounding box center [895, 568] width 87 height 37
click at [897, 551] on link "View External Url" at bounding box center [895, 559] width 87 height 16
click at [372, 39] on span "Pause" at bounding box center [379, 44] width 31 height 16
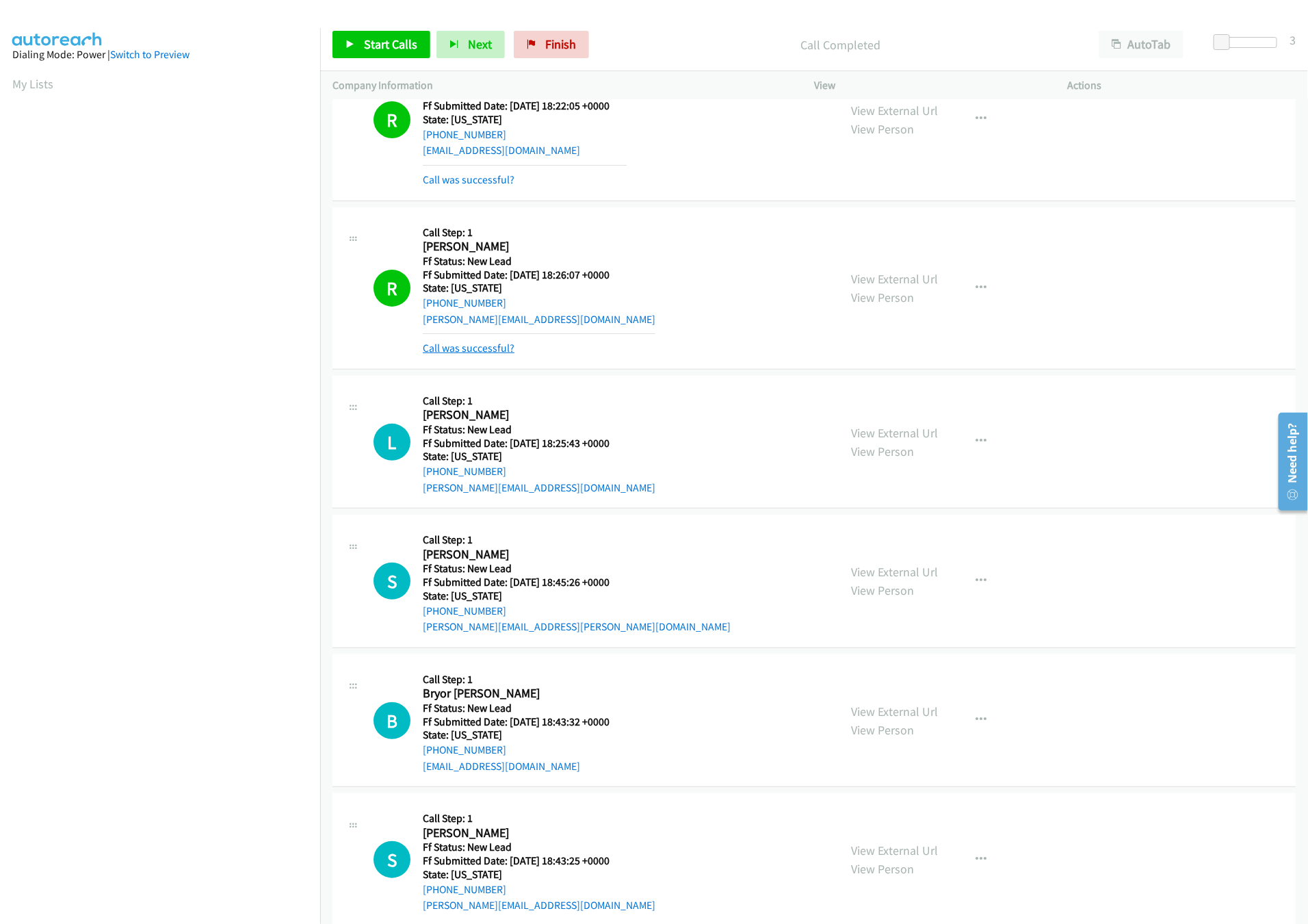
click at [503, 354] on link "Call was successful?" at bounding box center [468, 348] width 91 height 13
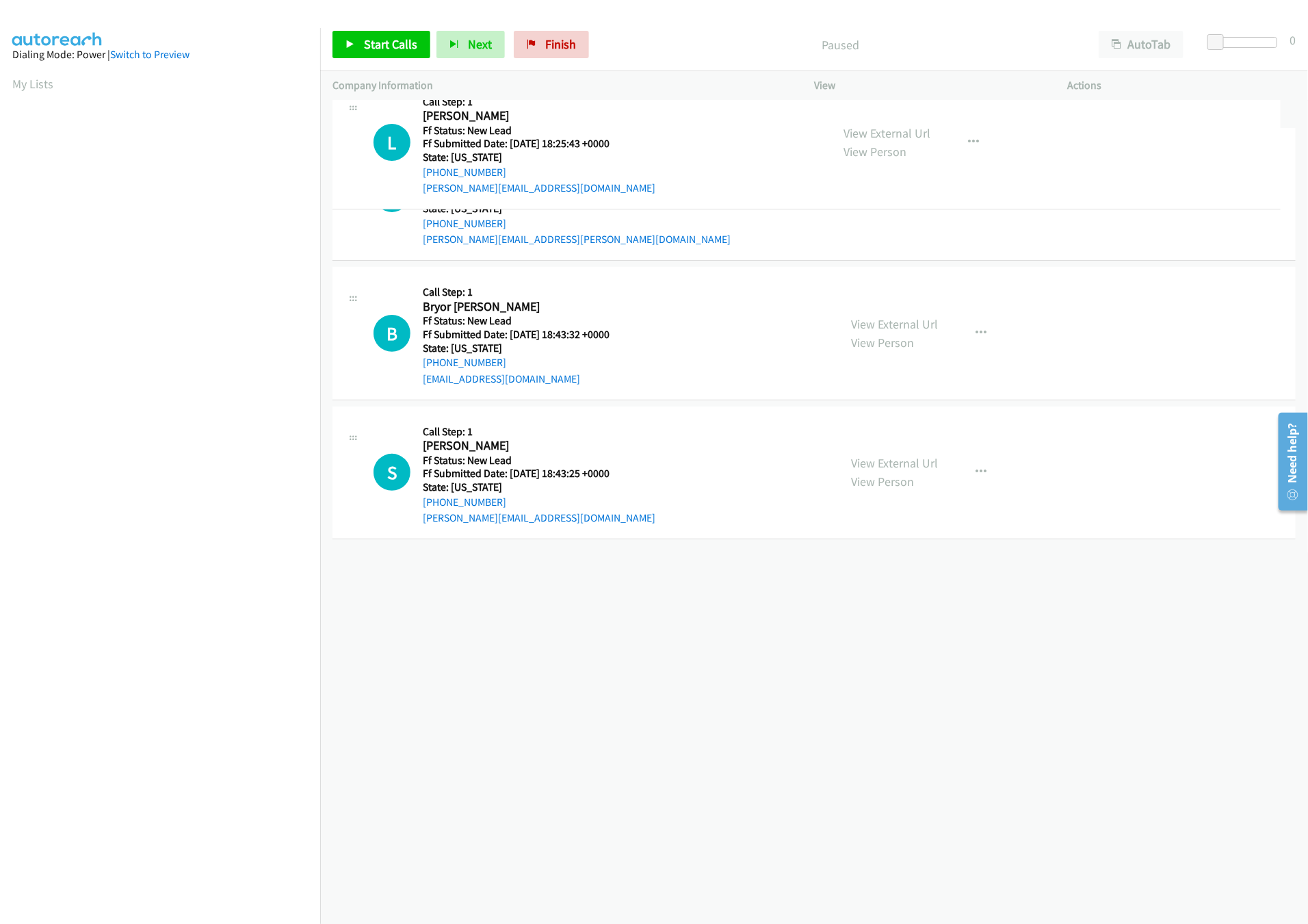
drag, startPoint x: 607, startPoint y: 586, endPoint x: 669, endPoint y: 133, distance: 457.2
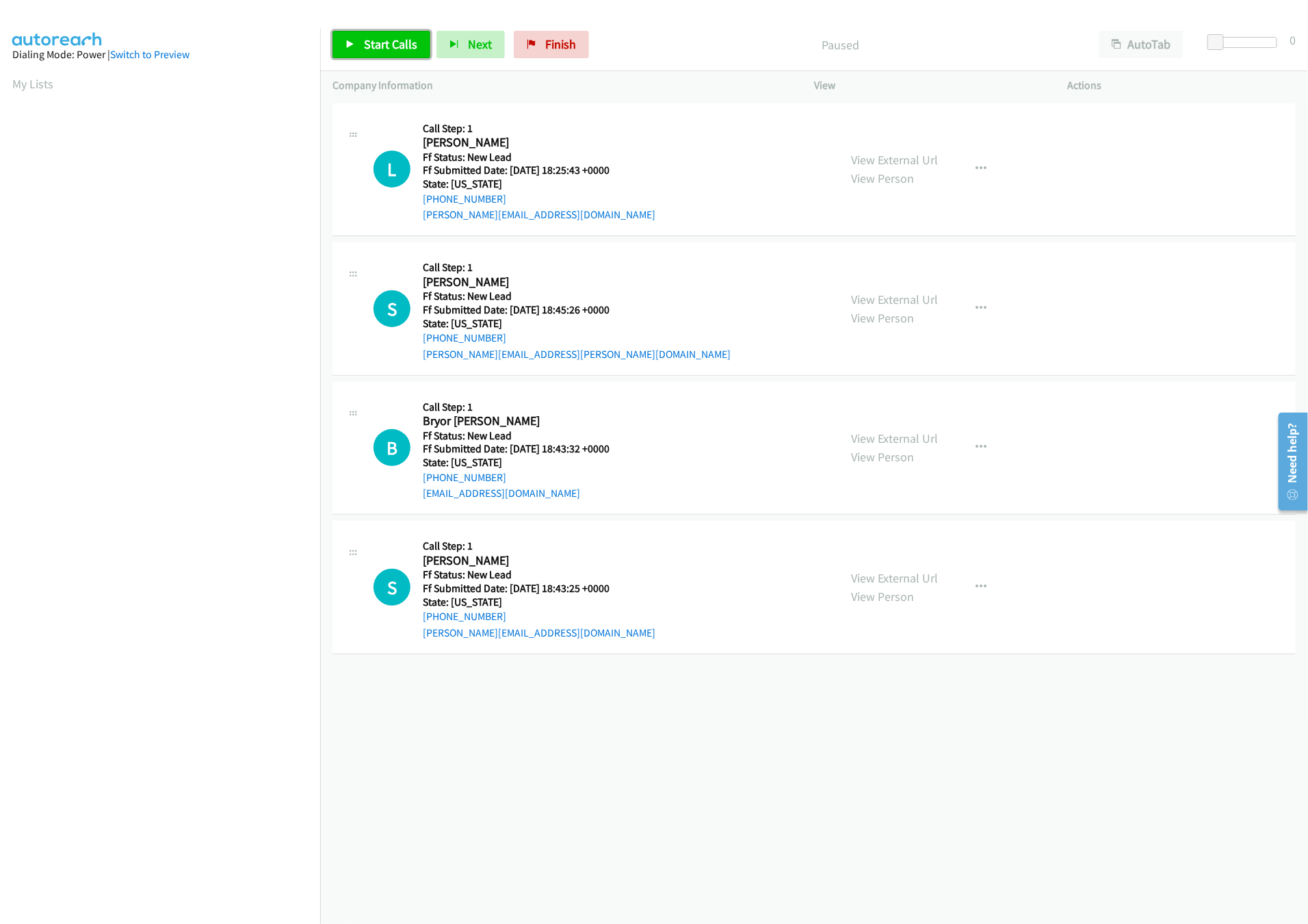
click at [376, 40] on span "Start Calls" at bounding box center [390, 44] width 54 height 16
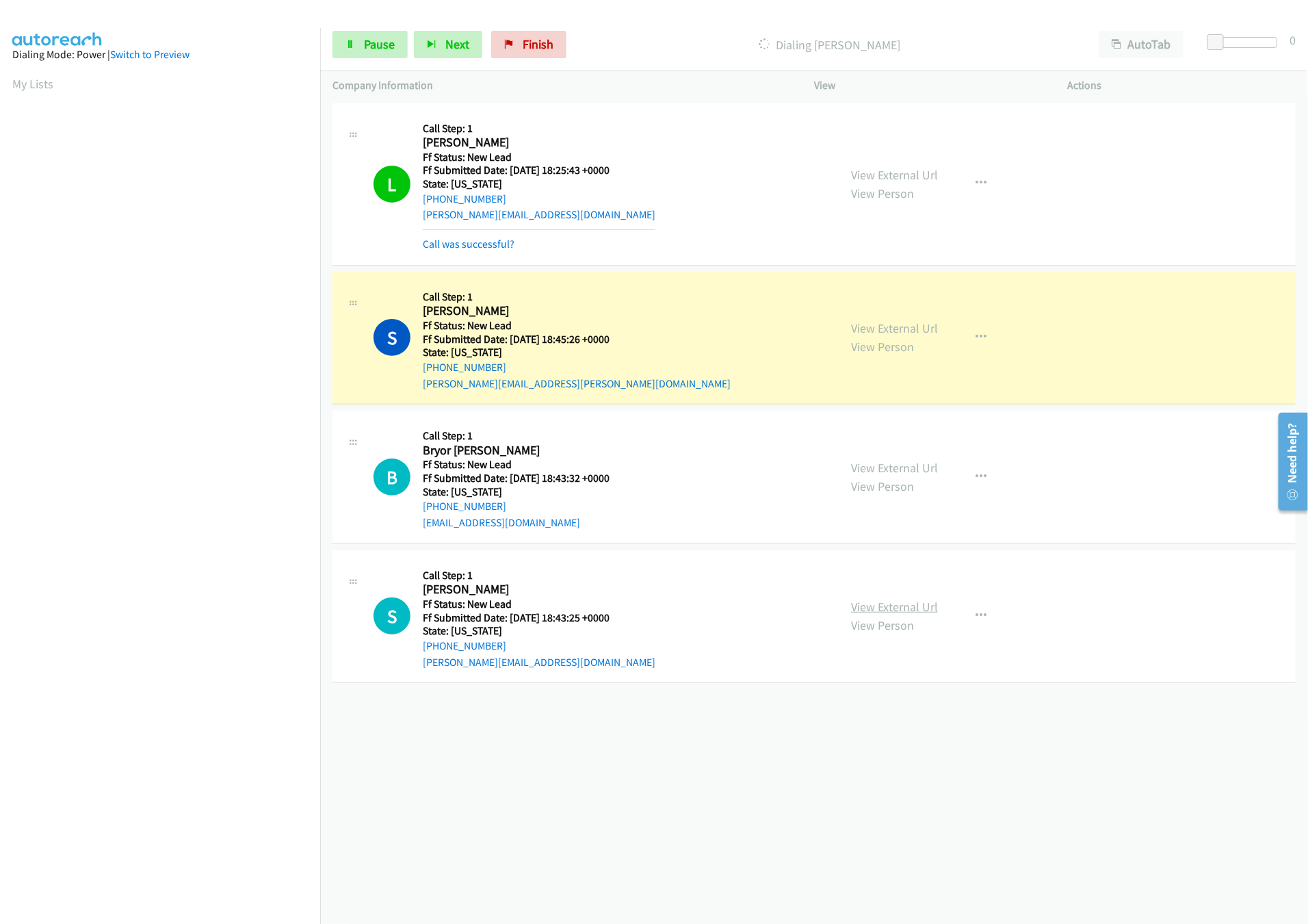
click at [875, 610] on link "View External Url" at bounding box center [895, 607] width 87 height 16
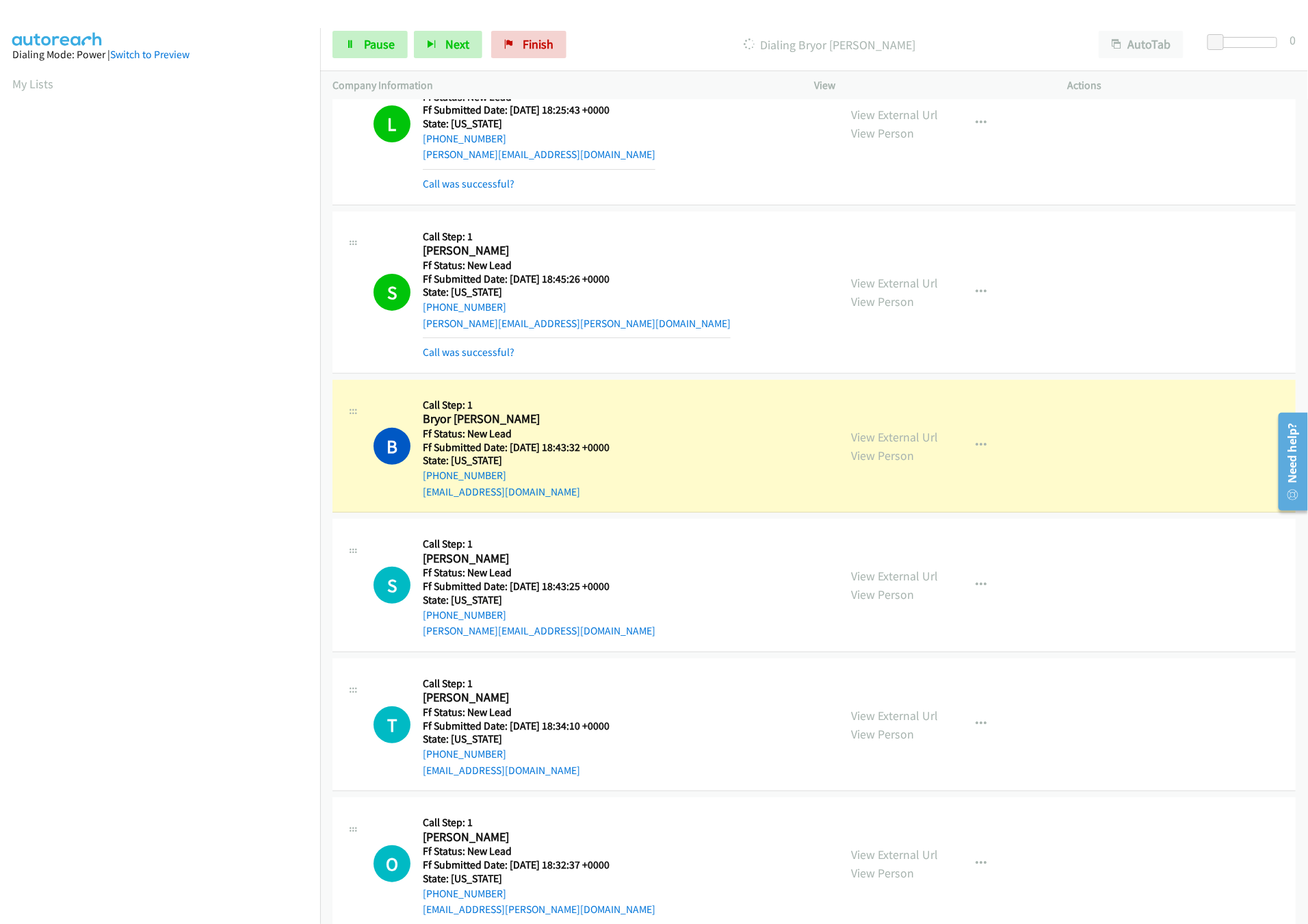
scroll to position [94, 0]
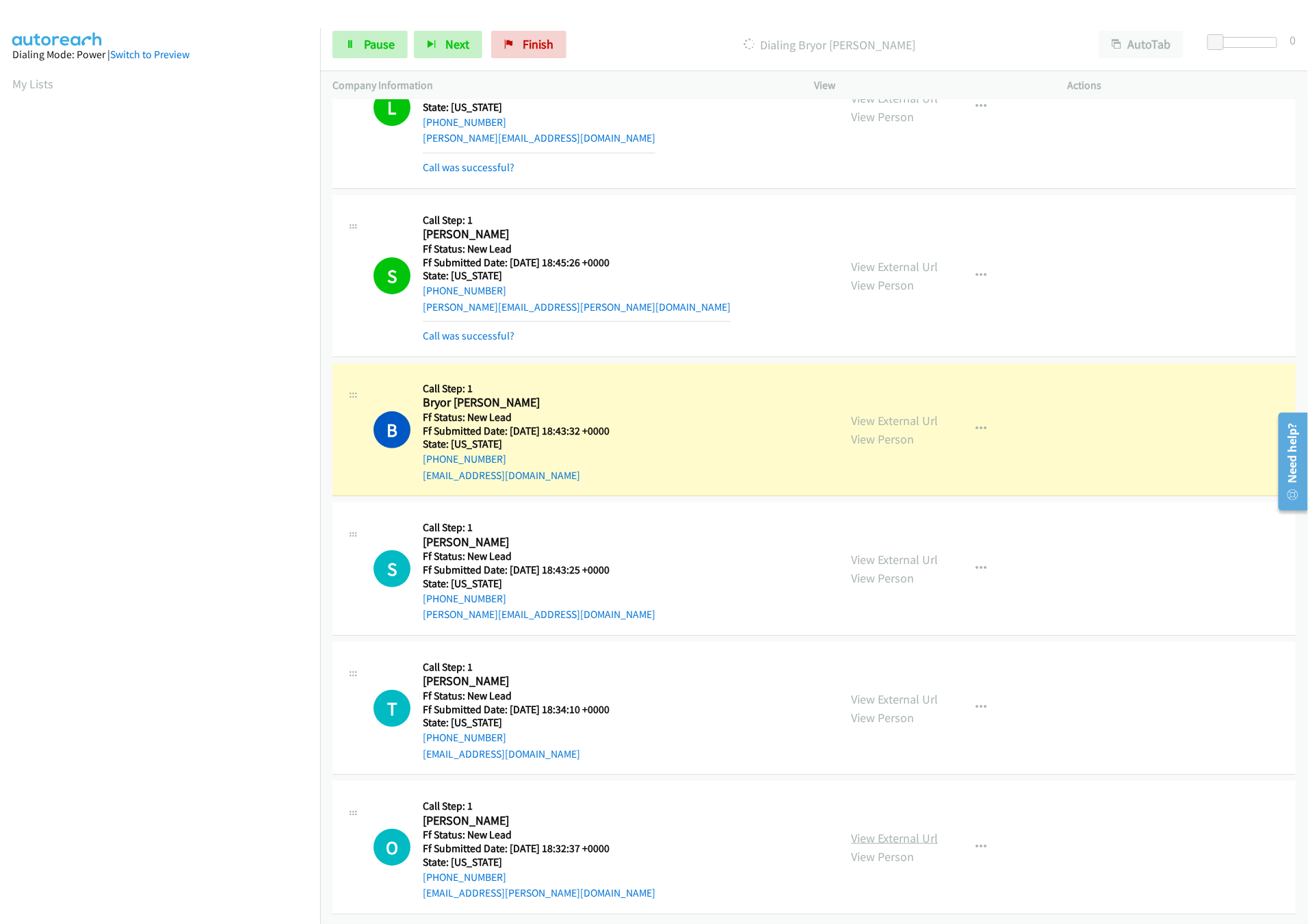
click at [918, 830] on link "View External Url" at bounding box center [895, 838] width 87 height 16
click at [908, 691] on link "View External Url" at bounding box center [895, 699] width 87 height 16
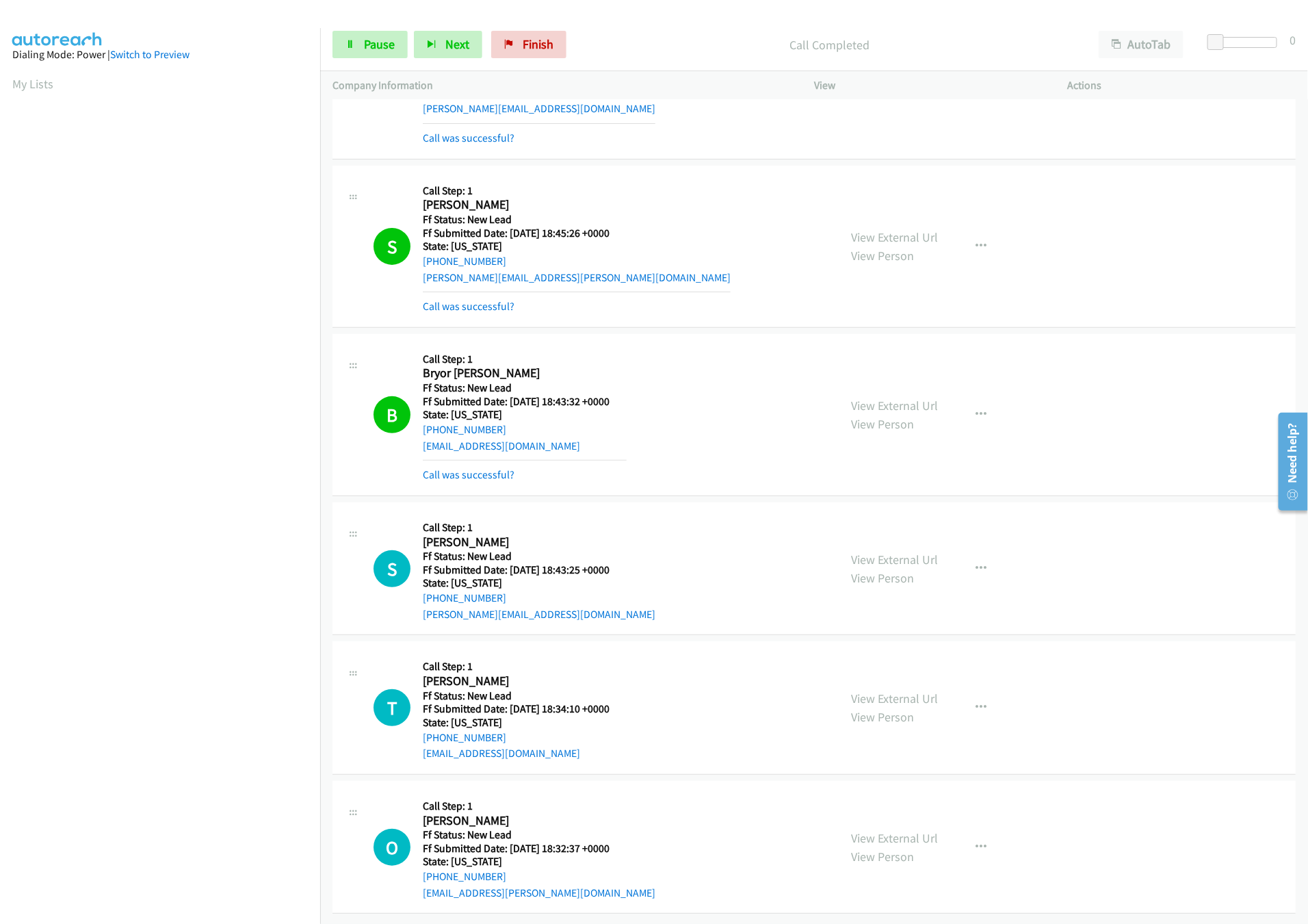
scroll to position [124, 0]
click at [357, 36] on link "Pause" at bounding box center [370, 44] width 75 height 27
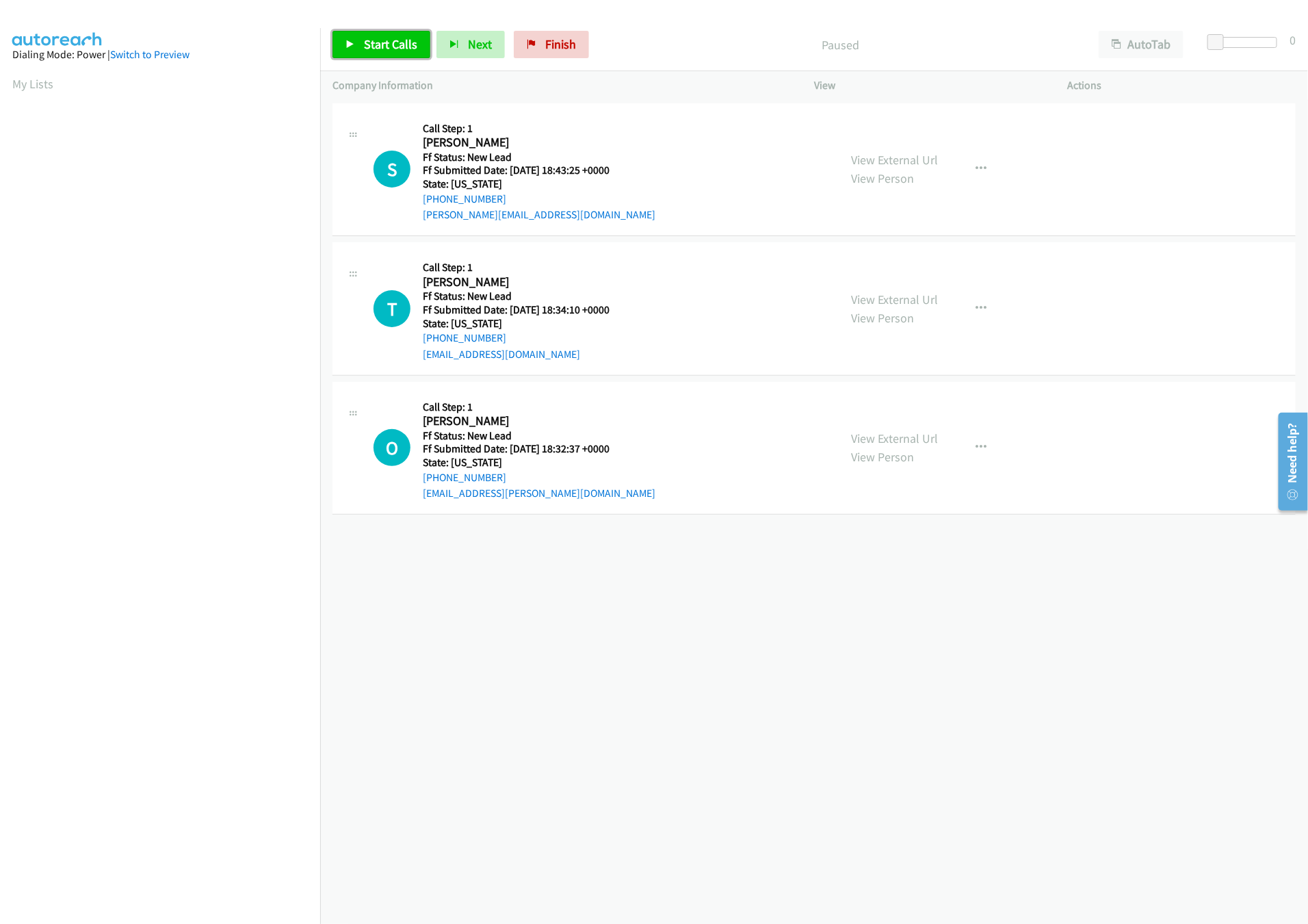
click at [397, 37] on span "Start Calls" at bounding box center [390, 44] width 54 height 16
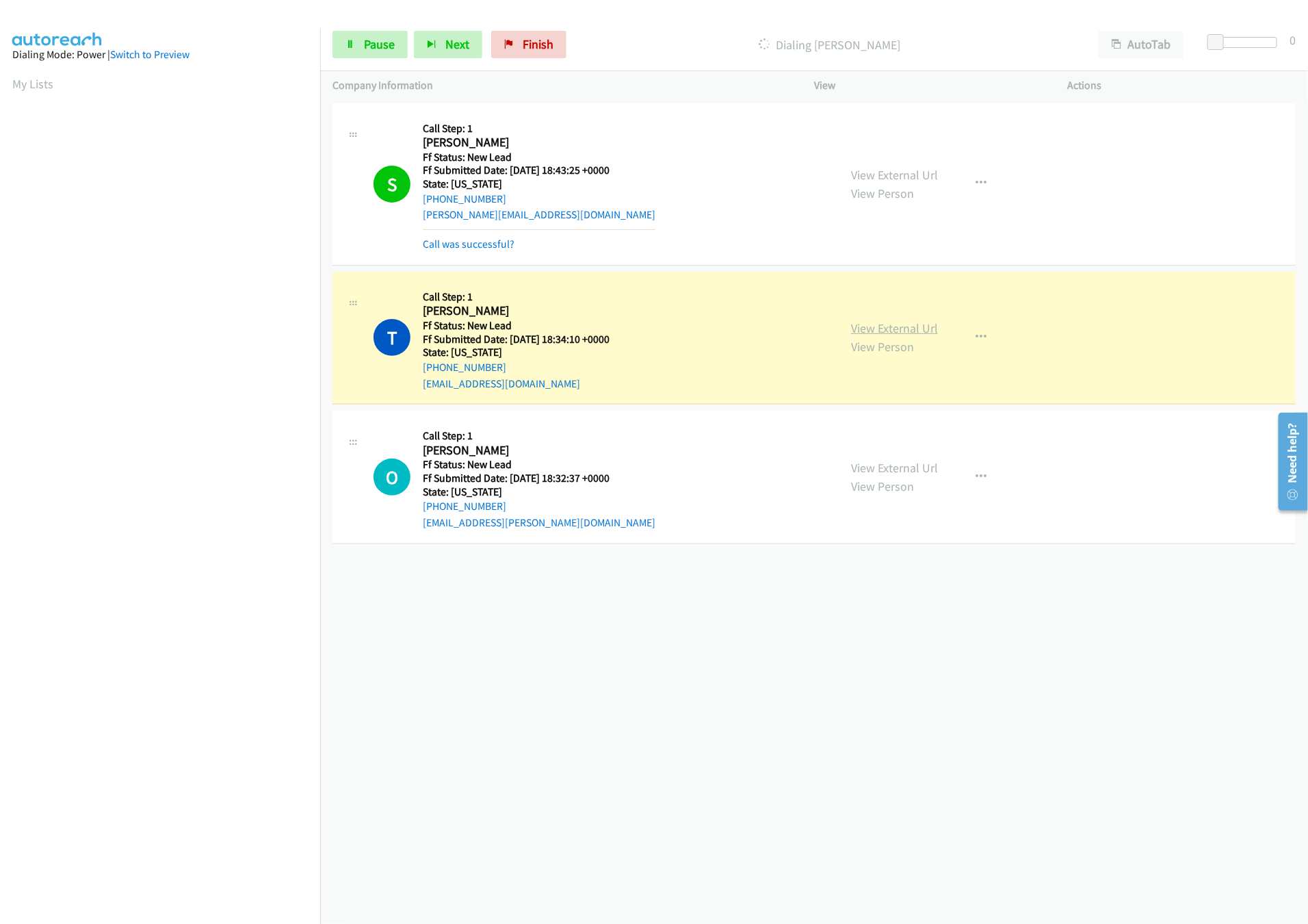
click at [920, 328] on link "View External Url" at bounding box center [895, 328] width 87 height 16
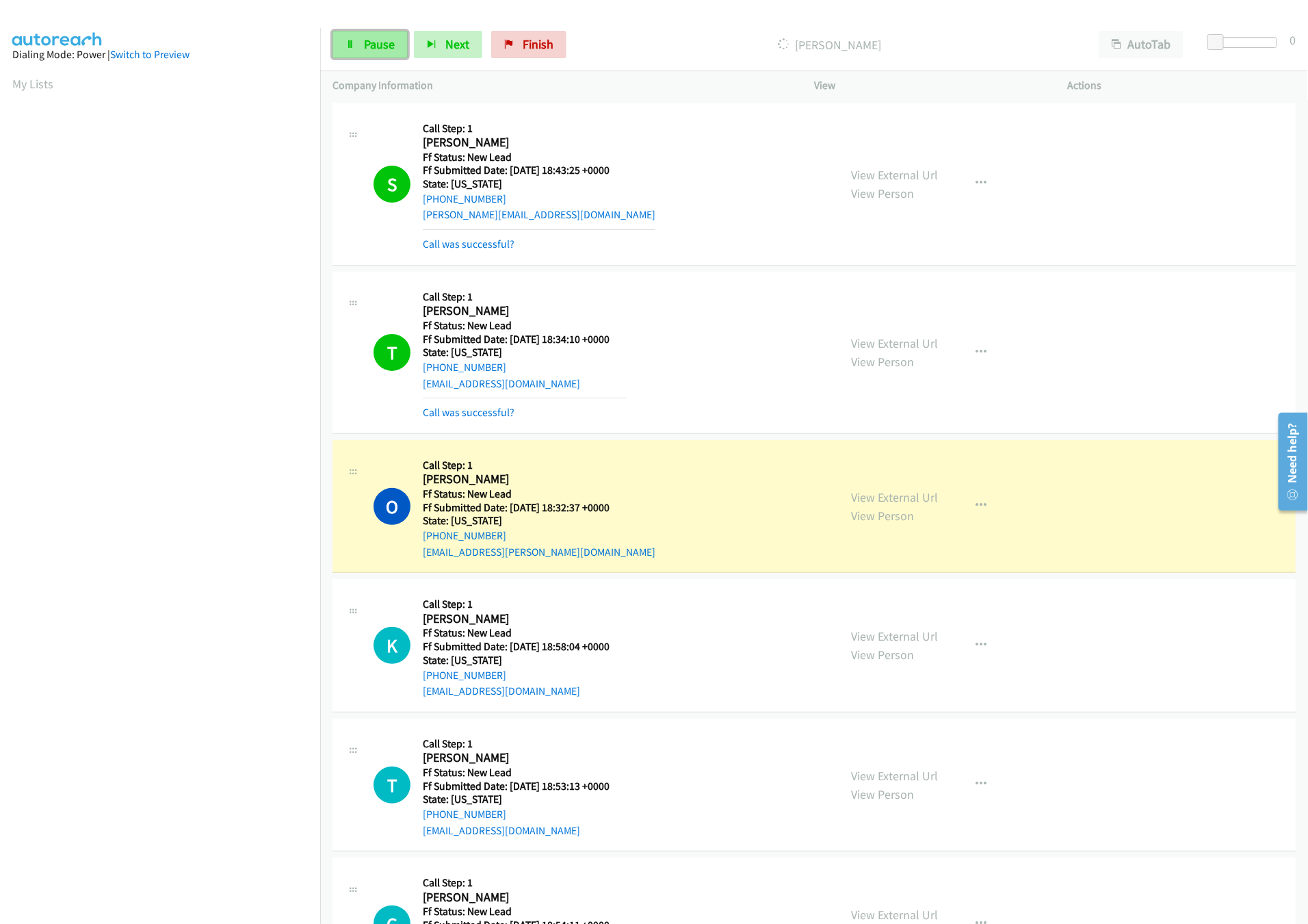
click at [362, 45] on link "Pause" at bounding box center [370, 44] width 75 height 27
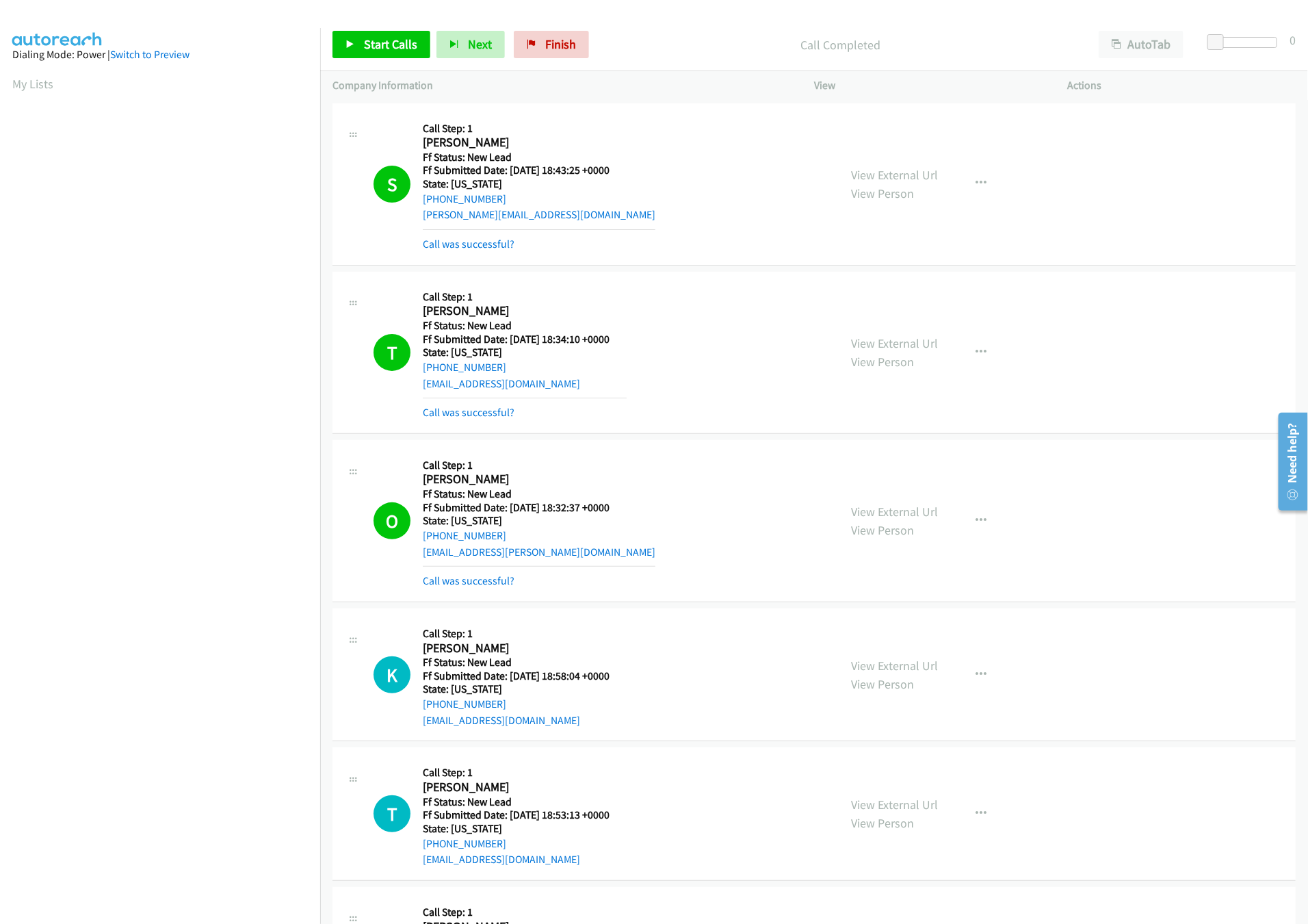
scroll to position [403, 0]
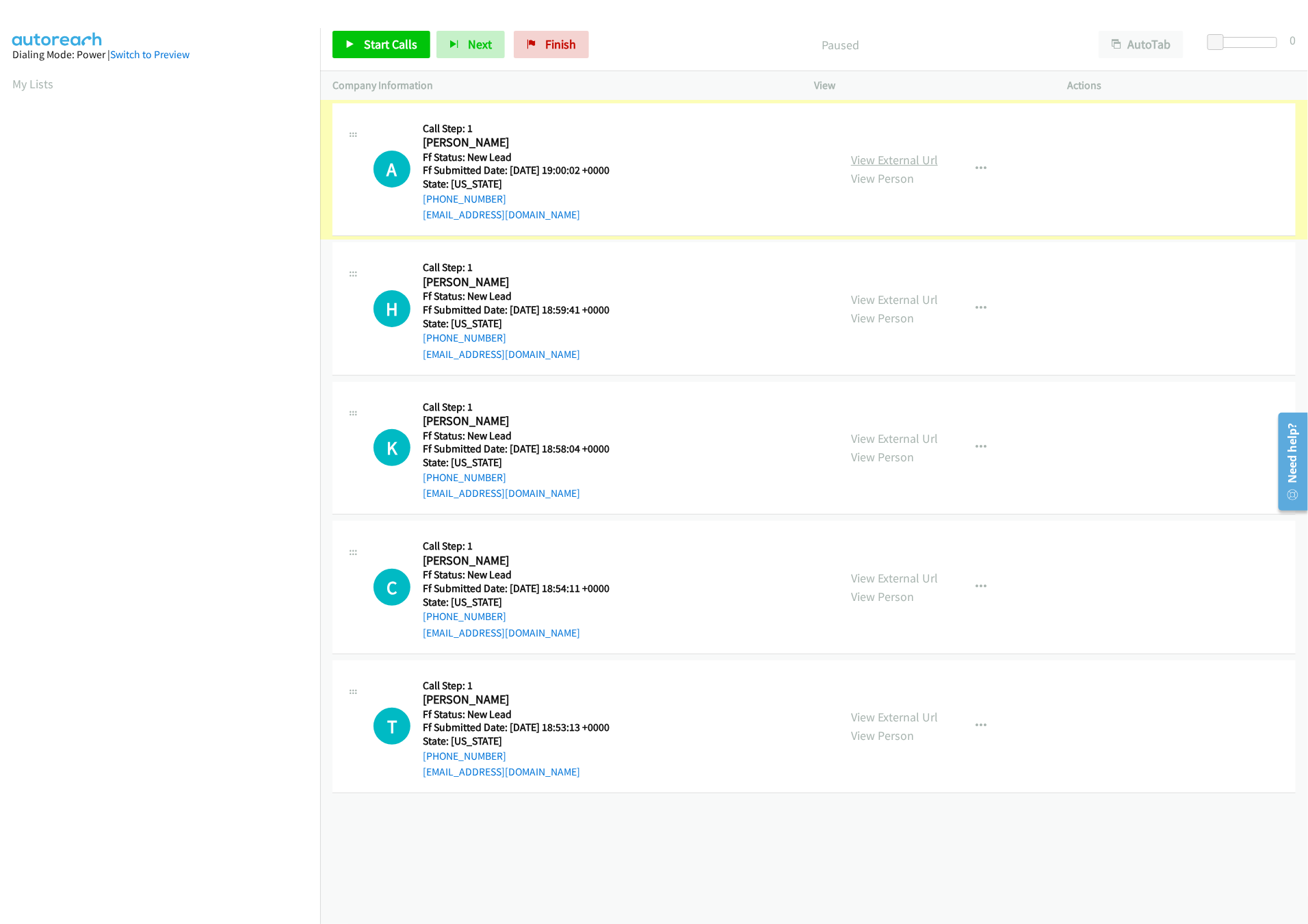
click at [885, 161] on link "View External Url" at bounding box center [895, 160] width 87 height 16
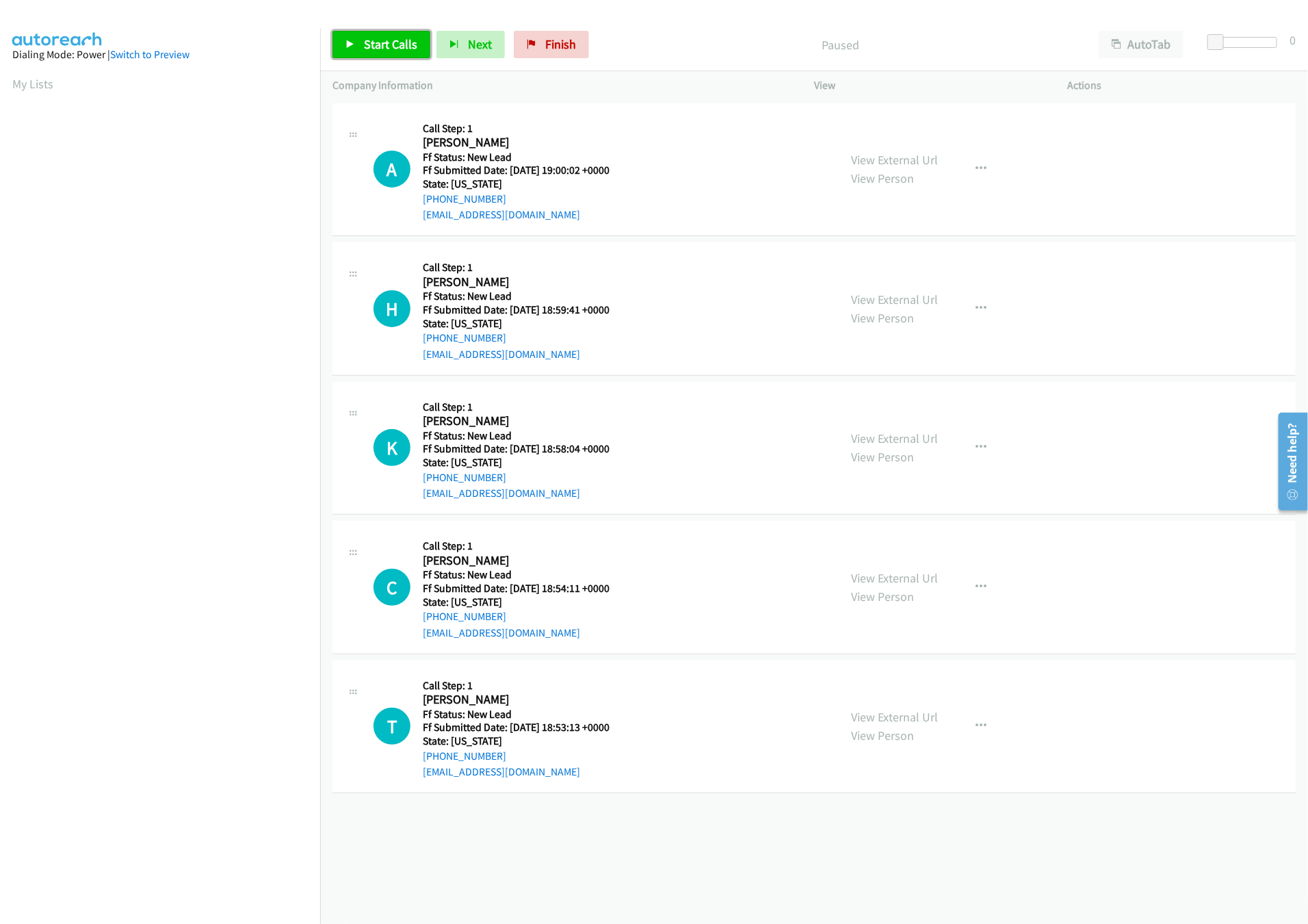
click at [388, 50] on span "Start Calls" at bounding box center [390, 44] width 54 height 16
click at [903, 294] on div "H Callback Scheduled Call Step: 1 Hannah Lombardi America/Denver Ff Status: New…" at bounding box center [814, 308] width 963 height 133
click at [930, 308] on div "View External Url View Person View External Url Email Schedule/Manage Callback …" at bounding box center [971, 308] width 266 height 108
click at [925, 304] on link "View External Url" at bounding box center [895, 299] width 87 height 16
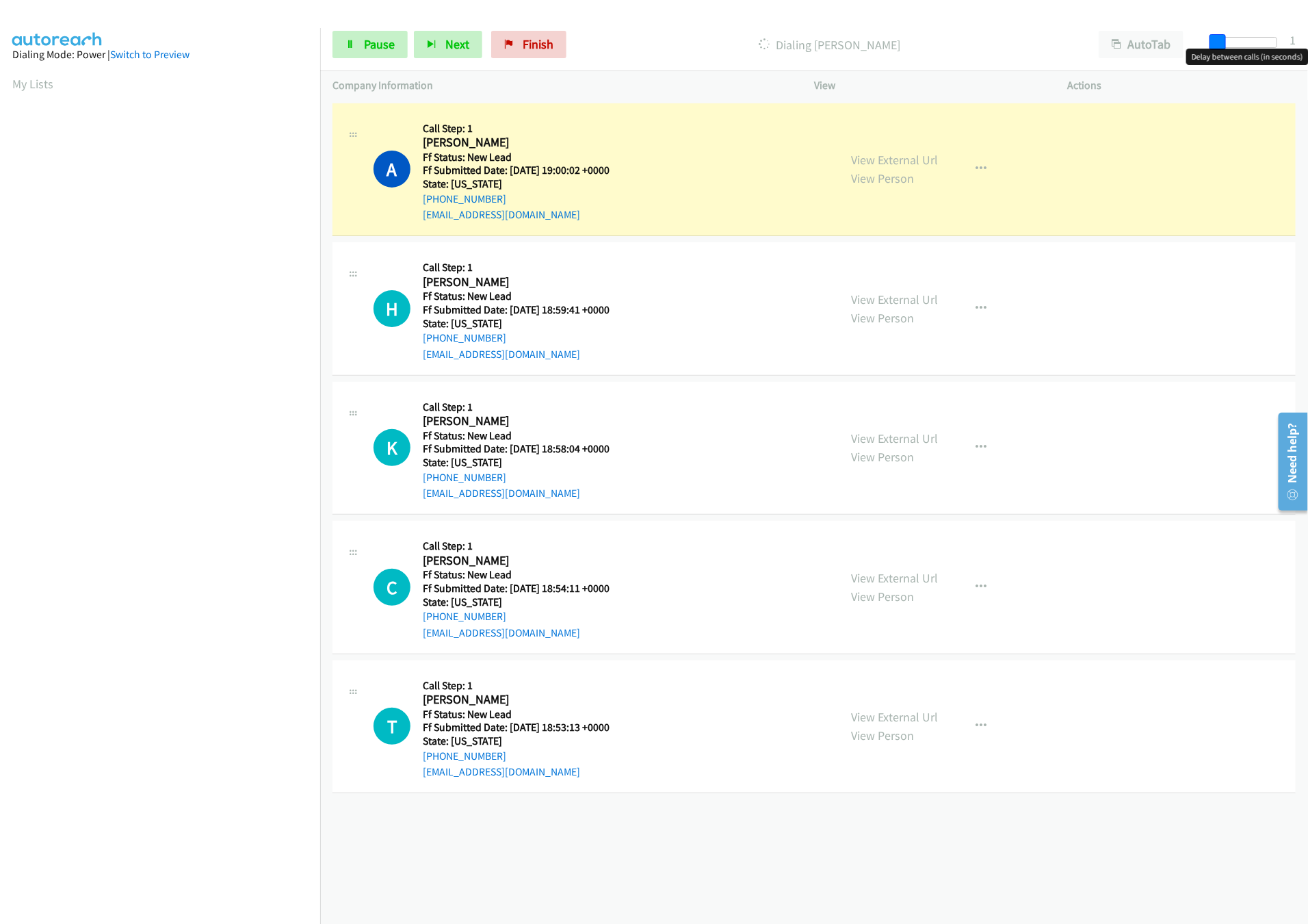
drag, startPoint x: 1219, startPoint y: 46, endPoint x: 1231, endPoint y: 46, distance: 12.0
click at [1226, 46] on span at bounding box center [1218, 43] width 17 height 17
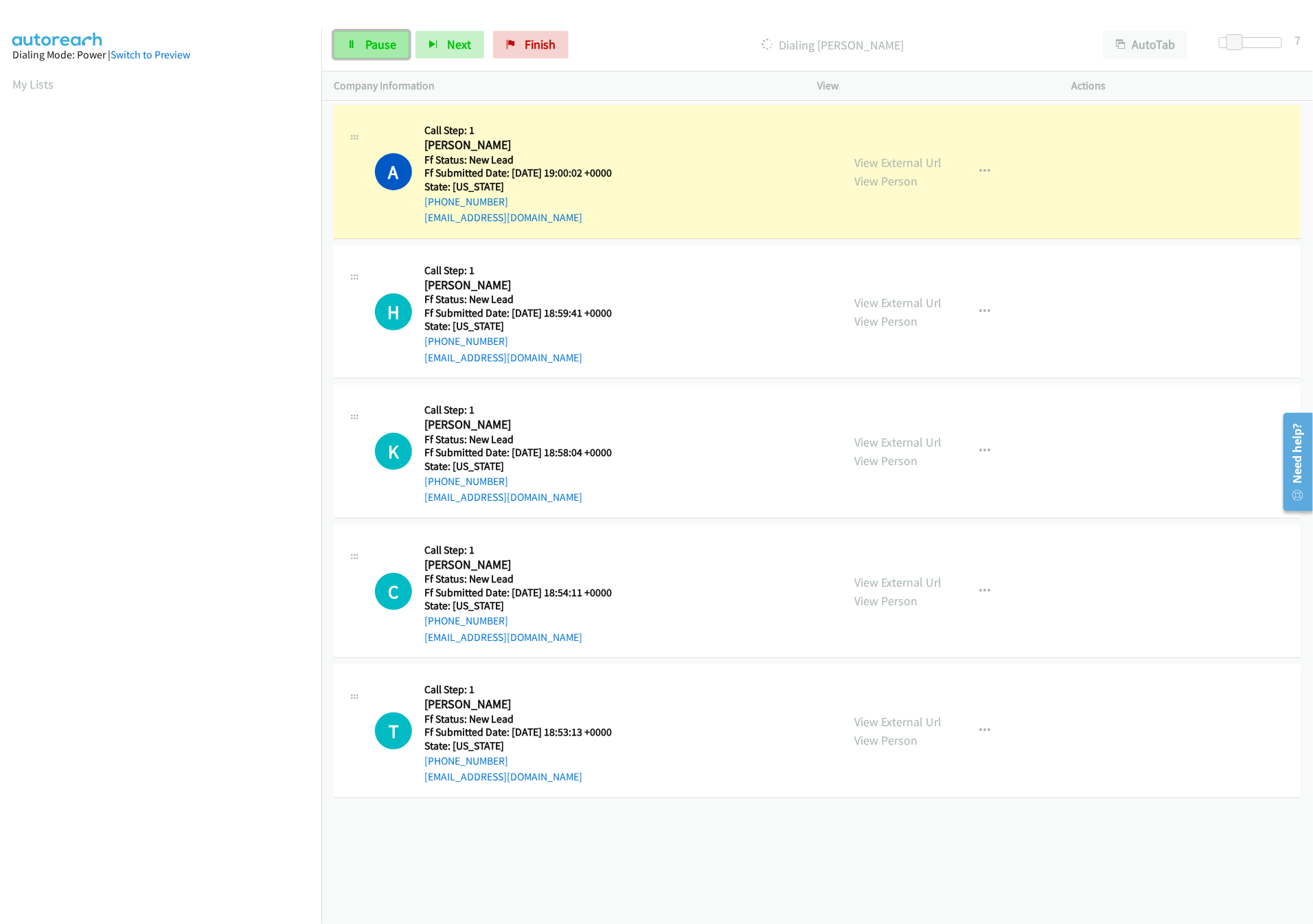
click at [361, 46] on link "Pause" at bounding box center [372, 44] width 76 height 27
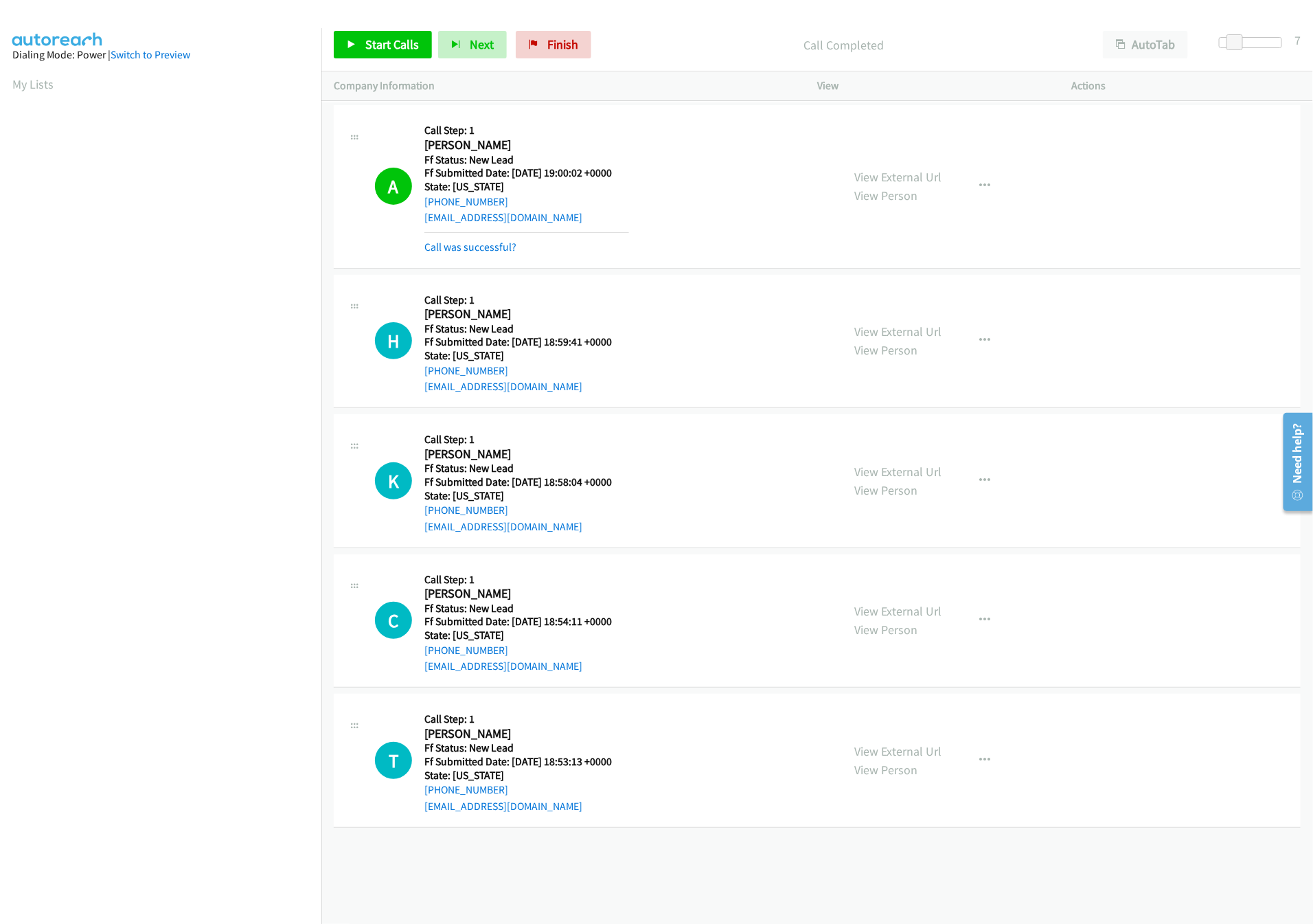
click at [553, 889] on div "+1 415-964-1034 Call failed - Please reload the list and try again The Callbar …" at bounding box center [817, 512] width 992 height 821
click at [449, 240] on link "Call was successful?" at bounding box center [470, 246] width 92 height 13
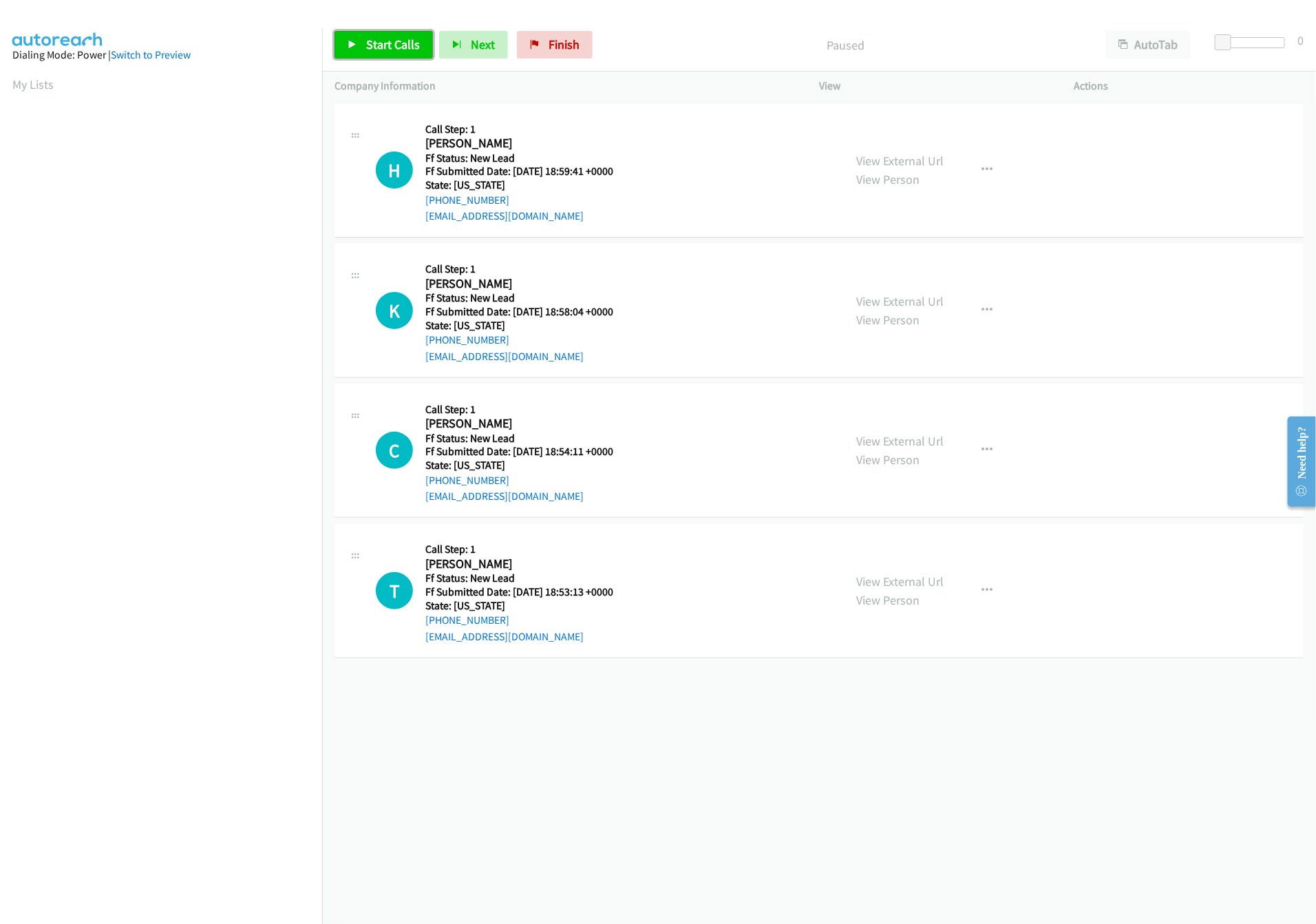
click at [370, 43] on span "Start Calls" at bounding box center [393, 44] width 54 height 16
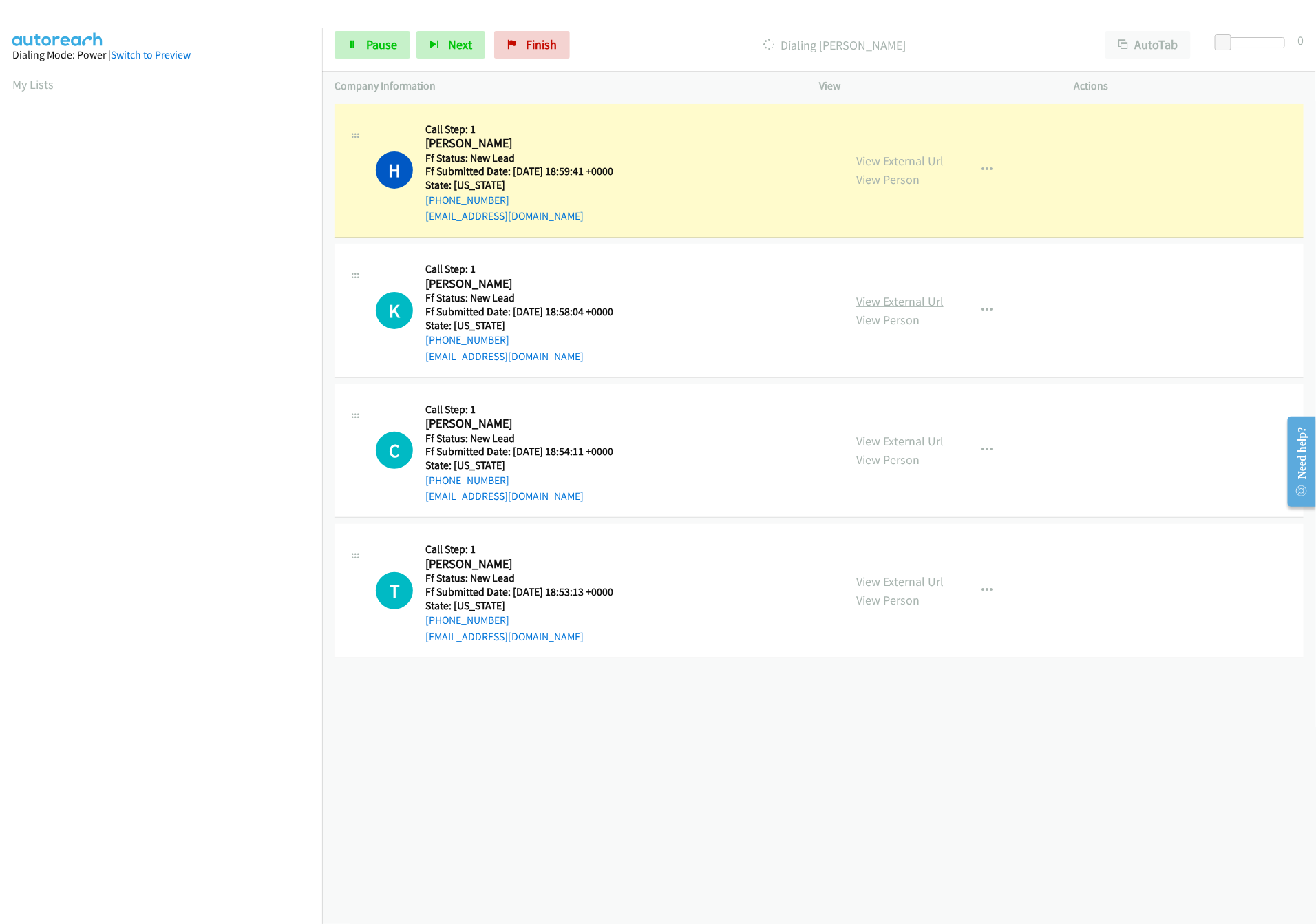
click at [895, 297] on link "View External Url" at bounding box center [900, 301] width 88 height 16
drag, startPoint x: 1233, startPoint y: 40, endPoint x: 1261, endPoint y: 40, distance: 28.0
click at [1240, 40] on span at bounding box center [1232, 43] width 17 height 17
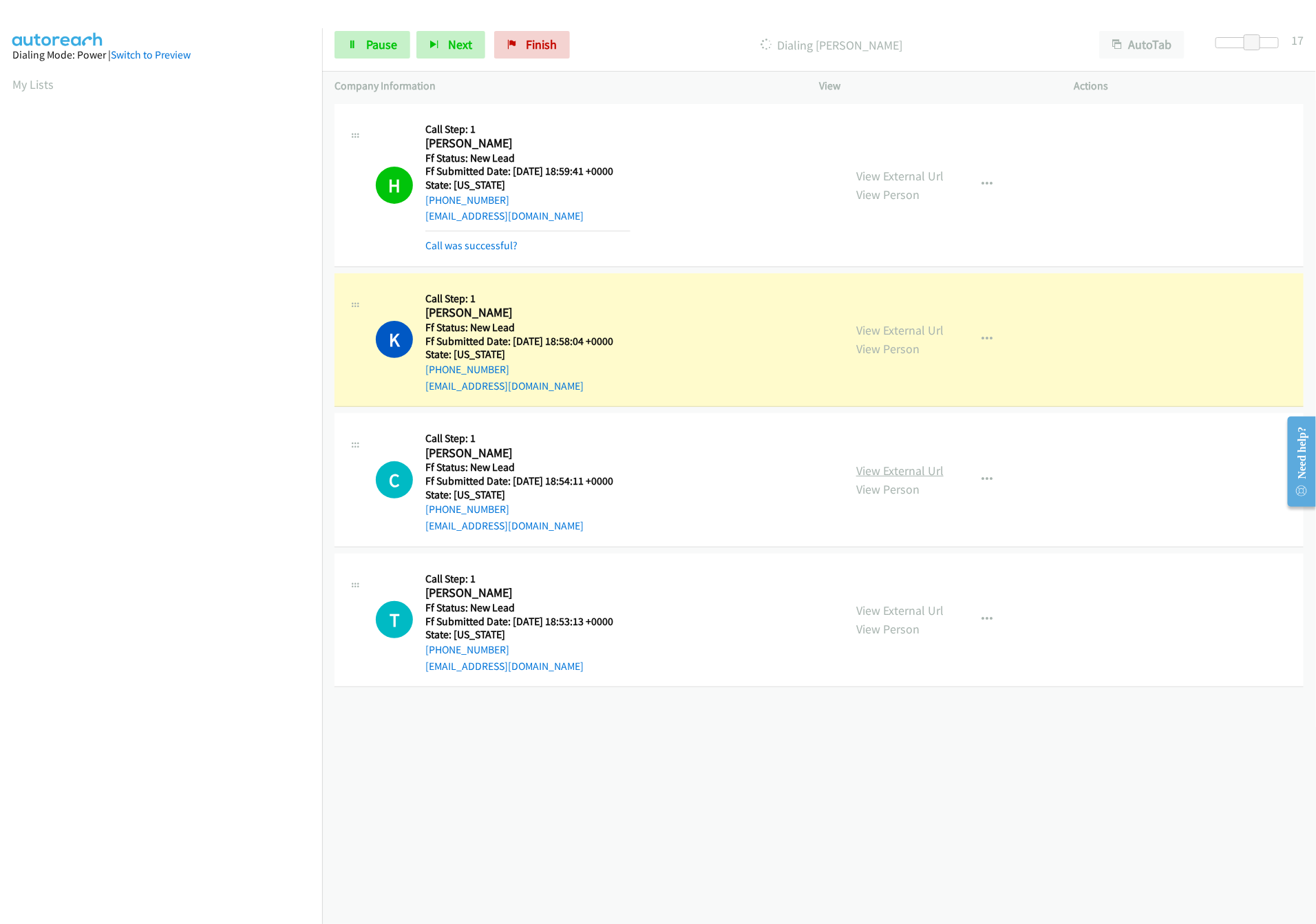
click at [880, 467] on link "View External Url" at bounding box center [900, 470] width 88 height 16
click at [360, 51] on link "Pause" at bounding box center [372, 44] width 76 height 27
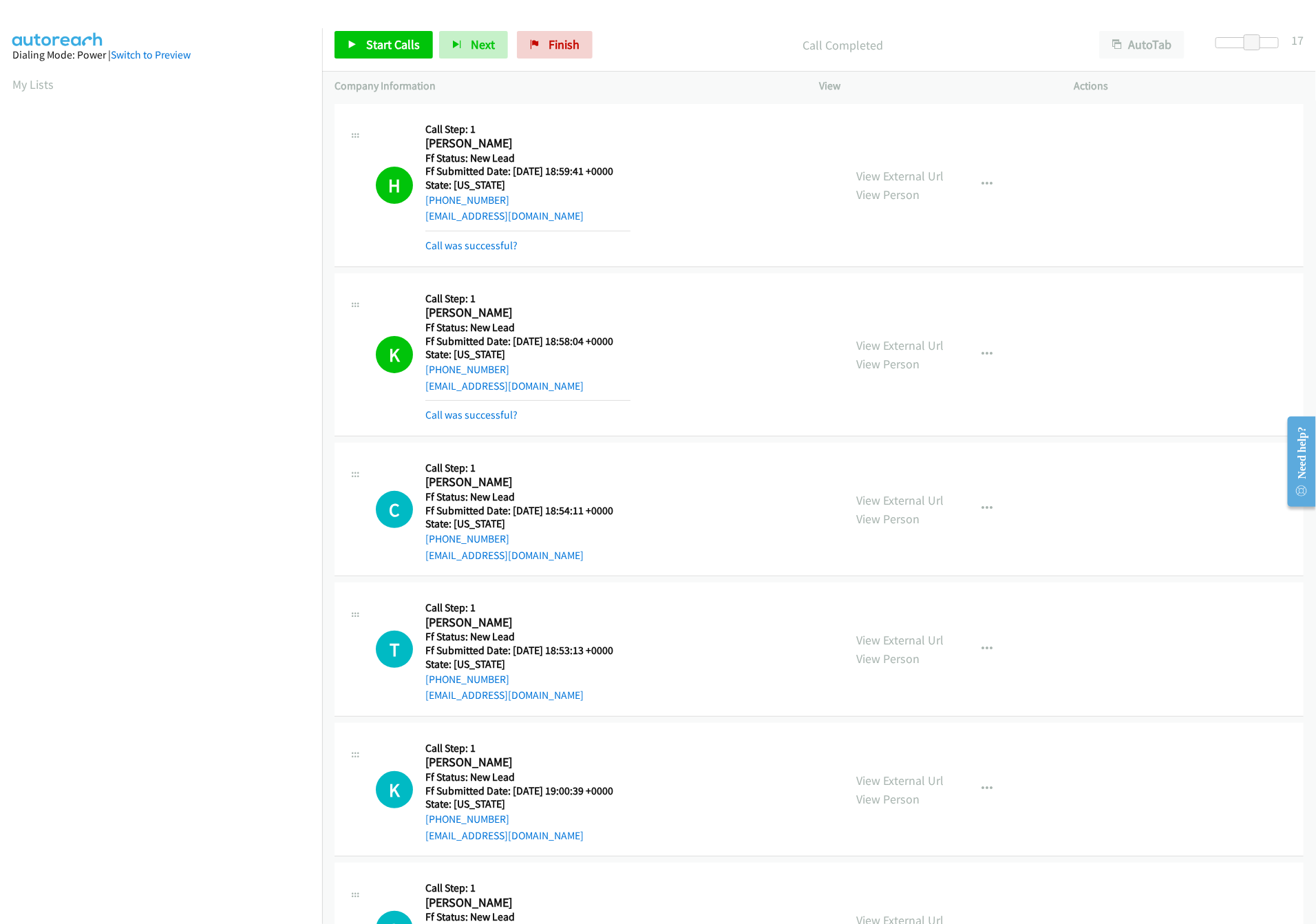
click at [495, 408] on div "Call was successful?" at bounding box center [528, 415] width 205 height 17
click at [495, 413] on link "Call was successful?" at bounding box center [471, 415] width 92 height 13
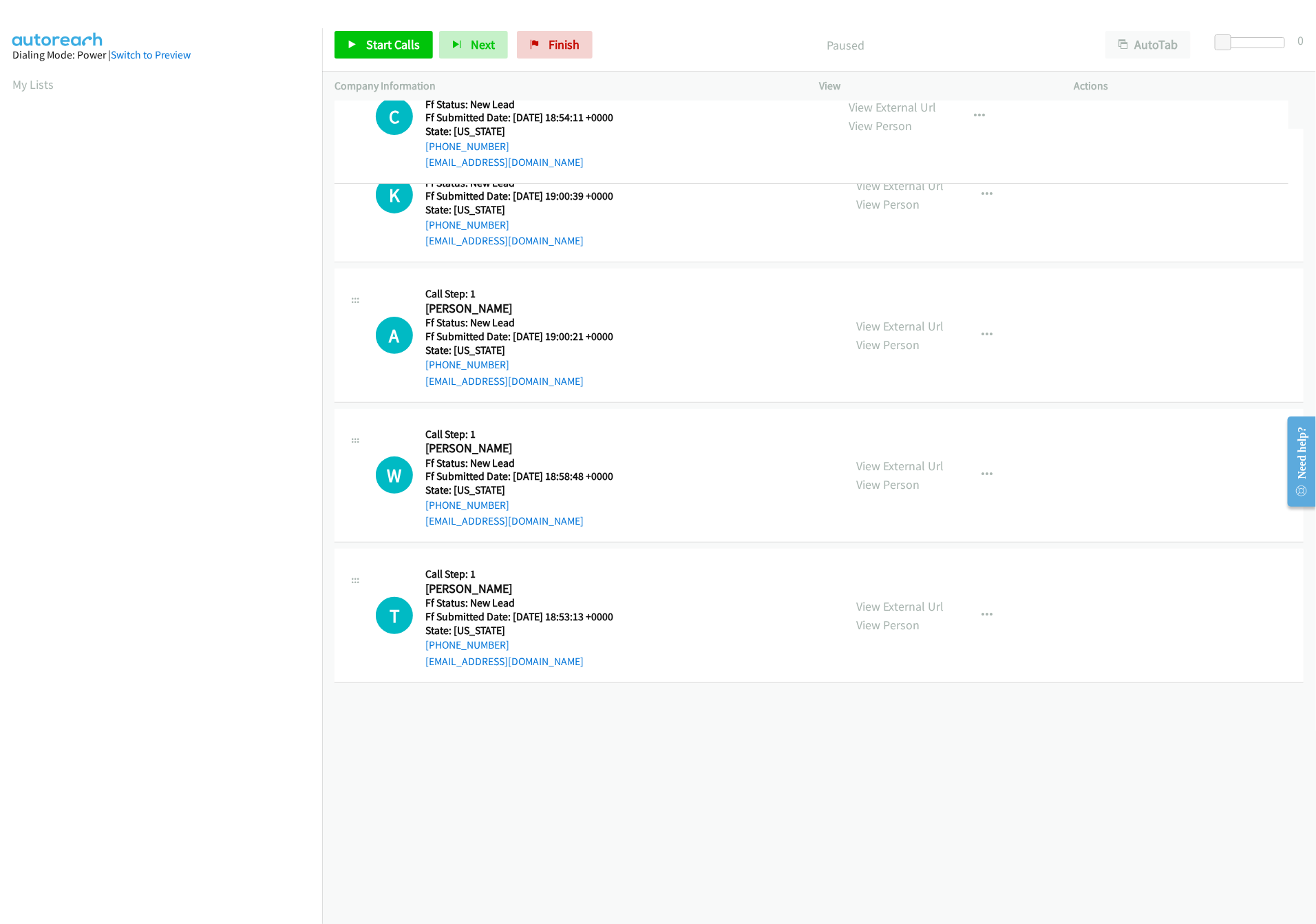
drag, startPoint x: 600, startPoint y: 612, endPoint x: 642, endPoint y: 137, distance: 476.9
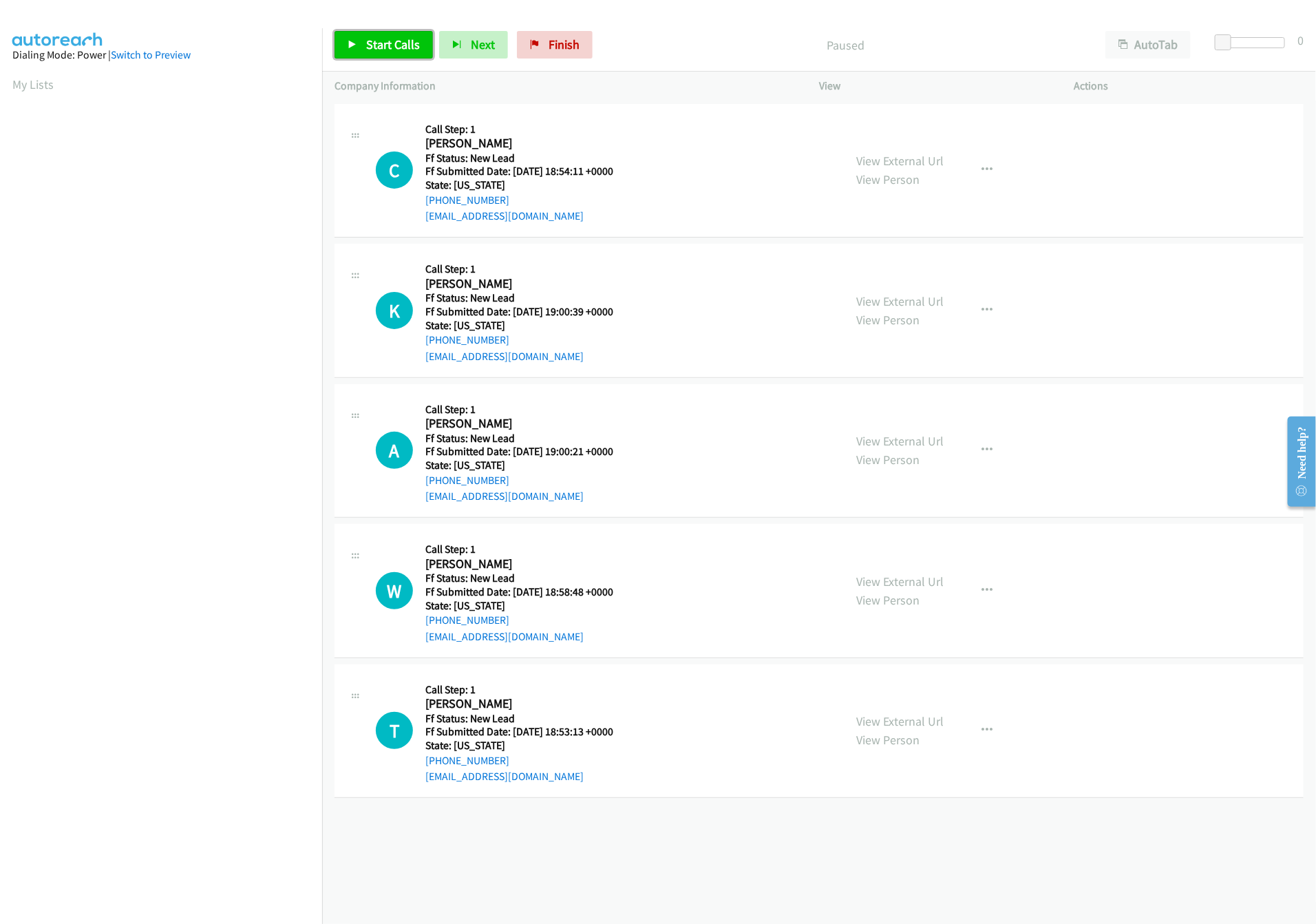
click at [376, 46] on span "Start Calls" at bounding box center [393, 44] width 54 height 16
click at [908, 306] on link "View External Url" at bounding box center [900, 301] width 88 height 16
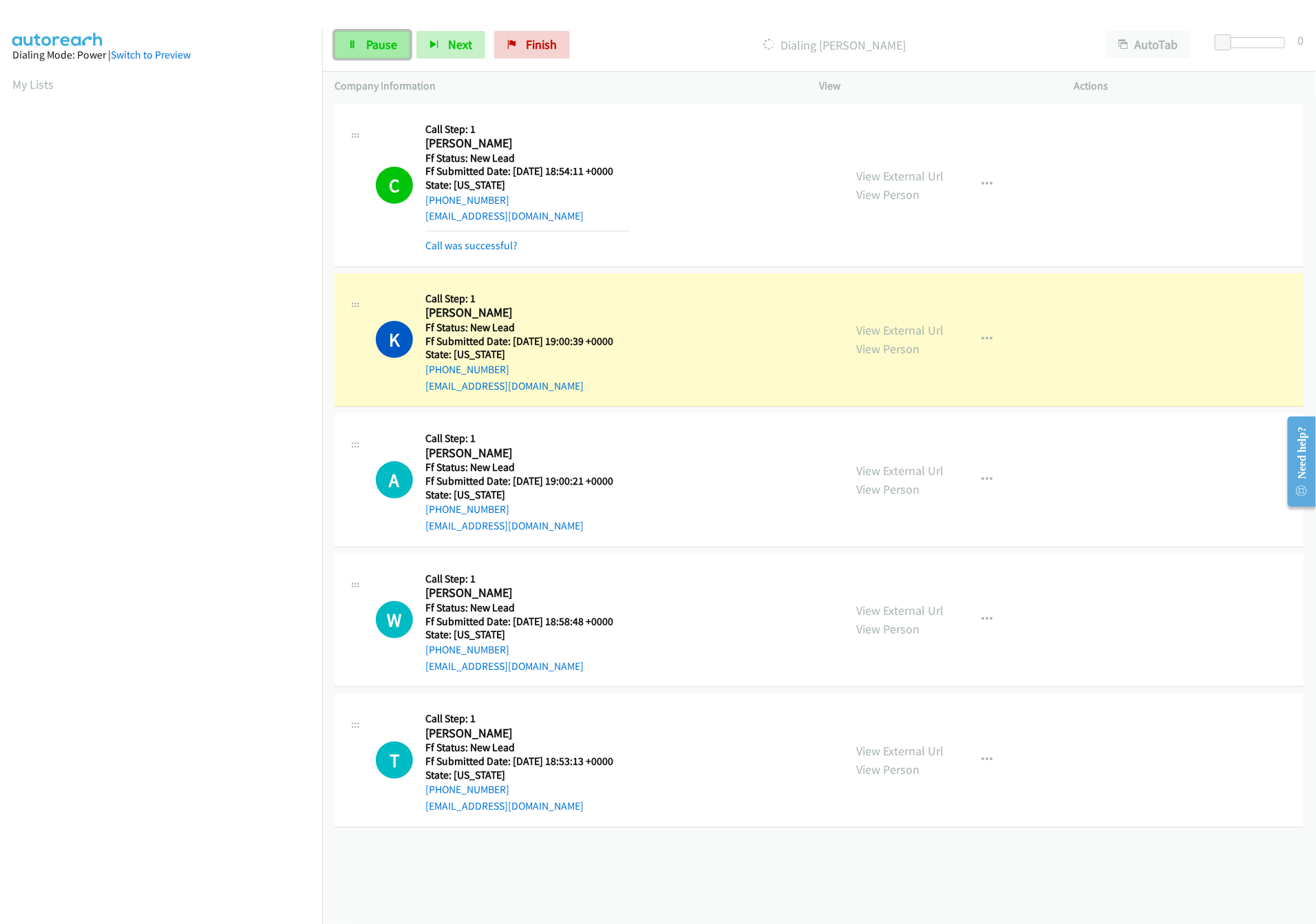
click at [363, 48] on link "Pause" at bounding box center [372, 44] width 76 height 27
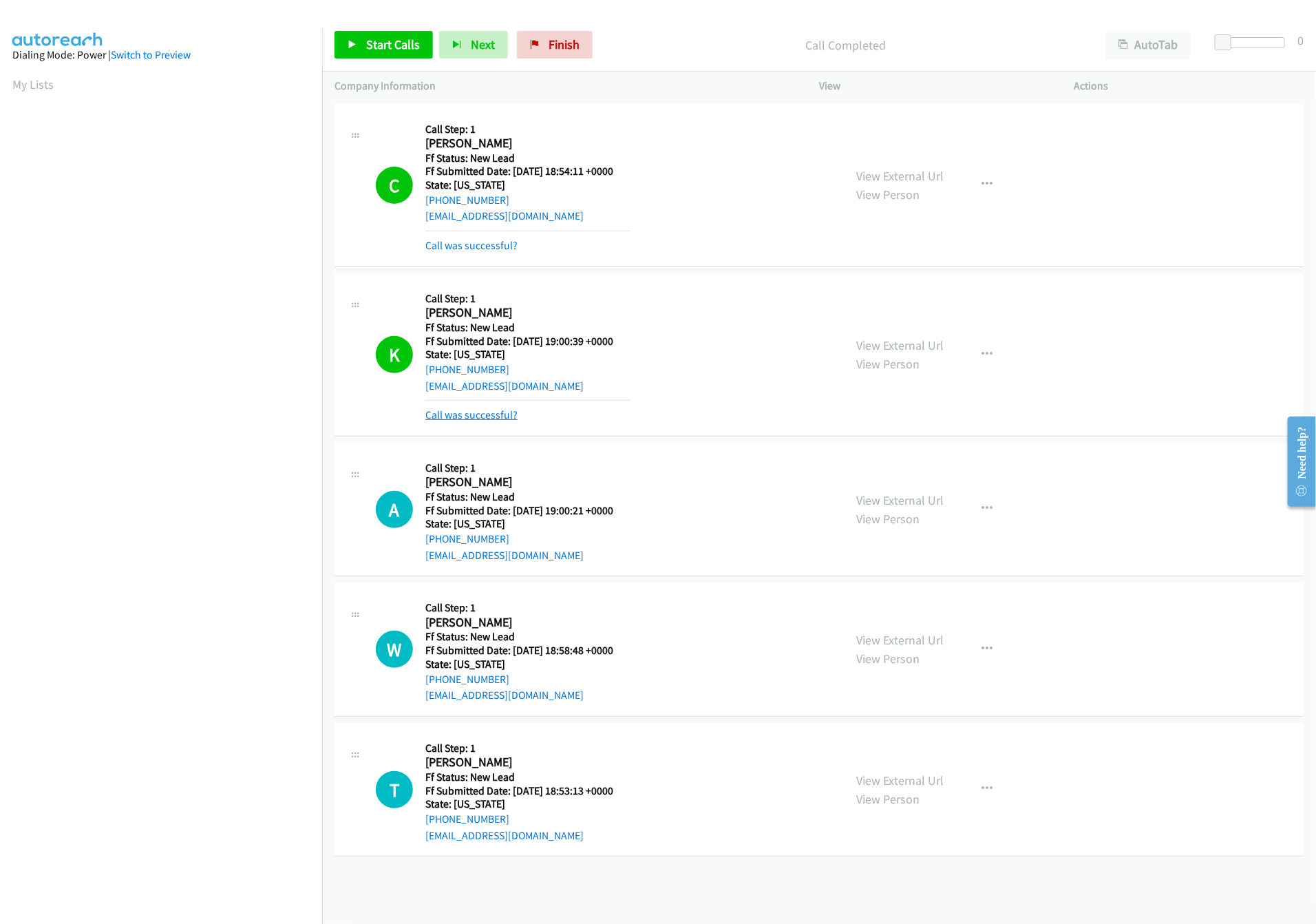
click at [467, 421] on link "Call was successful?" at bounding box center [471, 415] width 92 height 13
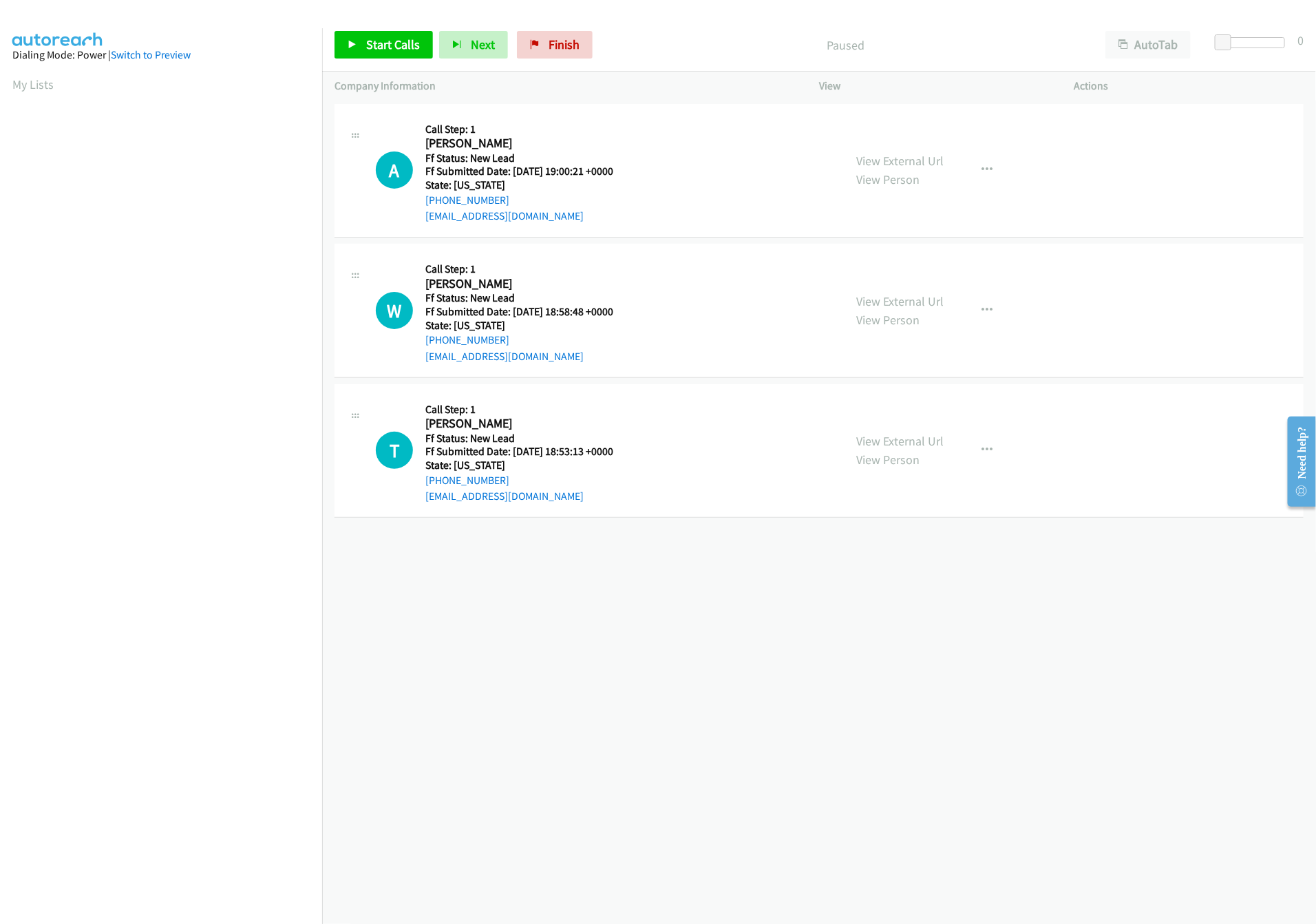
drag, startPoint x: 930, startPoint y: 308, endPoint x: 932, endPoint y: 288, distance: 20.1
click at [930, 308] on link "View External Url" at bounding box center [900, 301] width 88 height 16
click at [918, 149] on div "View External Url View Person View External Url Email Schedule/Manage Callback …" at bounding box center [977, 170] width 267 height 109
click at [932, 166] on link "View External Url" at bounding box center [900, 161] width 88 height 16
click at [360, 46] on link "Start Calls" at bounding box center [384, 44] width 98 height 27
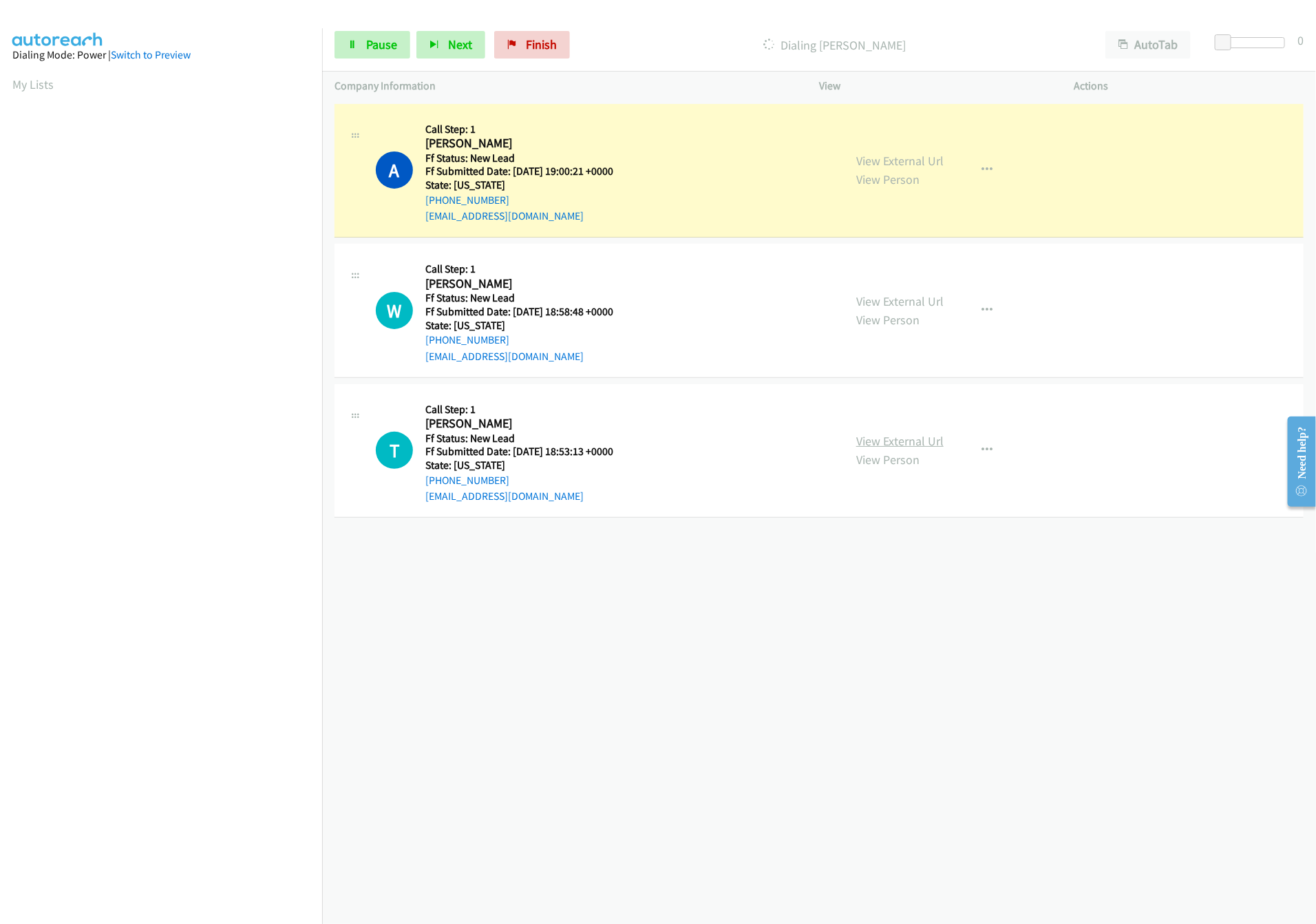
click at [927, 445] on link "View External Url" at bounding box center [900, 441] width 88 height 16
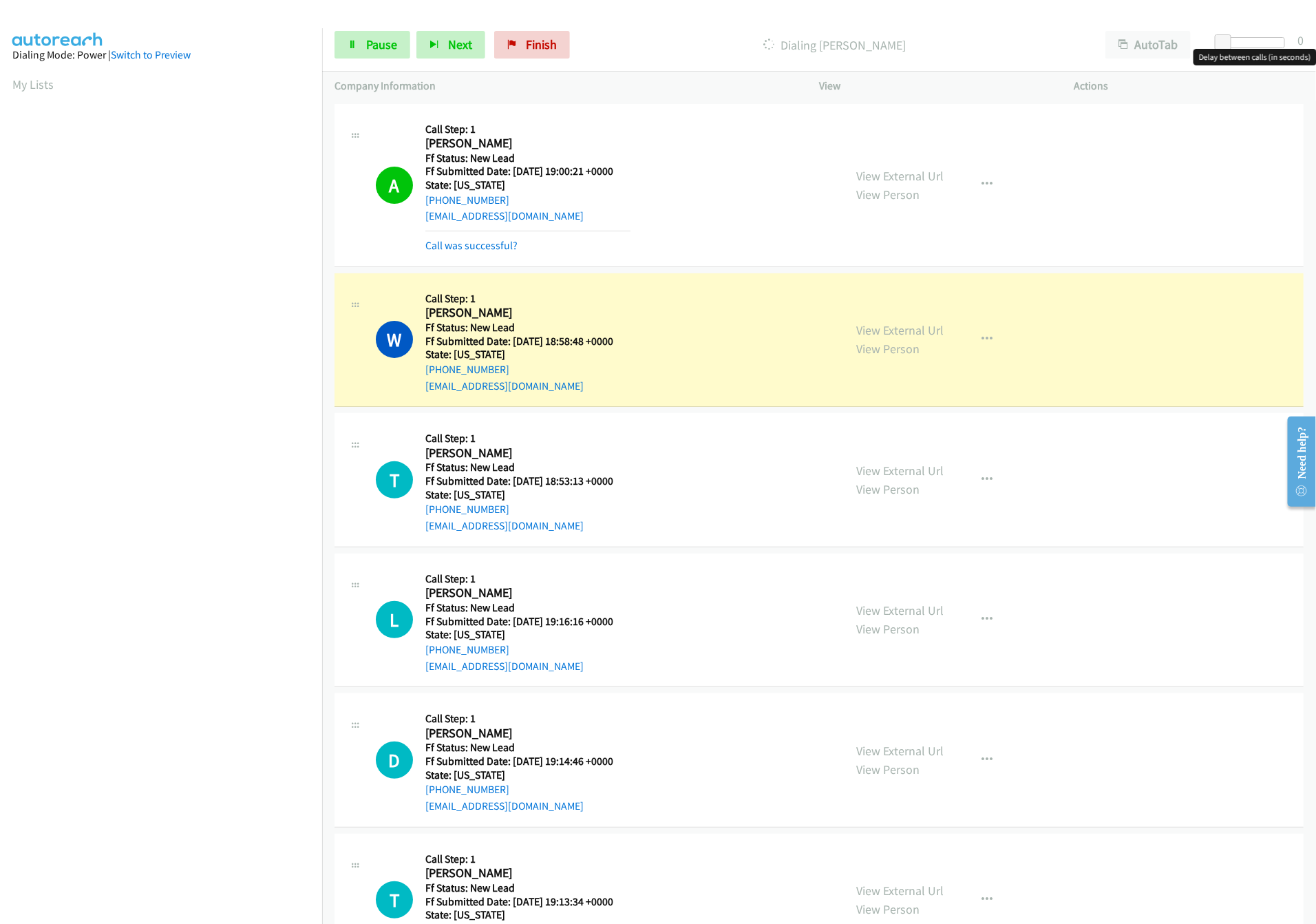
click at [1276, 42] on div at bounding box center [1254, 43] width 63 height 11
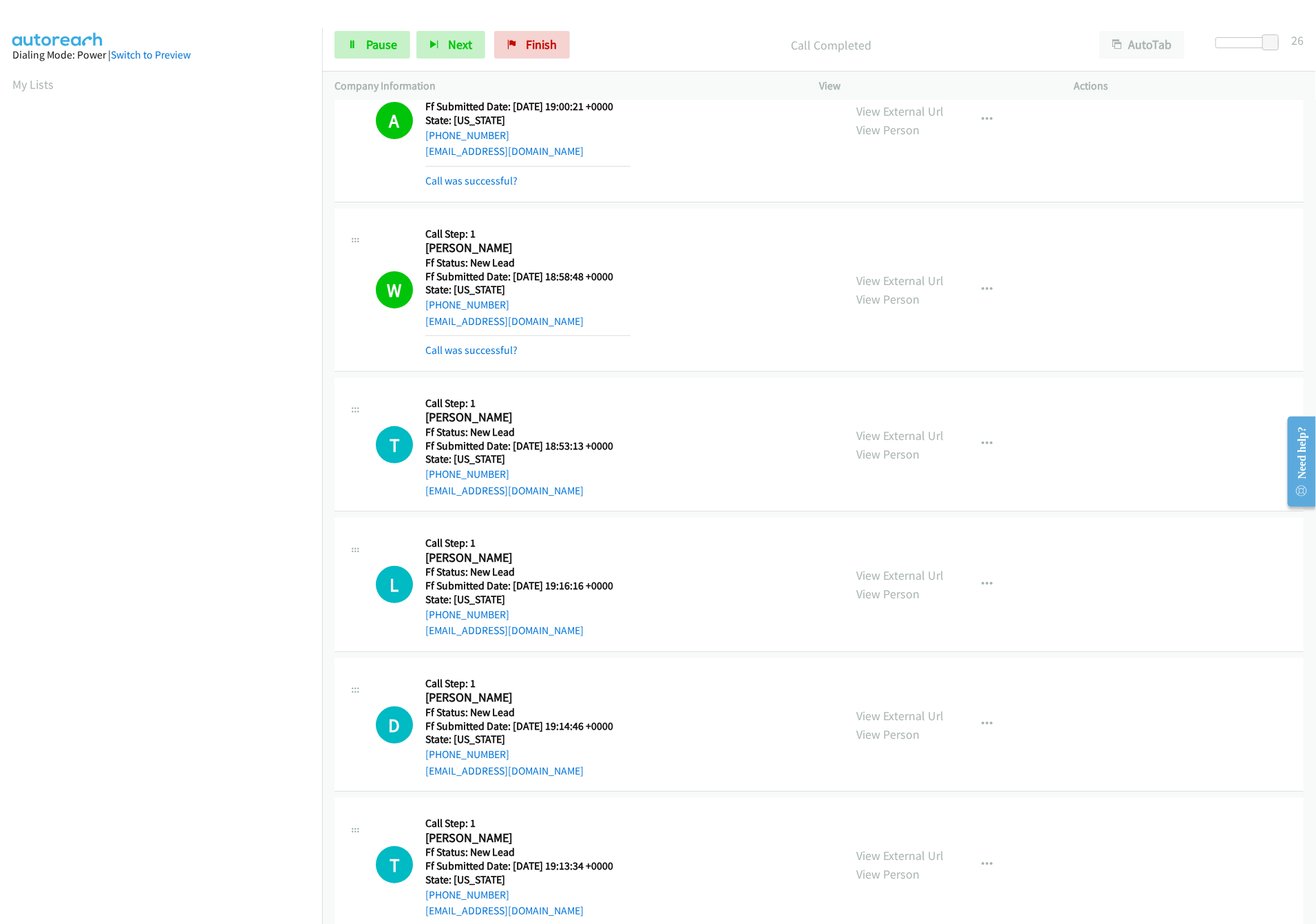
scroll to position [100, 0]
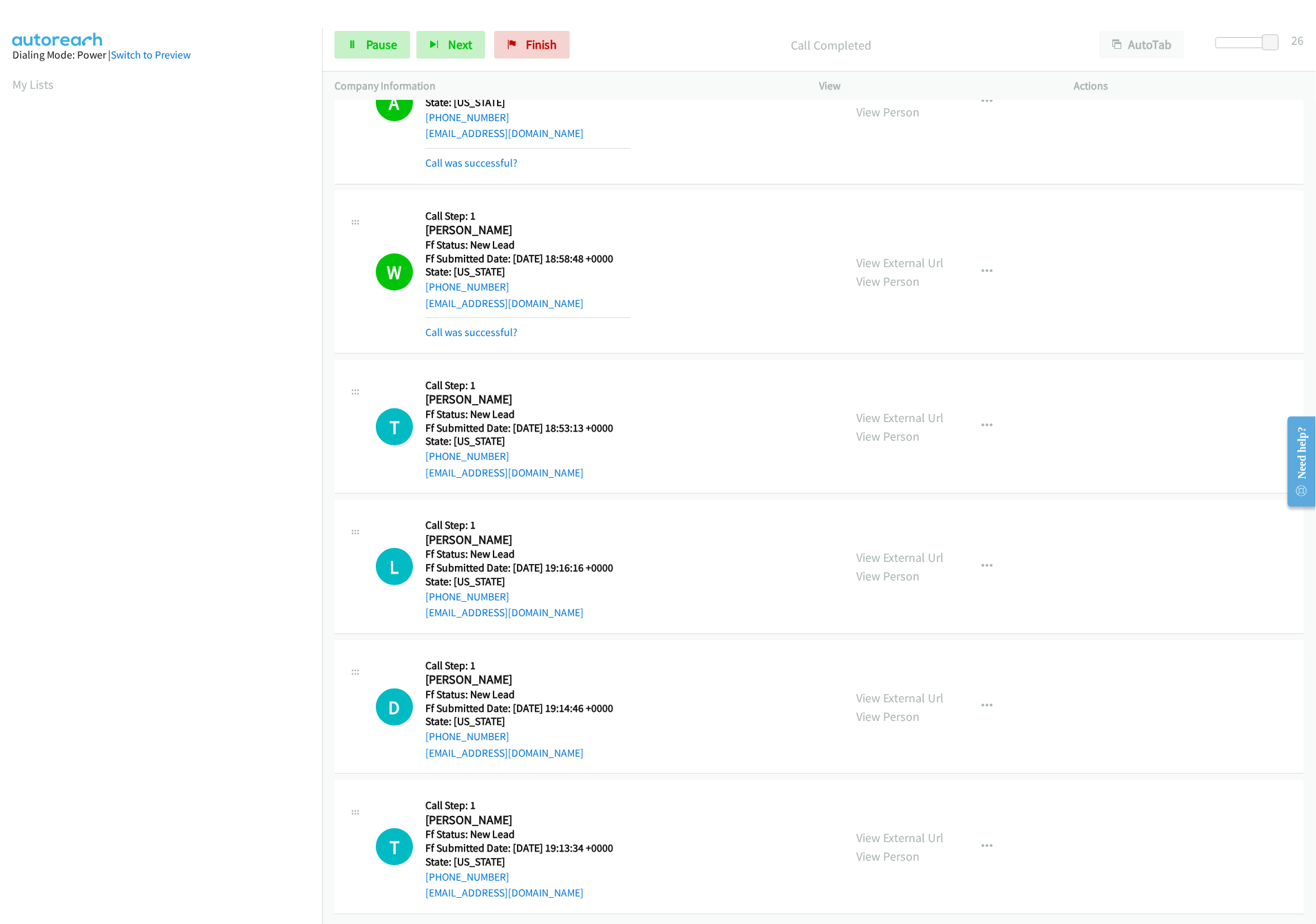
click at [915, 549] on div "View External Url View Person" at bounding box center [900, 566] width 88 height 37
click at [915, 549] on link "View External Url" at bounding box center [900, 557] width 88 height 16
click at [346, 55] on link "Pause" at bounding box center [372, 44] width 76 height 27
click at [178, 828] on nav "Dialing Mode: Power | Switch to Preview My Lists" at bounding box center [161, 490] width 323 height 924
click at [465, 326] on link "Call was successful?" at bounding box center [471, 332] width 92 height 13
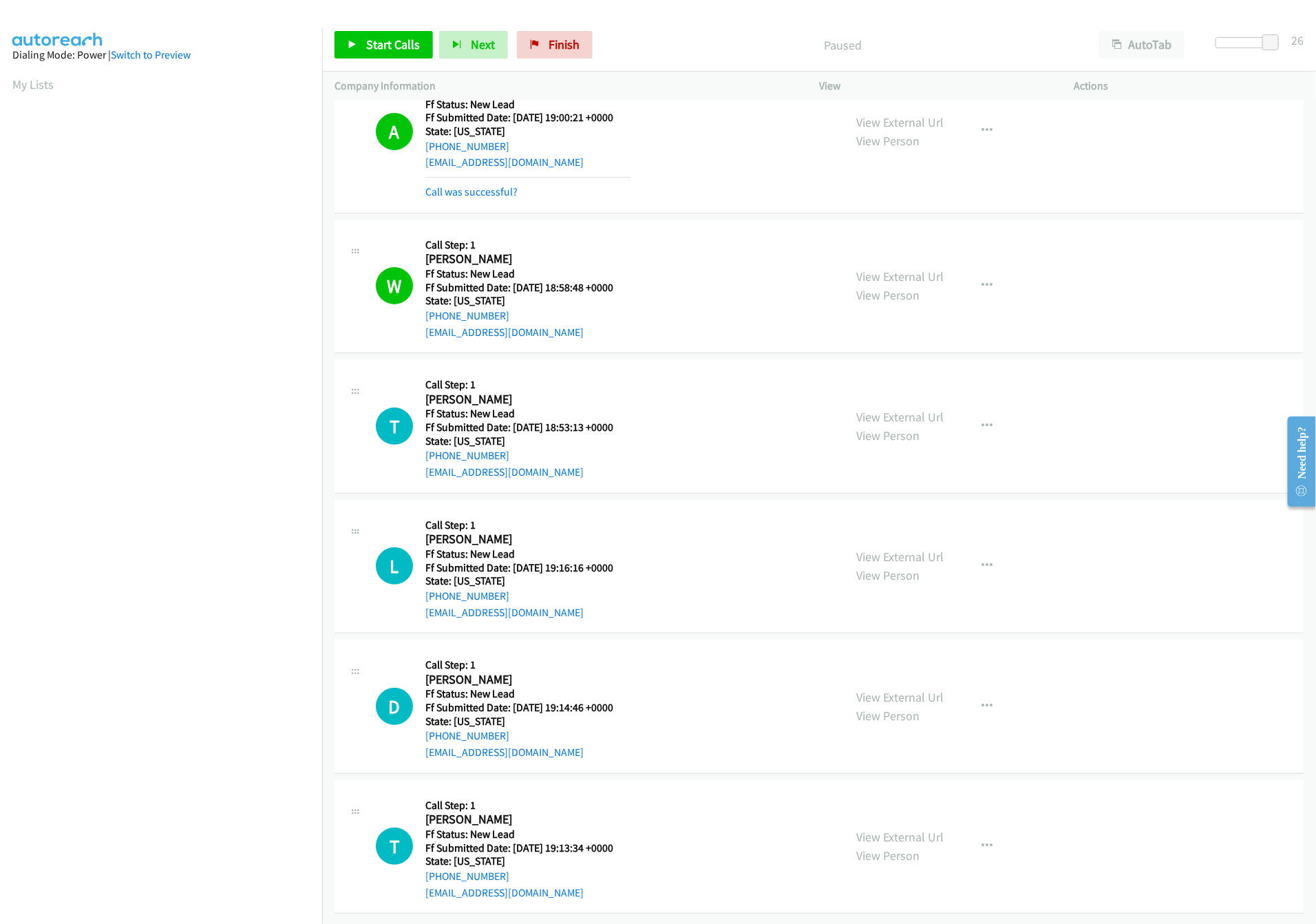
scroll to position [70, 0]
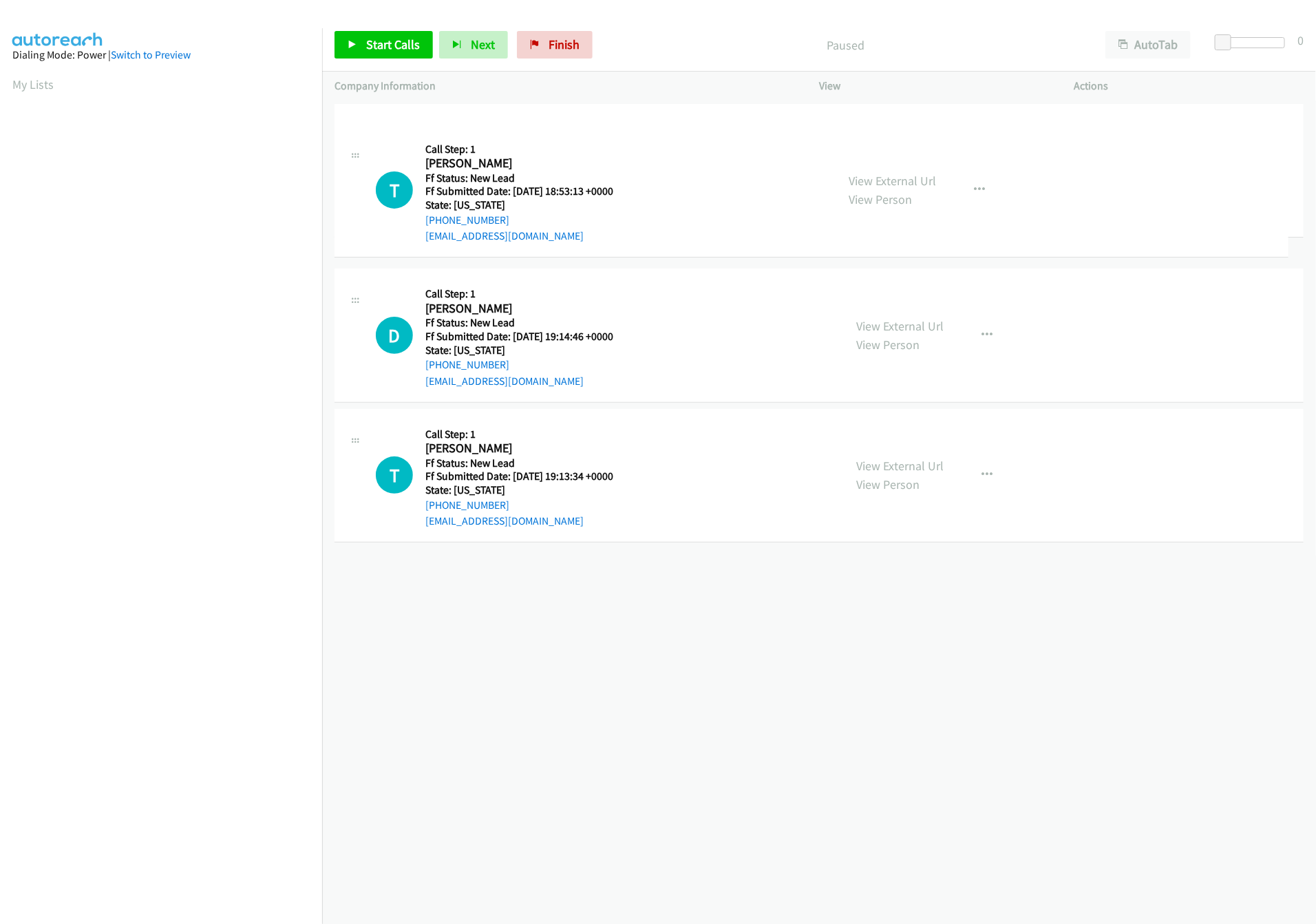
drag, startPoint x: 599, startPoint y: 583, endPoint x: 602, endPoint y: 86, distance: 497.0
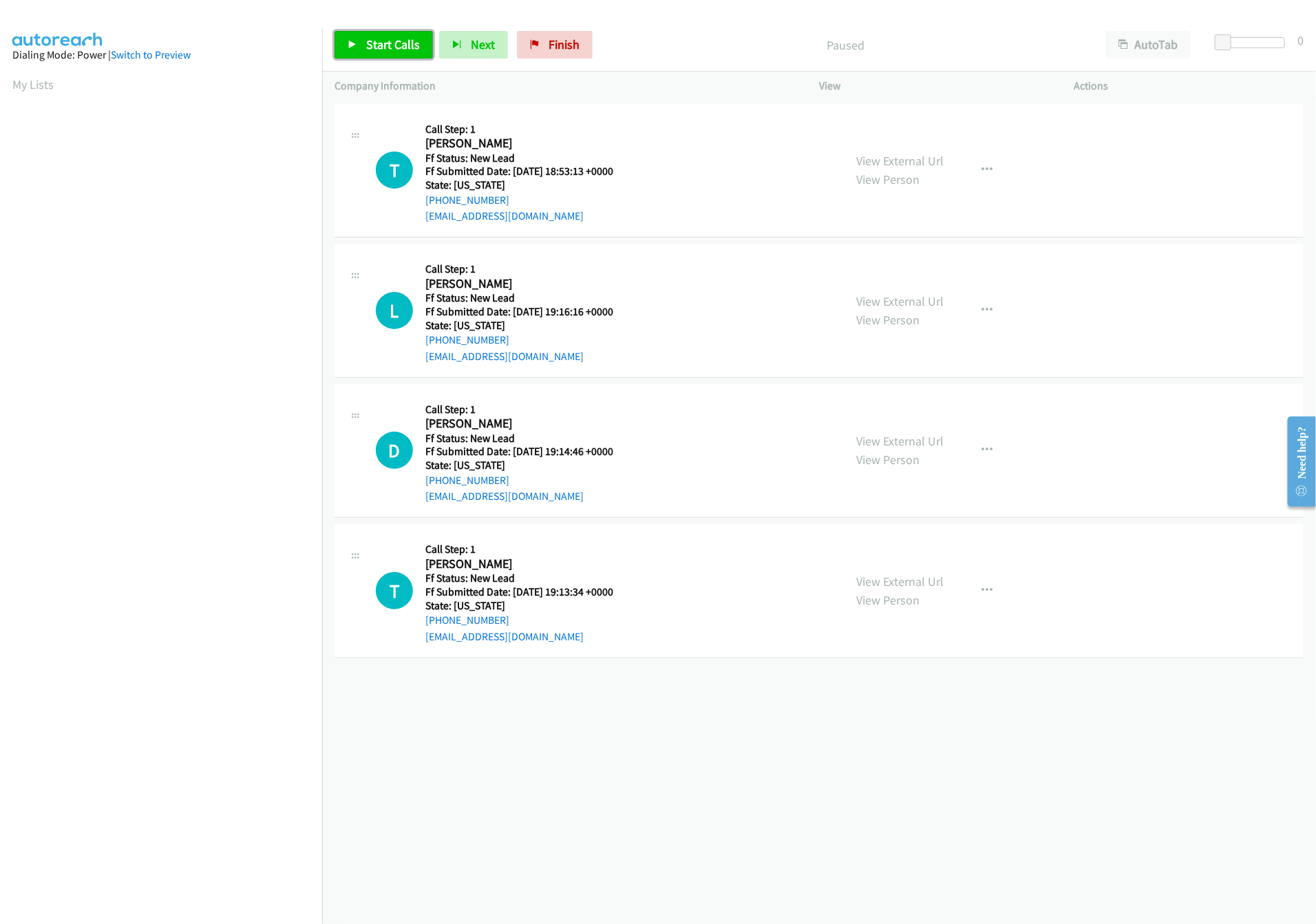
click at [388, 34] on link "Start Calls" at bounding box center [384, 44] width 98 height 27
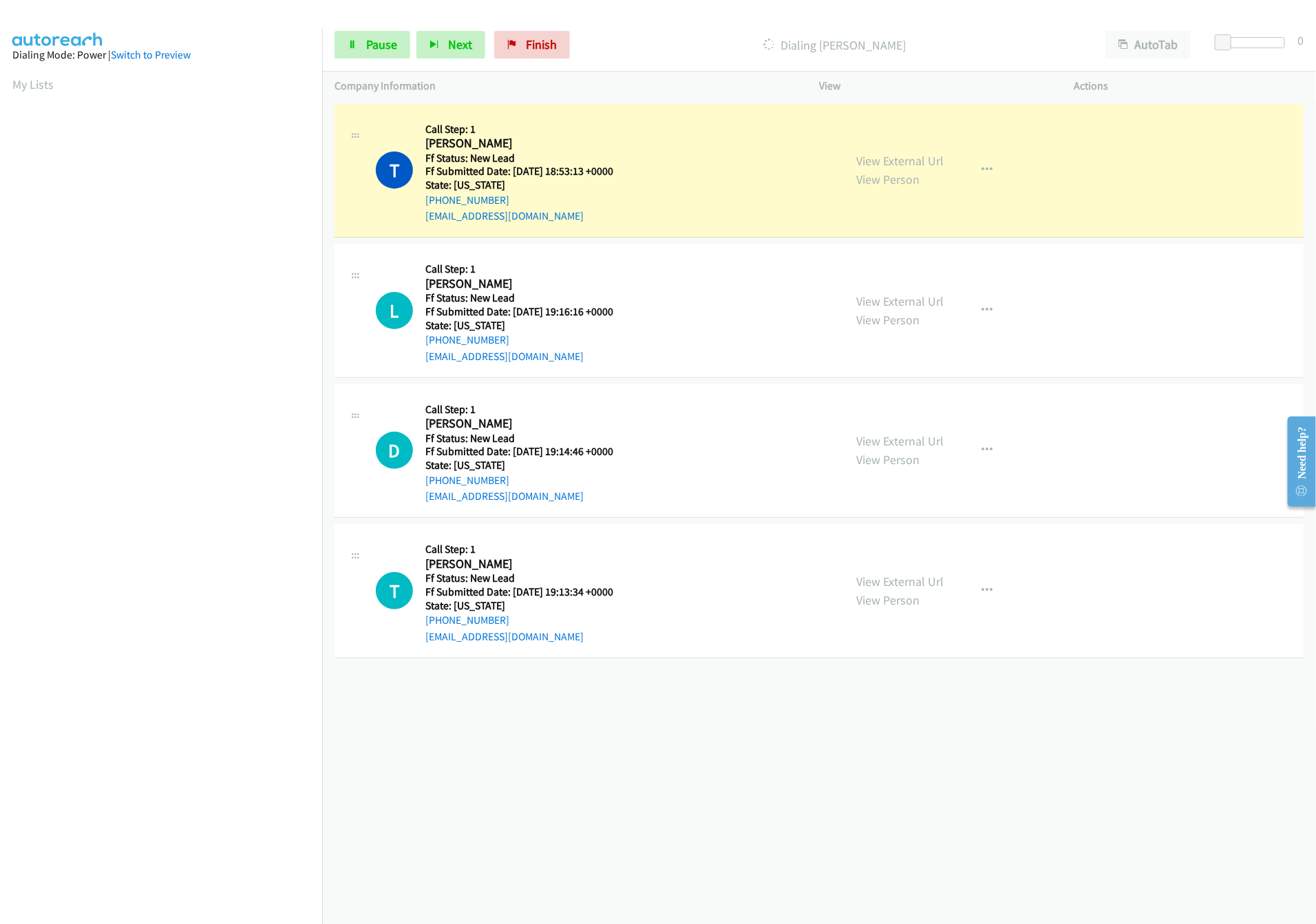
click at [732, 762] on div "[PHONE_NUMBER] Call failed - Please reload the list and try again The Callbar F…" at bounding box center [819, 511] width 994 height 823
click at [919, 447] on link "View External Url" at bounding box center [900, 441] width 88 height 16
click at [383, 48] on span "Pause" at bounding box center [382, 44] width 31 height 16
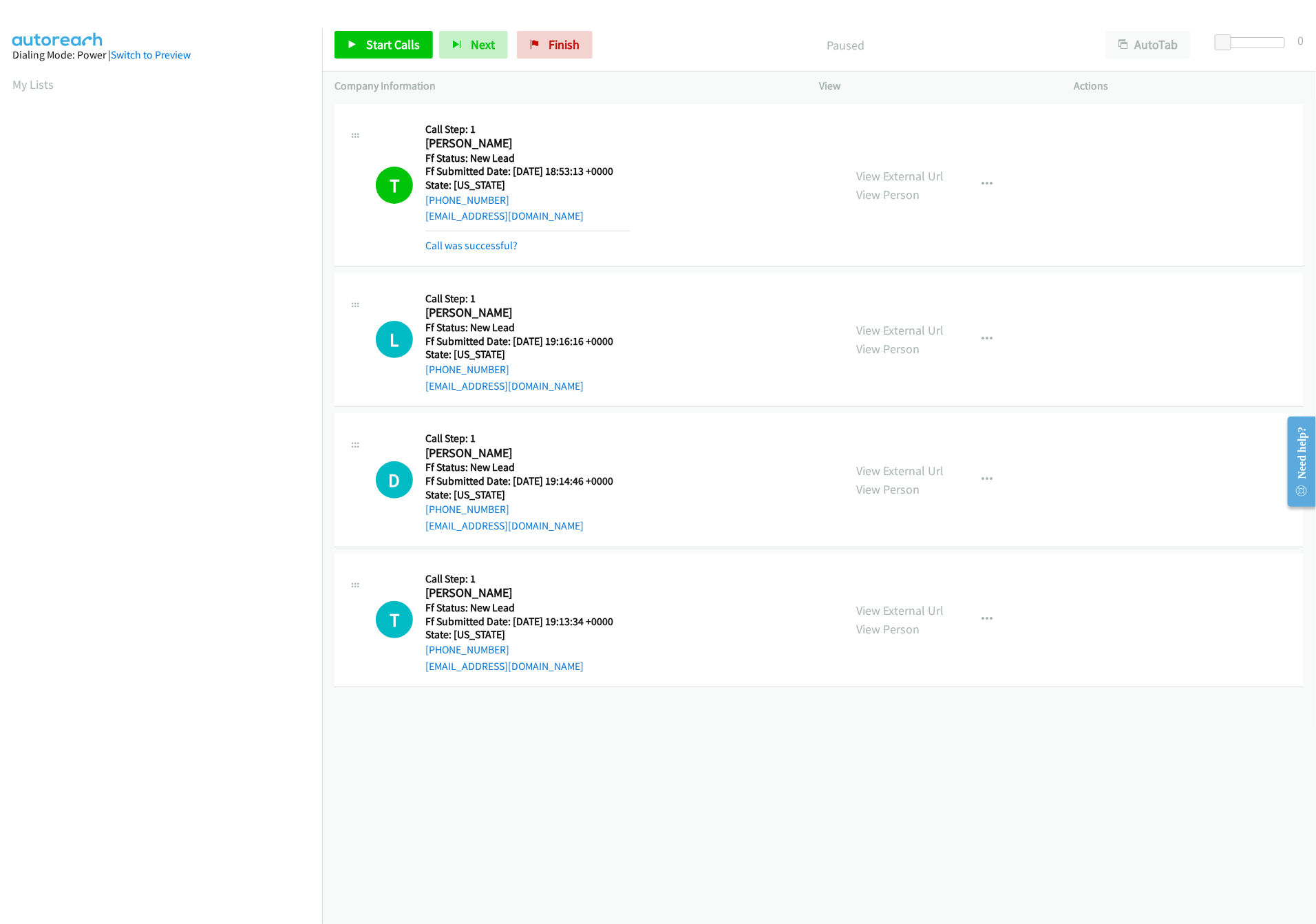
scroll to position [0, 5]
click at [767, 878] on div "[PHONE_NUMBER] Call failed - Please reload the list and try again The Callbar F…" at bounding box center [819, 511] width 994 height 823
click at [657, 742] on div "[PHONE_NUMBER] Call failed - Please reload the list and try again The Callbar F…" at bounding box center [819, 511] width 994 height 823
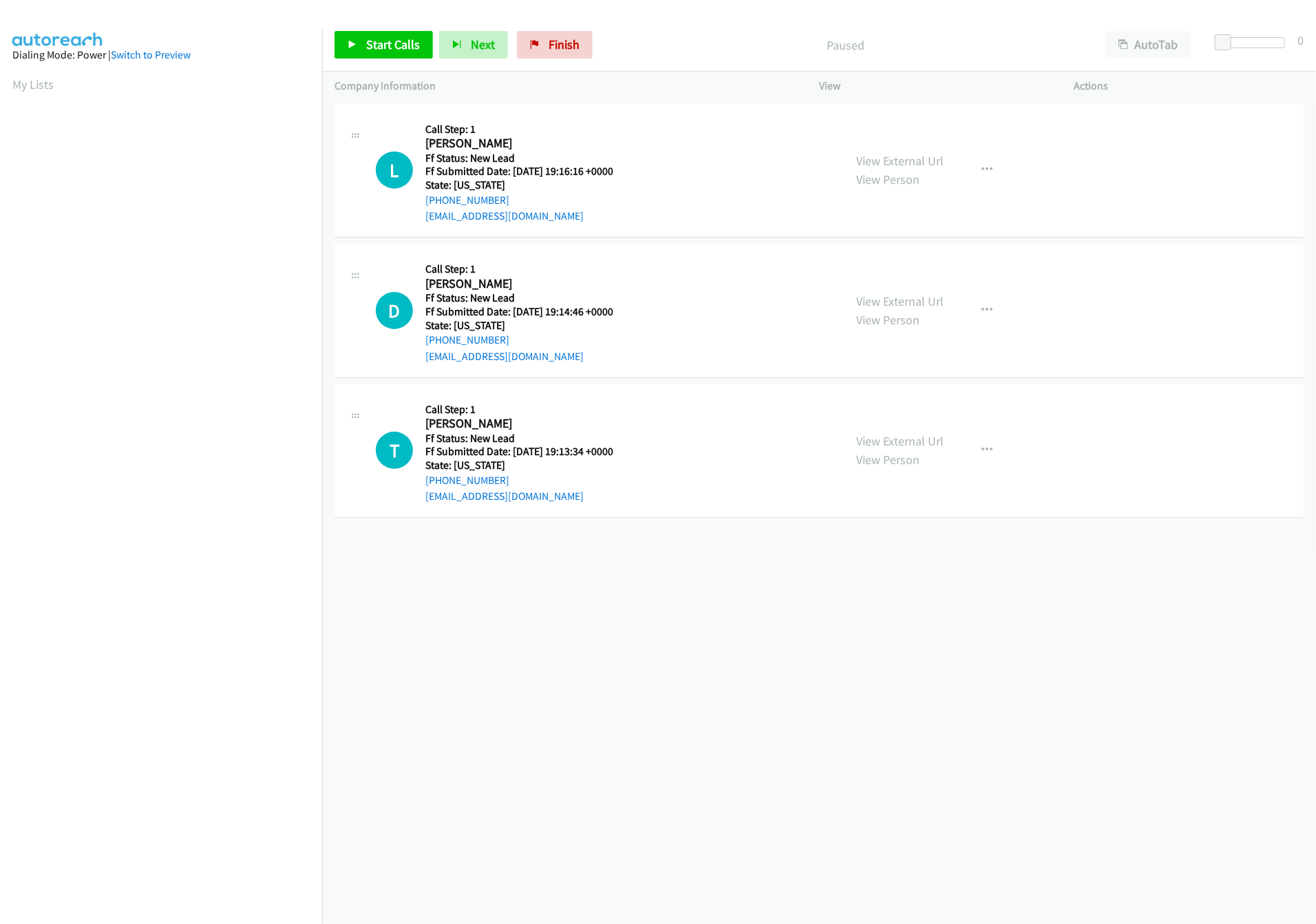
click at [698, 739] on div "+1 415-964-1034 Call failed - Please reload the list and try again The Callbar …" at bounding box center [819, 511] width 994 height 823
click at [356, 48] on icon at bounding box center [352, 46] width 10 height 10
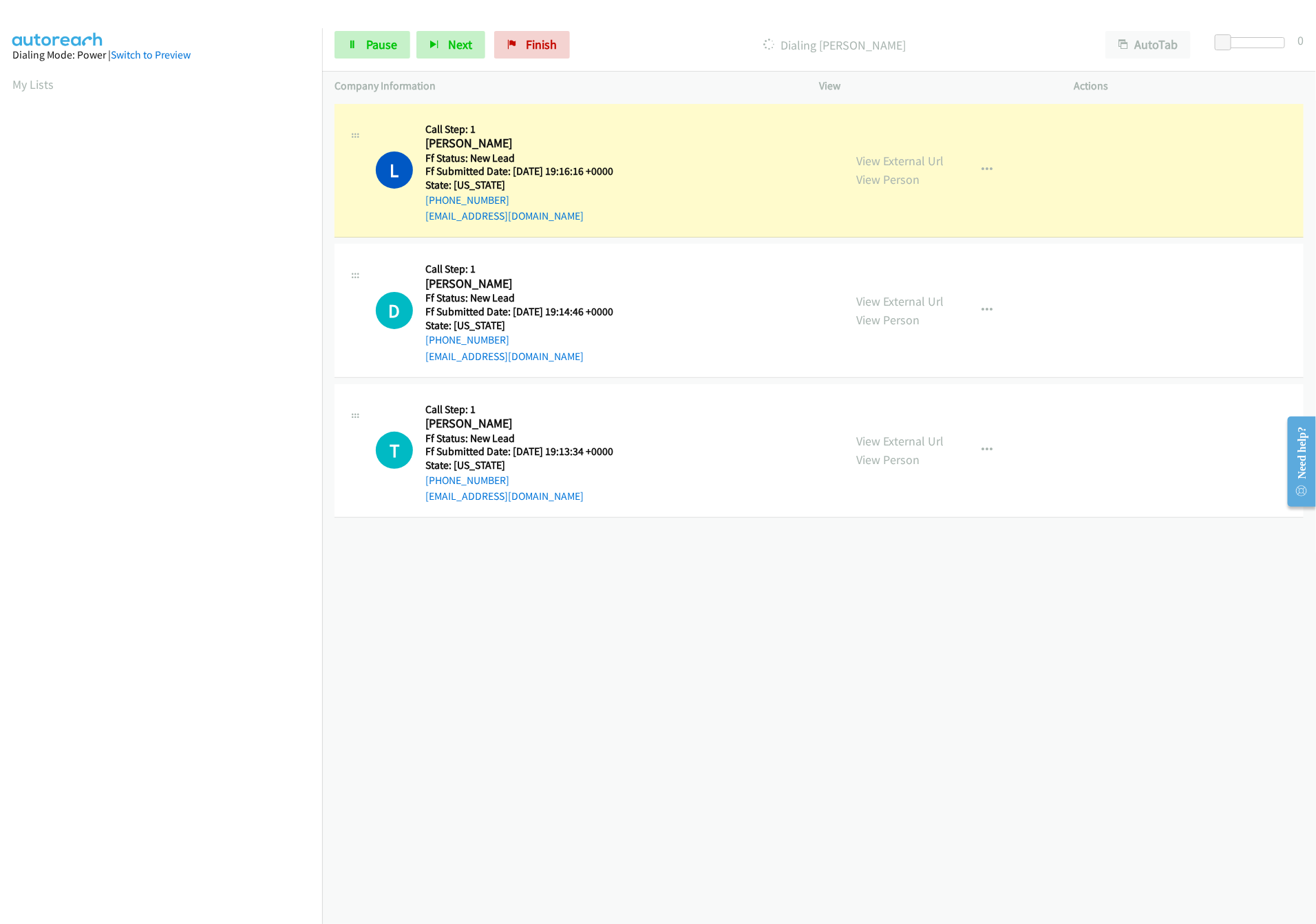
click at [681, 768] on div "+1 415-964-1034 Call failed - Please reload the list and try again The Callbar …" at bounding box center [819, 511] width 994 height 823
click at [935, 603] on div "+1 415-964-1034 Call failed - Please reload the list and try again The Callbar …" at bounding box center [819, 511] width 994 height 823
click at [1244, 43] on div at bounding box center [1254, 43] width 63 height 11
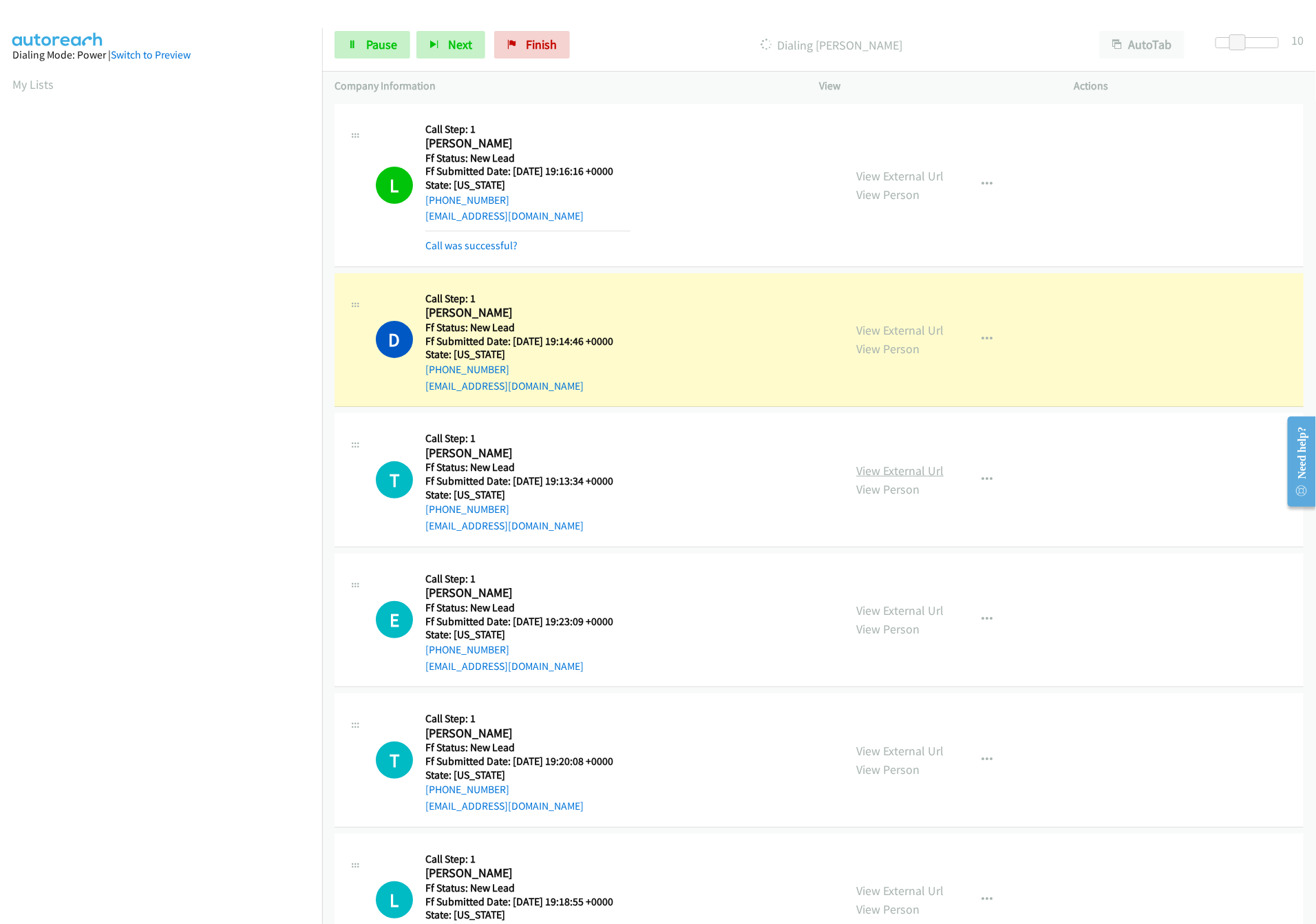
drag, startPoint x: 911, startPoint y: 475, endPoint x: 899, endPoint y: 473, distance: 12.2
click at [911, 475] on link "View External Url" at bounding box center [900, 470] width 88 height 16
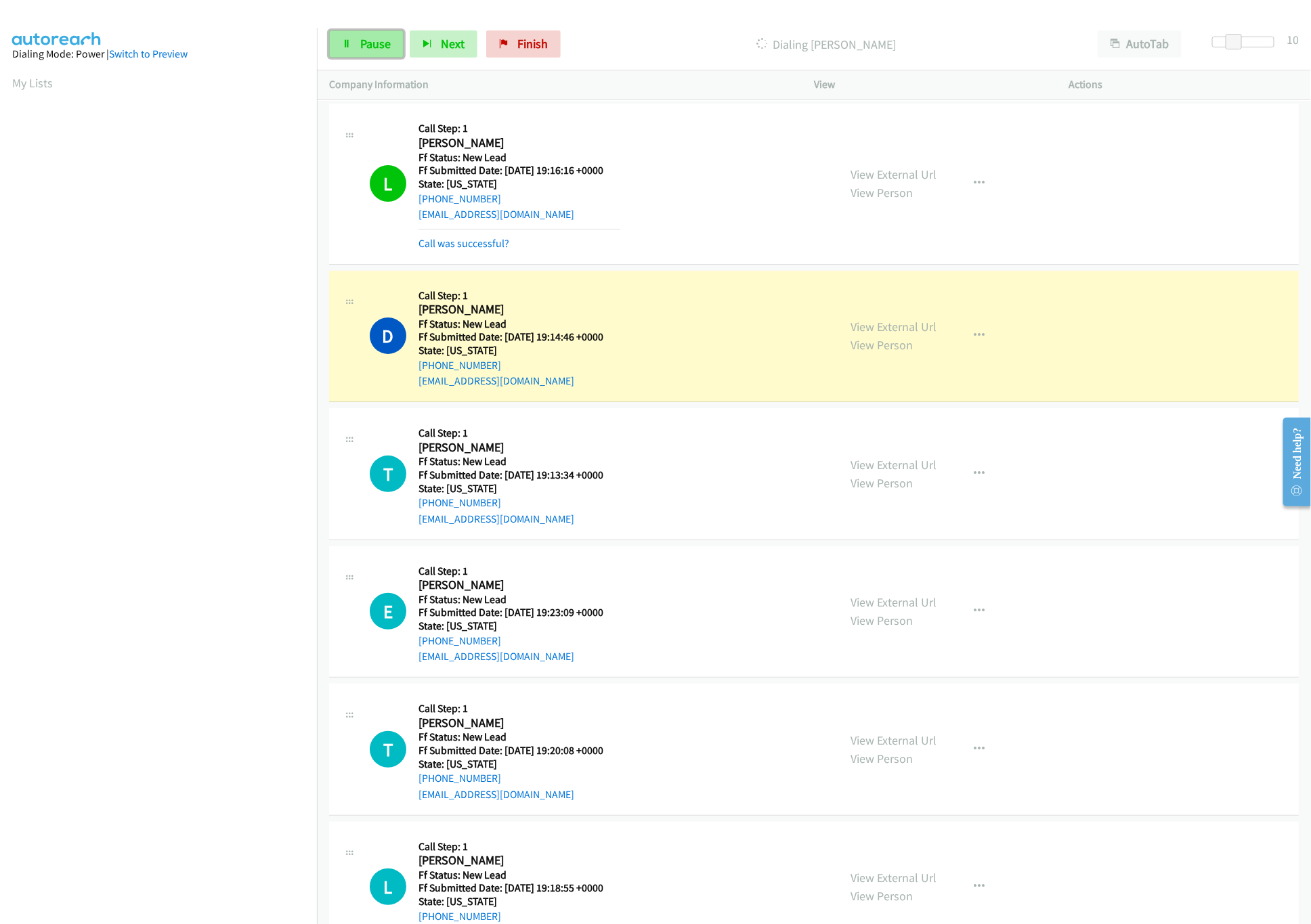
click at [353, 48] on link "Pause" at bounding box center [366, 43] width 75 height 27
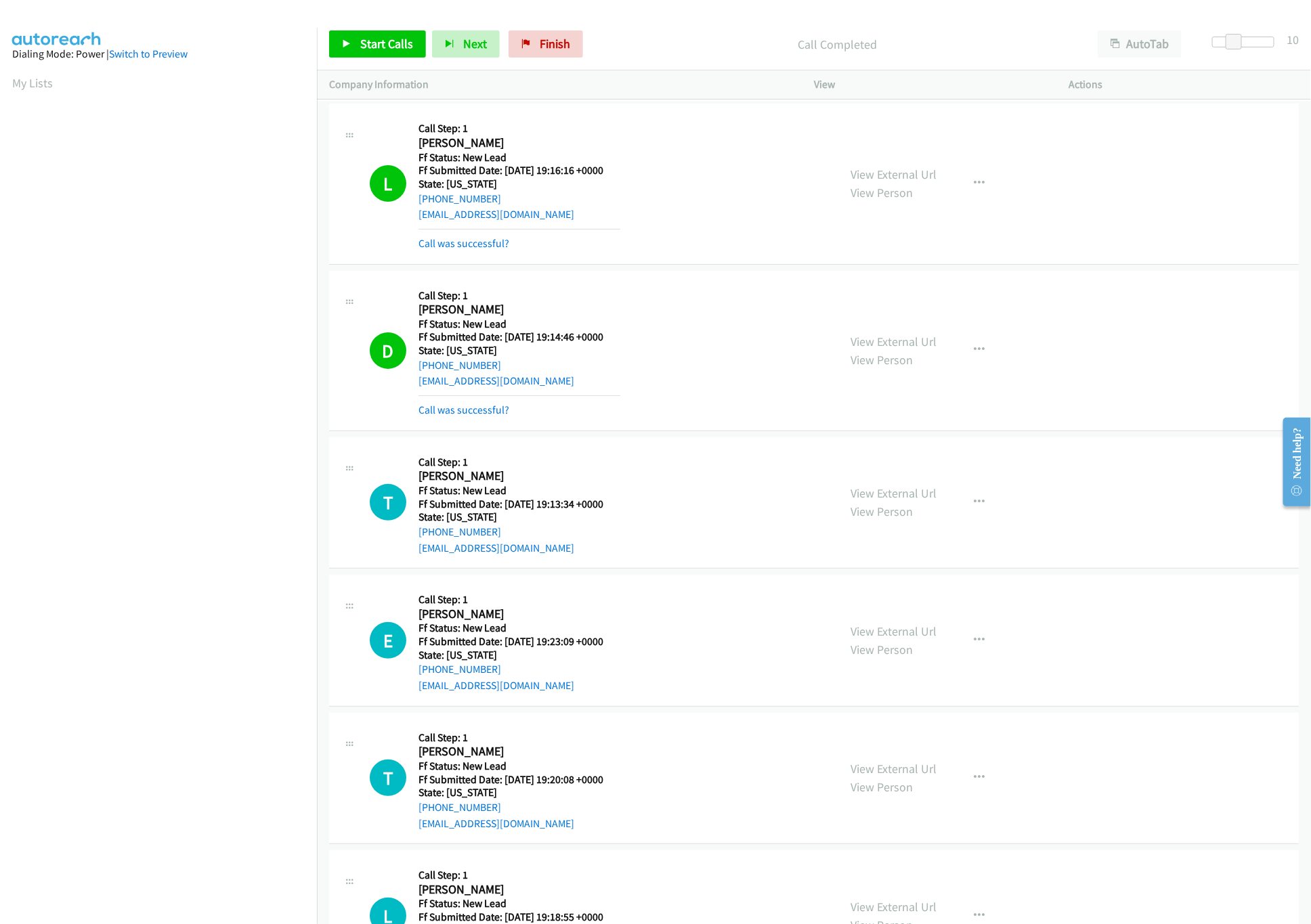
click at [500, 402] on mb0 "Call was successful?" at bounding box center [519, 406] width 201 height 23
click at [493, 409] on link "Call was successful?" at bounding box center [463, 410] width 90 height 13
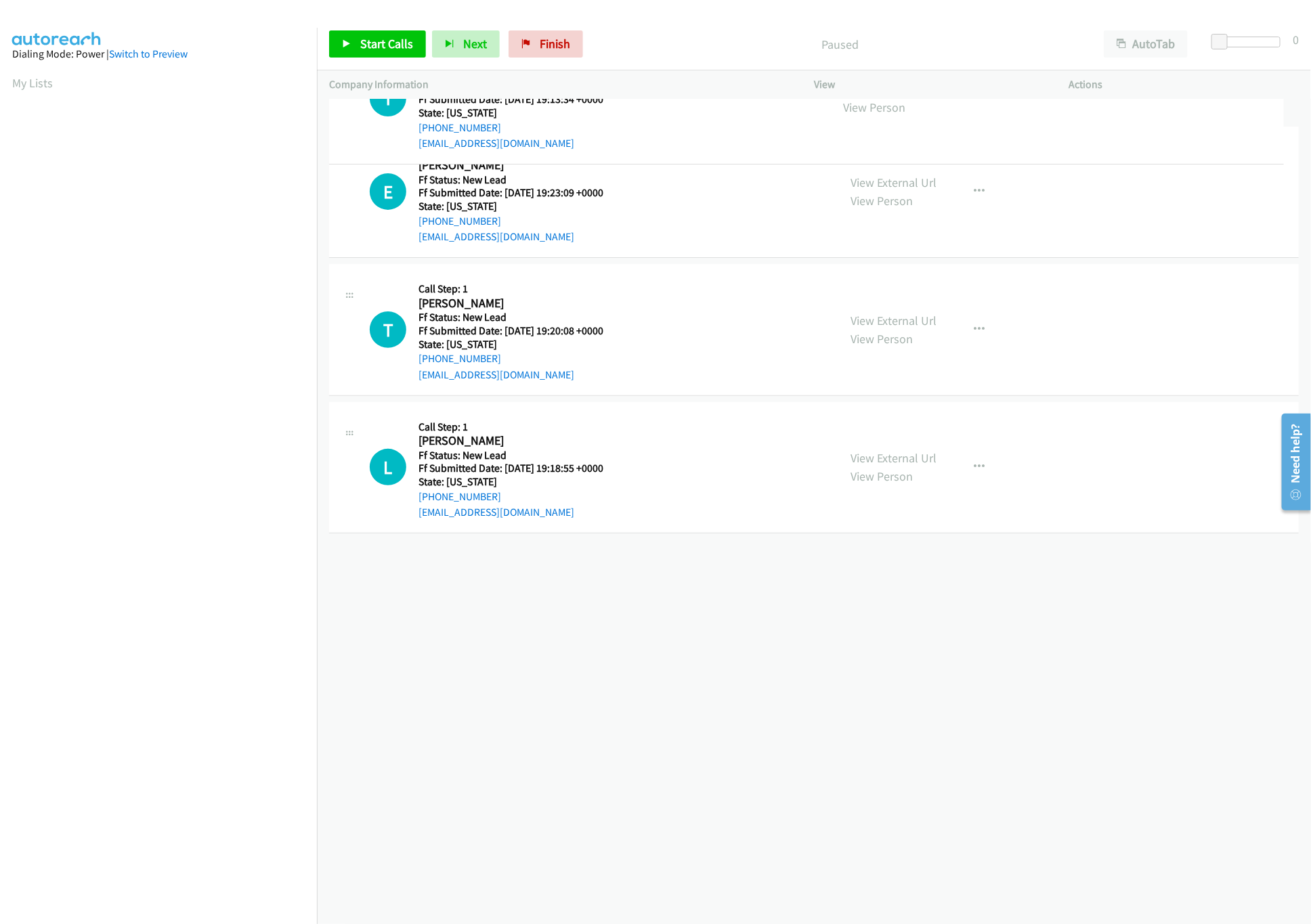
drag, startPoint x: 669, startPoint y: 582, endPoint x: 675, endPoint y: 98, distance: 484.0
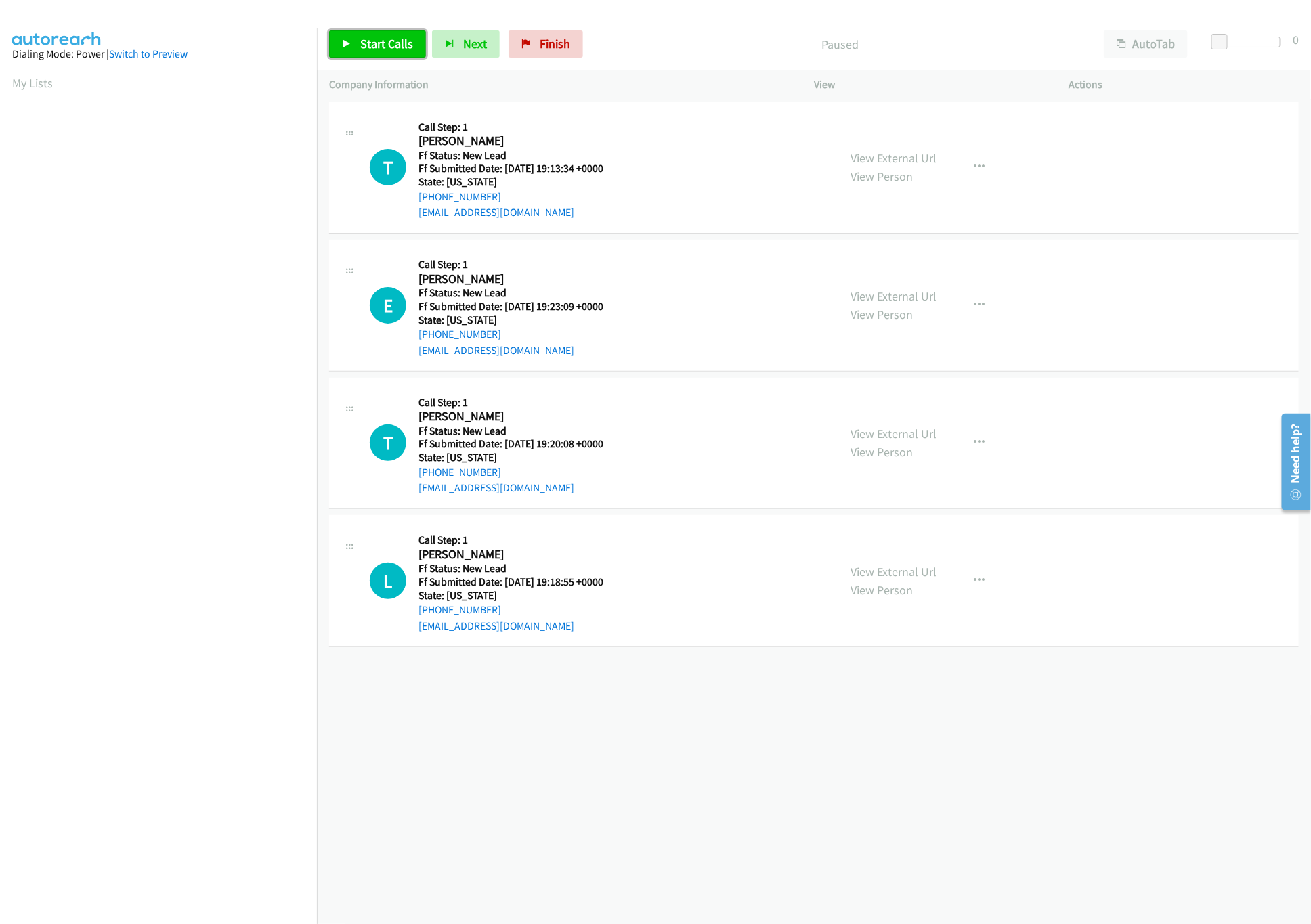
click at [380, 57] on link "Start Calls" at bounding box center [377, 43] width 97 height 27
click at [573, 760] on div "[PHONE_NUMBER] Call failed - Please reload the list and try again The Callbar F…" at bounding box center [814, 511] width 994 height 825
click at [887, 293] on link "View External Url" at bounding box center [893, 296] width 86 height 16
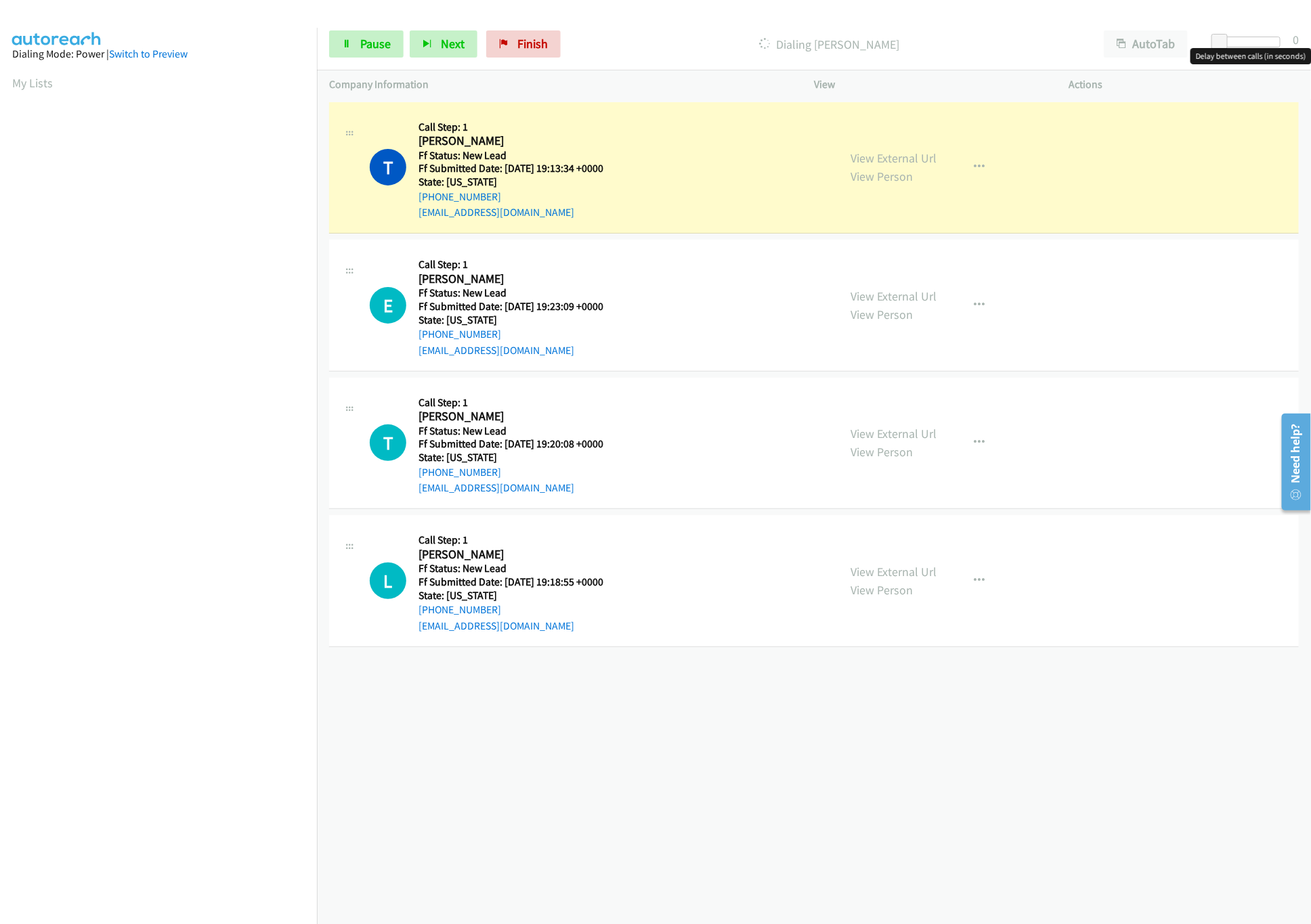
click at [1255, 35] on div "Start Calls Pause Next Finish Dialing [PERSON_NAME] AutoTab AutoTab 0" at bounding box center [814, 44] width 994 height 52
drag, startPoint x: 1259, startPoint y: 35, endPoint x: 1257, endPoint y: 51, distance: 16.1
click at [1259, 46] on div "Start Calls Pause Next Finish Dialing [PERSON_NAME] AutoTab AutoTab 0" at bounding box center [814, 44] width 994 height 52
click at [1257, 51] on div at bounding box center [1249, 47] width 87 height 21
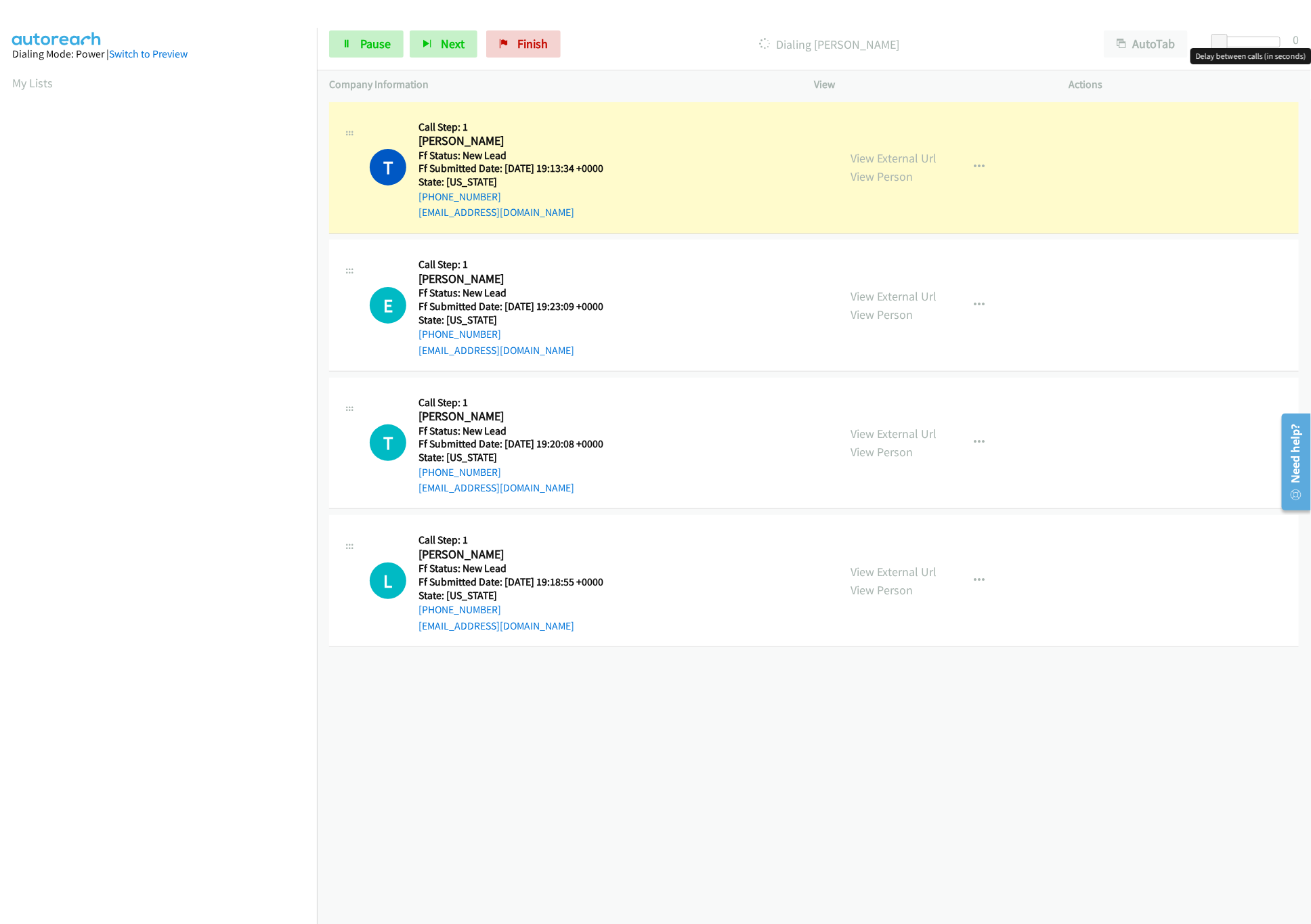
click at [1255, 37] on div at bounding box center [1249, 42] width 62 height 11
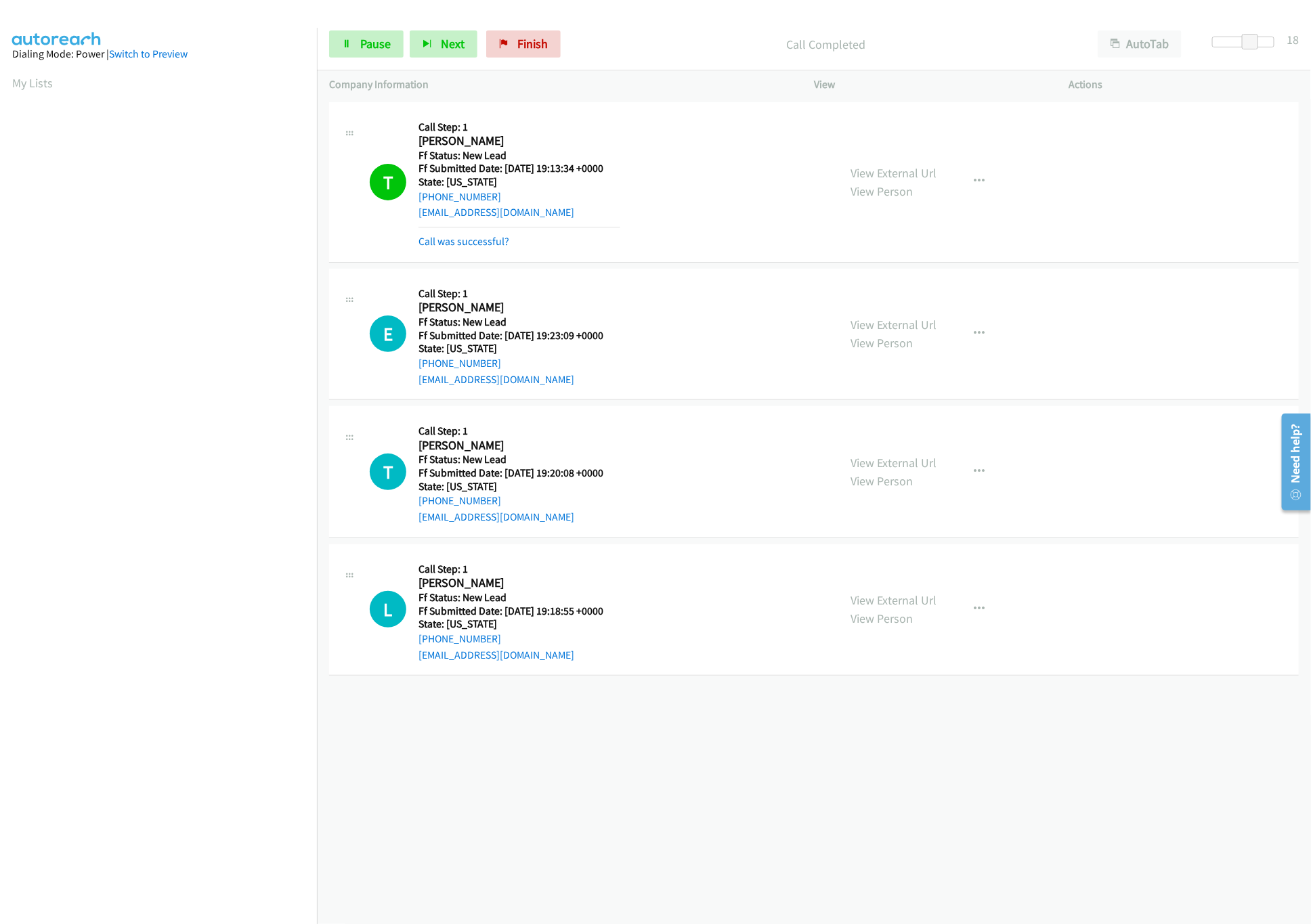
click at [524, 771] on div "[PHONE_NUMBER] Call failed - Please reload the list and try again The Callbar F…" at bounding box center [814, 511] width 994 height 825
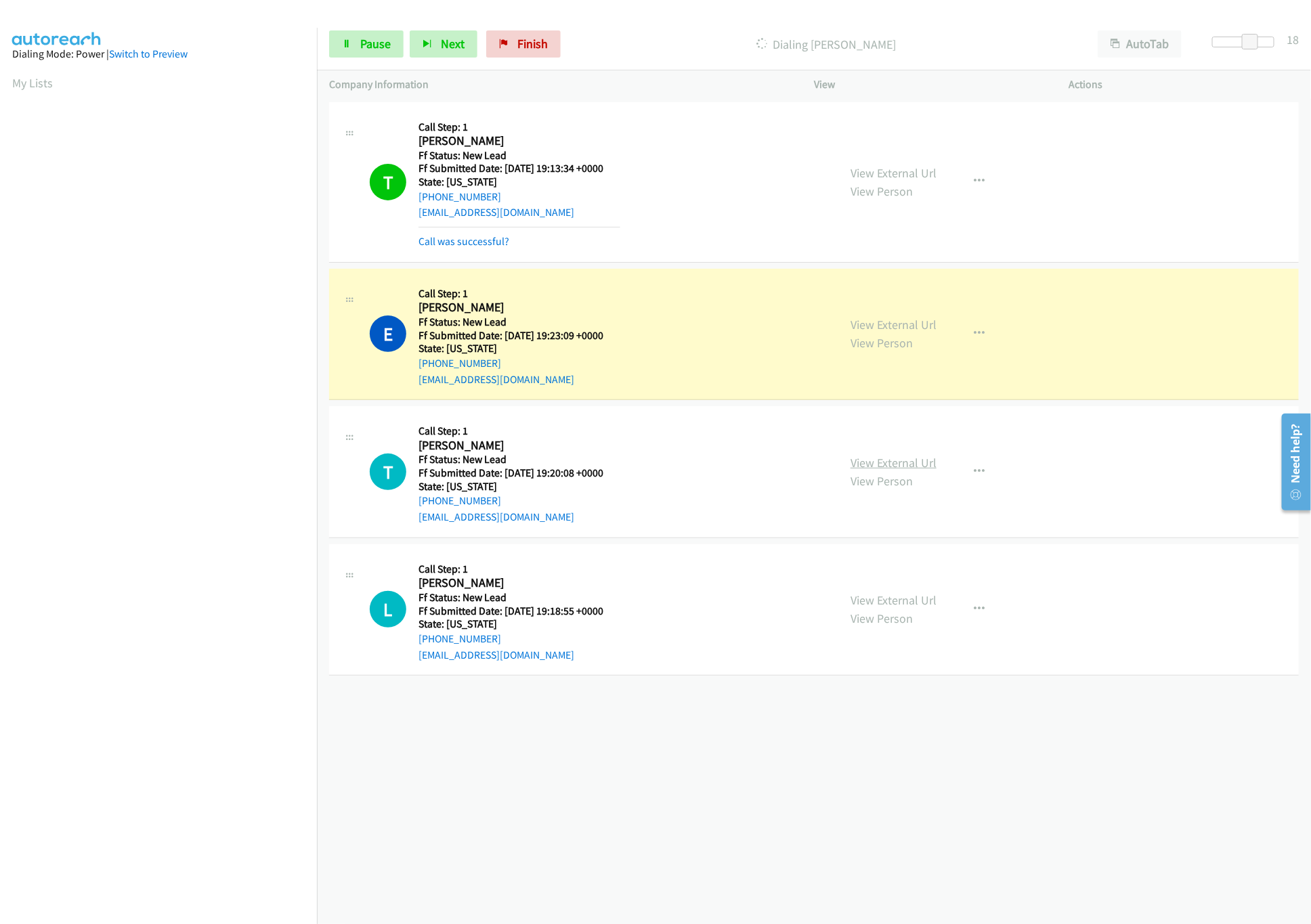
click at [891, 463] on link "View External Url" at bounding box center [893, 462] width 86 height 16
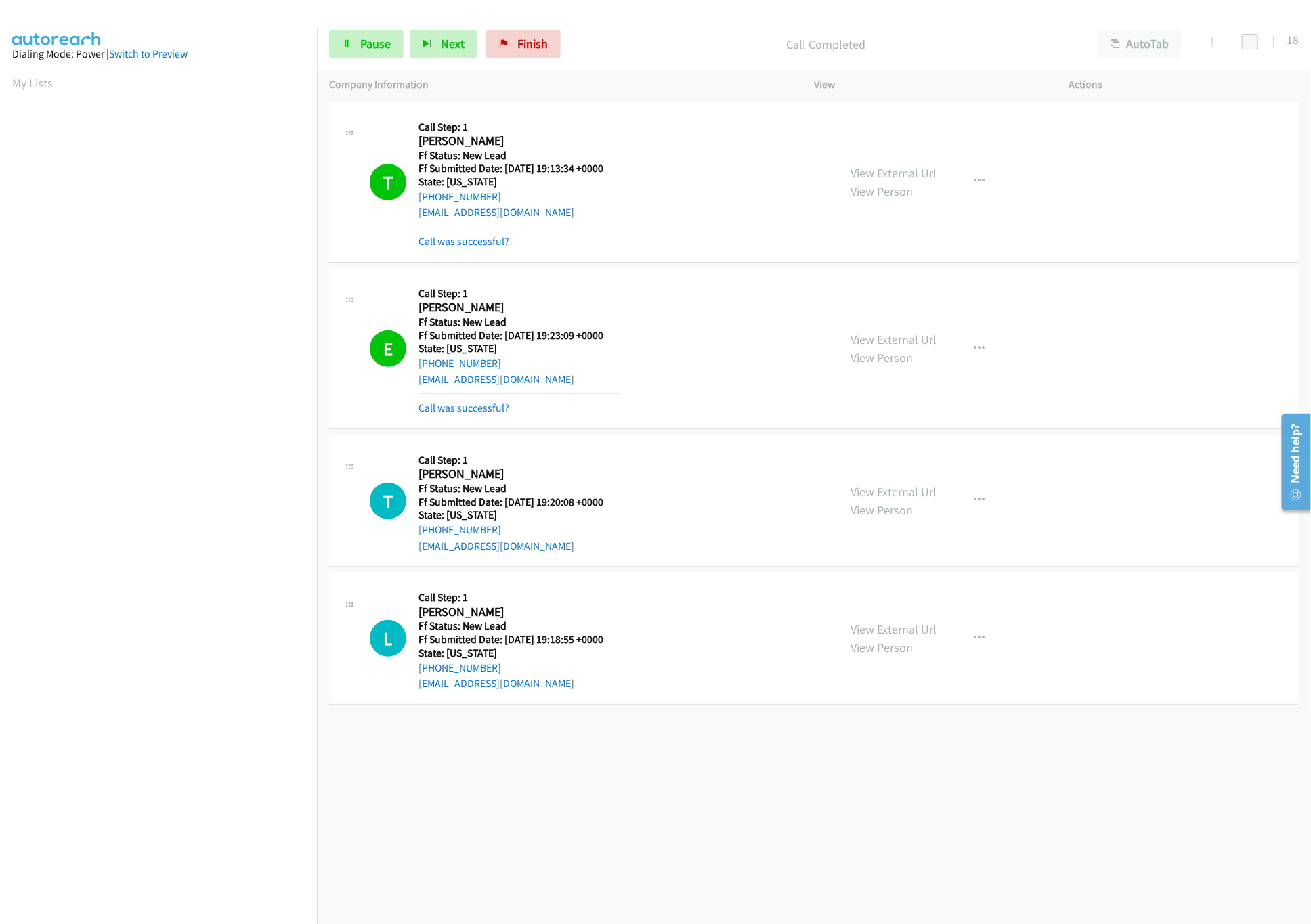
click at [682, 843] on div "[PHONE_NUMBER] Call failed - Please reload the list and try again The Callbar F…" at bounding box center [814, 511] width 994 height 825
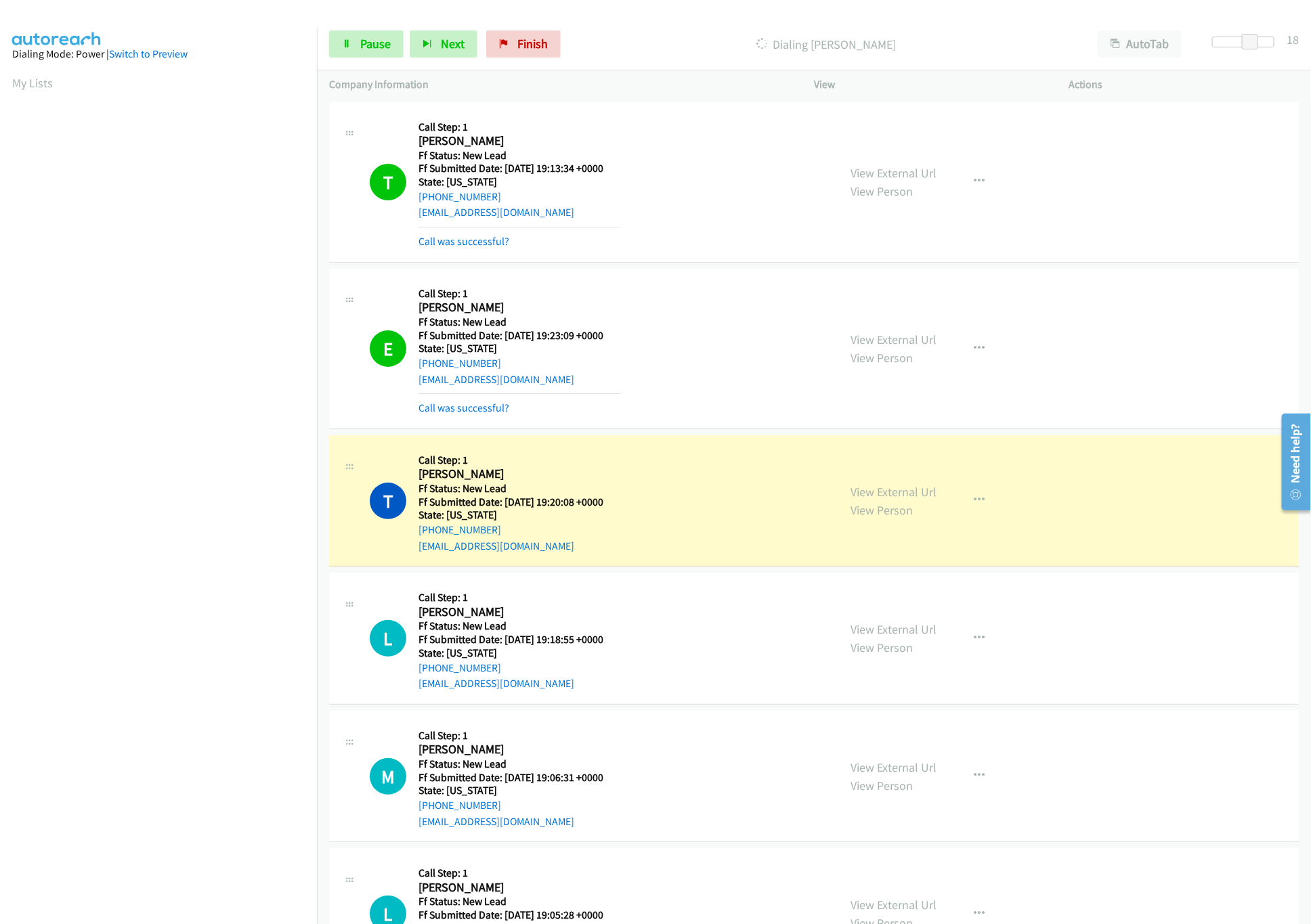
scroll to position [222, 0]
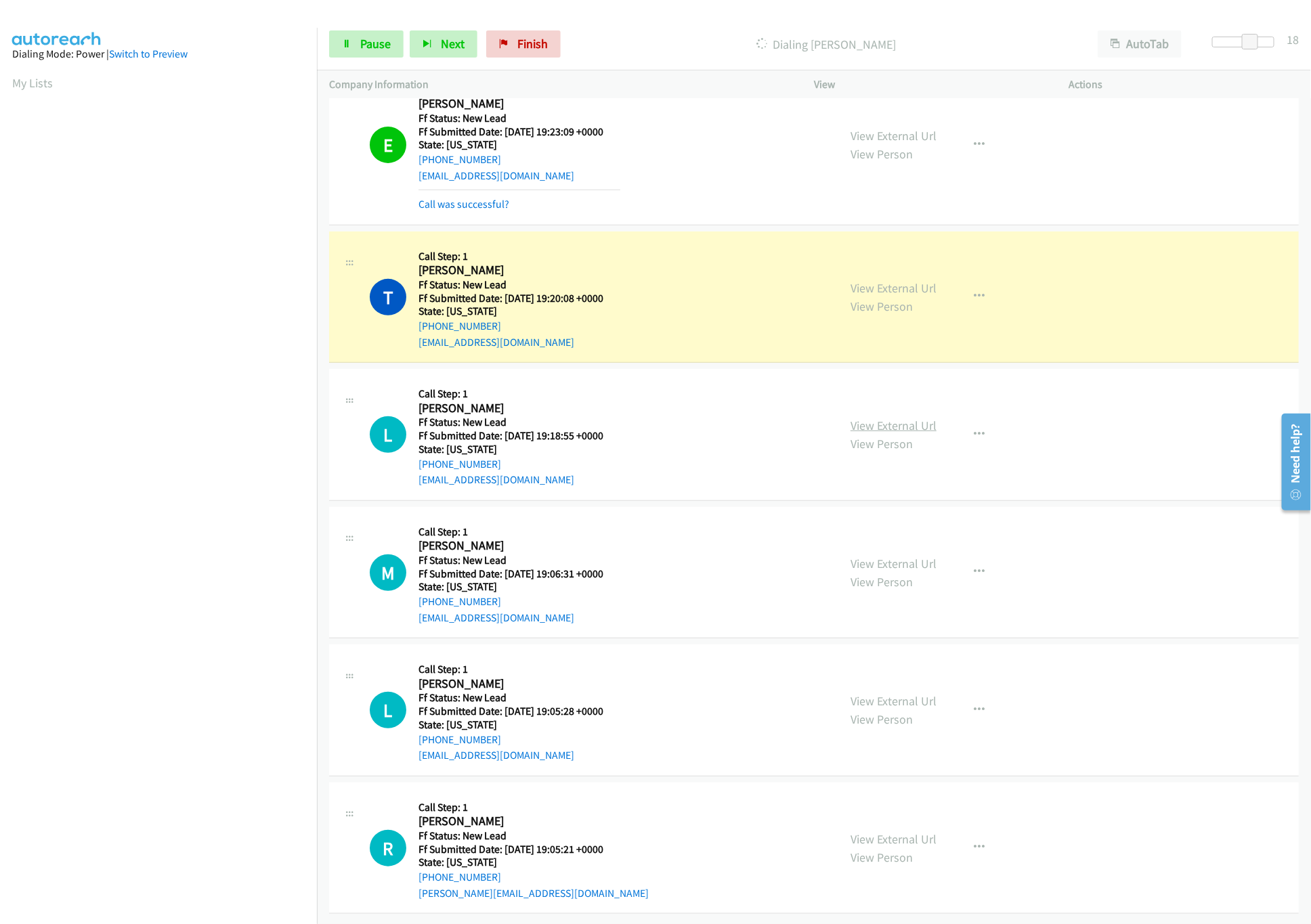
click at [920, 417] on link "View External Url" at bounding box center [893, 425] width 86 height 16
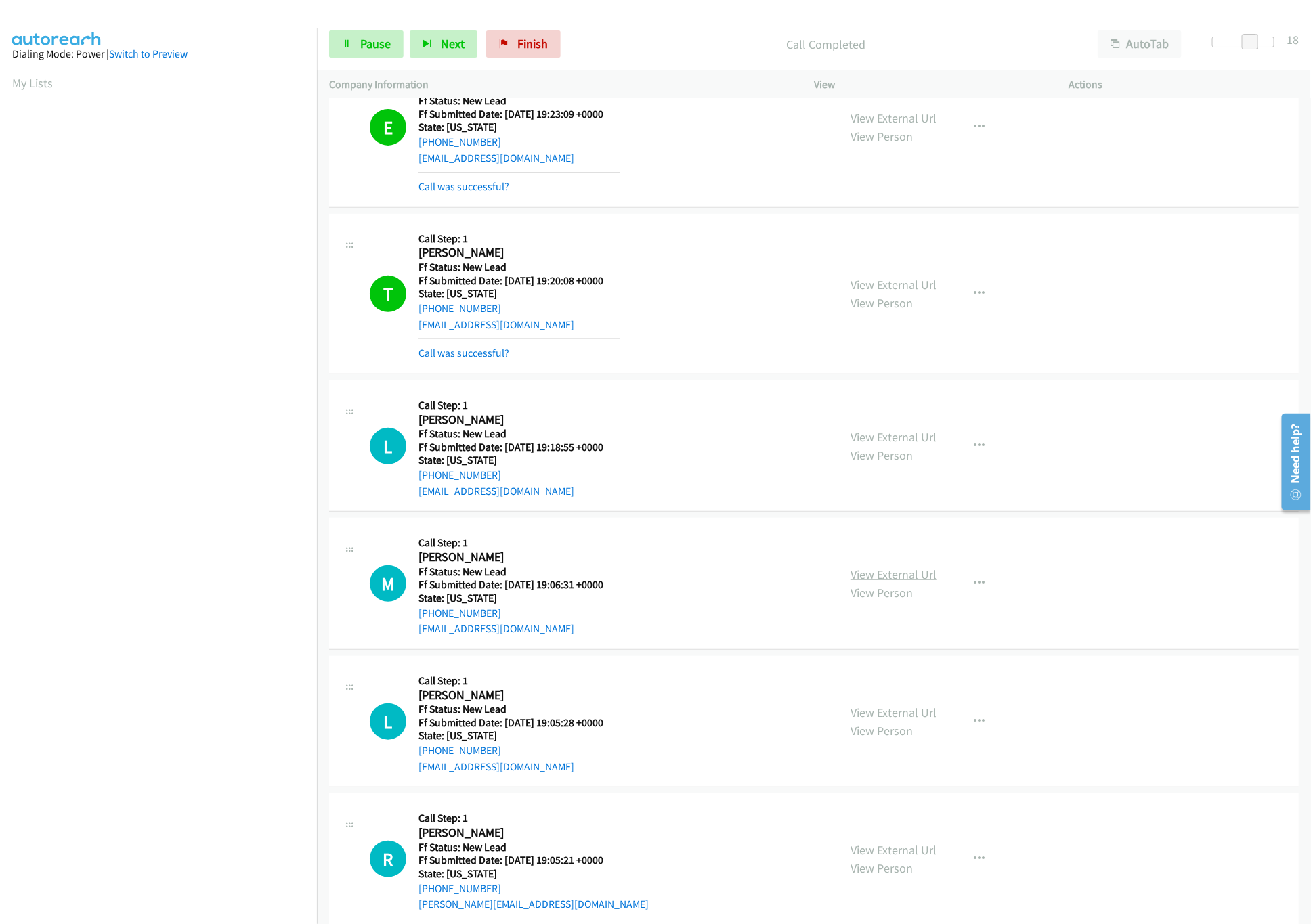
click at [896, 573] on link "View External Url" at bounding box center [893, 574] width 86 height 16
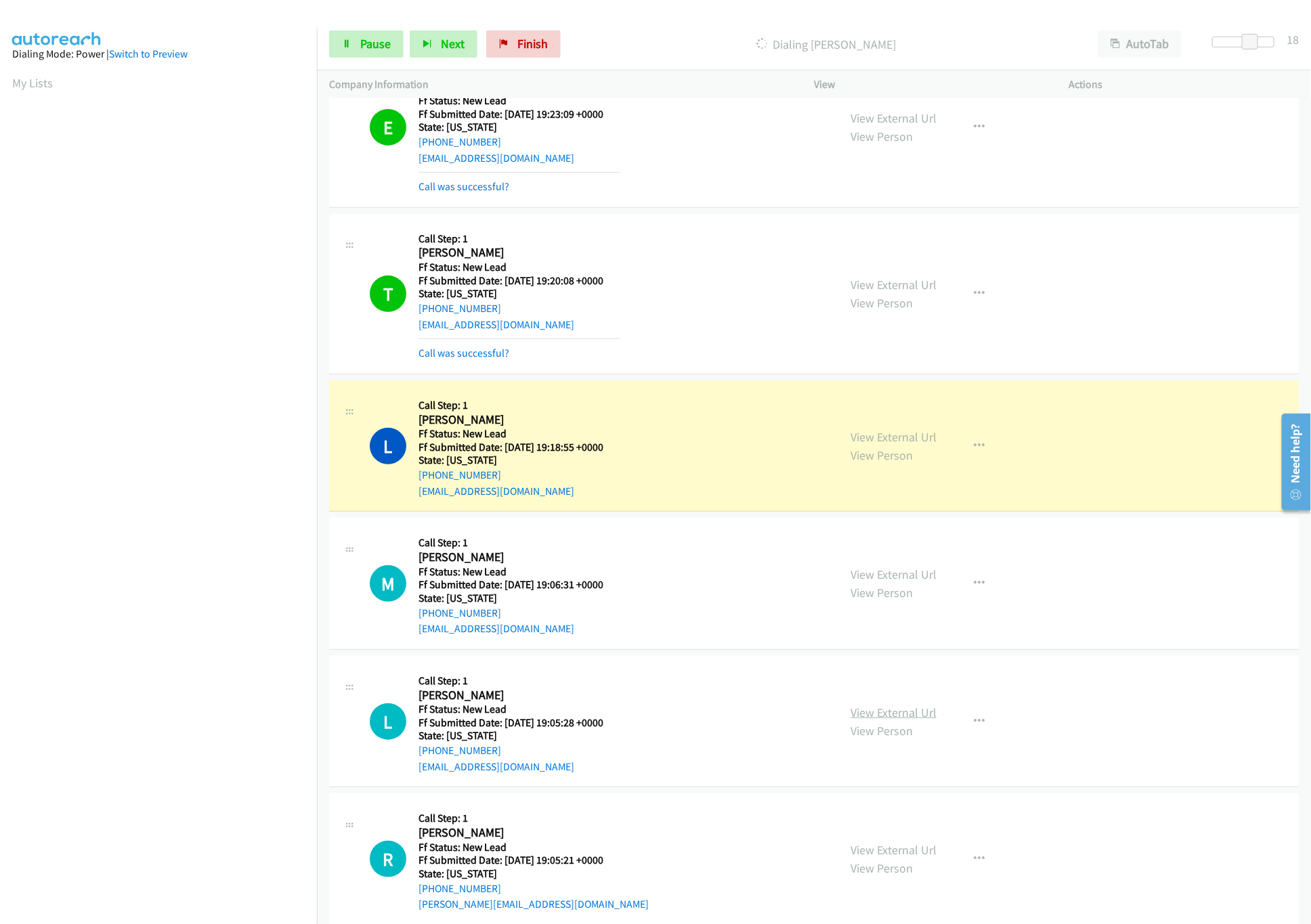
click at [894, 720] on link "View External Url" at bounding box center [893, 712] width 86 height 16
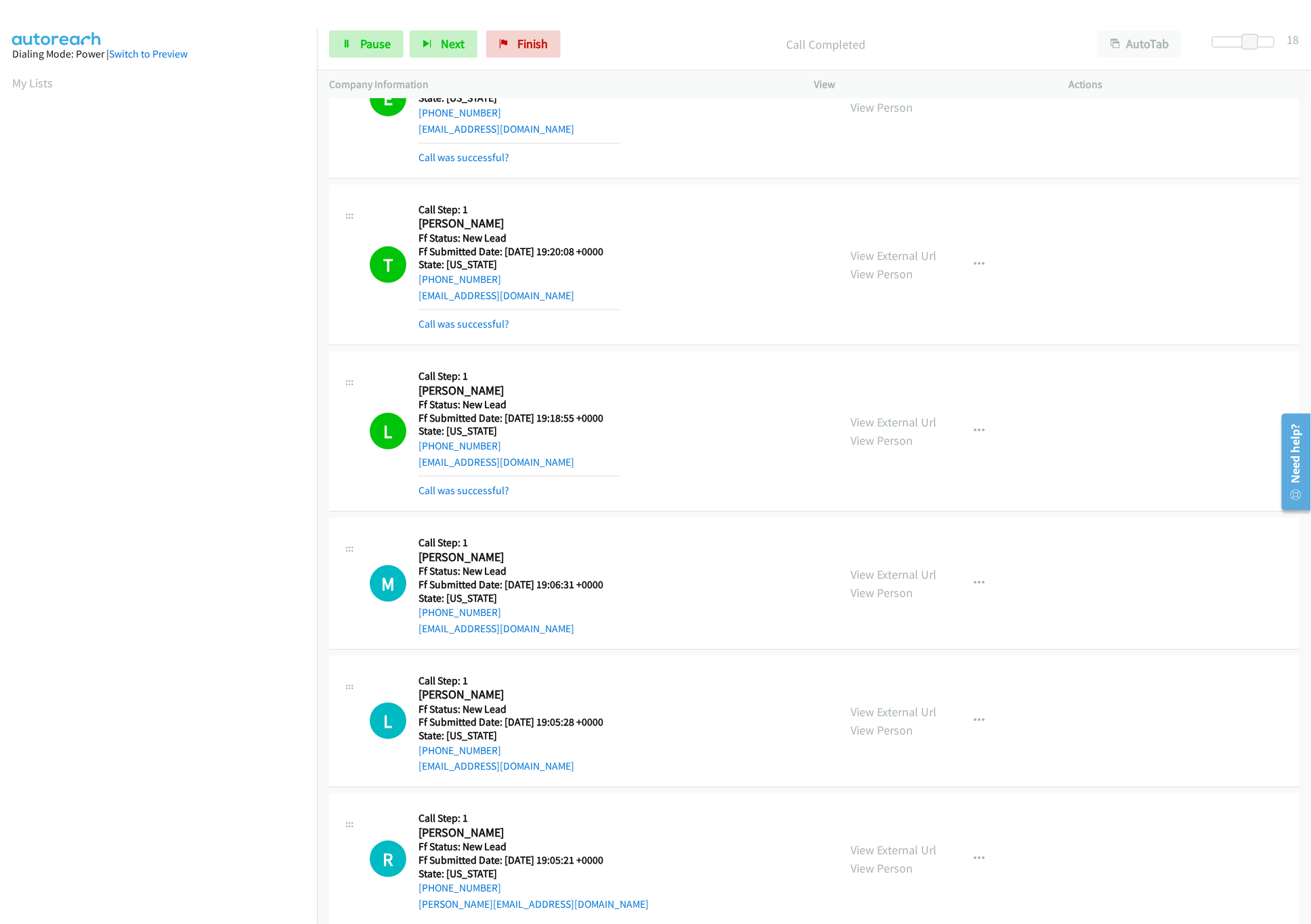
scroll to position [280, 0]
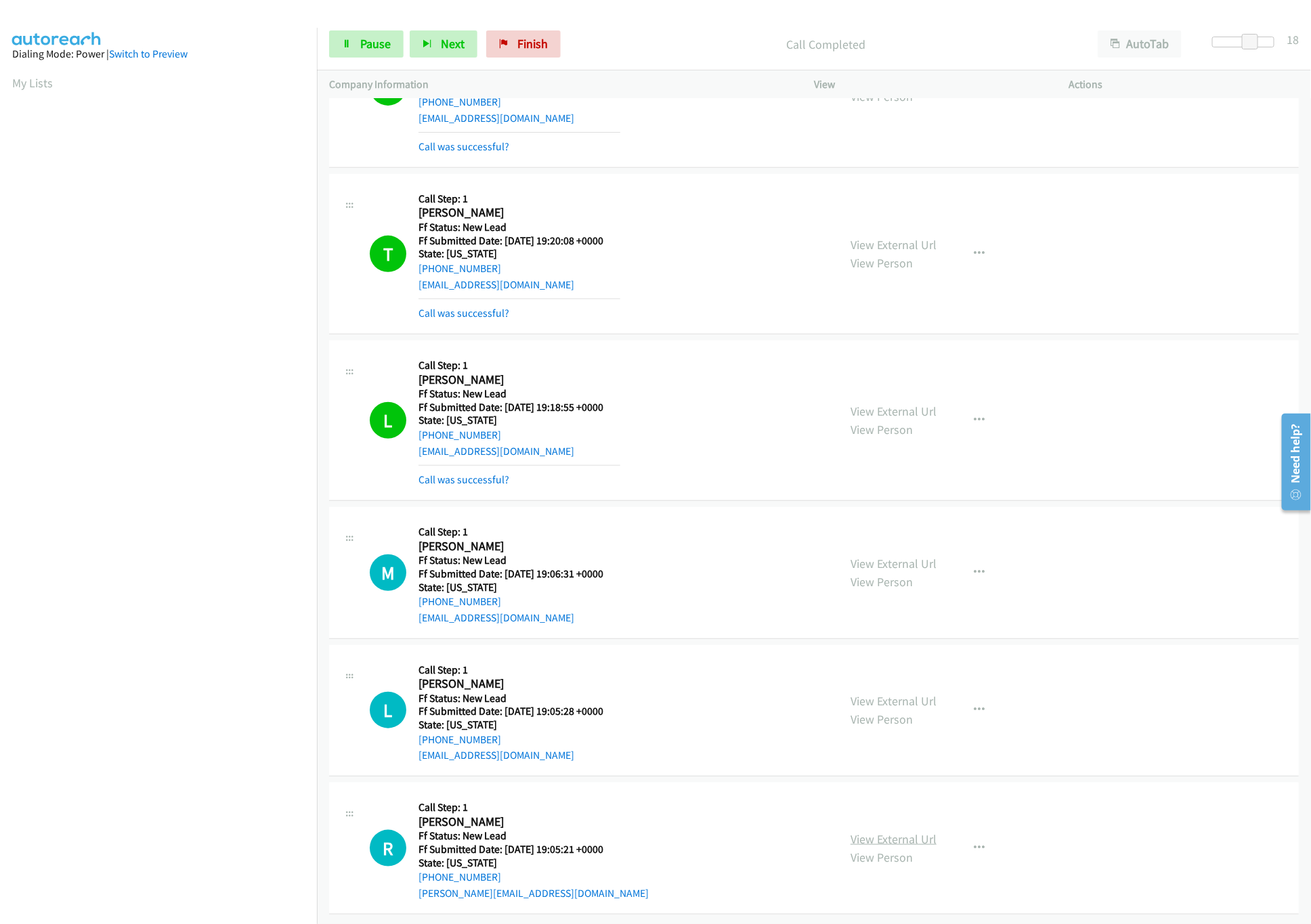
click at [906, 832] on link "View External Url" at bounding box center [893, 839] width 86 height 16
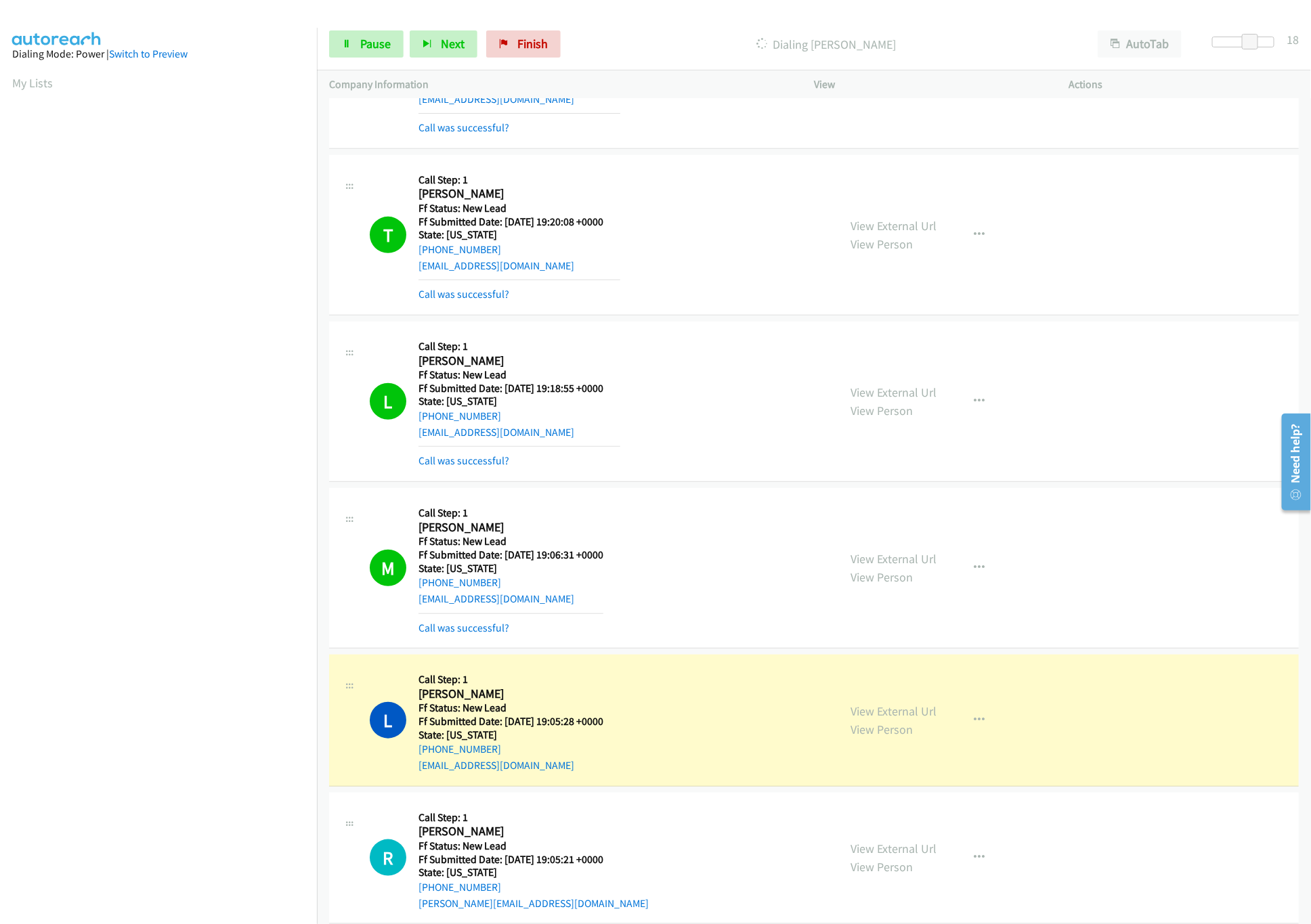
scroll to position [723, 0]
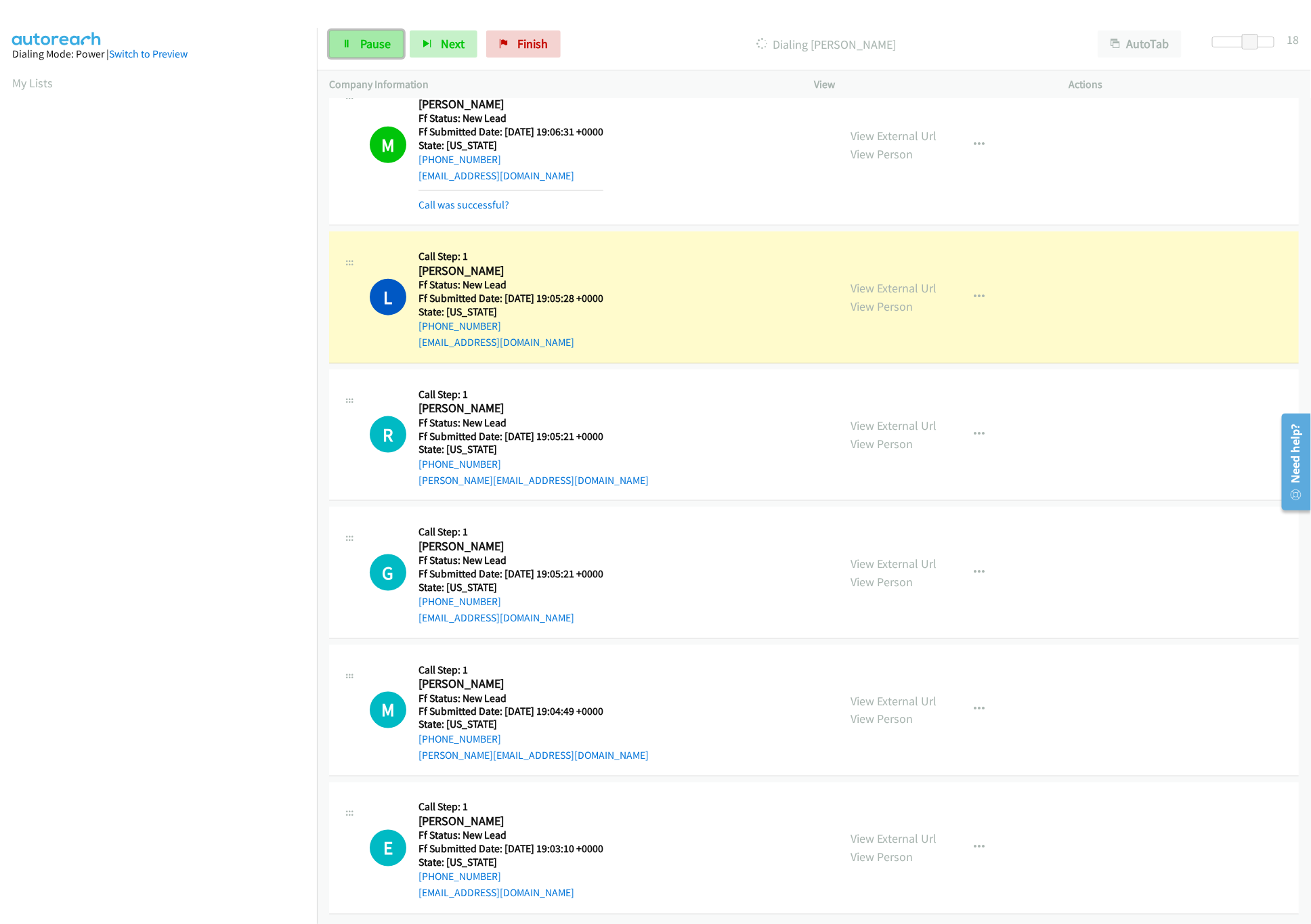
click at [342, 35] on link "Pause" at bounding box center [366, 43] width 75 height 27
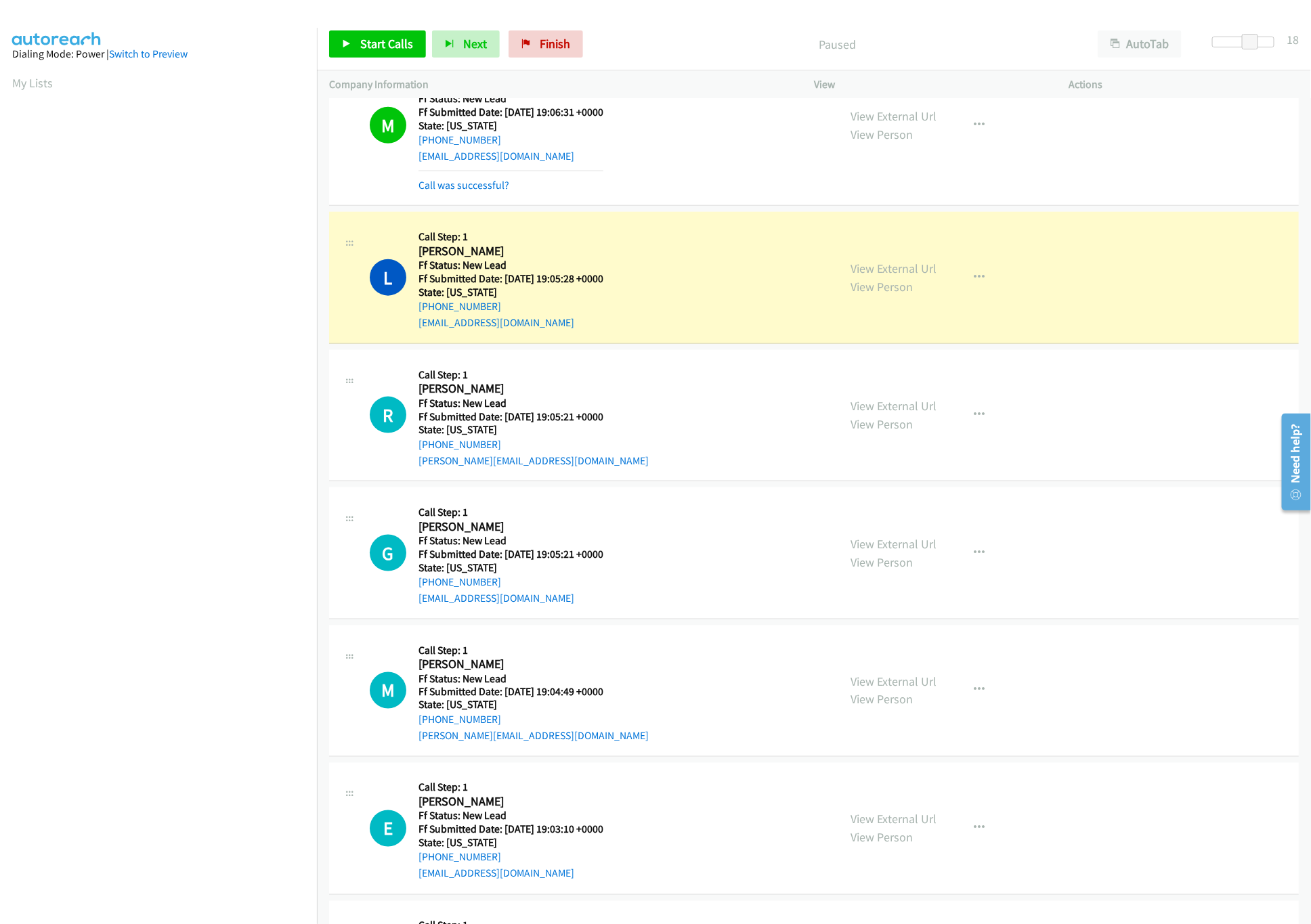
click at [728, 83] on p "Company Information" at bounding box center [559, 85] width 460 height 17
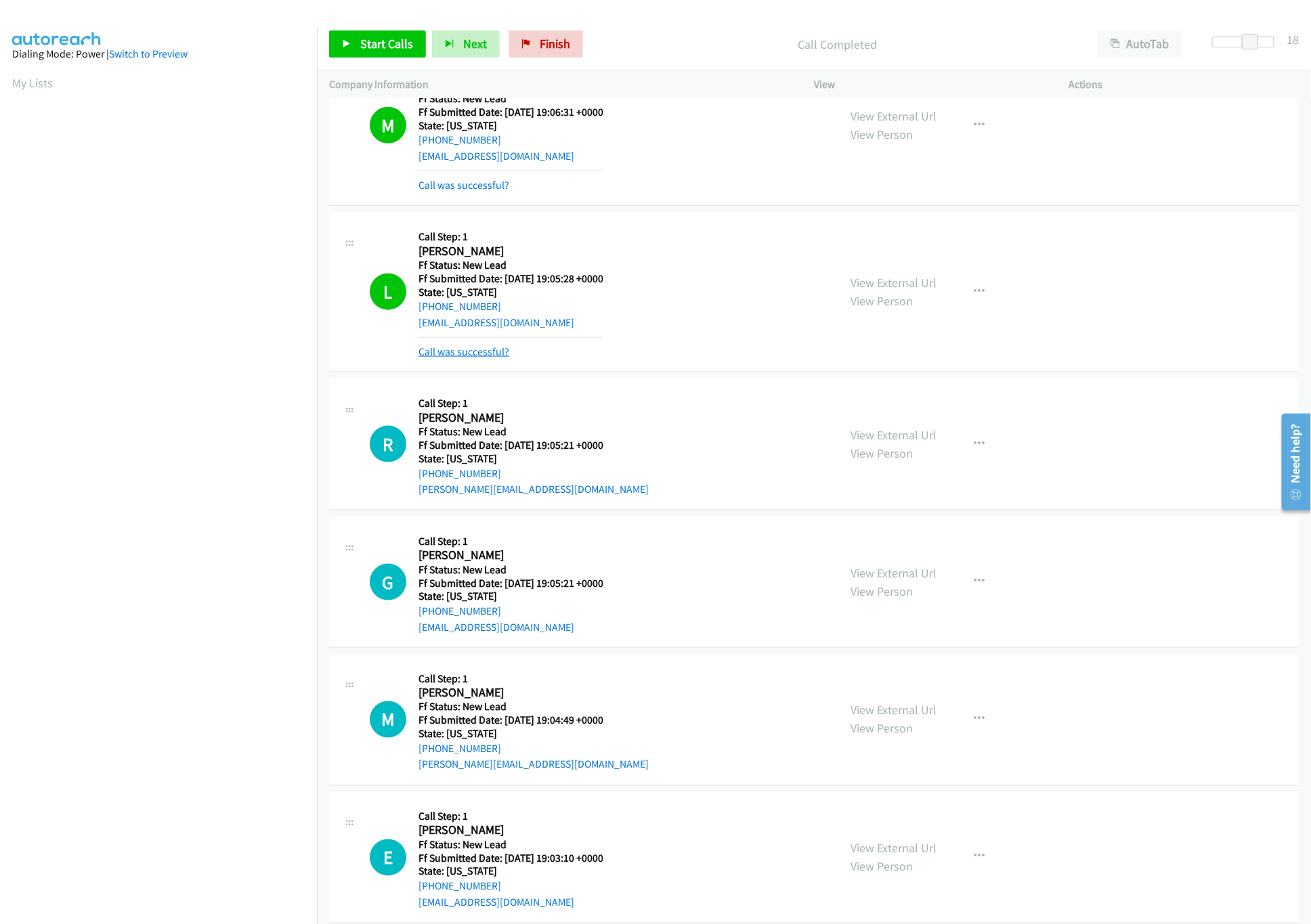
click at [486, 350] on link "Call was successful?" at bounding box center [463, 351] width 90 height 13
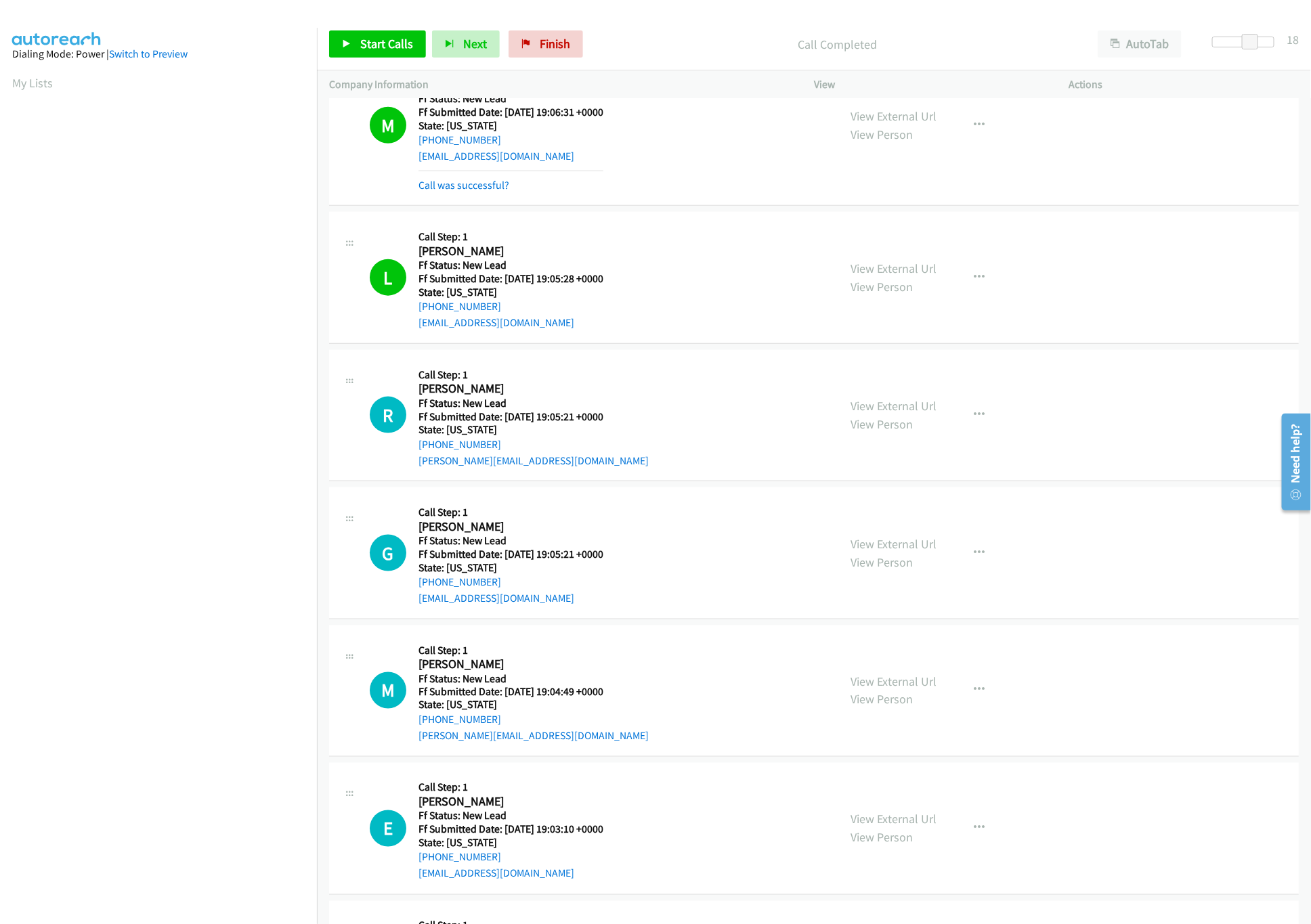
click at [541, 29] on div "Start Calls Pause Next Finish Call Completed AutoTab AutoTab 18" at bounding box center [814, 44] width 994 height 52
click at [547, 49] on span "Finish" at bounding box center [555, 43] width 30 height 16
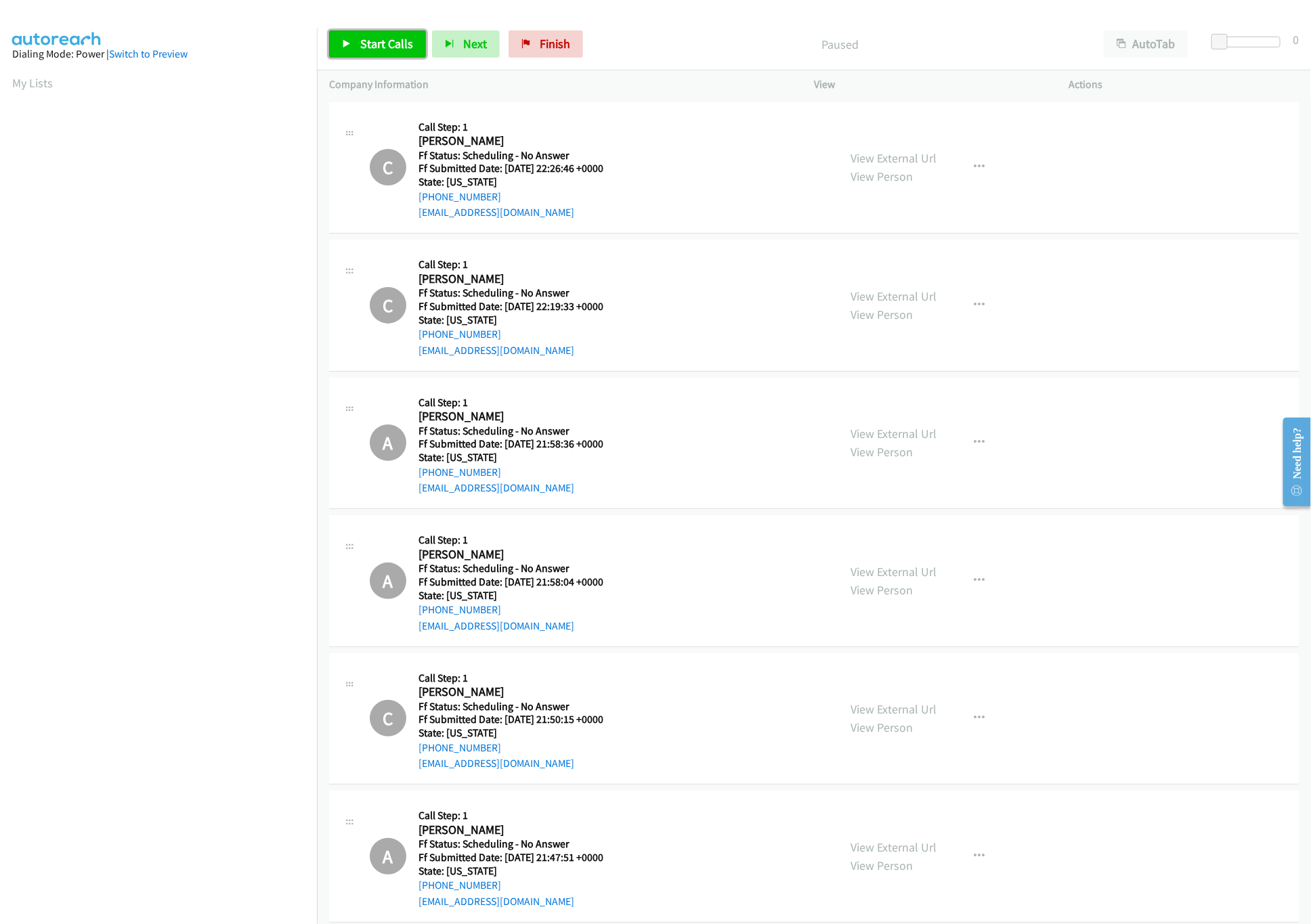
click at [379, 48] on span "Start Calls" at bounding box center [386, 43] width 53 height 16
click at [927, 161] on link "View External Url" at bounding box center [893, 158] width 86 height 16
drag, startPoint x: 1228, startPoint y: 41, endPoint x: 1262, endPoint y: 41, distance: 34.0
click at [1262, 41] on div at bounding box center [1243, 42] width 62 height 11
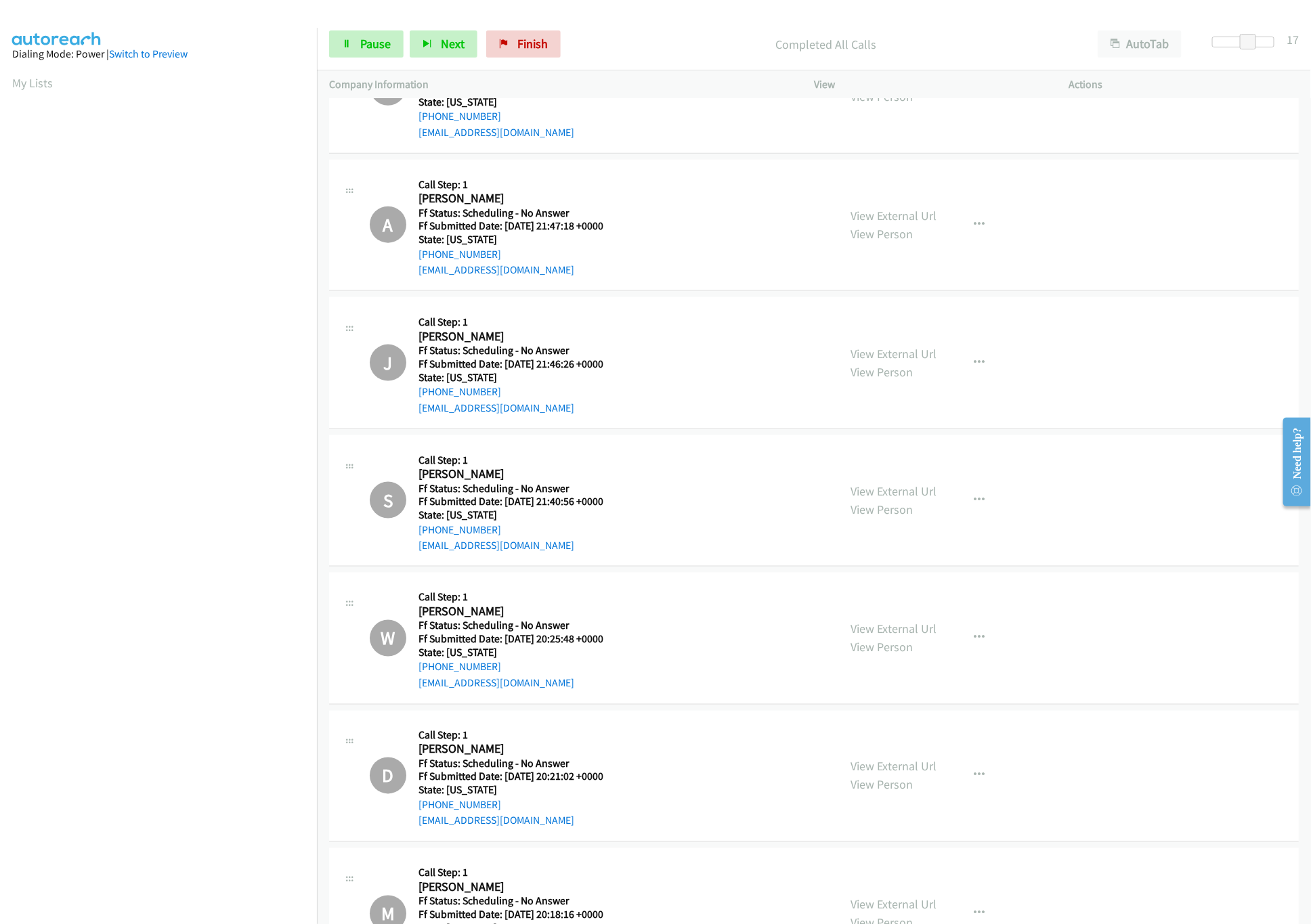
scroll to position [1355, 0]
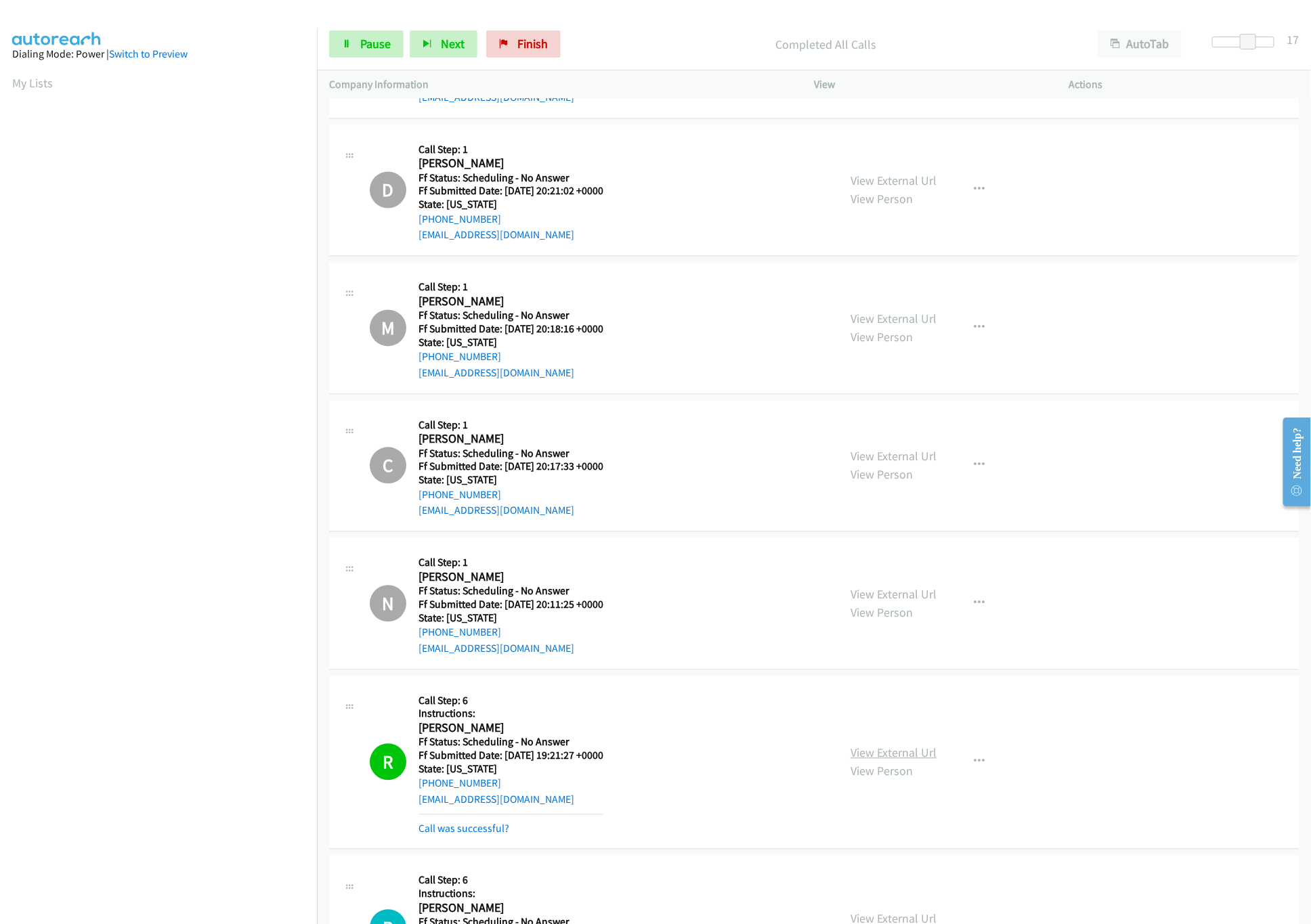
click at [855, 754] on link "View External Url" at bounding box center [893, 753] width 86 height 16
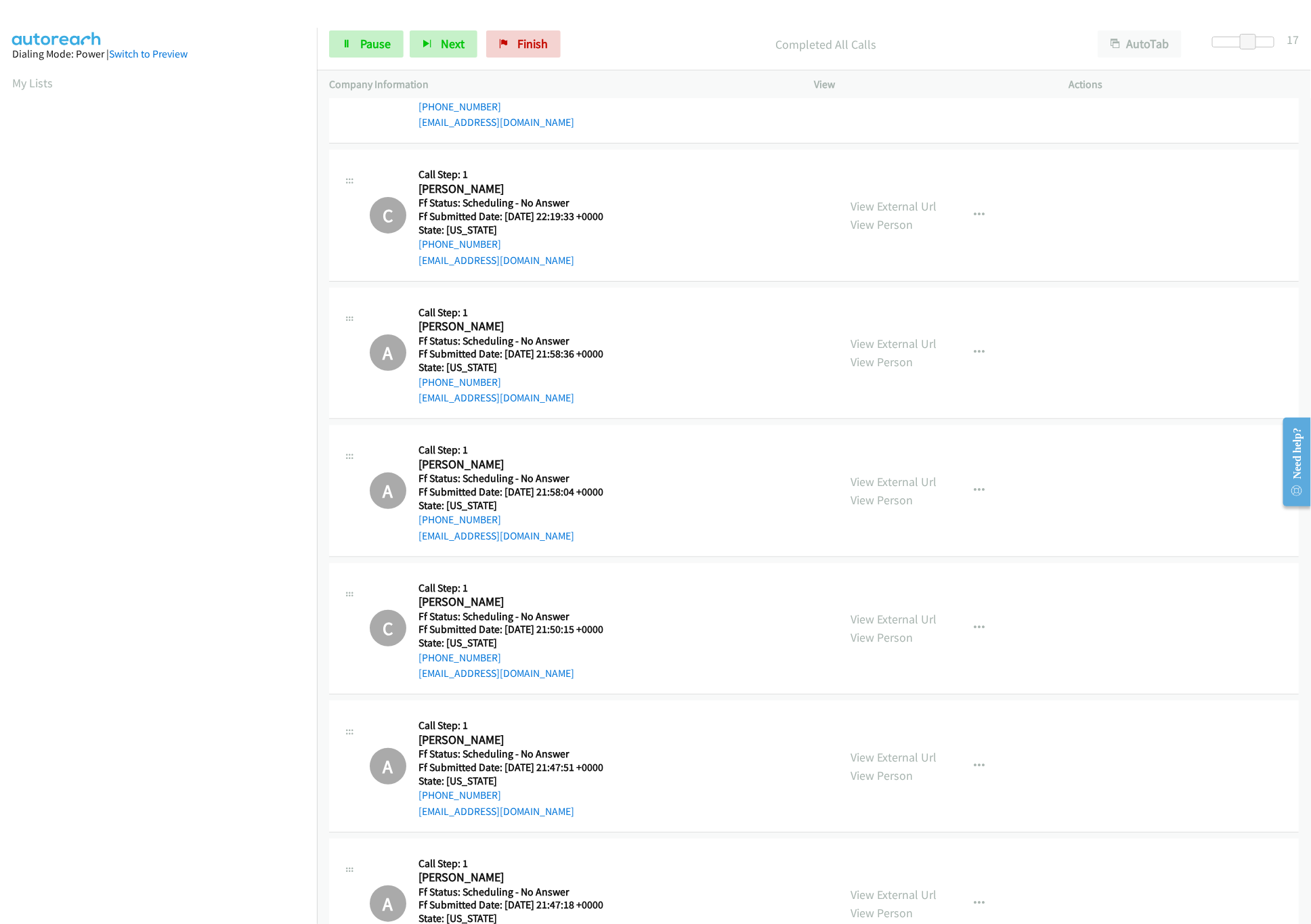
scroll to position [0, 0]
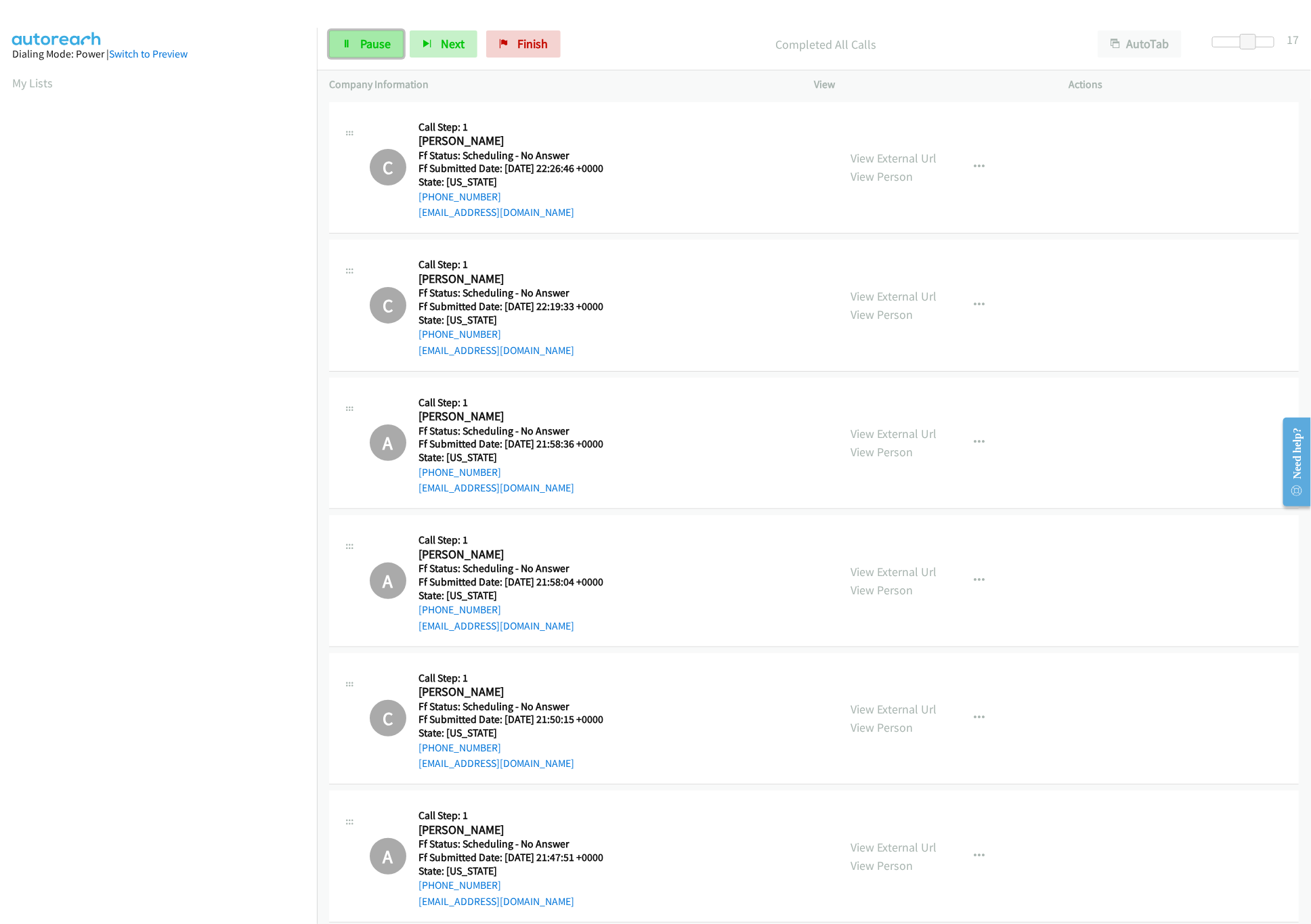
click at [349, 47] on icon at bounding box center [346, 45] width 10 height 10
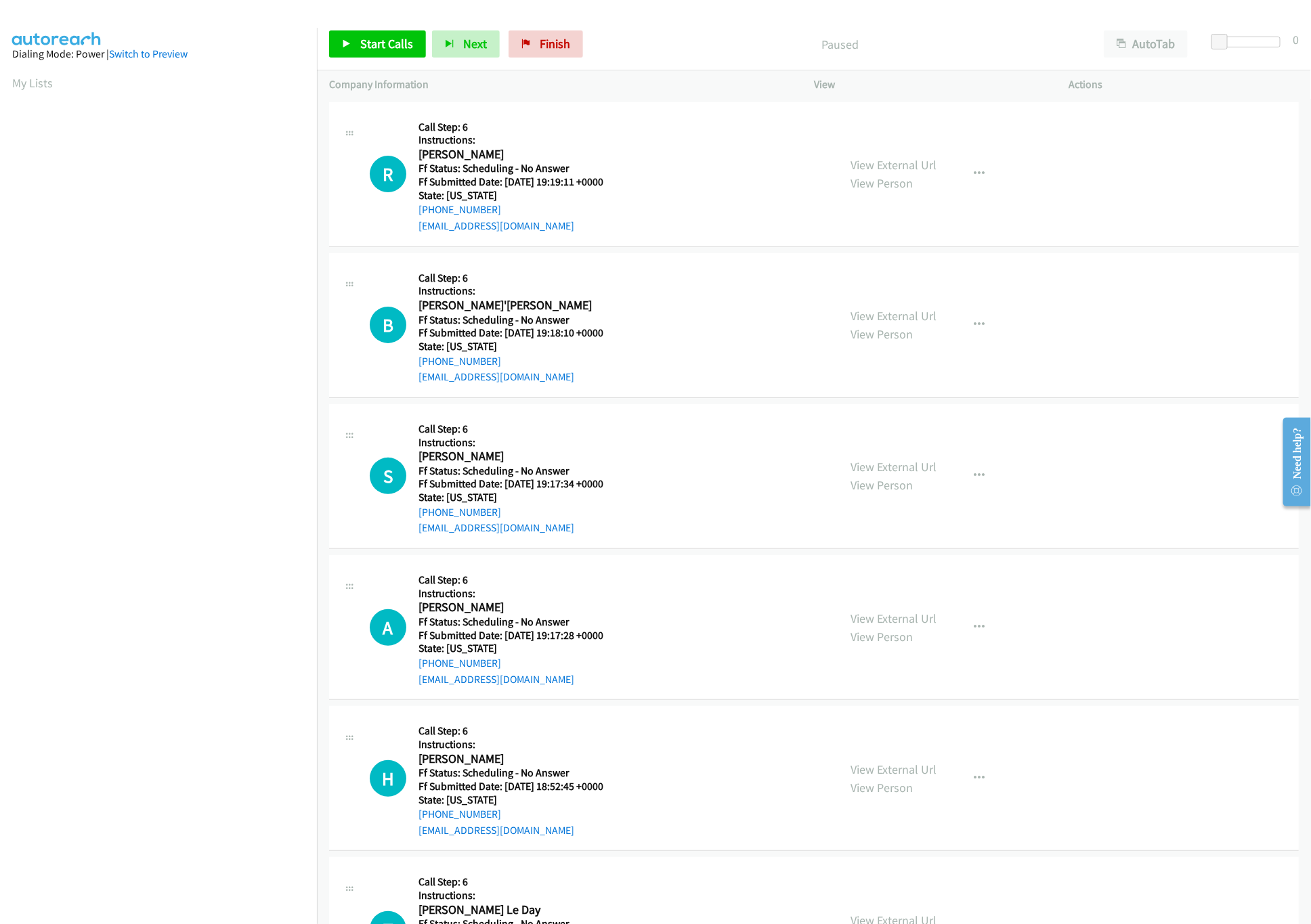
click at [911, 155] on div "View External Url View Person View External Url Email Schedule/Manage Callback …" at bounding box center [972, 175] width 267 height 120
click at [910, 171] on link "View External Url" at bounding box center [893, 165] width 86 height 16
click at [378, 43] on span "Start Calls" at bounding box center [386, 43] width 53 height 16
click at [368, 52] on link "Start Calls" at bounding box center [377, 43] width 97 height 27
